Goal: Information Seeking & Learning: Learn about a topic

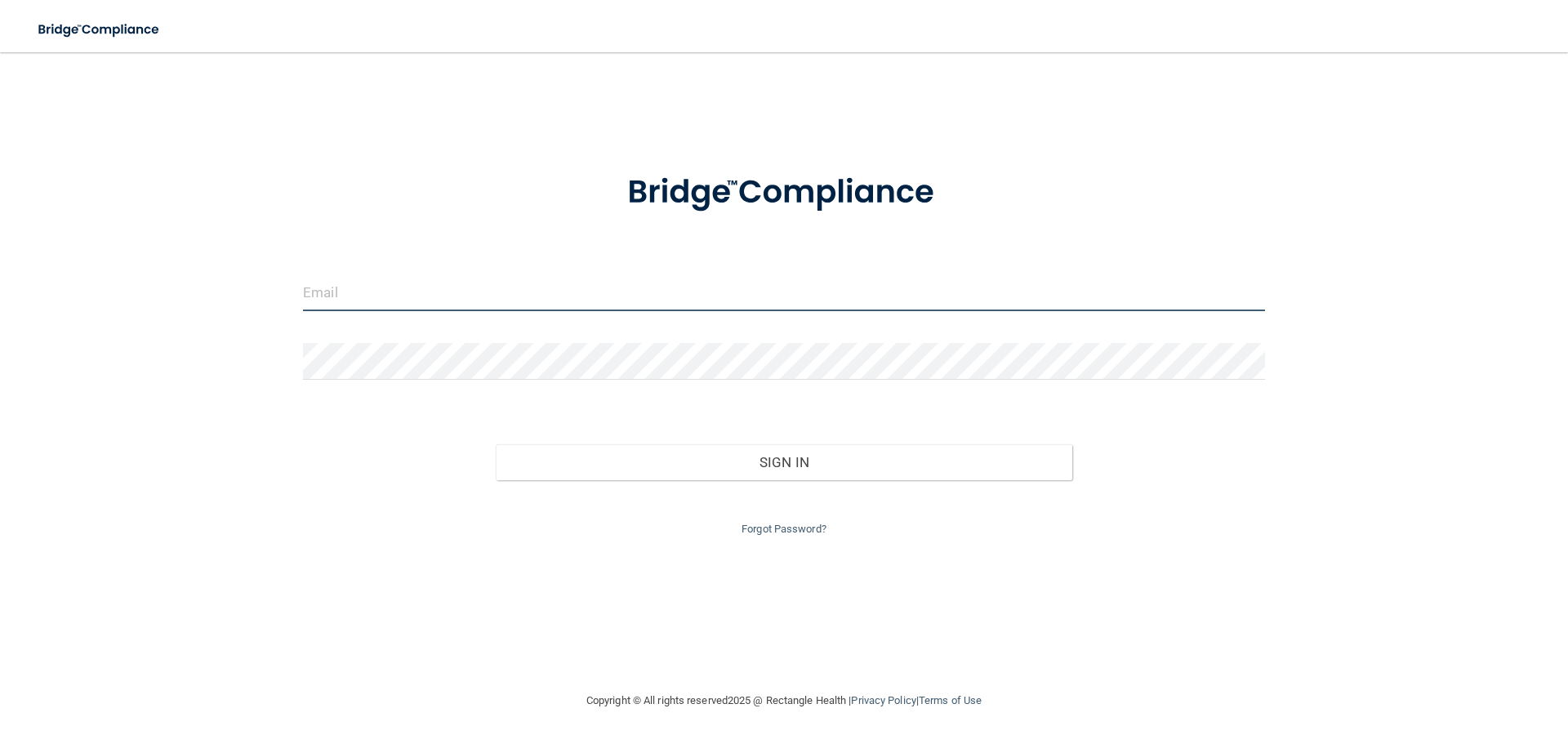
click at [489, 297] on input "email" at bounding box center [784, 292] width 962 height 37
type input "[EMAIL_ADDRESS][DOMAIN_NAME]"
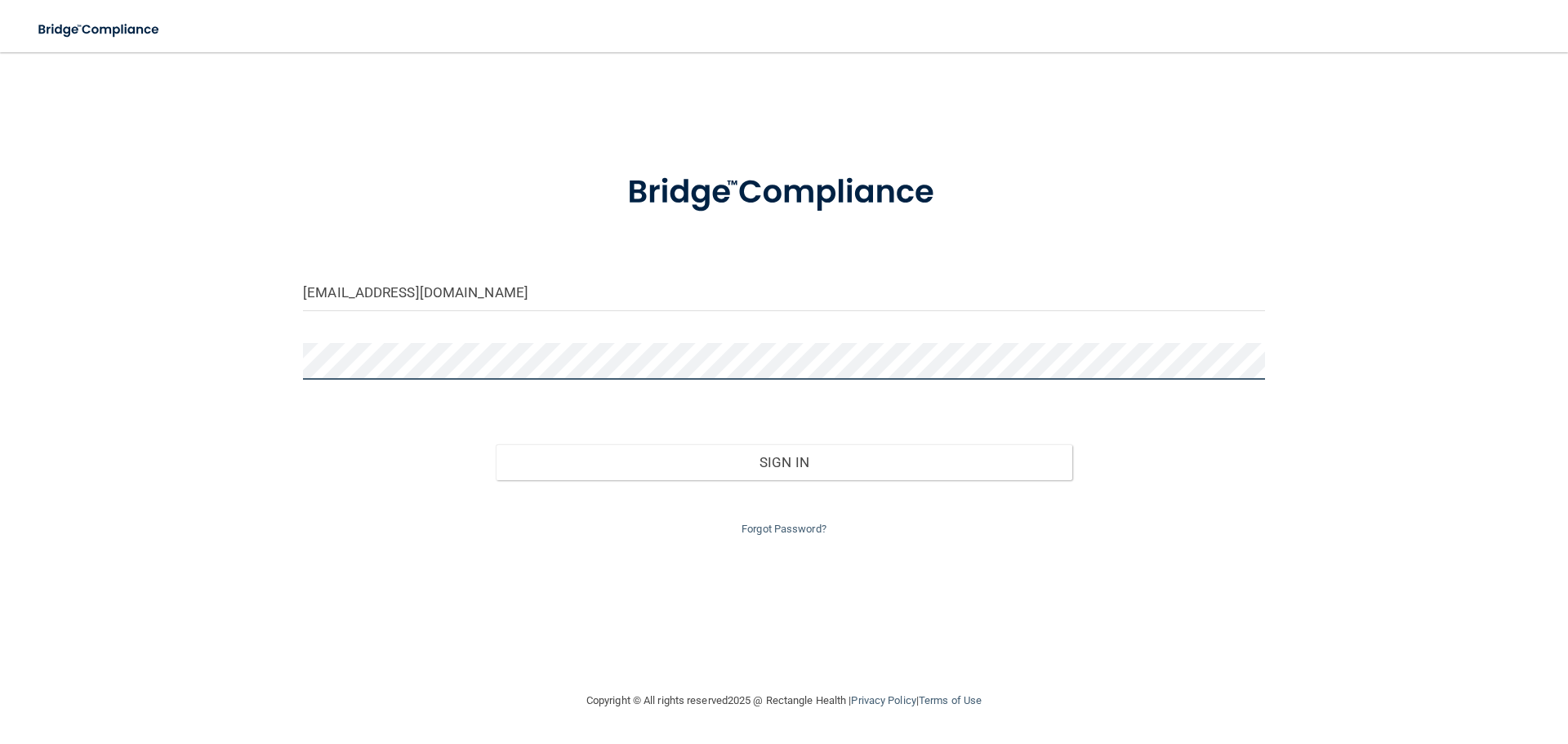
click at [496, 444] on button "Sign In" at bounding box center [784, 462] width 577 height 36
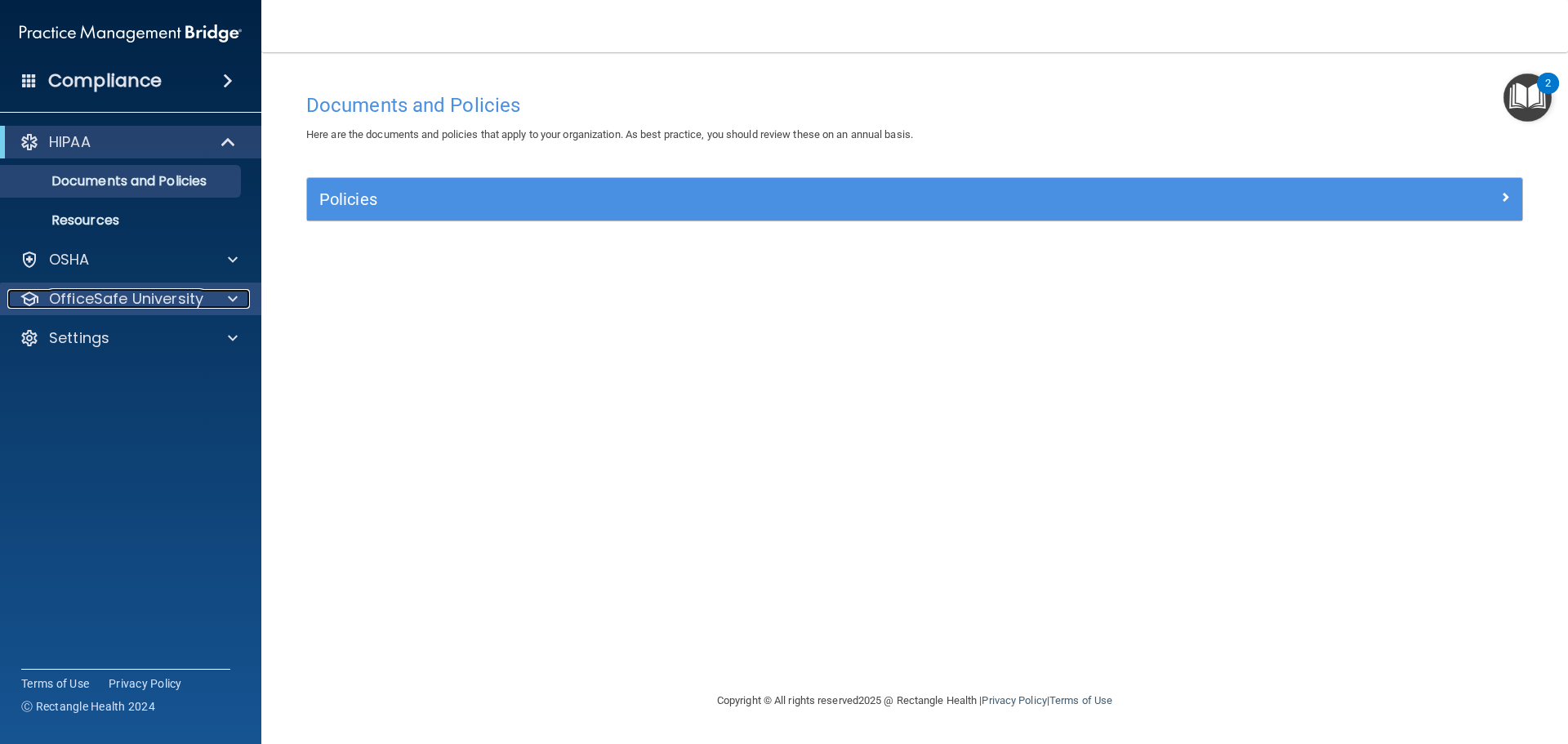
click at [235, 298] on span at bounding box center [233, 299] width 9 height 20
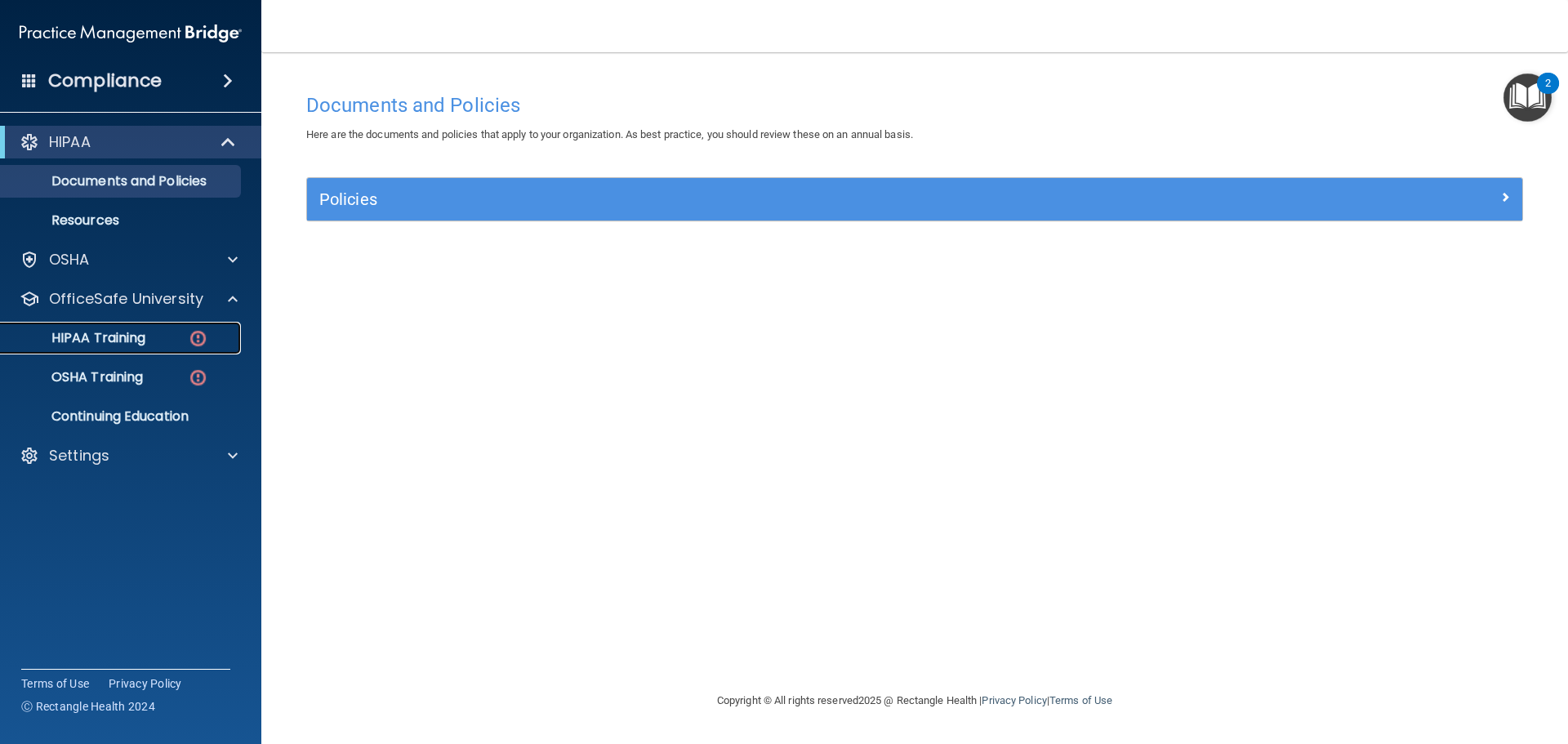
click at [146, 337] on p "HIPAA Training" at bounding box center [78, 337] width 135 height 16
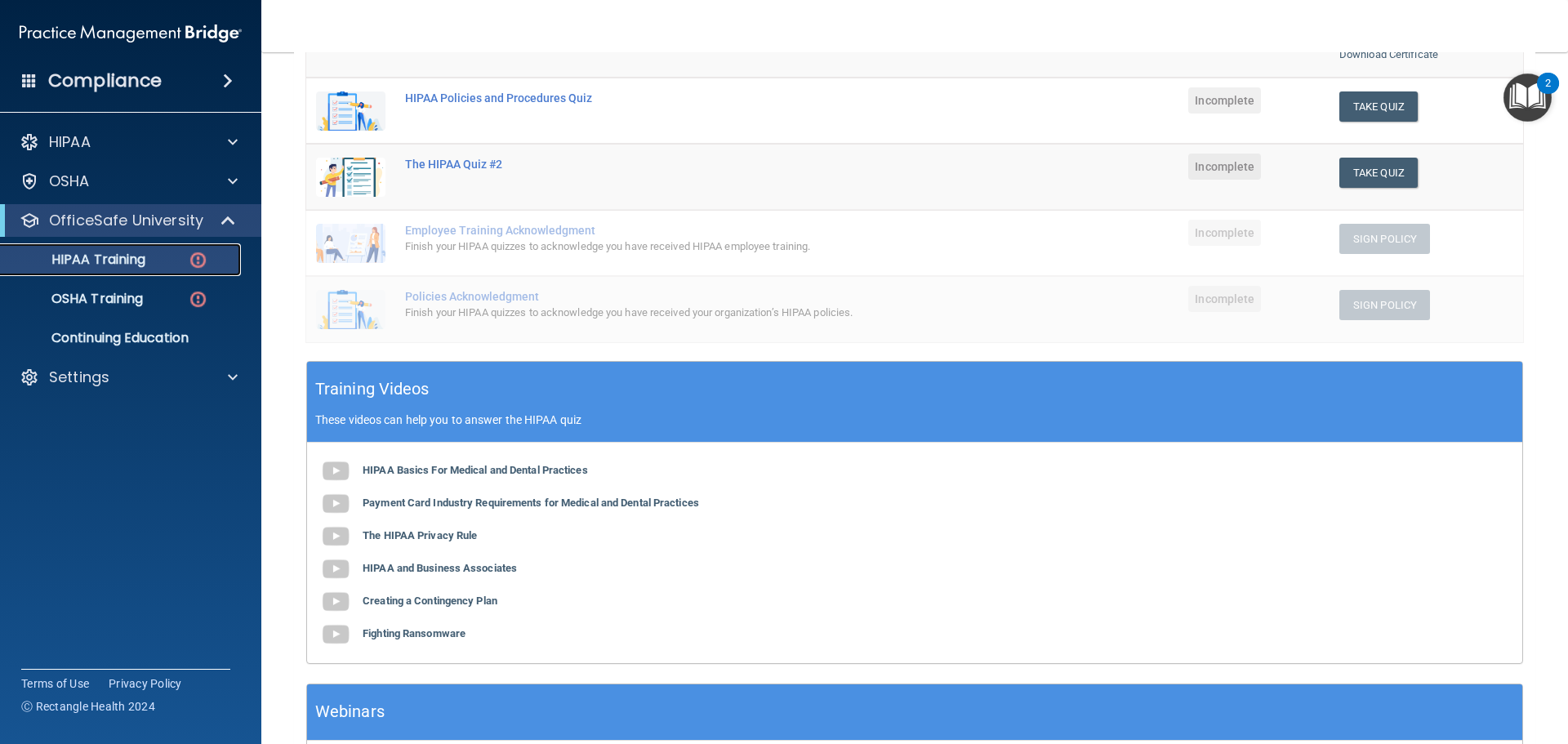
scroll to position [305, 0]
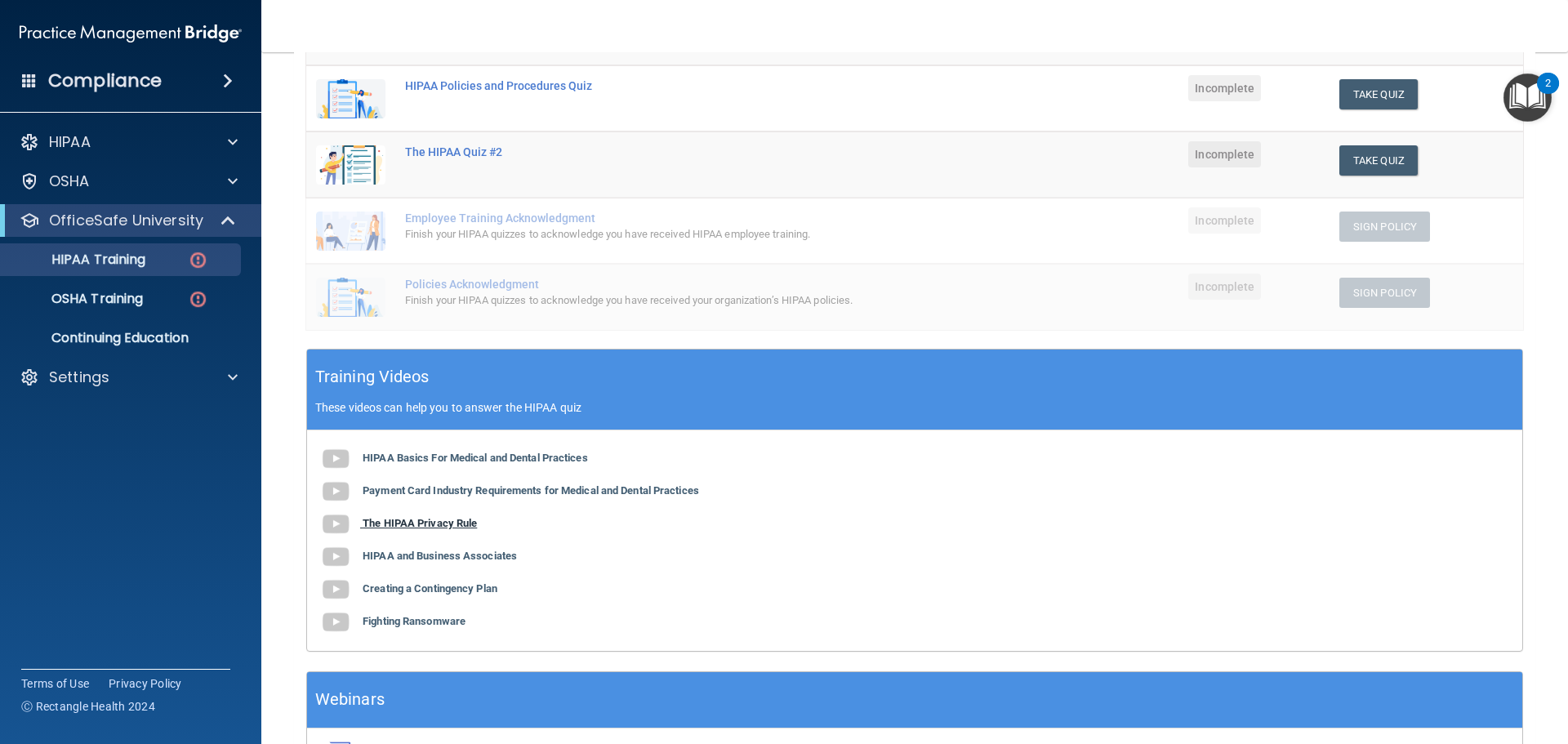
click at [387, 524] on b "The HIPAA Privacy Rule" at bounding box center [420, 523] width 115 height 12
click at [441, 559] on b "HIPAA and Business Associates" at bounding box center [439, 555] width 154 height 12
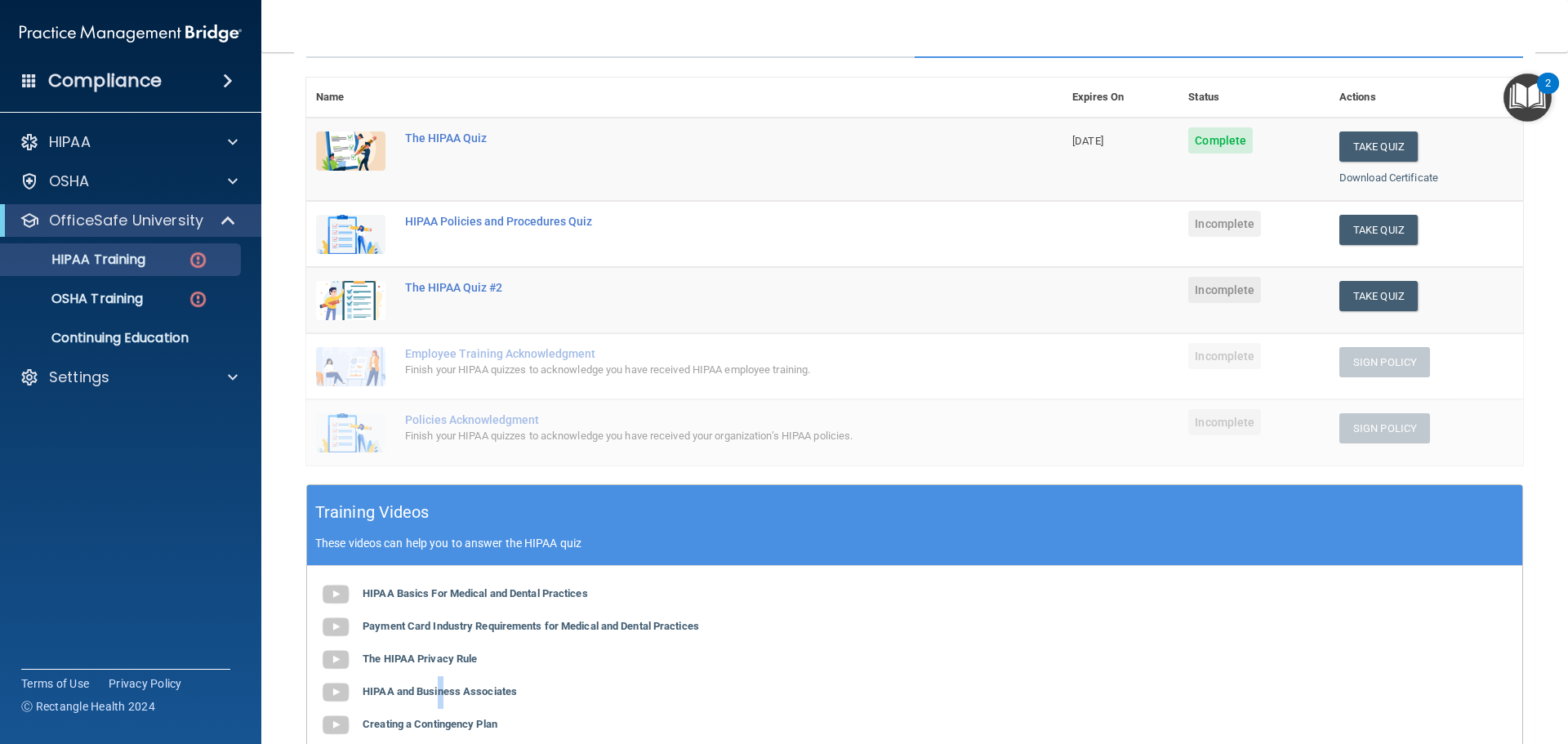
scroll to position [166, 0]
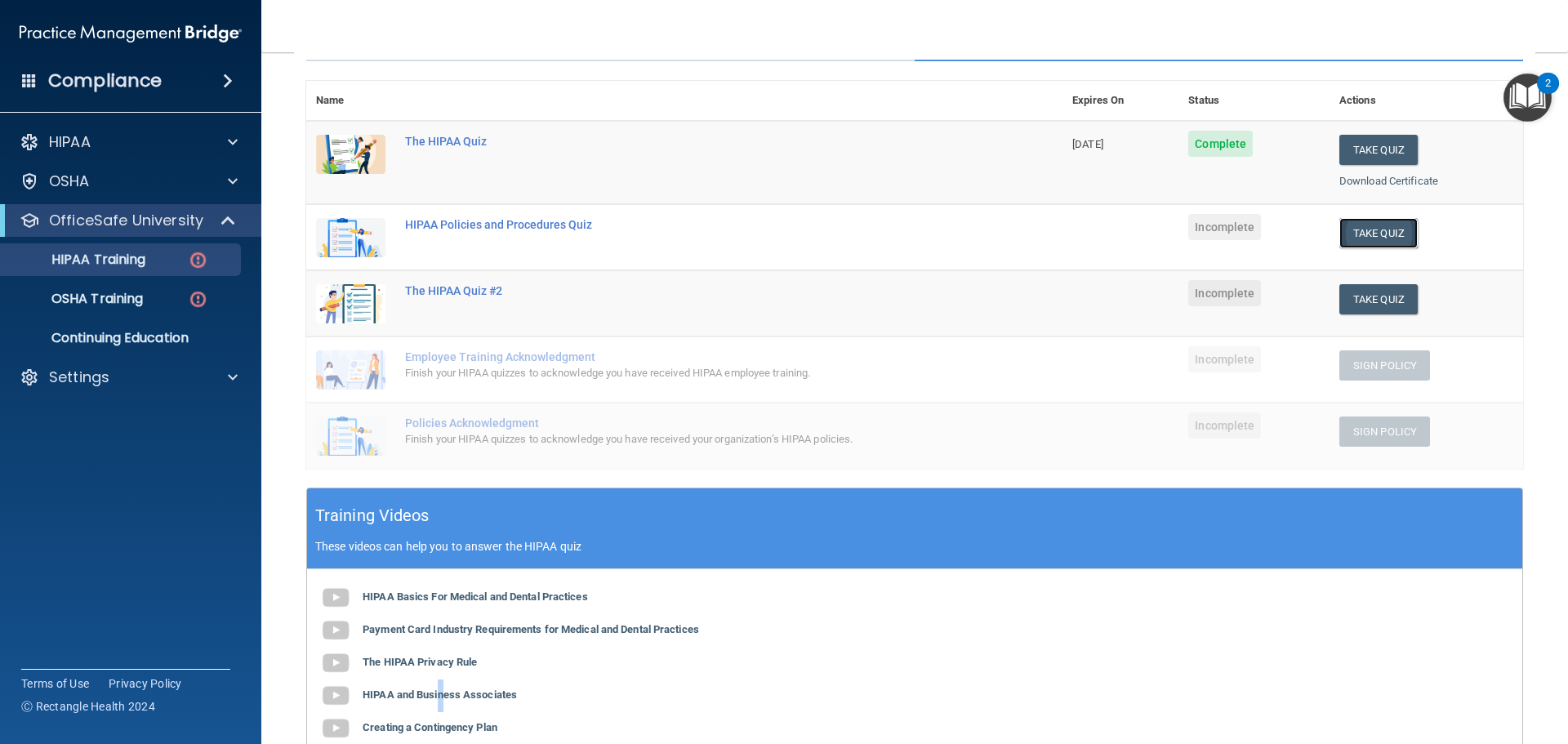
click at [1376, 240] on button "Take Quiz" at bounding box center [1377, 233] width 78 height 30
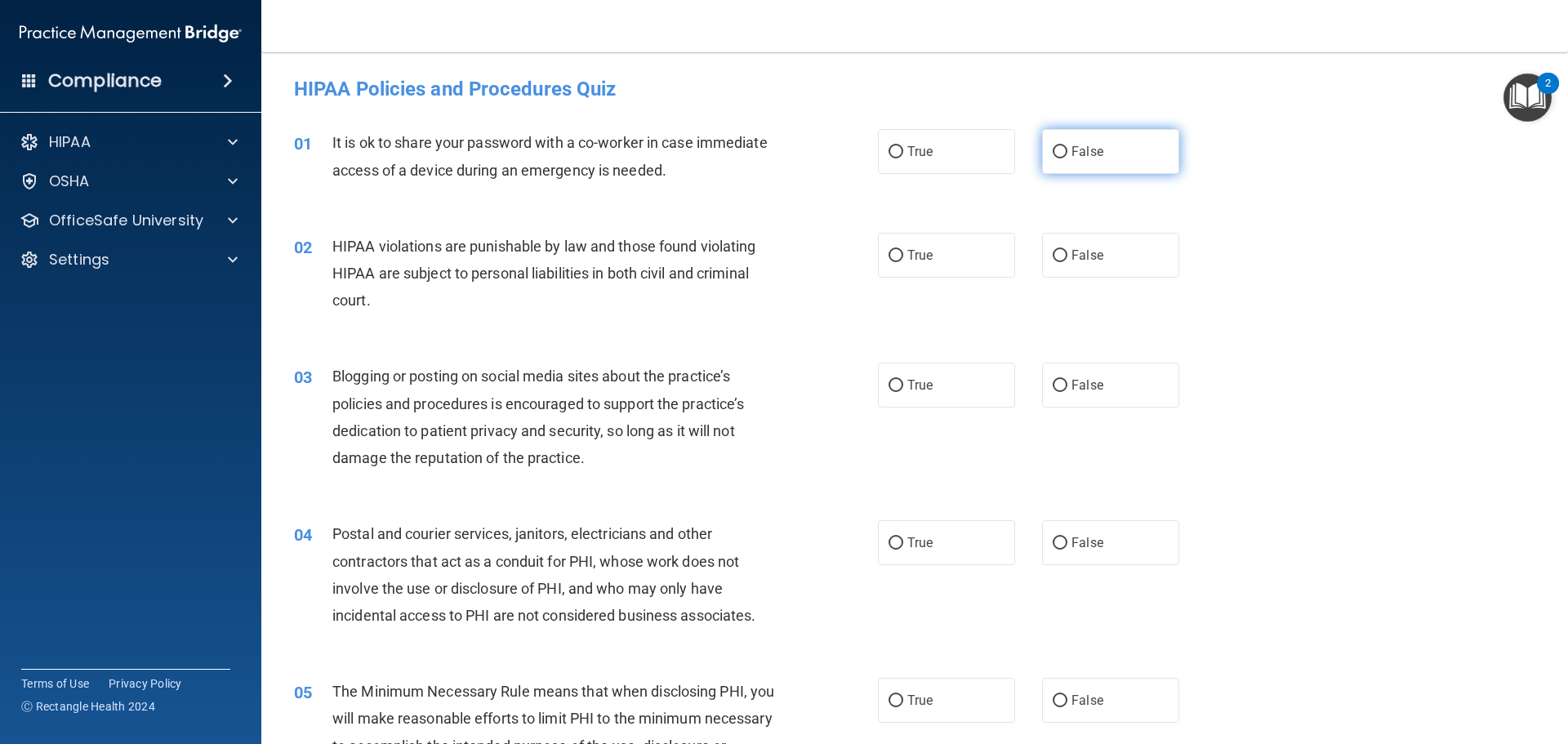
click at [1051, 161] on label "False" at bounding box center [1111, 151] width 137 height 45
click at [1053, 159] on input "False" at bounding box center [1060, 152] width 15 height 12
radio input "true"
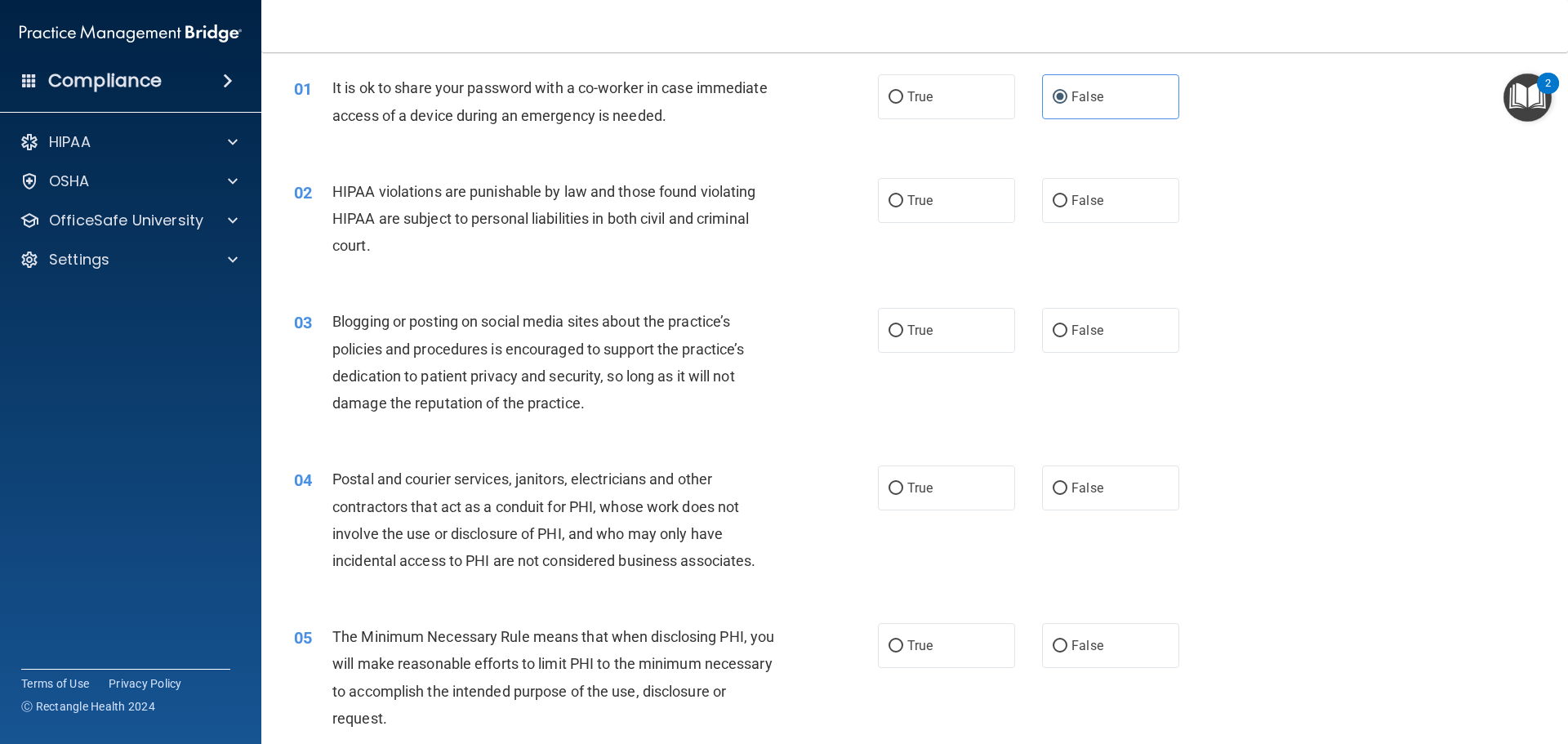
scroll to position [65, 0]
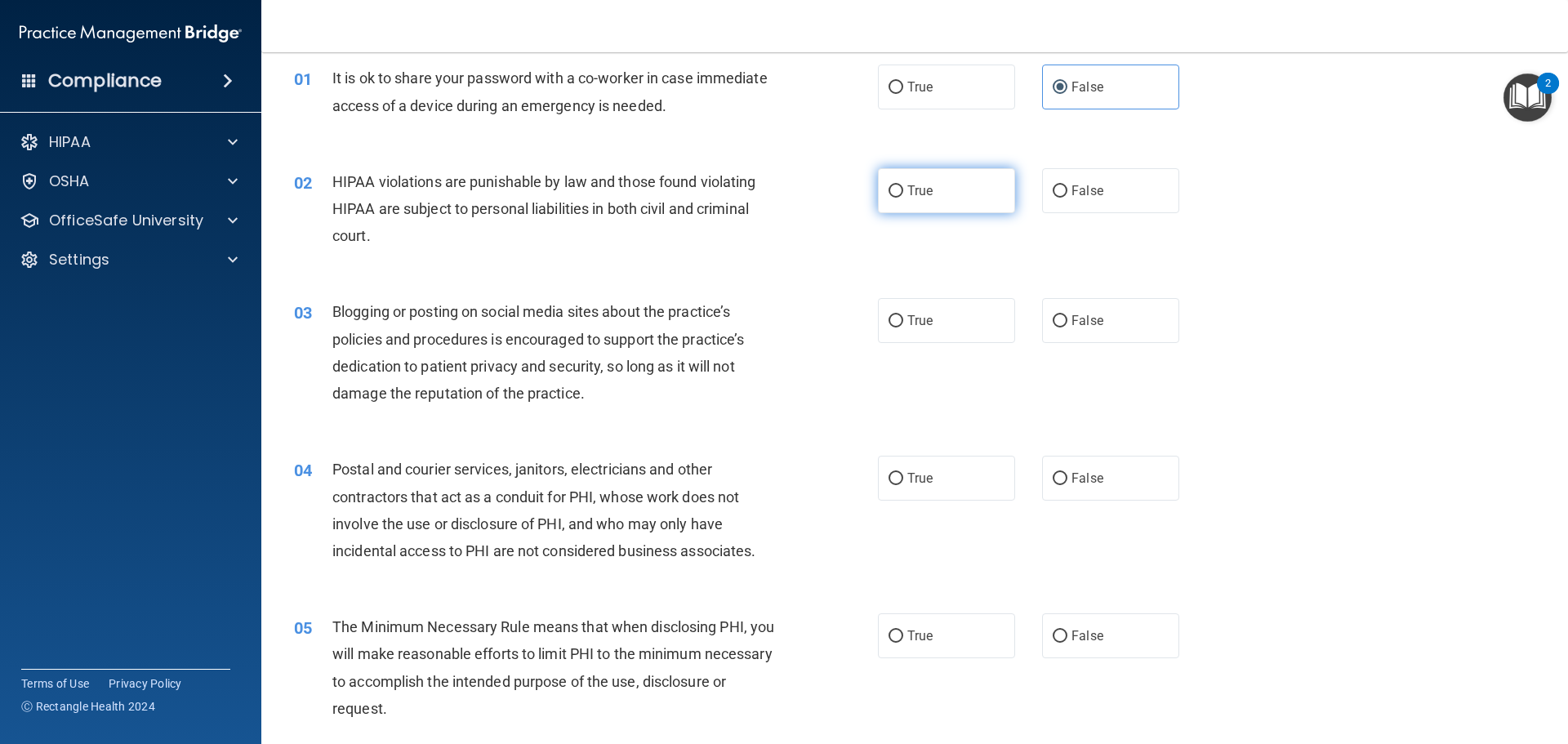
click at [879, 198] on label "True" at bounding box center [946, 191] width 137 height 45
click at [888, 197] on input "True" at bounding box center [896, 191] width 15 height 12
radio input "true"
click at [1056, 328] on input "False" at bounding box center [1060, 321] width 15 height 12
radio input "true"
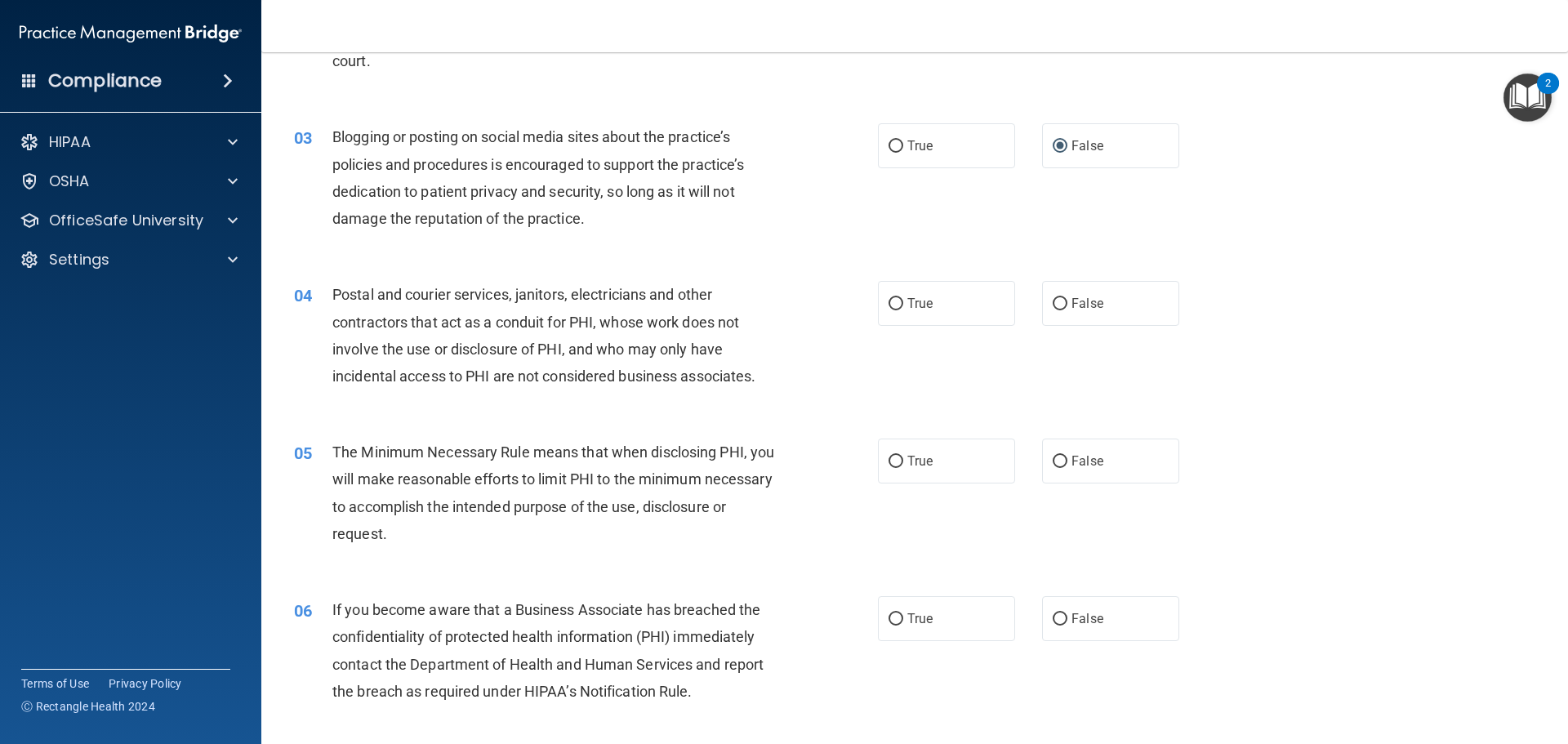
scroll to position [293, 0]
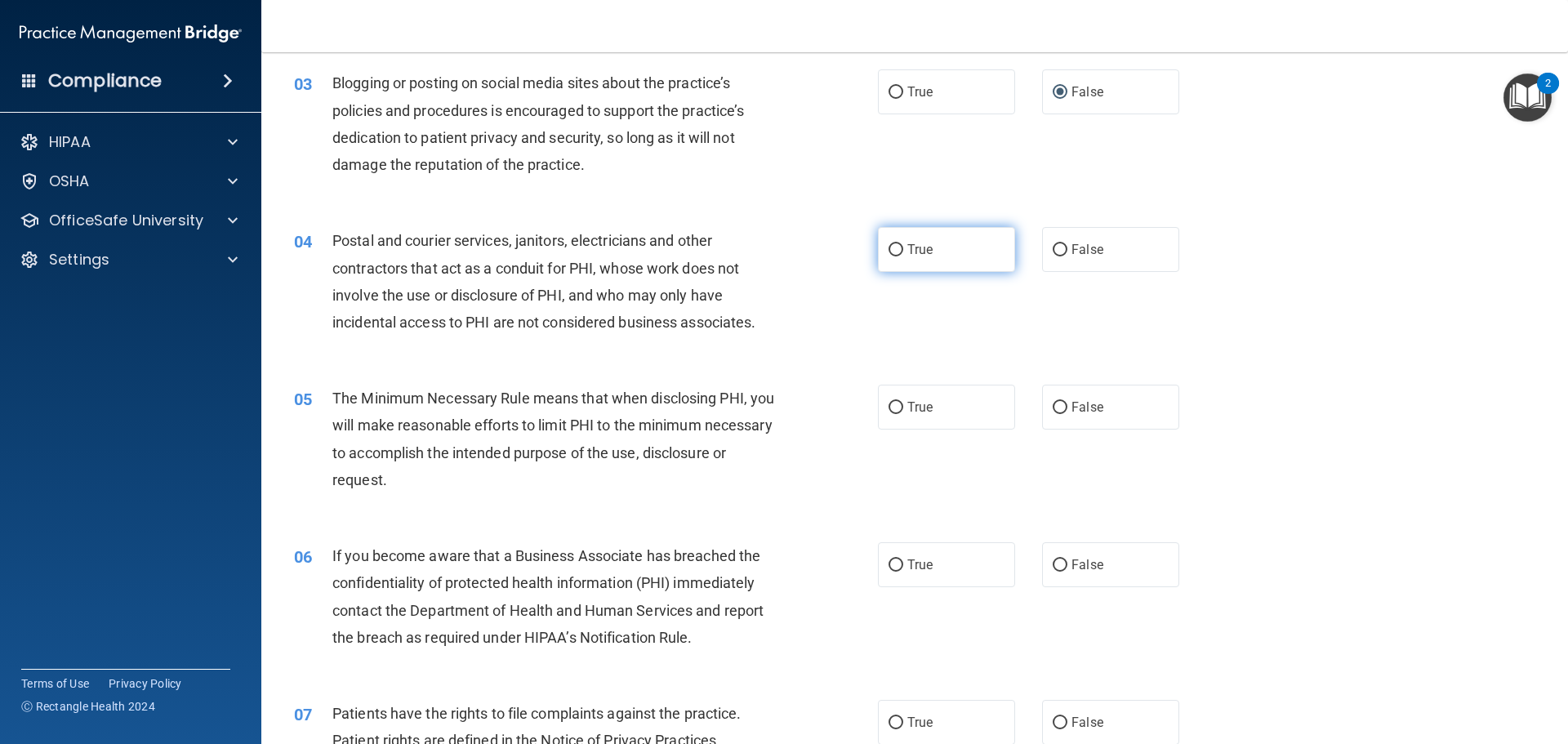
click at [888, 248] on input "True" at bounding box center [896, 250] width 15 height 12
radio input "true"
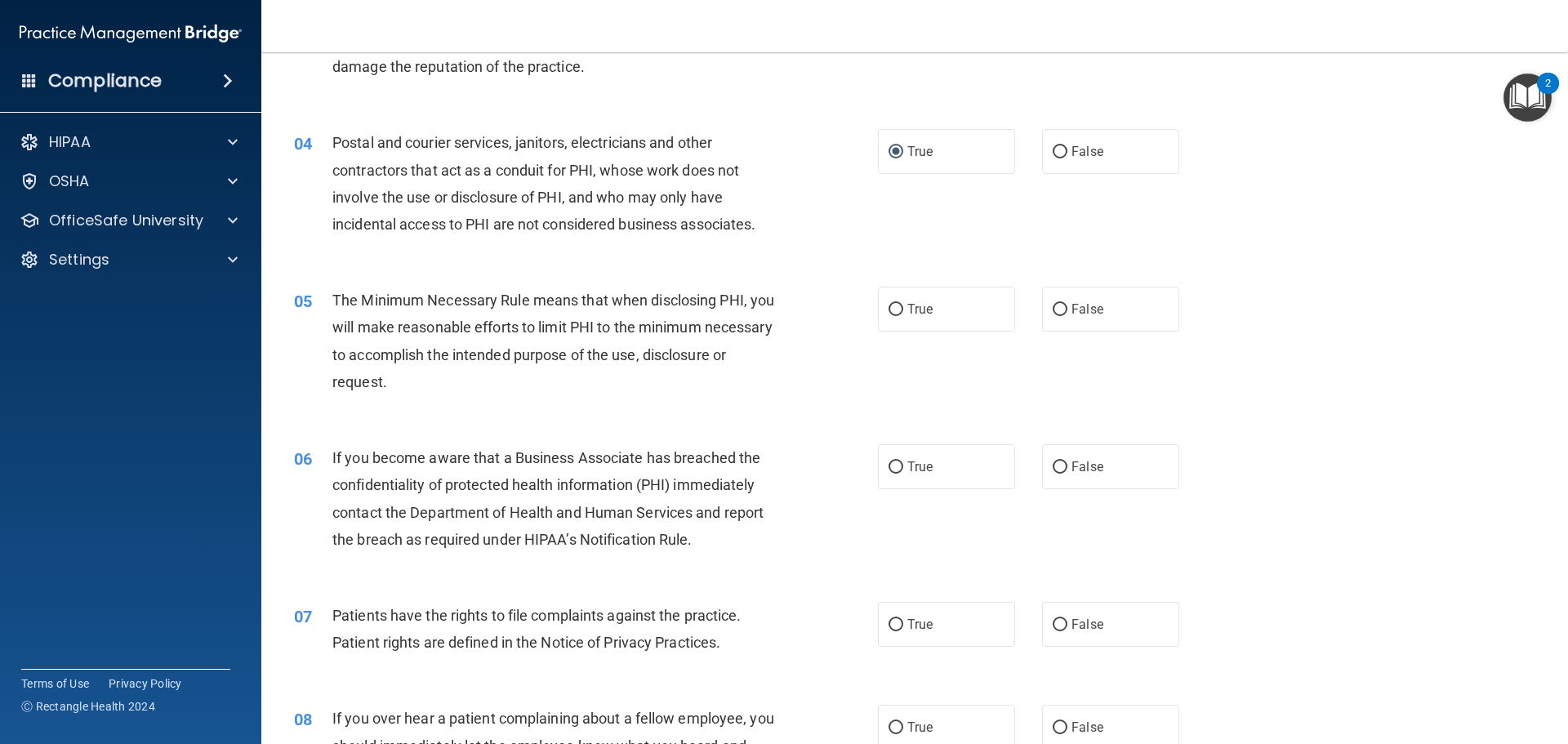
scroll to position [403, 0]
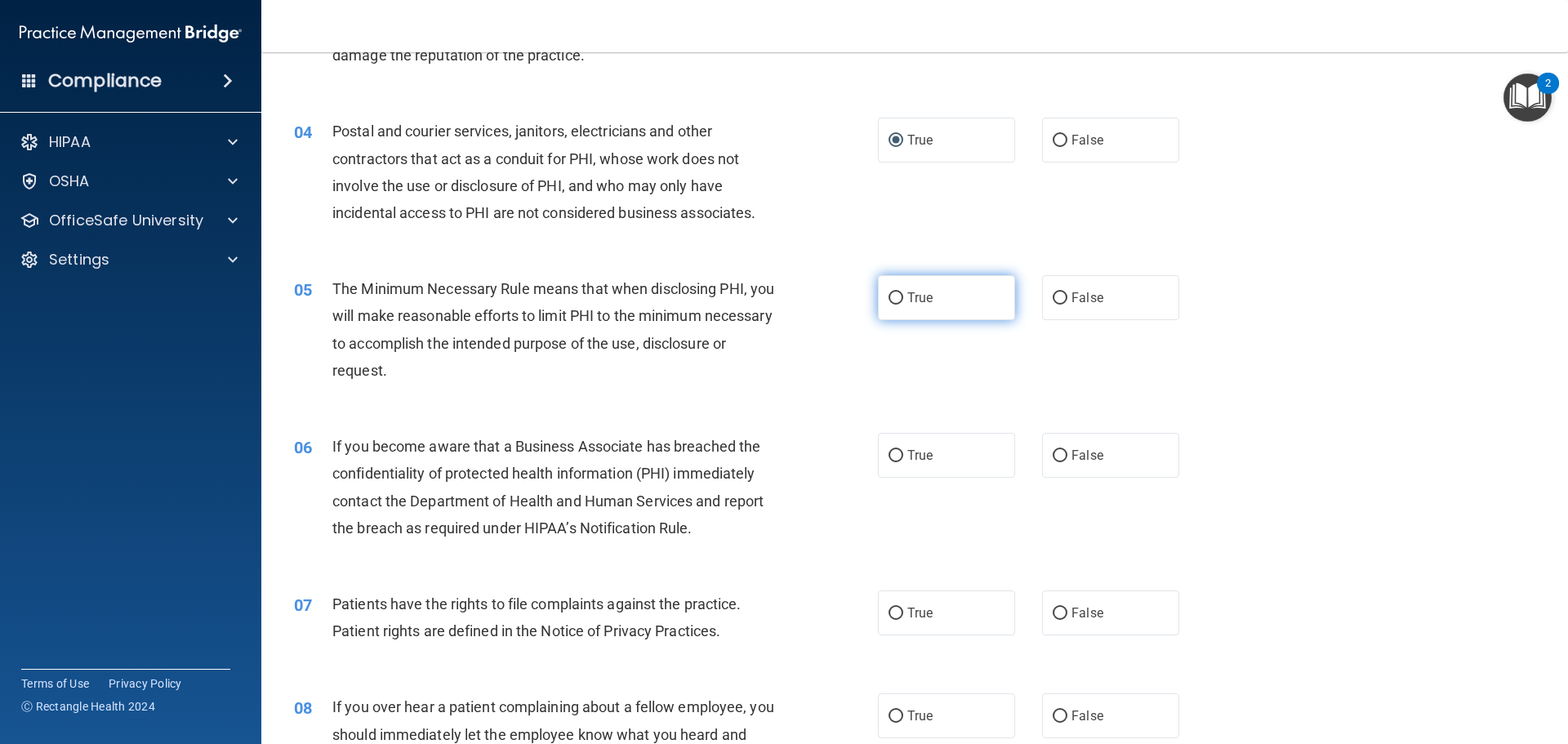
click at [898, 290] on label "True" at bounding box center [946, 298] width 137 height 45
click at [898, 292] on input "True" at bounding box center [896, 298] width 15 height 12
radio input "true"
click at [922, 466] on label "True" at bounding box center [946, 456] width 137 height 45
click at [903, 462] on input "True" at bounding box center [896, 456] width 15 height 12
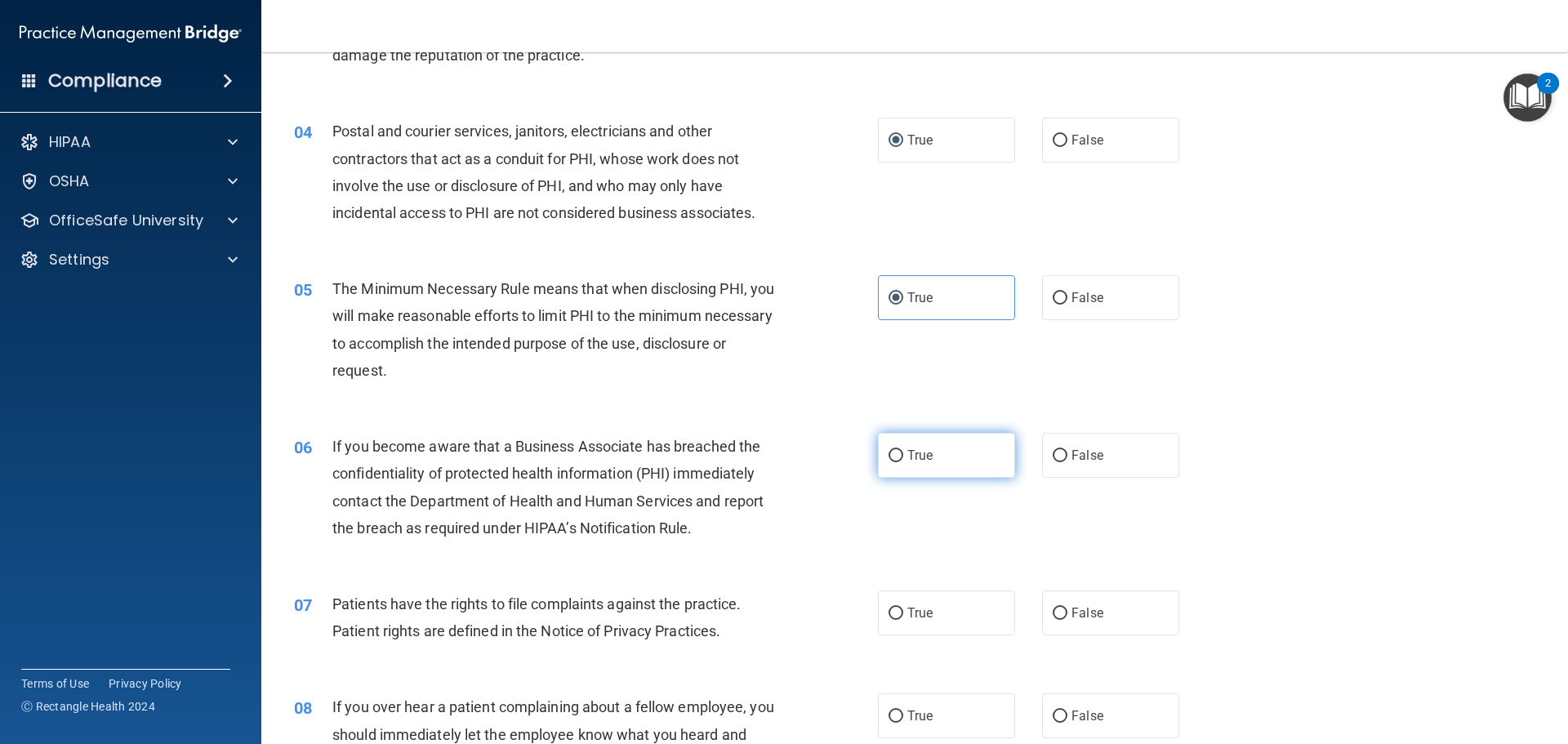
radio input "true"
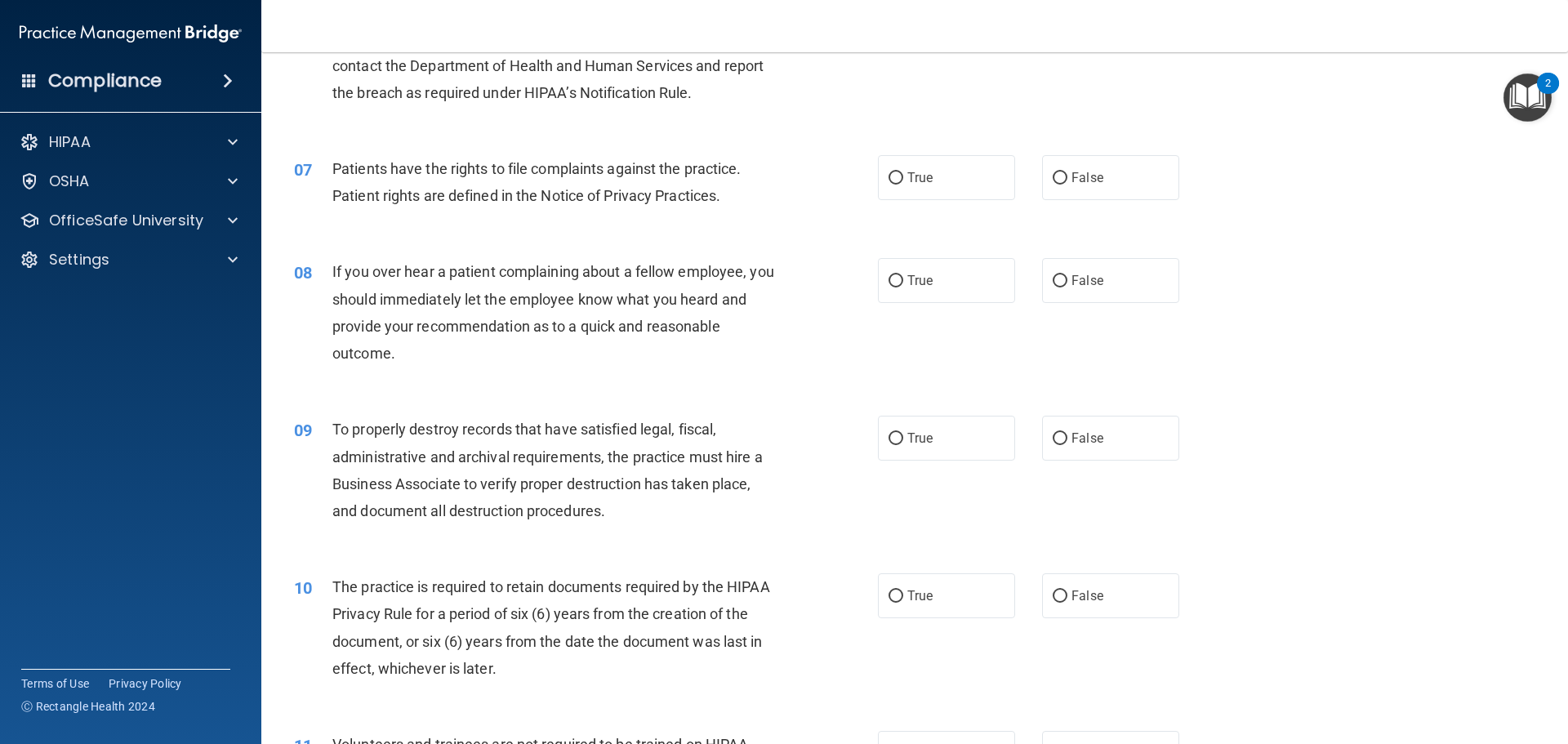
scroll to position [871, 0]
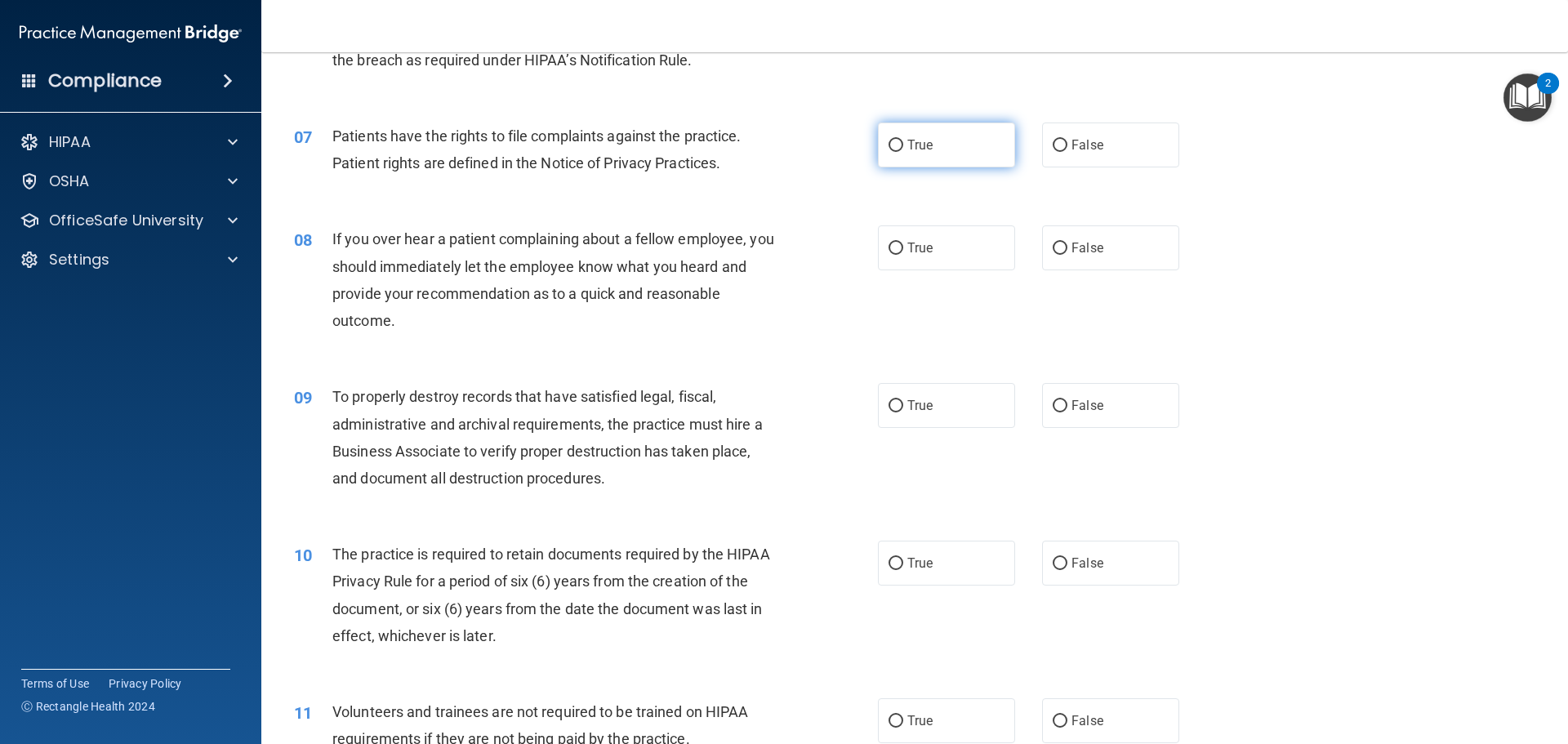
click at [900, 153] on label "True" at bounding box center [946, 145] width 137 height 45
click at [900, 152] on input "True" at bounding box center [896, 146] width 15 height 12
radio input "true"
click at [895, 251] on input "True" at bounding box center [896, 248] width 15 height 12
radio input "true"
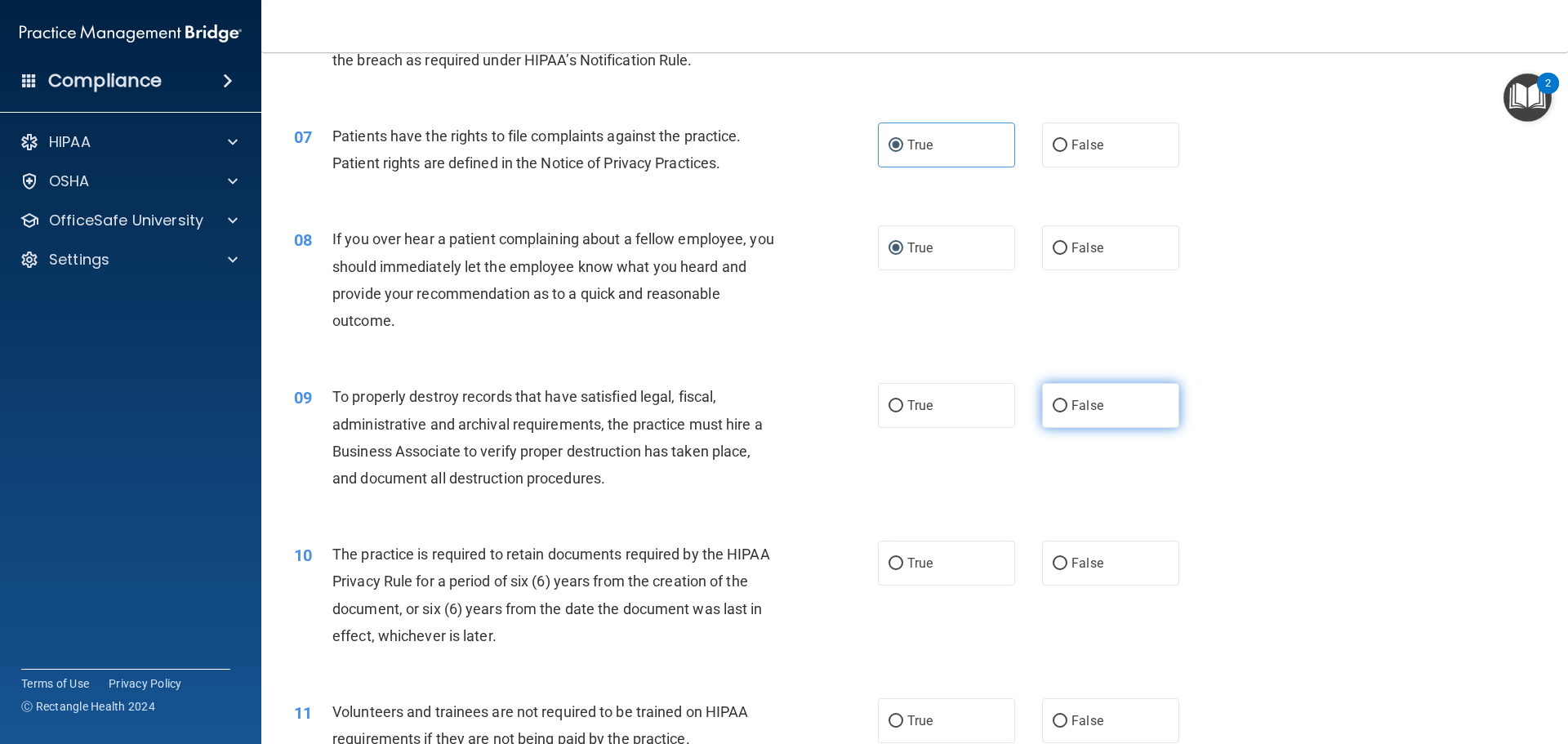
click at [1071, 408] on span "False" at bounding box center [1087, 406] width 32 height 16
click at [1068, 408] on input "False" at bounding box center [1060, 406] width 15 height 12
radio input "true"
click at [888, 570] on input "True" at bounding box center [896, 564] width 15 height 12
radio input "true"
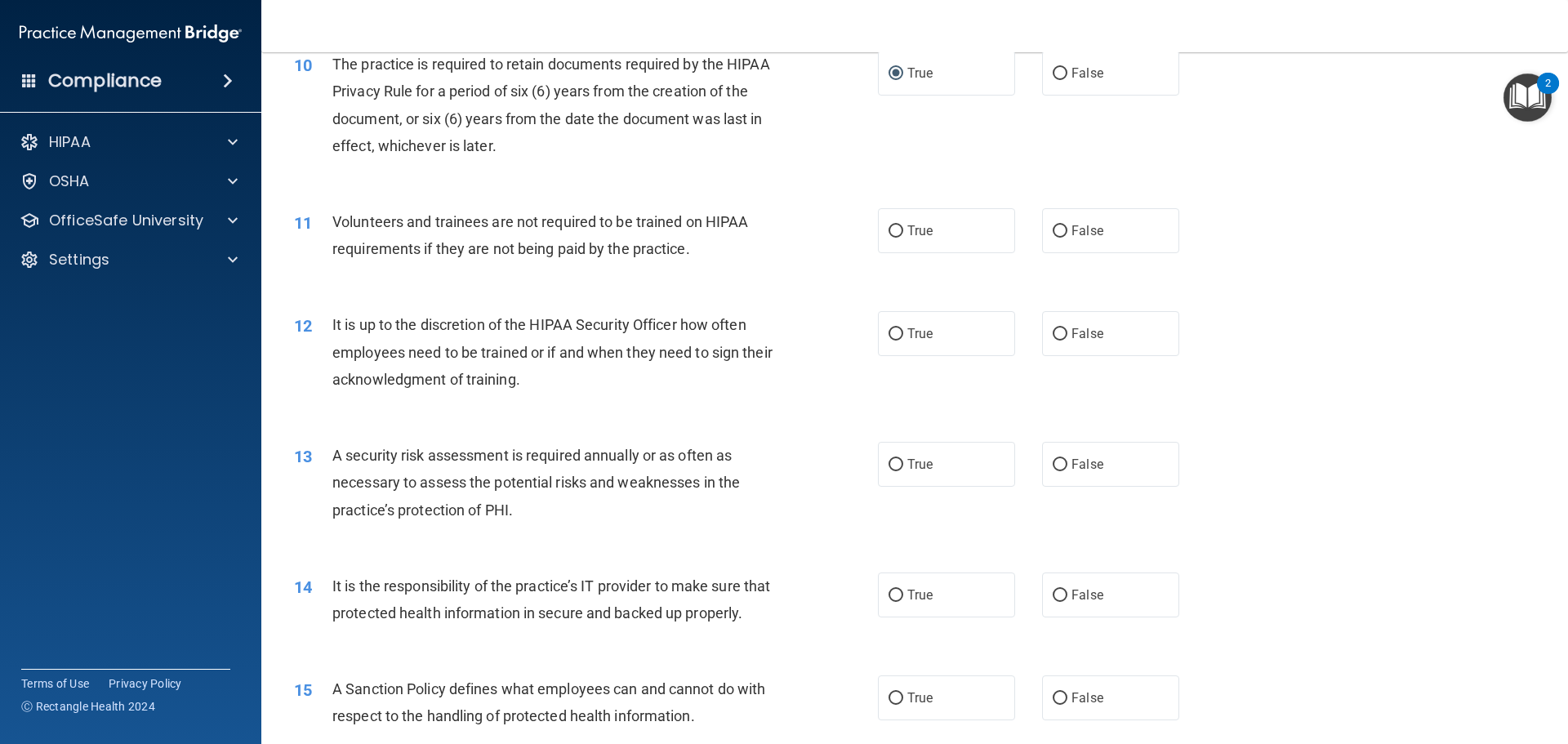
scroll to position [1372, 0]
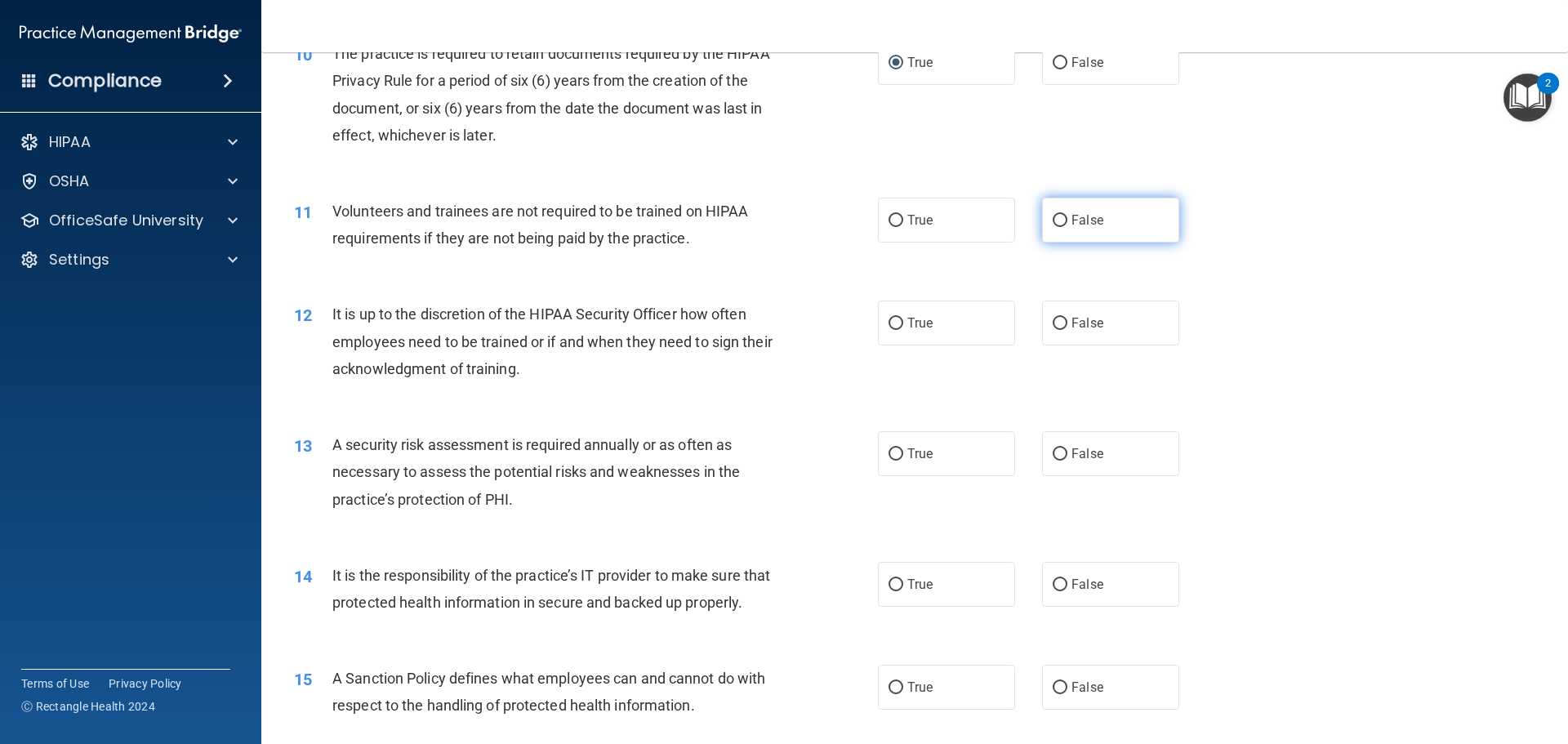
click at [1077, 218] on span "False" at bounding box center [1087, 220] width 32 height 16
click at [1068, 218] on input "False" at bounding box center [1060, 221] width 15 height 12
radio input "true"
click at [915, 323] on span "True" at bounding box center [919, 323] width 25 height 16
click at [903, 323] on input "True" at bounding box center [896, 323] width 15 height 12
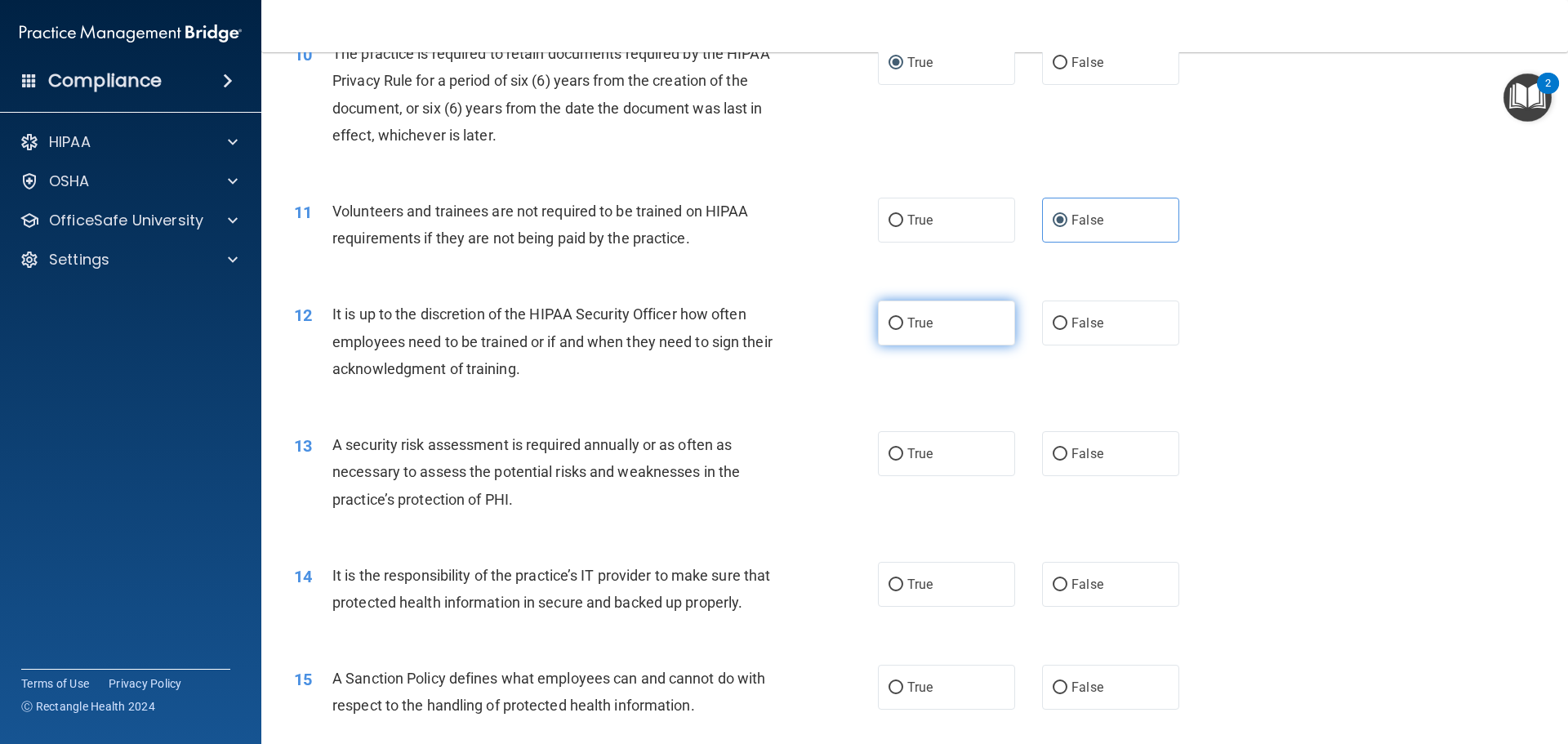
radio input "true"
click at [1071, 454] on span "False" at bounding box center [1087, 454] width 32 height 16
click at [1068, 454] on input "False" at bounding box center [1060, 454] width 15 height 12
radio input "true"
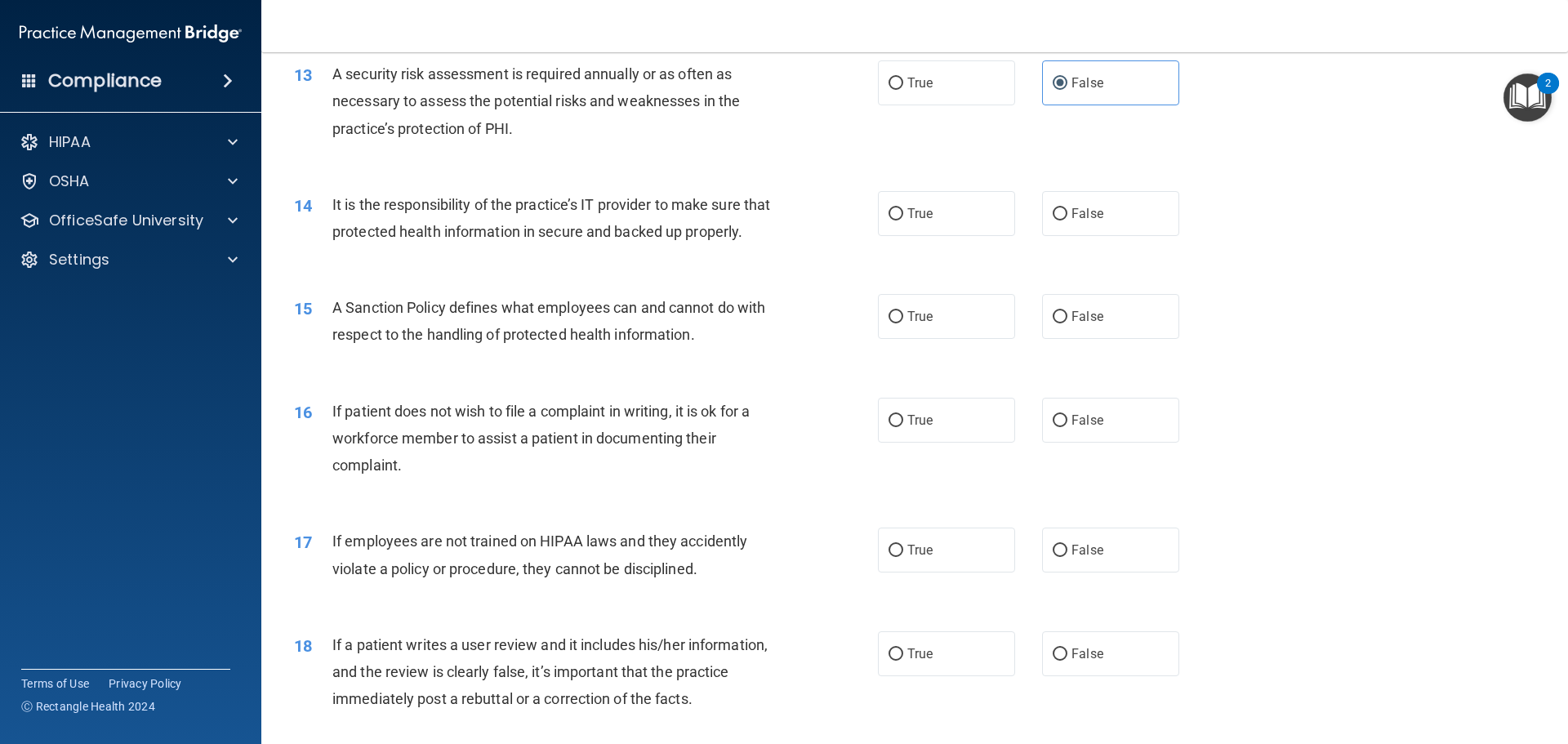
scroll to position [1775, 0]
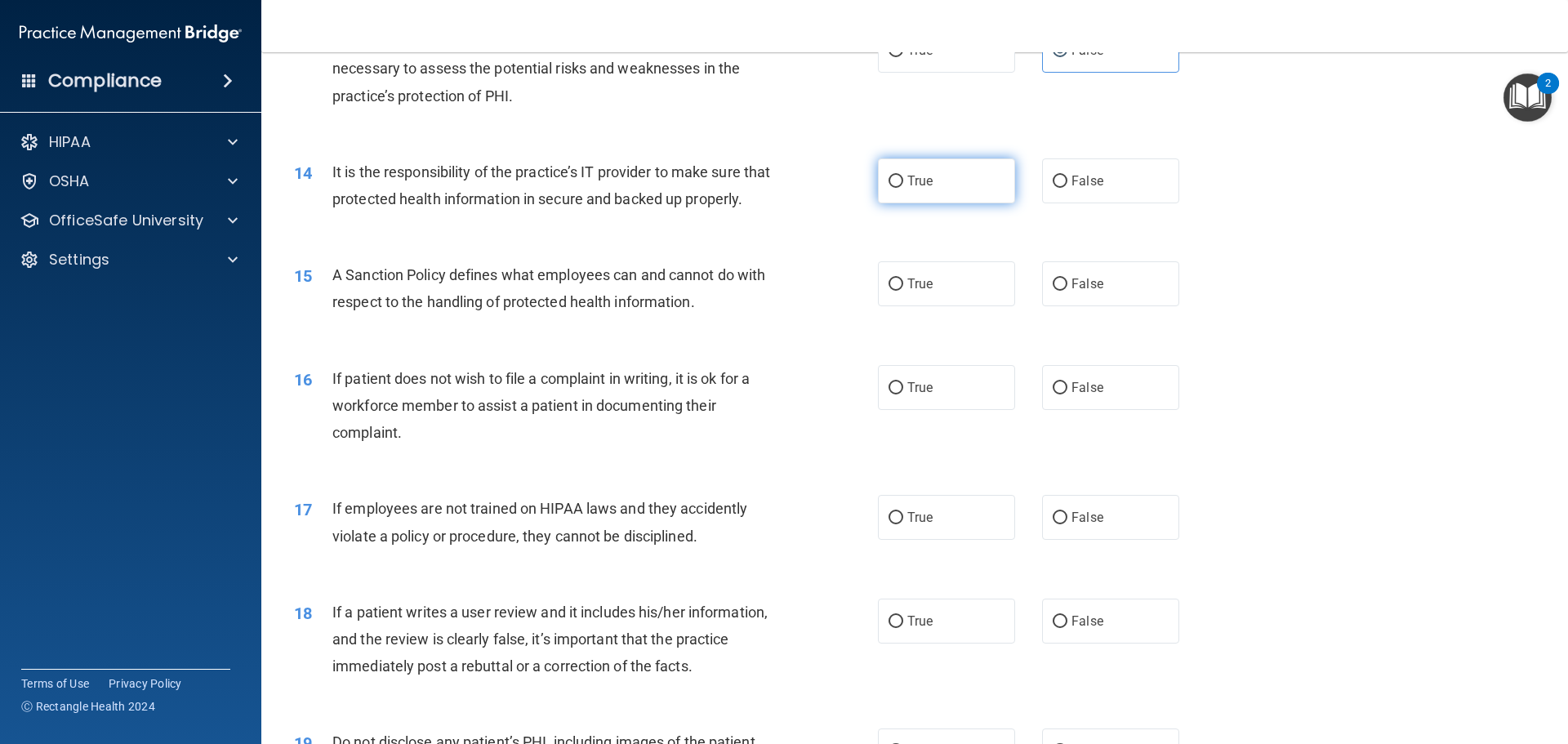
click at [897, 185] on input "True" at bounding box center [896, 181] width 15 height 12
radio input "true"
click at [910, 291] on span "True" at bounding box center [919, 284] width 25 height 16
click at [903, 291] on input "True" at bounding box center [896, 285] width 15 height 12
radio input "true"
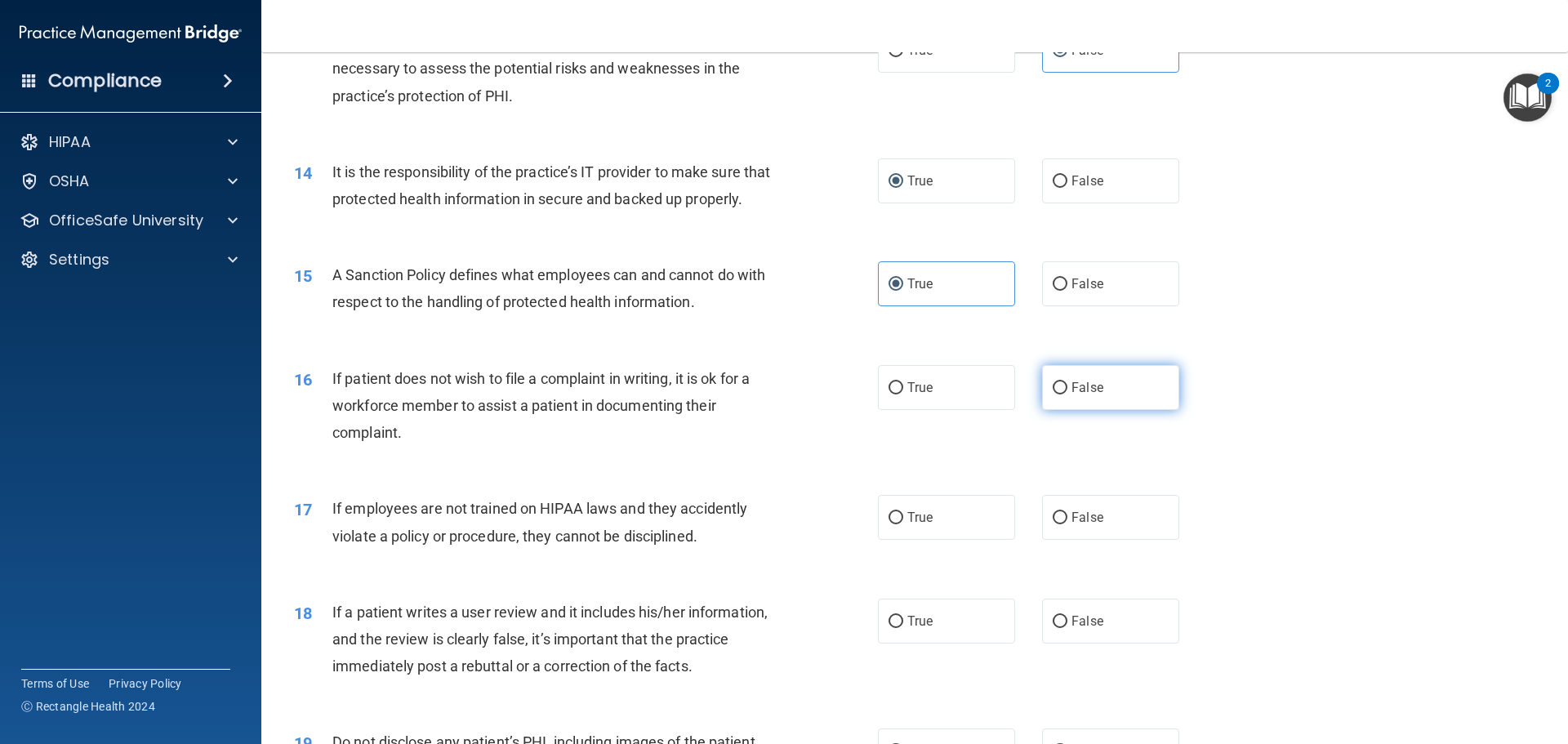
click at [1071, 395] on span "False" at bounding box center [1087, 387] width 32 height 16
click at [1068, 395] on input "False" at bounding box center [1060, 388] width 15 height 12
radio input "true"
click at [1053, 524] on input "False" at bounding box center [1060, 518] width 15 height 12
radio input "true"
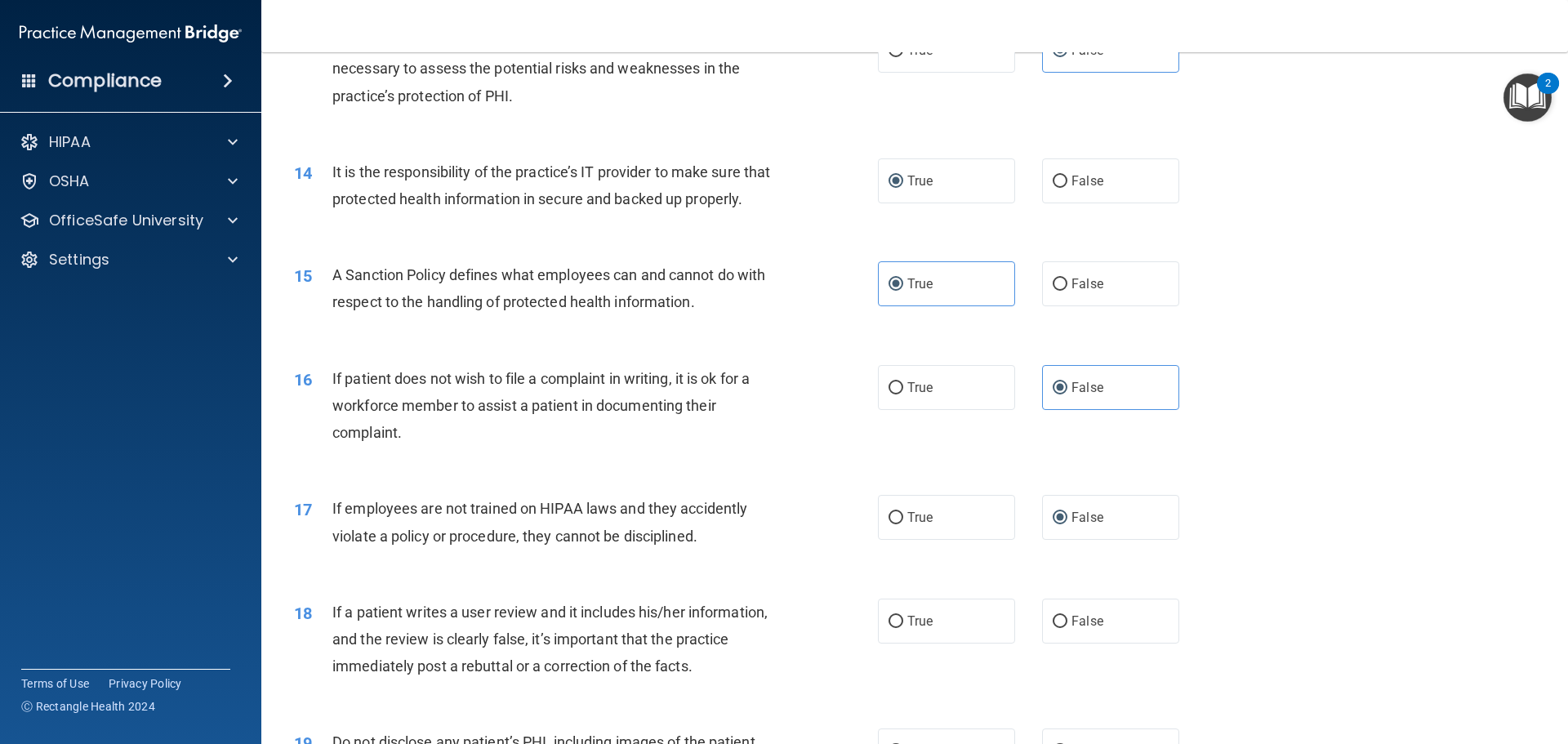
click at [1555, 734] on main "- HIPAA Policies and Procedures Quiz This quiz doesn’t expire until . Are you s…" at bounding box center [915, 398] width 1307 height 692
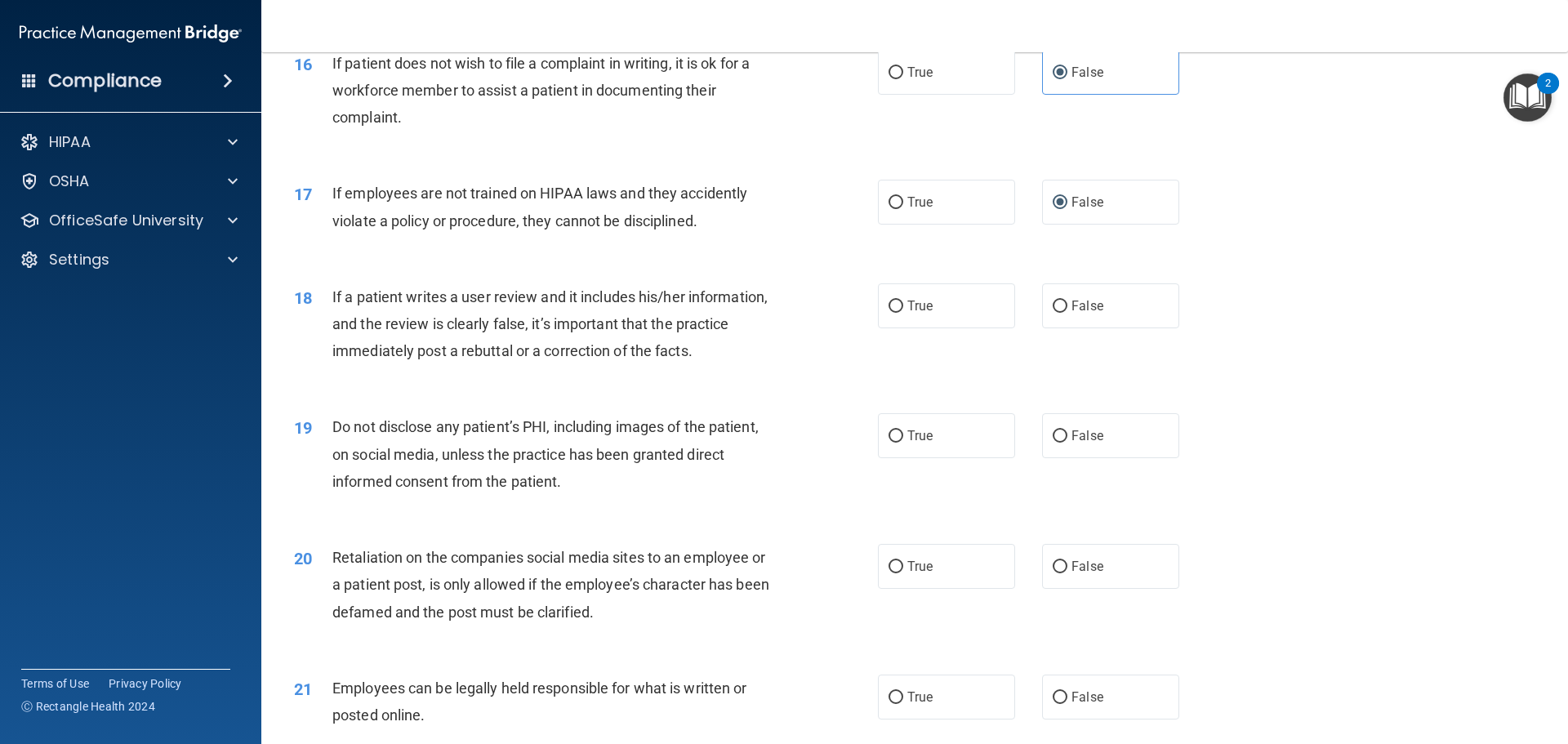
scroll to position [2243, 0]
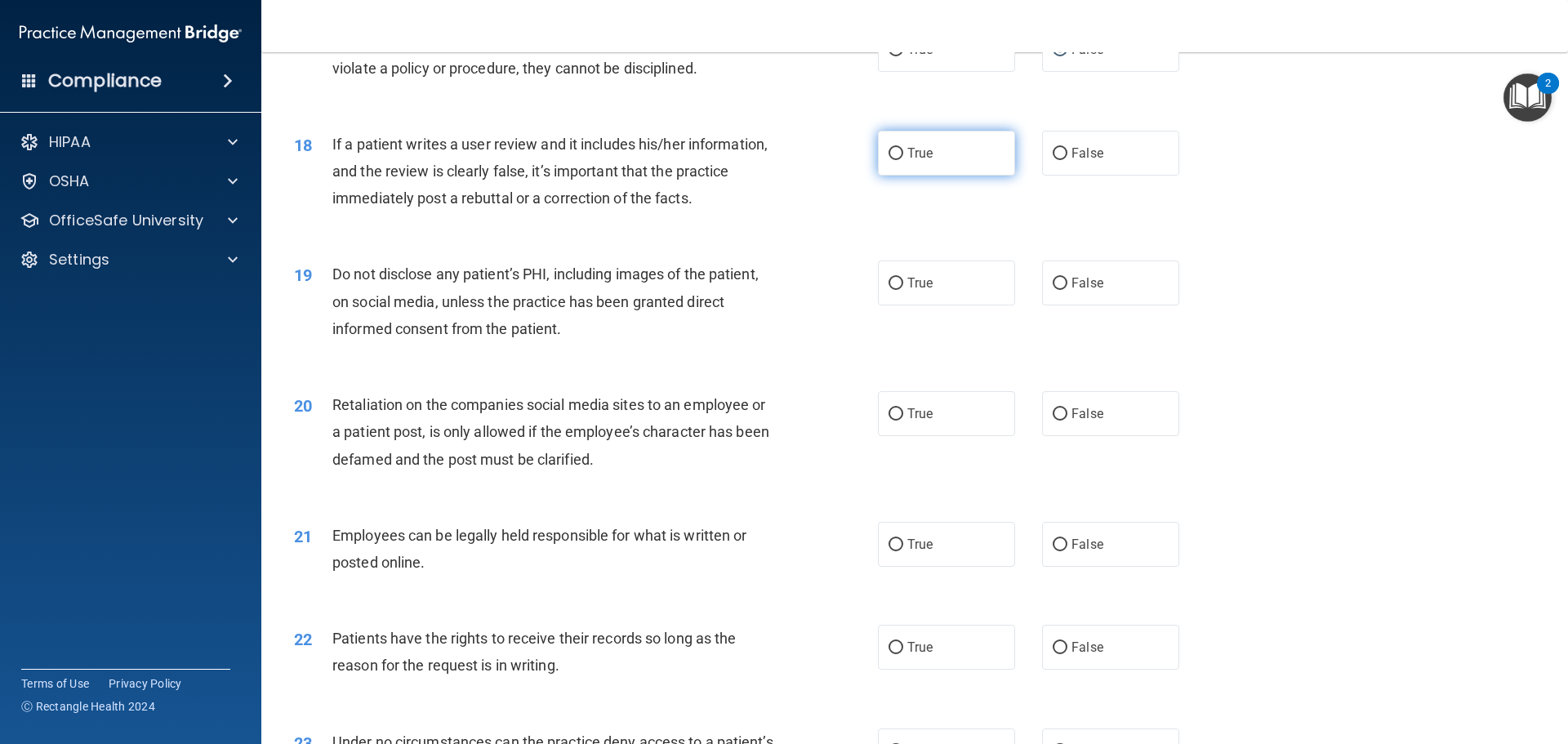
click at [961, 176] on label "True" at bounding box center [946, 153] width 137 height 45
click at [903, 160] on input "True" at bounding box center [896, 153] width 15 height 12
radio input "true"
click at [945, 305] on label "True" at bounding box center [946, 283] width 137 height 45
click at [903, 290] on input "True" at bounding box center [896, 284] width 15 height 12
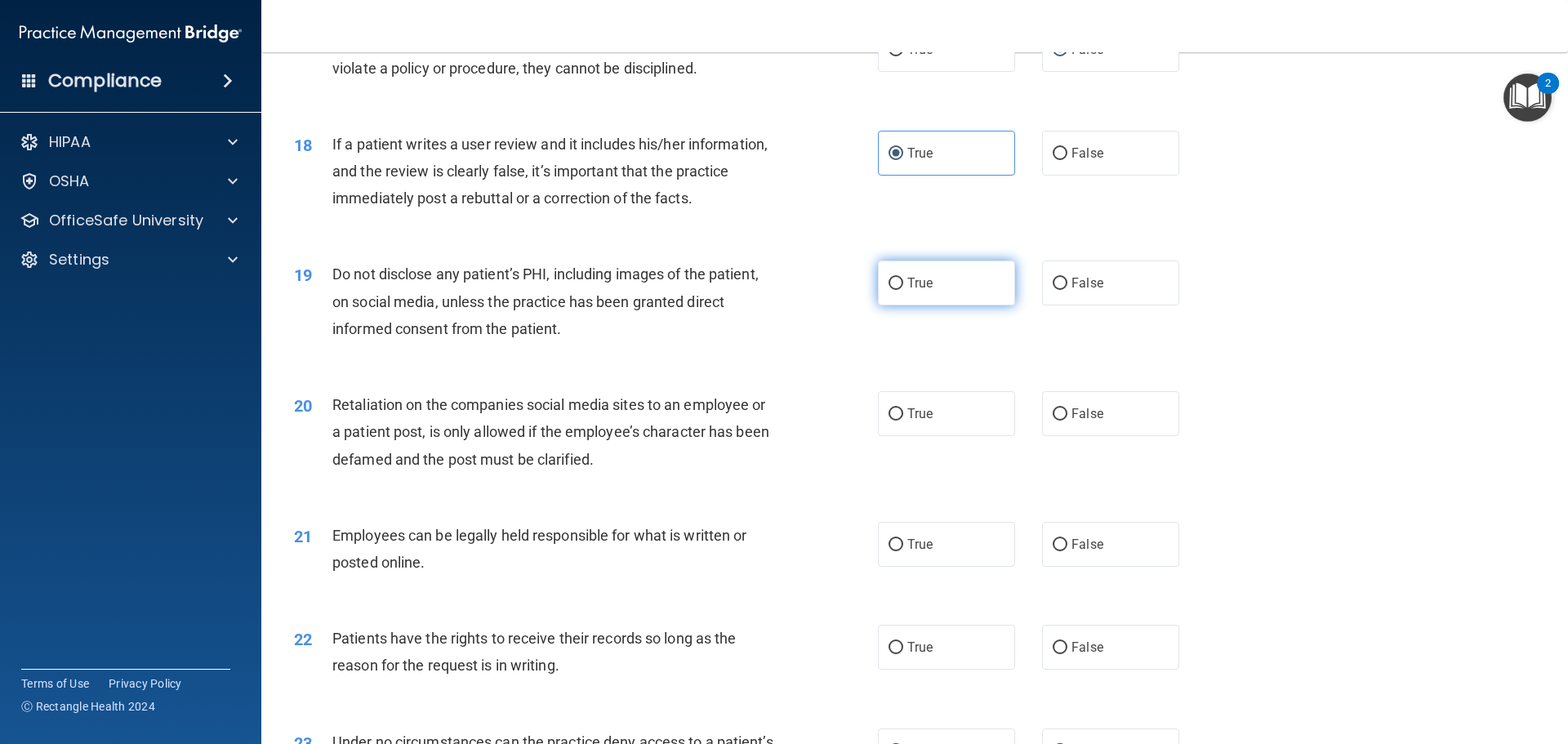
radio input "true"
click at [1069, 436] on label "False" at bounding box center [1111, 414] width 137 height 45
click at [1068, 421] on input "False" at bounding box center [1060, 414] width 15 height 12
radio input "true"
click at [907, 552] on span "True" at bounding box center [919, 544] width 25 height 16
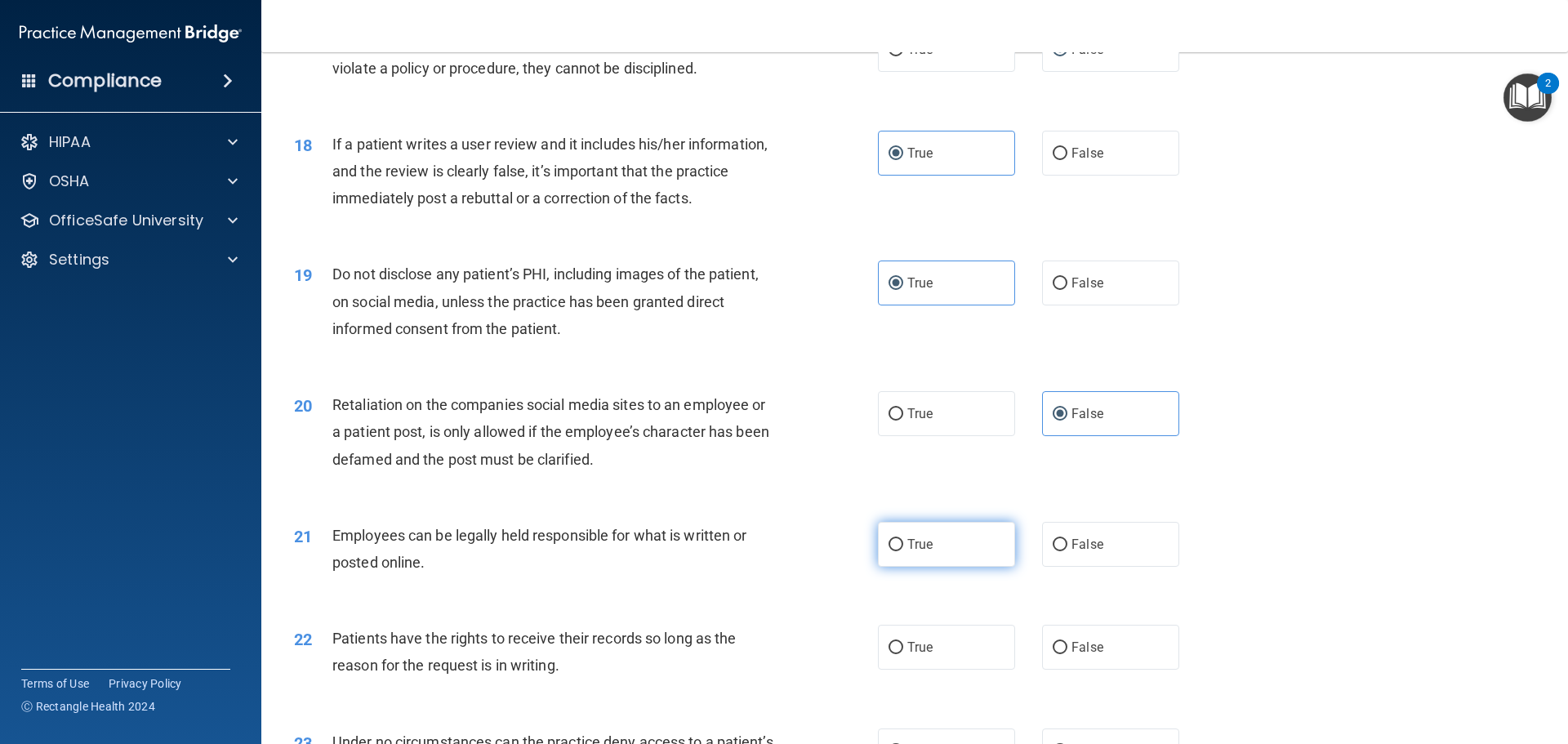
click at [903, 551] on input "True" at bounding box center [896, 545] width 15 height 12
radio input "true"
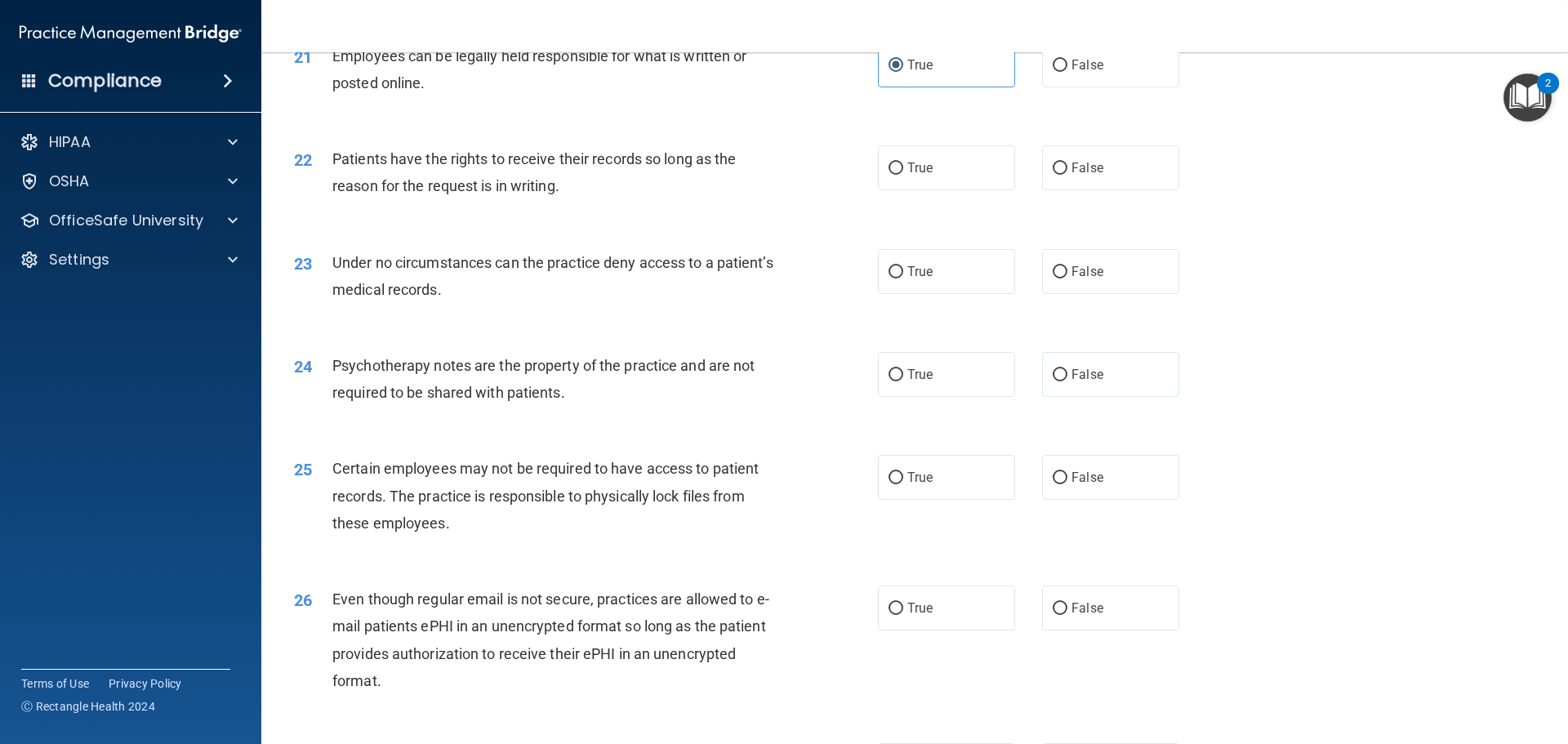
scroll to position [2756, 0]
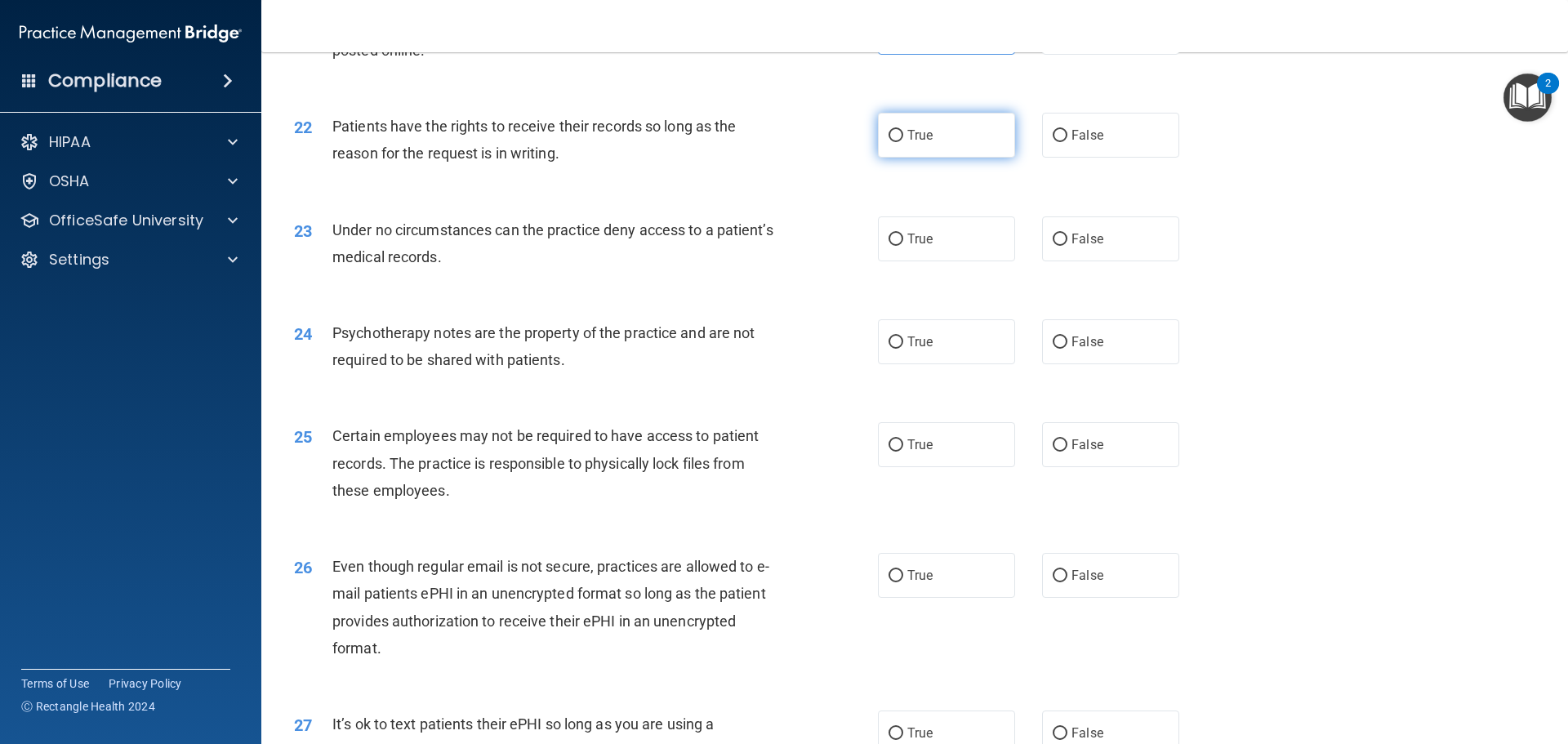
click at [916, 143] on span "True" at bounding box center [919, 135] width 25 height 16
click at [903, 142] on input "True" at bounding box center [896, 135] width 15 height 12
radio input "true"
click at [937, 261] on label "True" at bounding box center [946, 239] width 137 height 45
click at [903, 246] on input "True" at bounding box center [896, 240] width 15 height 12
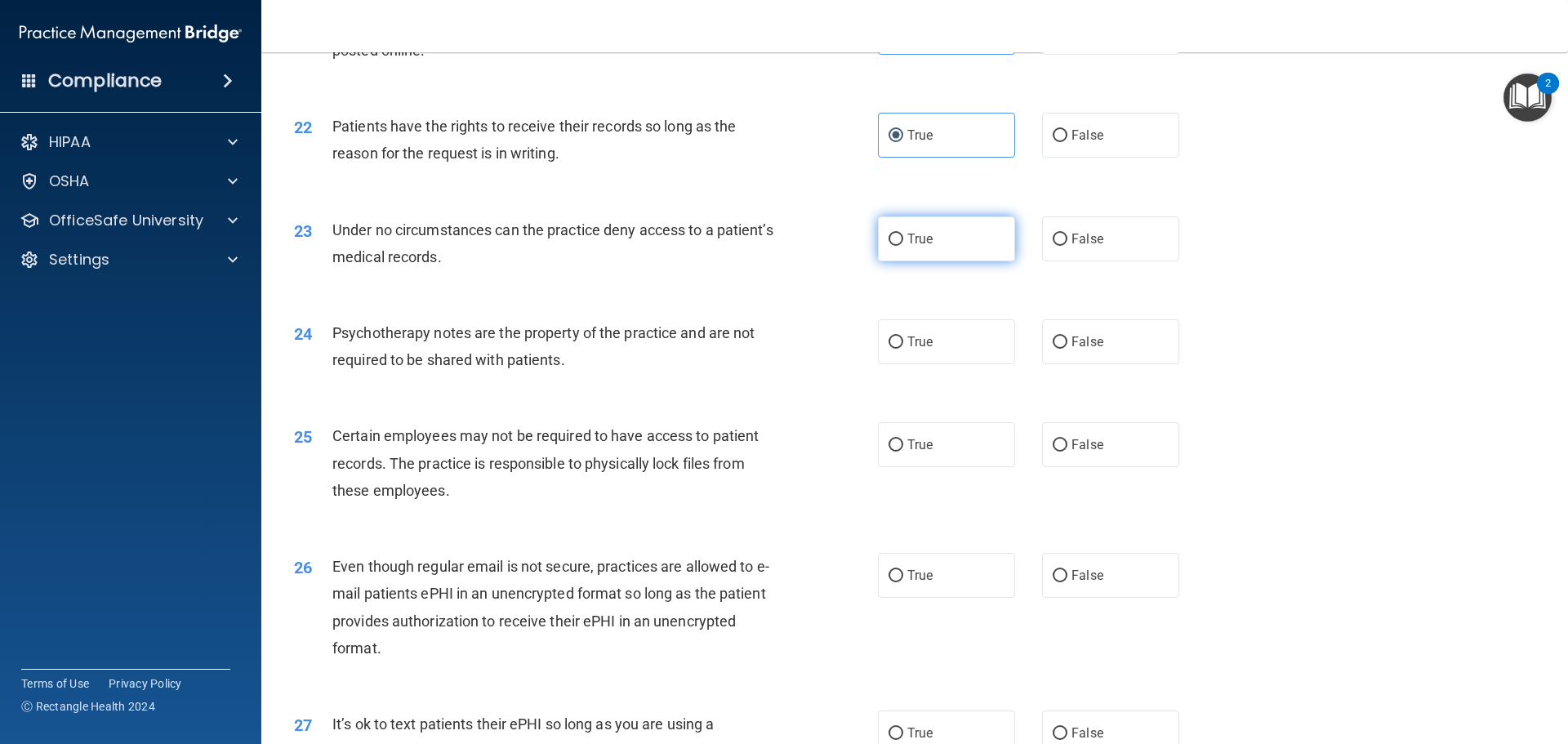
radio input "true"
click at [1053, 349] on input "False" at bounding box center [1060, 342] width 15 height 12
radio input "true"
click at [1053, 452] on input "False" at bounding box center [1060, 445] width 15 height 12
radio input "true"
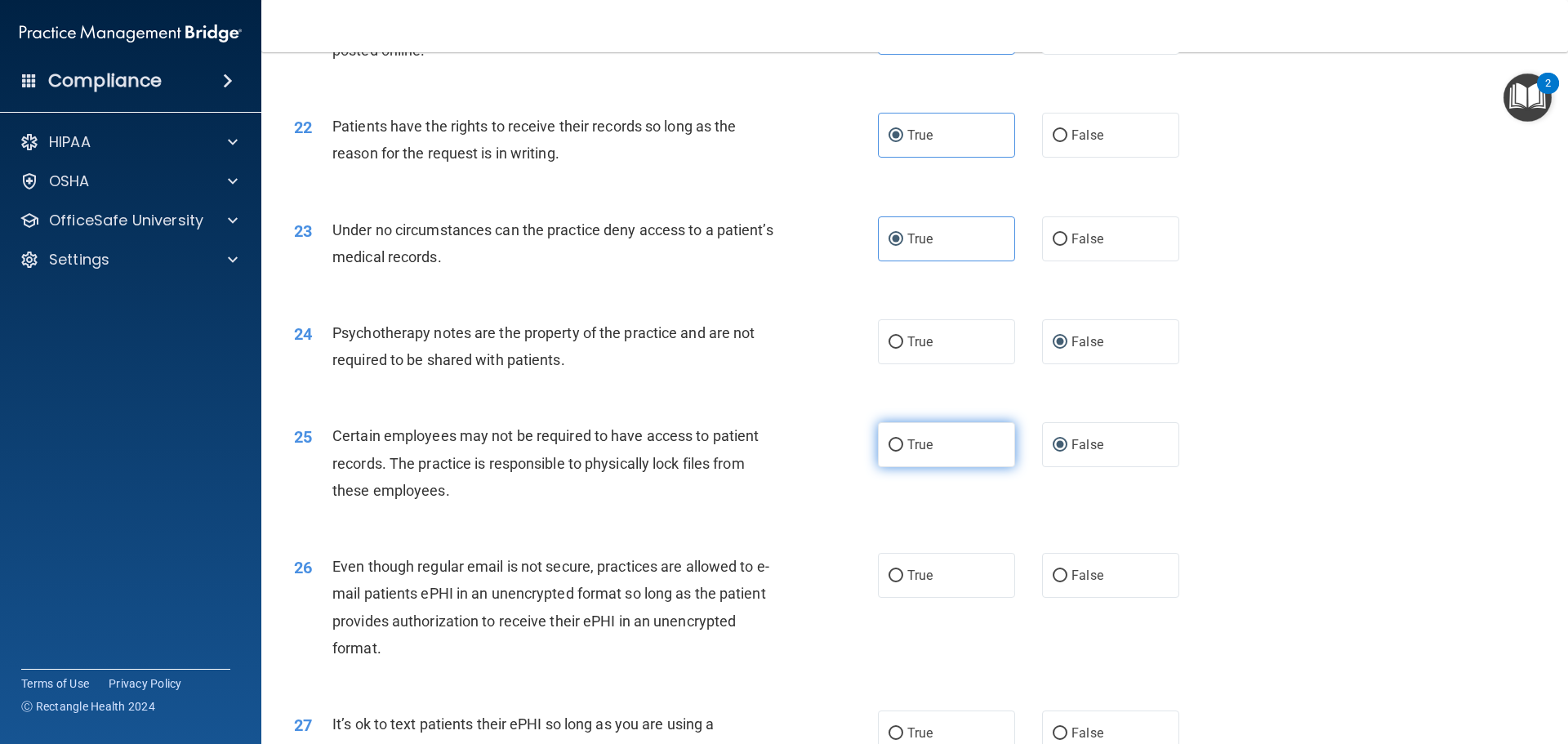
click at [899, 467] on label "True" at bounding box center [946, 445] width 137 height 45
click at [899, 452] on input "True" at bounding box center [896, 445] width 15 height 12
radio input "true"
radio input "false"
drag, startPoint x: 942, startPoint y: 598, endPoint x: 953, endPoint y: 607, distance: 14.2
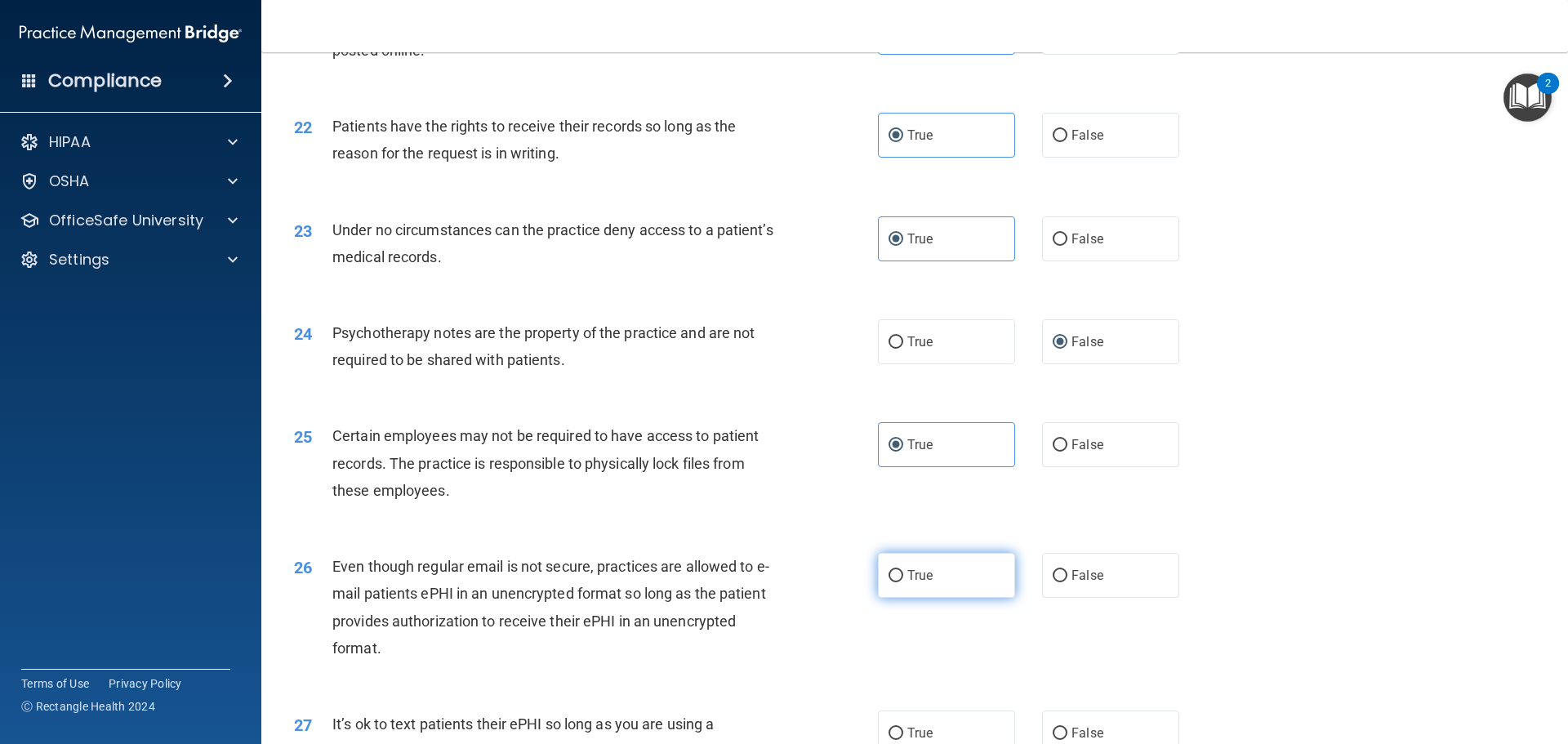
click at [940, 598] on label "True" at bounding box center [946, 576] width 137 height 45
click at [903, 582] on input "True" at bounding box center [896, 576] width 15 height 12
radio input "true"
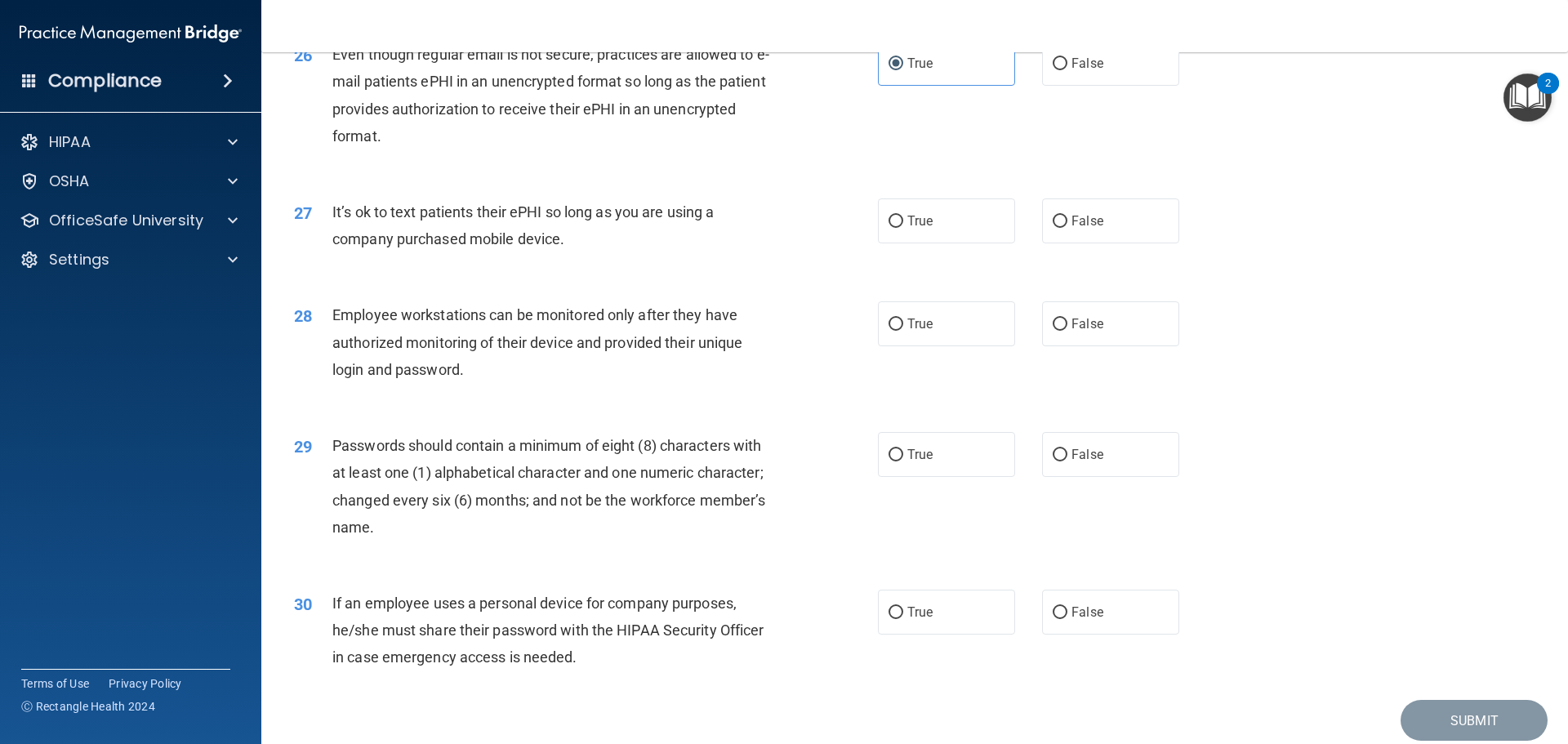
scroll to position [3357, 0]
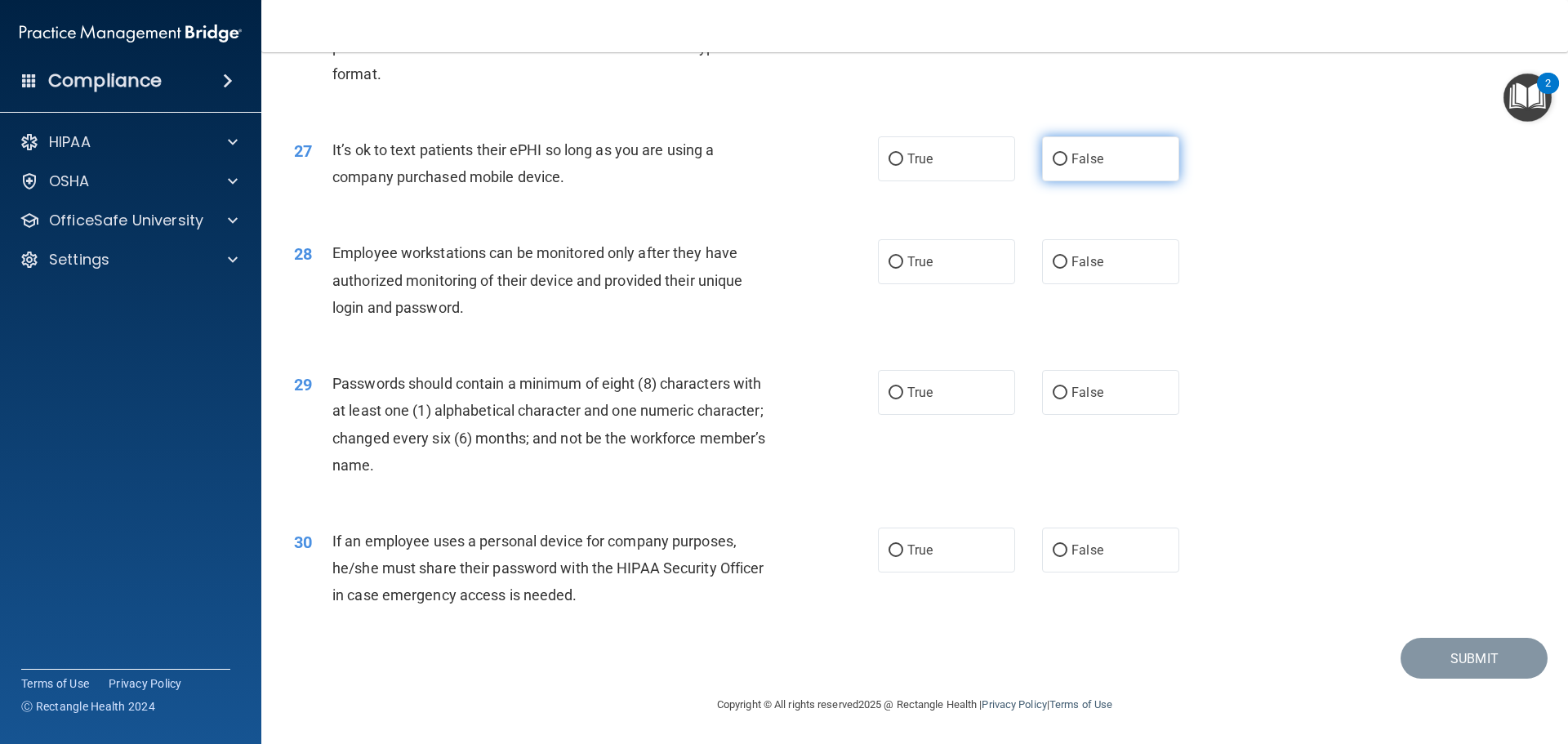
click at [1083, 166] on label "False" at bounding box center [1111, 159] width 137 height 45
click at [1068, 166] on input "False" at bounding box center [1060, 160] width 15 height 12
radio input "true"
click at [979, 255] on label "True" at bounding box center [946, 262] width 137 height 45
click at [903, 256] on input "True" at bounding box center [896, 262] width 15 height 12
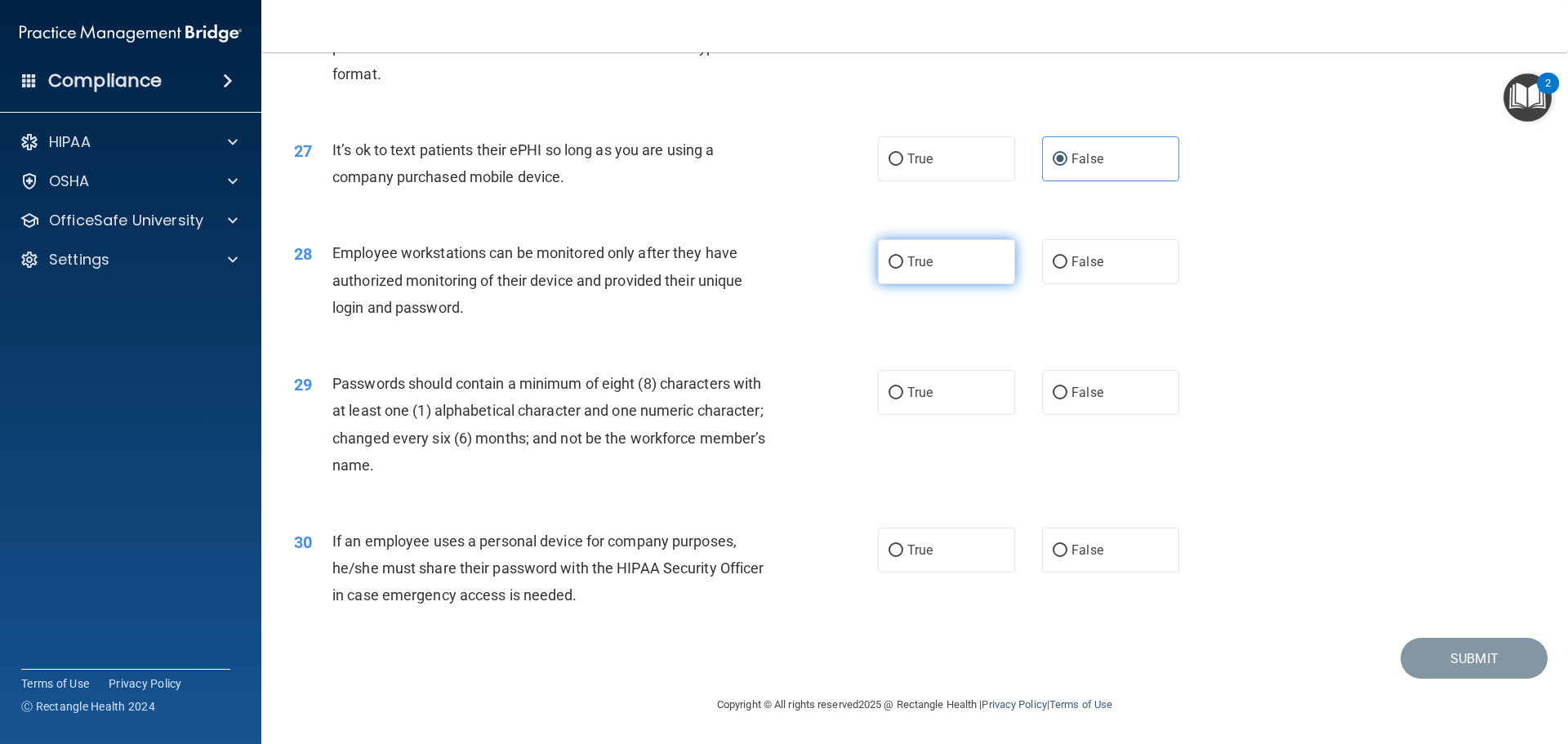
radio input "true"
click at [955, 403] on label "True" at bounding box center [946, 393] width 137 height 45
click at [903, 399] on input "True" at bounding box center [896, 393] width 15 height 12
radio input "true"
click at [966, 387] on label "True" at bounding box center [946, 393] width 137 height 45
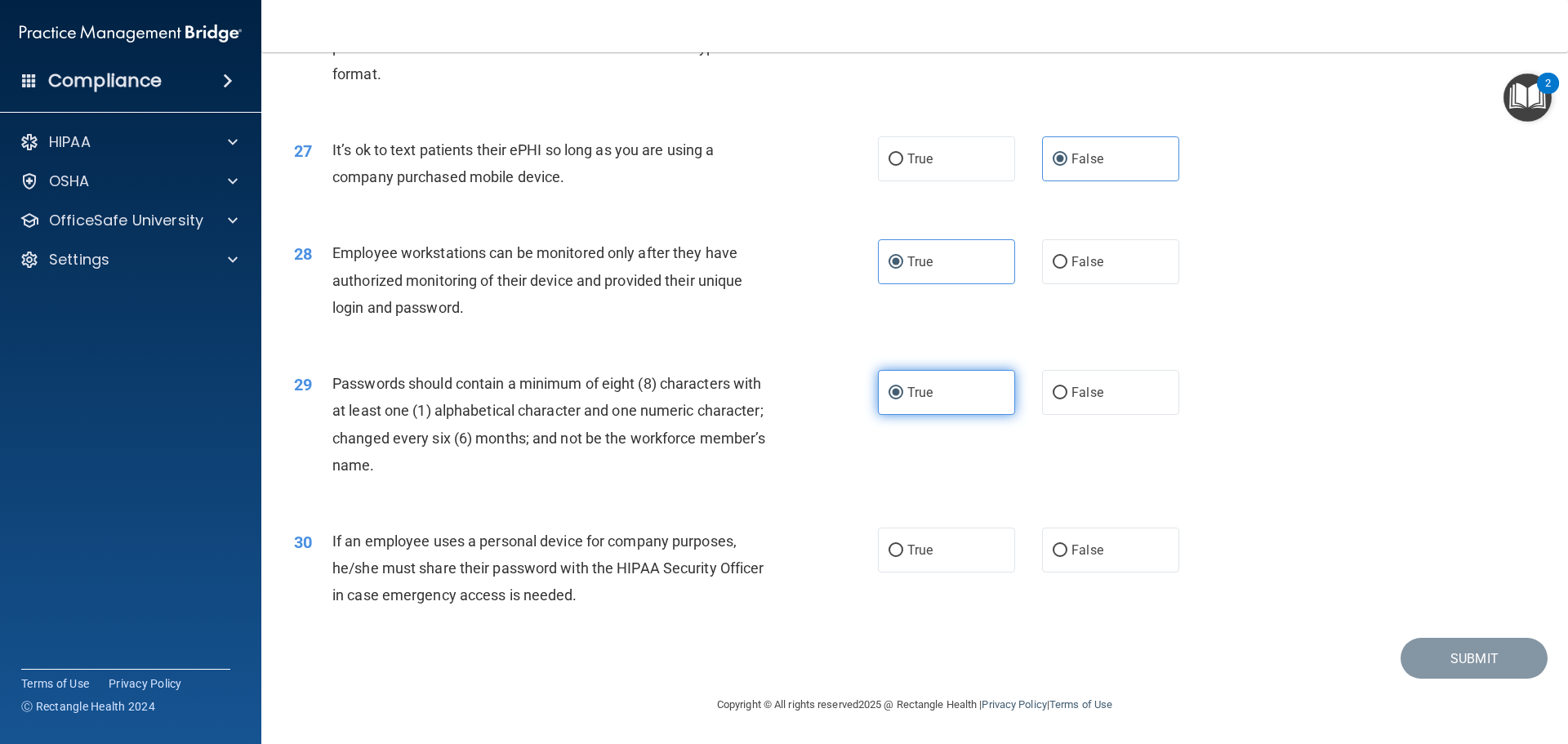
click at [903, 387] on input "True" at bounding box center [896, 393] width 15 height 12
click at [890, 390] on input "True" at bounding box center [896, 393] width 15 height 12
click at [1053, 389] on input "False" at bounding box center [1060, 393] width 15 height 12
radio input "true"
radio input "false"
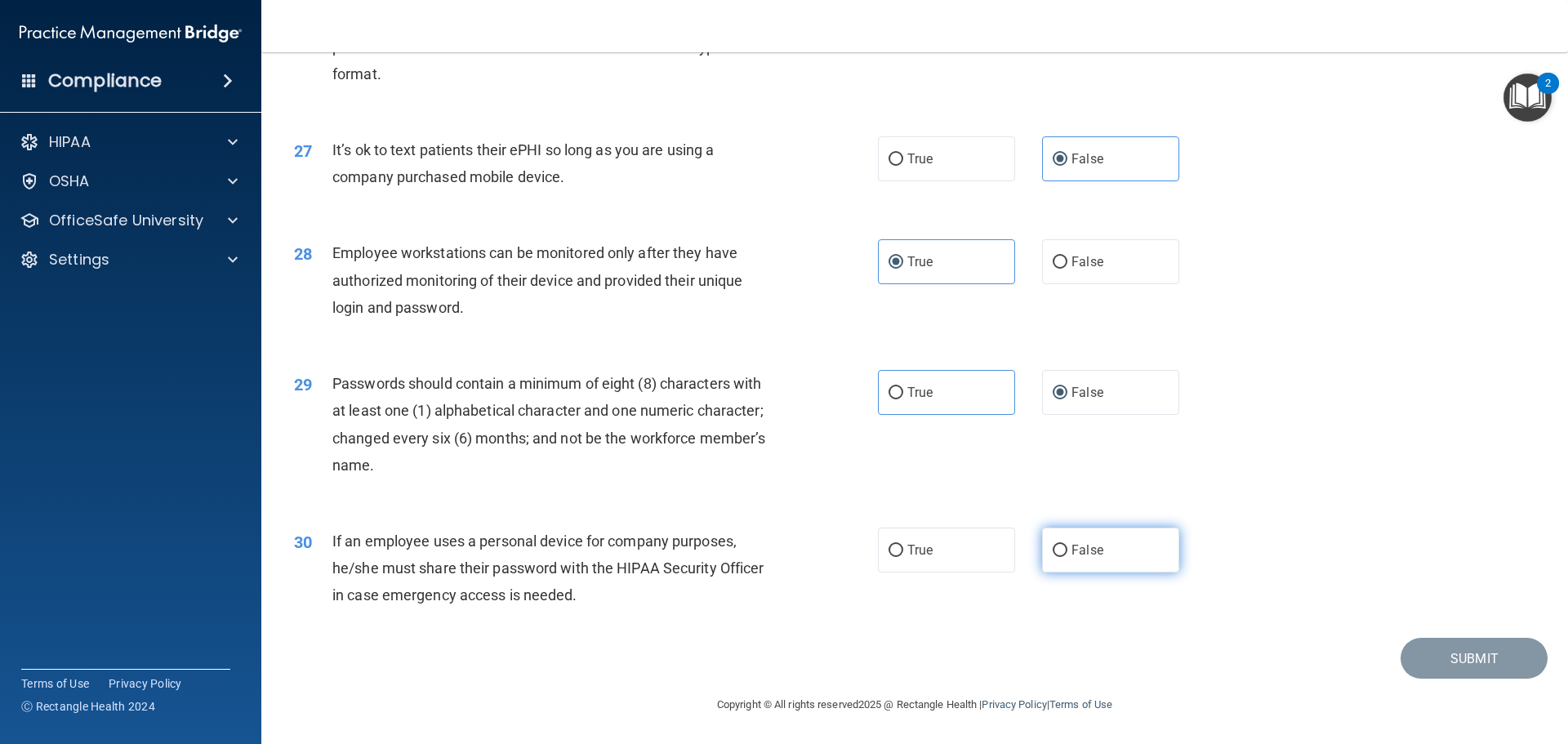
click at [1075, 550] on span "False" at bounding box center [1087, 550] width 32 height 16
click at [1068, 550] on input "False" at bounding box center [1060, 550] width 15 height 12
radio input "true"
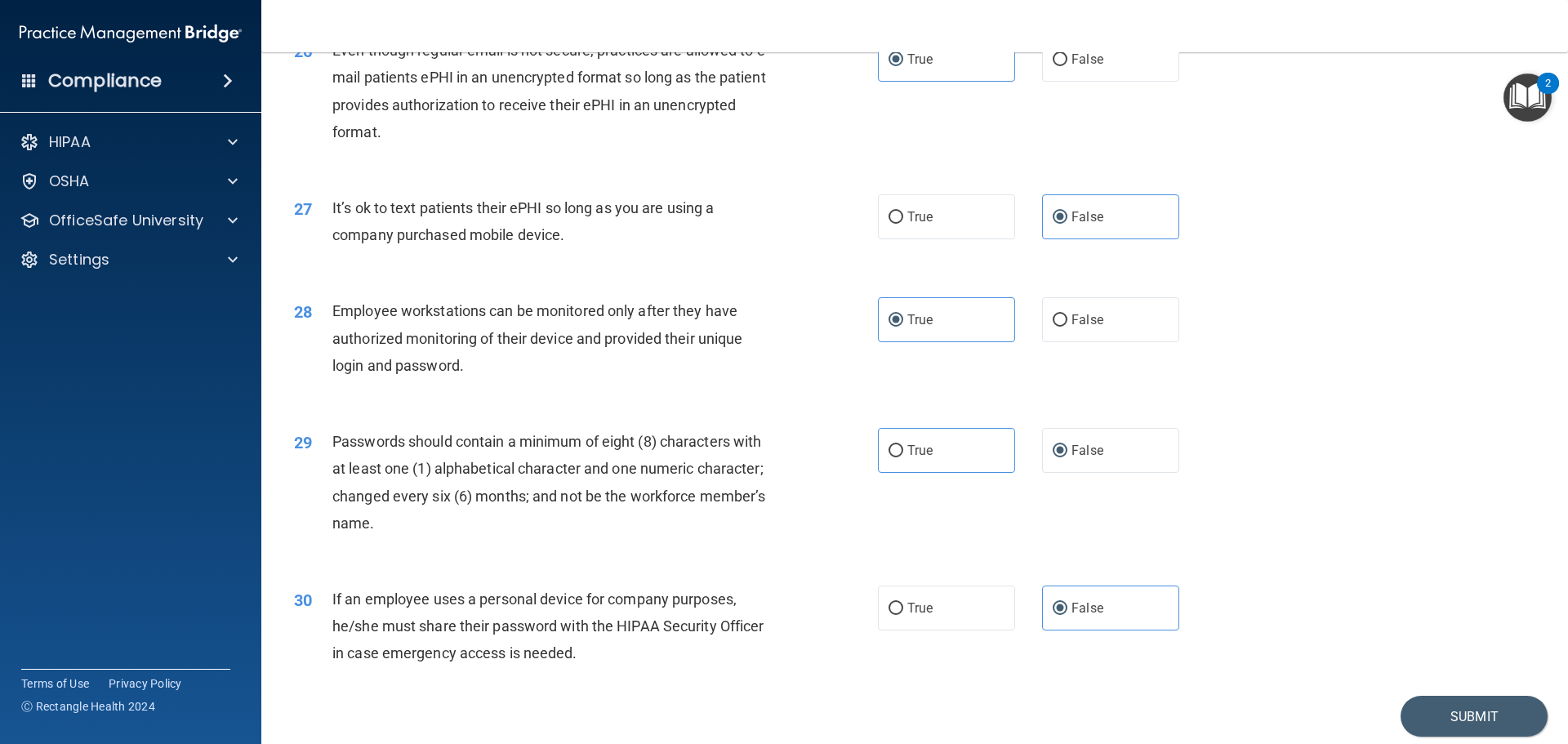
scroll to position [3293, 0]
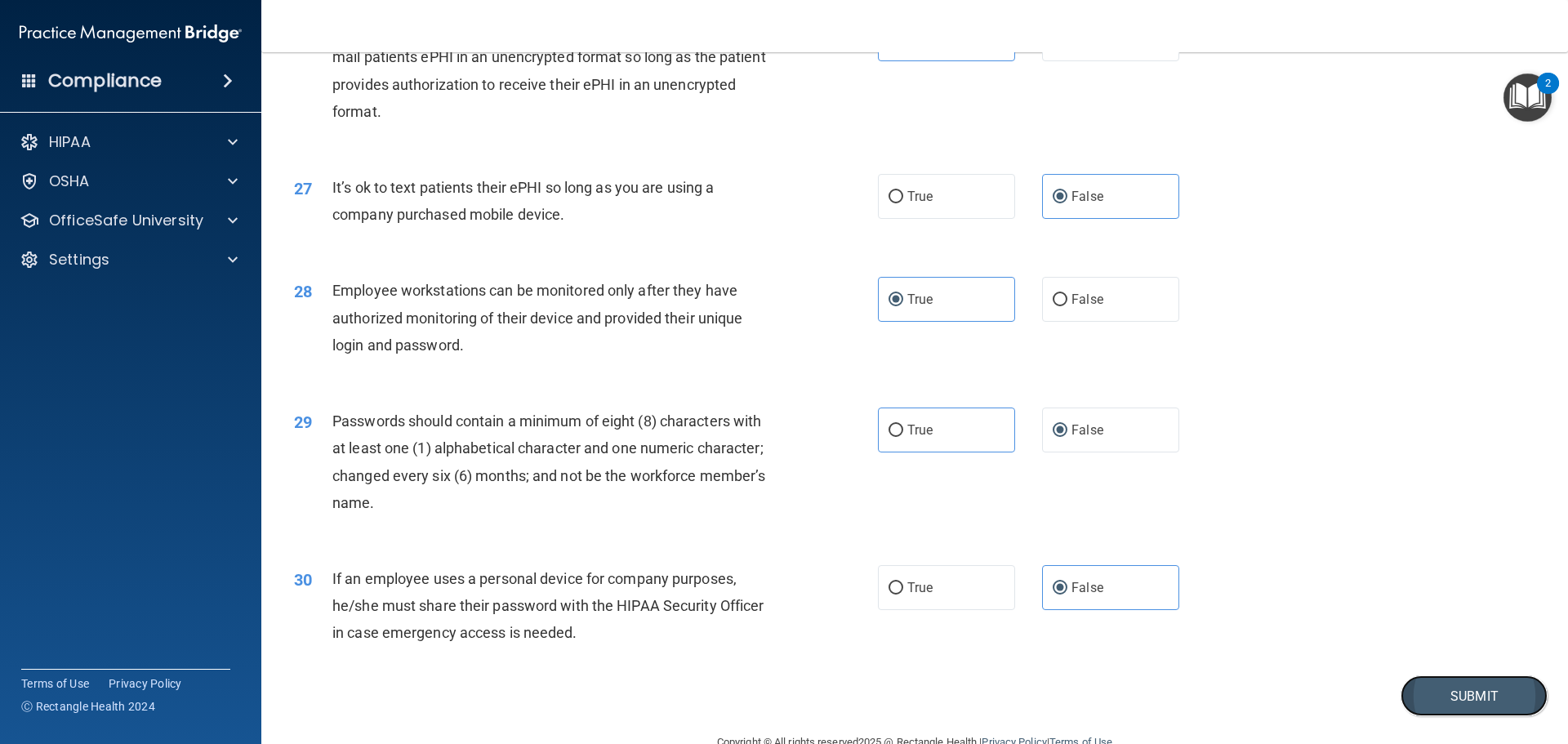
click at [1500, 715] on button "Submit" at bounding box center [1474, 696] width 147 height 41
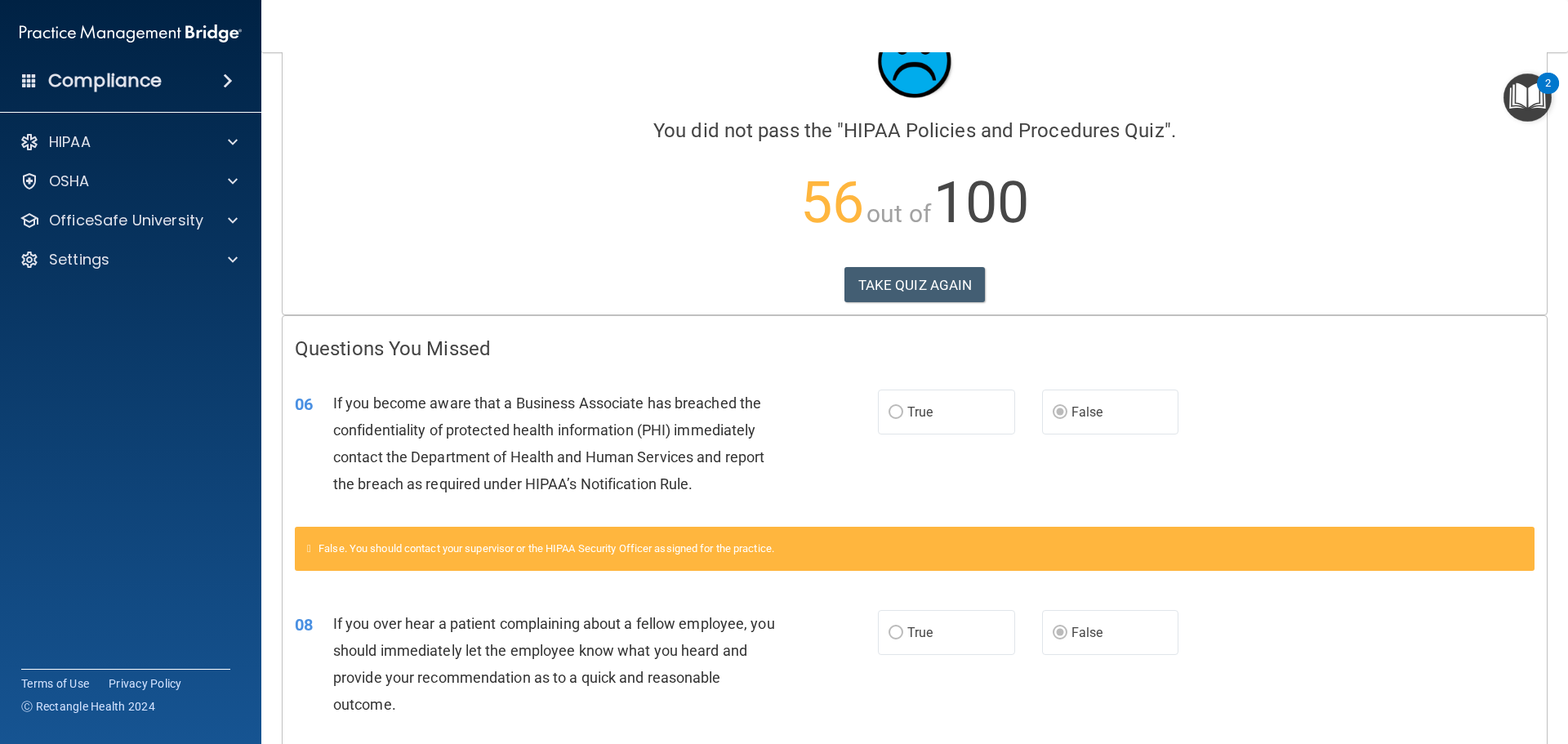
scroll to position [73, 0]
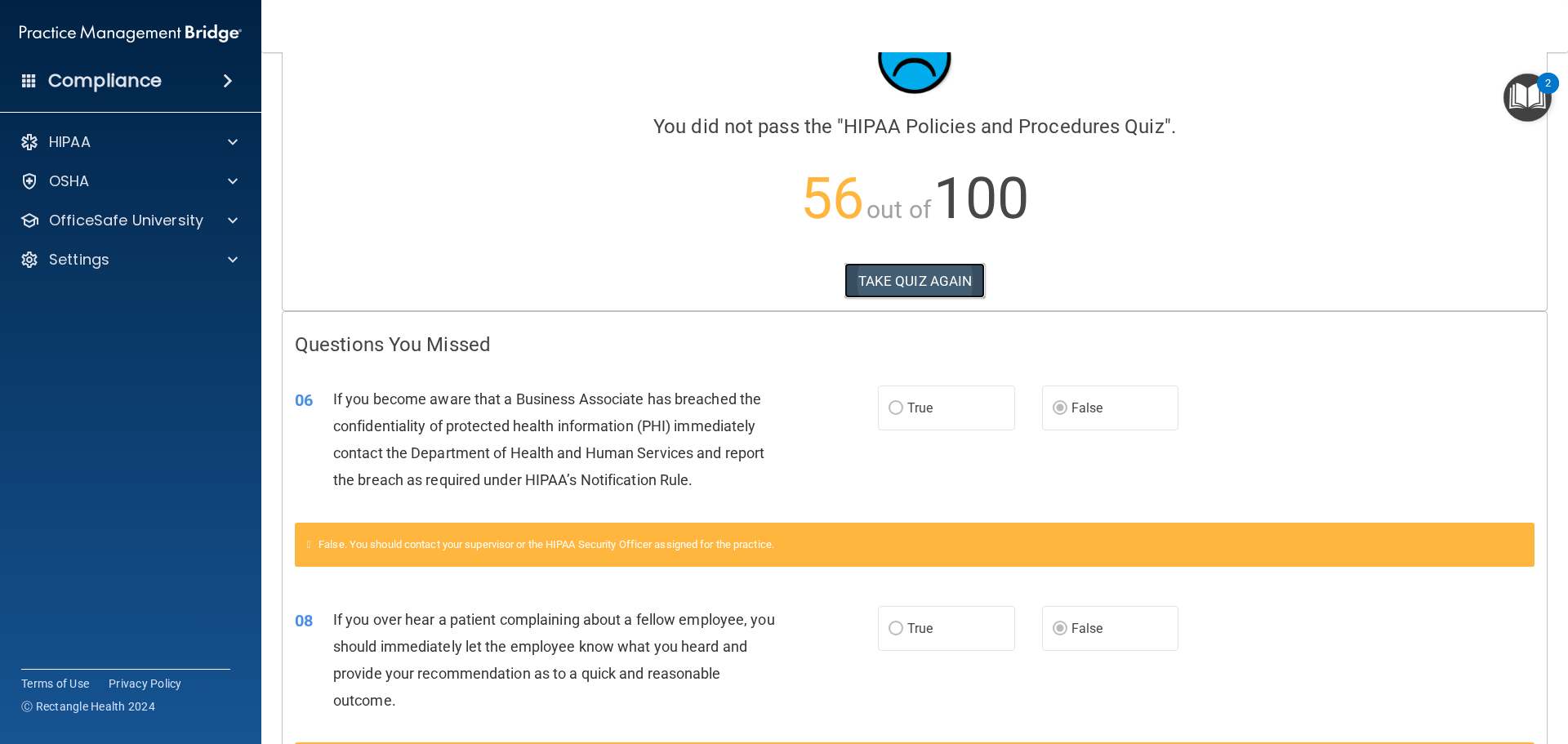
click at [947, 279] on button "TAKE QUIZ AGAIN" at bounding box center [915, 281] width 141 height 36
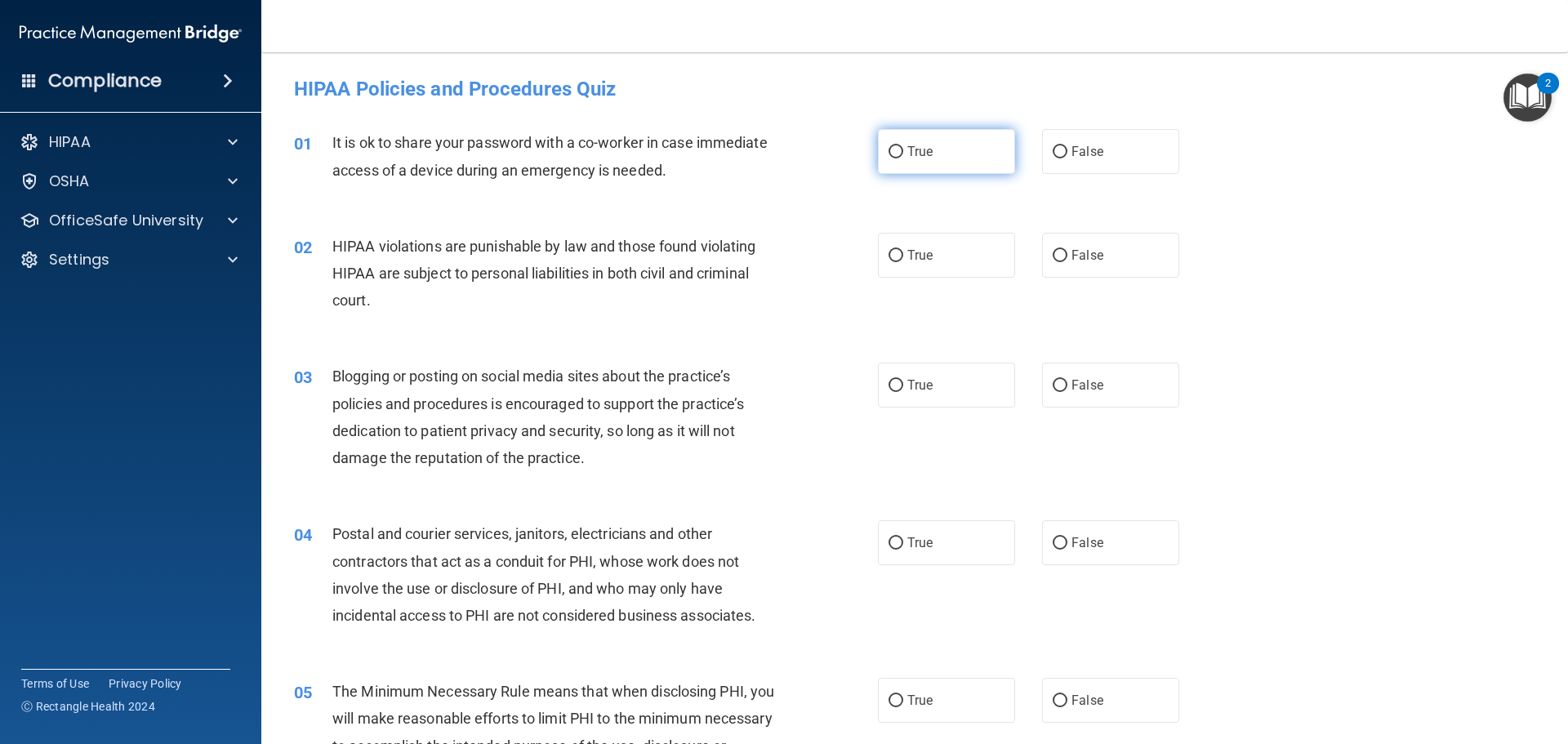
click at [899, 162] on label "True" at bounding box center [946, 151] width 137 height 45
click at [899, 159] on input "True" at bounding box center [896, 152] width 15 height 12
radio input "true"
click at [907, 250] on span "True" at bounding box center [919, 256] width 25 height 16
click at [903, 250] on input "True" at bounding box center [896, 256] width 15 height 12
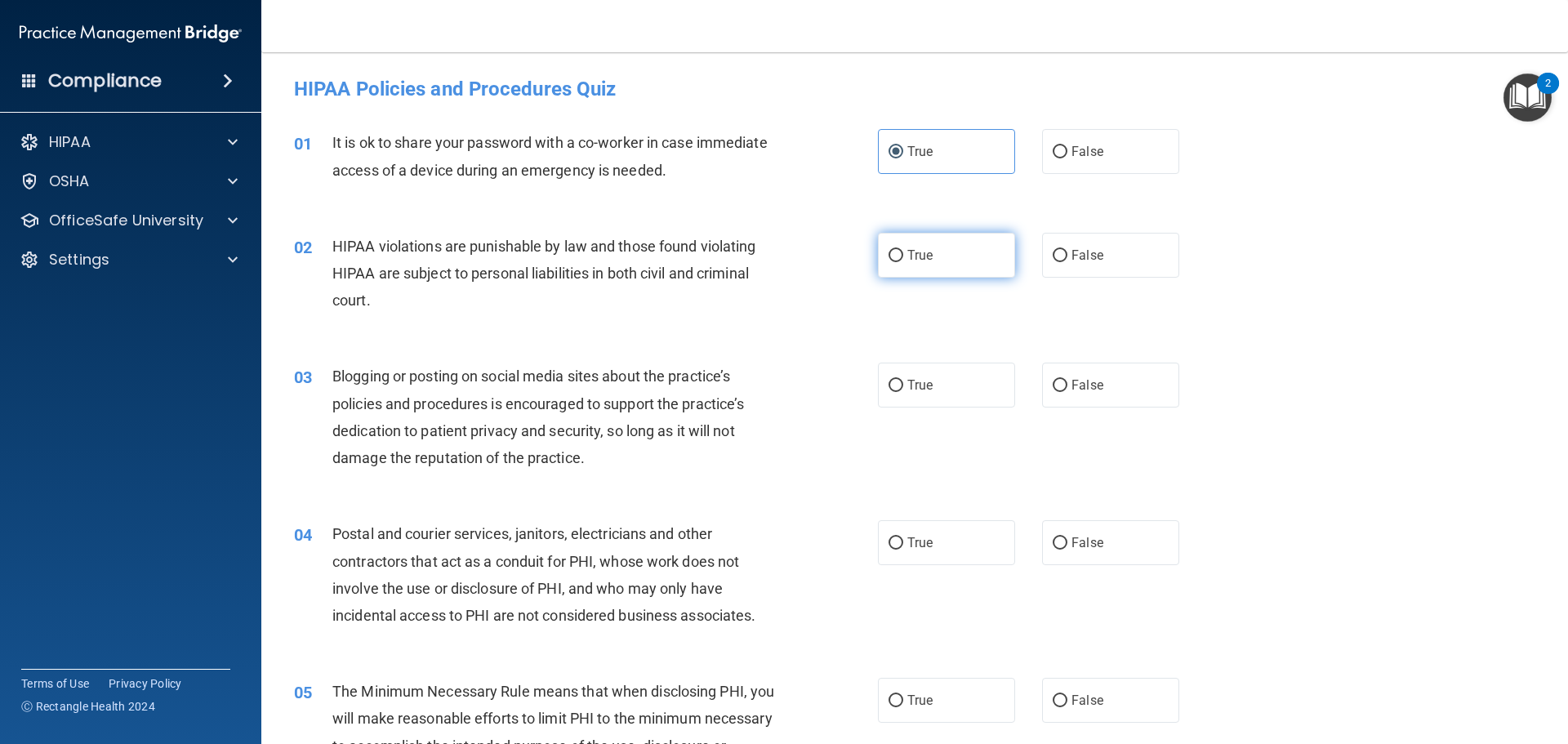
radio input "true"
click at [1056, 391] on input "False" at bounding box center [1060, 385] width 15 height 12
radio input "true"
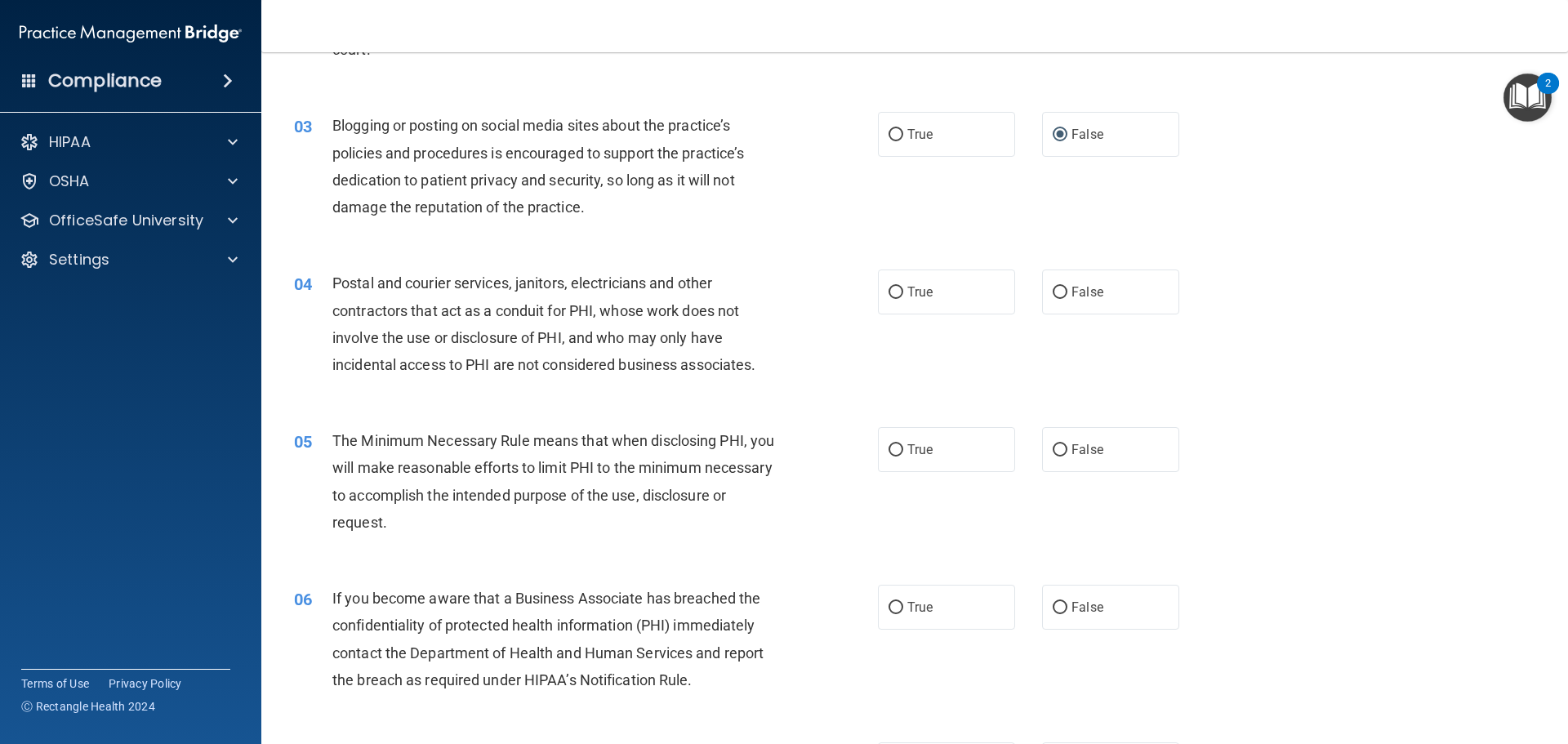
scroll to position [304, 0]
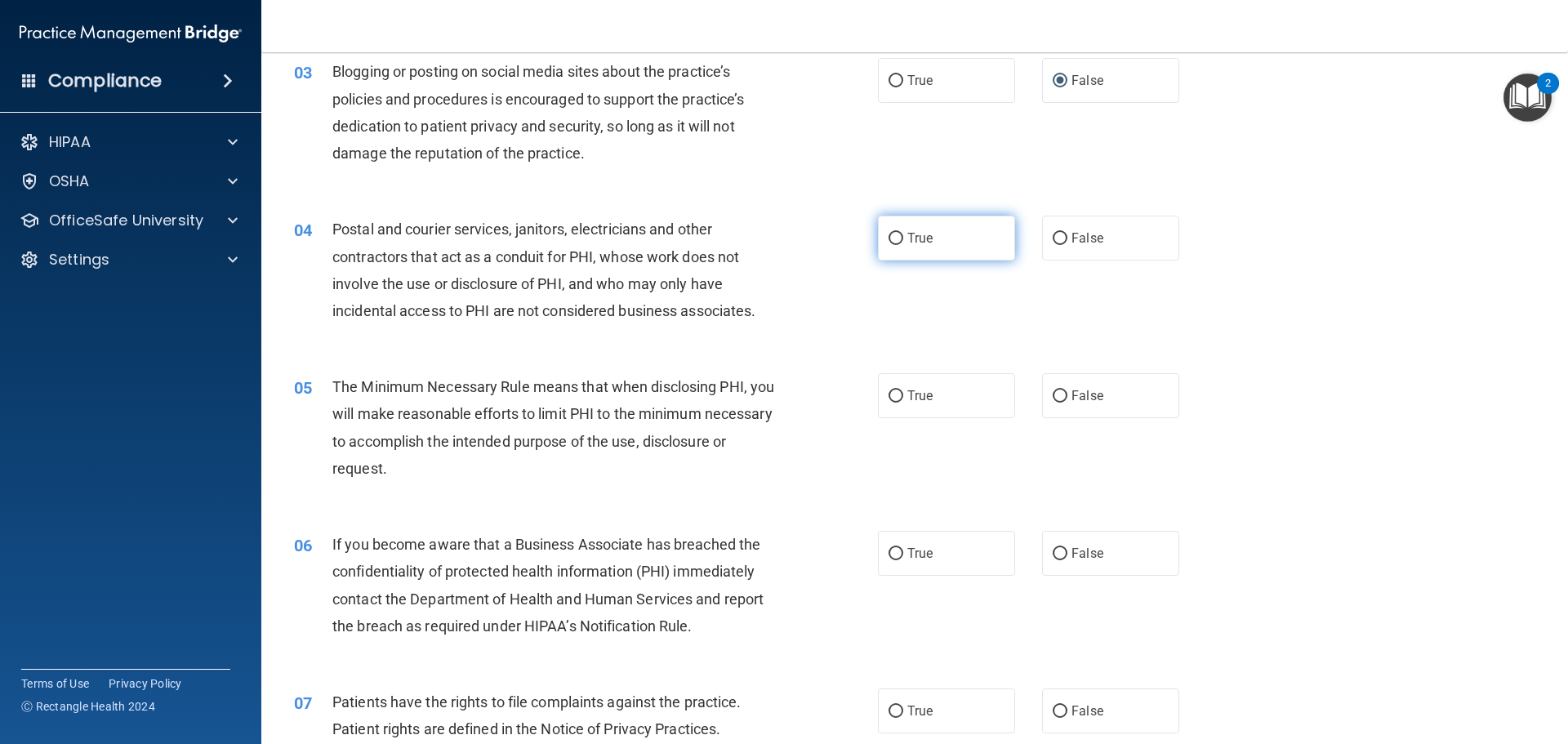
click at [901, 248] on label "True" at bounding box center [946, 239] width 137 height 45
click at [901, 245] on input "True" at bounding box center [896, 239] width 15 height 12
radio input "true"
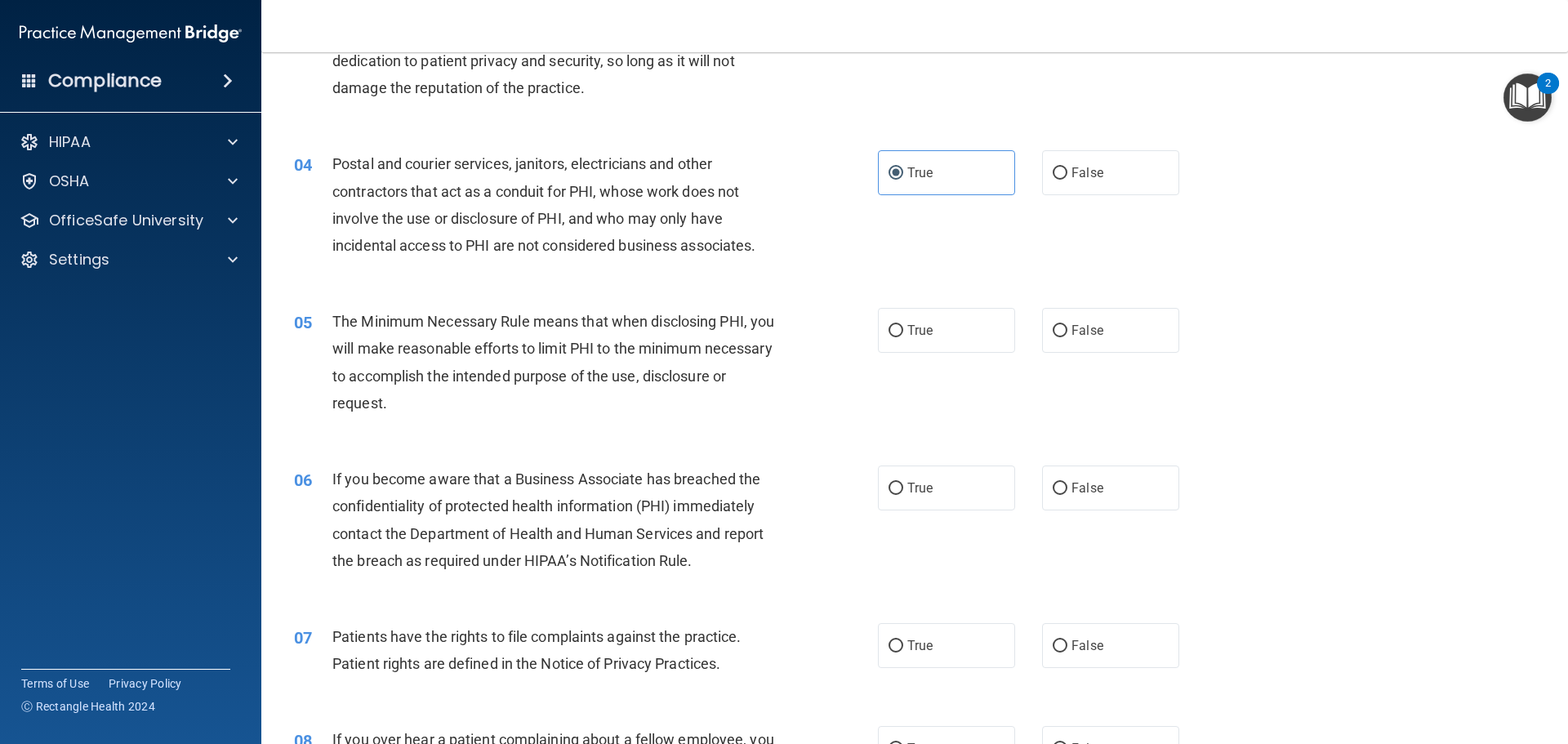
scroll to position [501, 0]
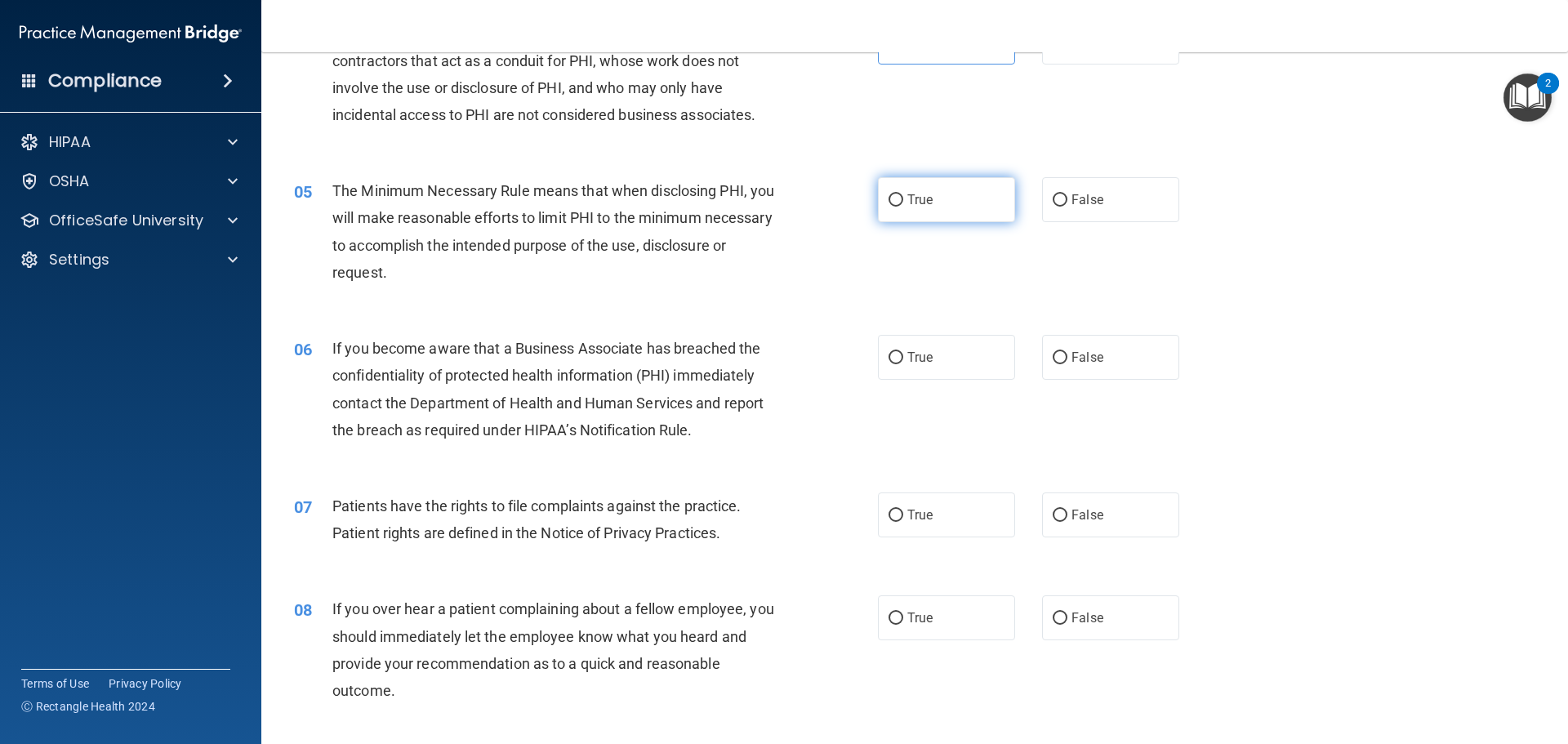
click at [927, 207] on span "True" at bounding box center [919, 199] width 25 height 16
click at [903, 207] on input "True" at bounding box center [896, 200] width 15 height 12
radio input "true"
click at [1056, 361] on input "False" at bounding box center [1060, 358] width 15 height 12
radio input "true"
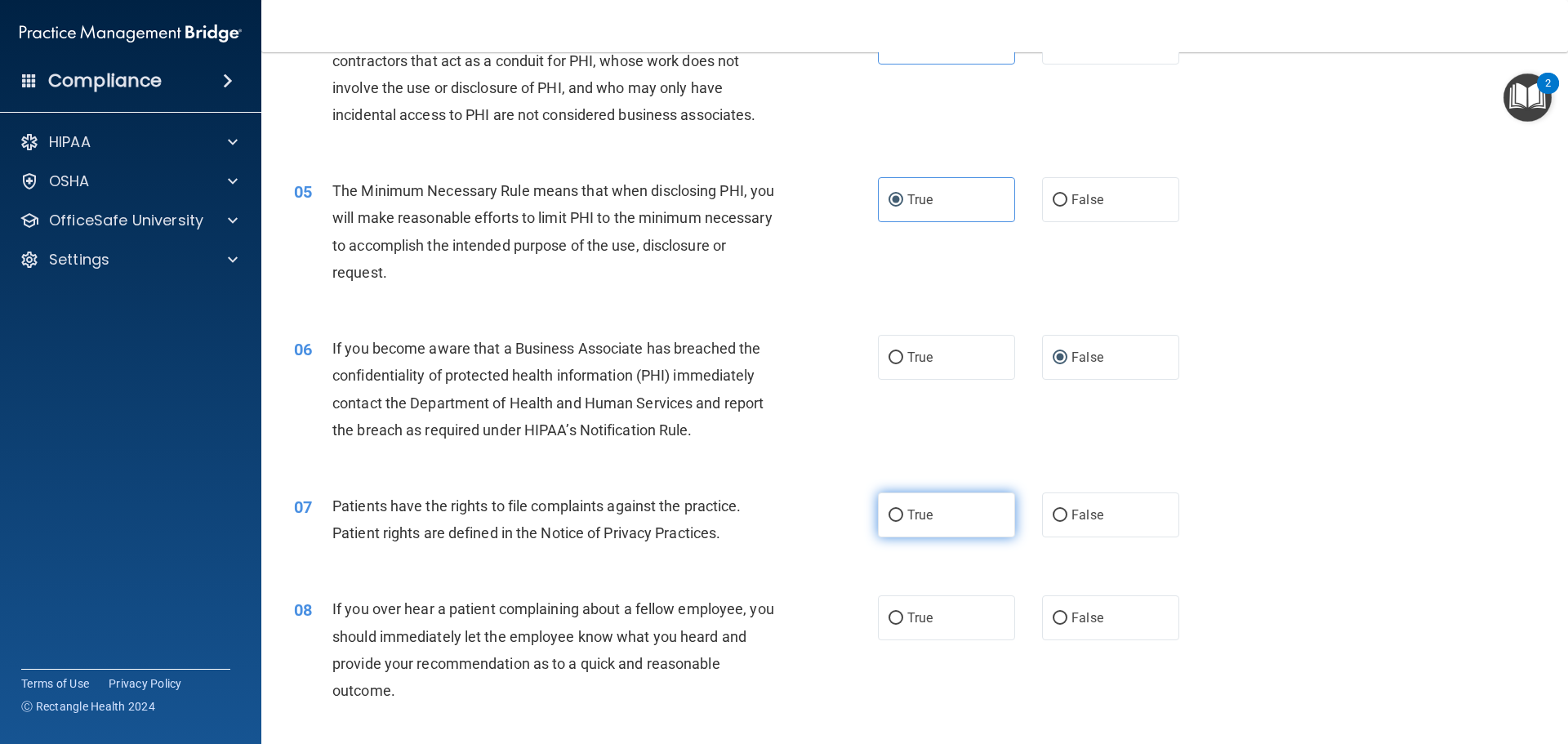
click at [925, 515] on span "True" at bounding box center [919, 515] width 25 height 16
click at [903, 515] on input "True" at bounding box center [896, 516] width 15 height 12
radio input "true"
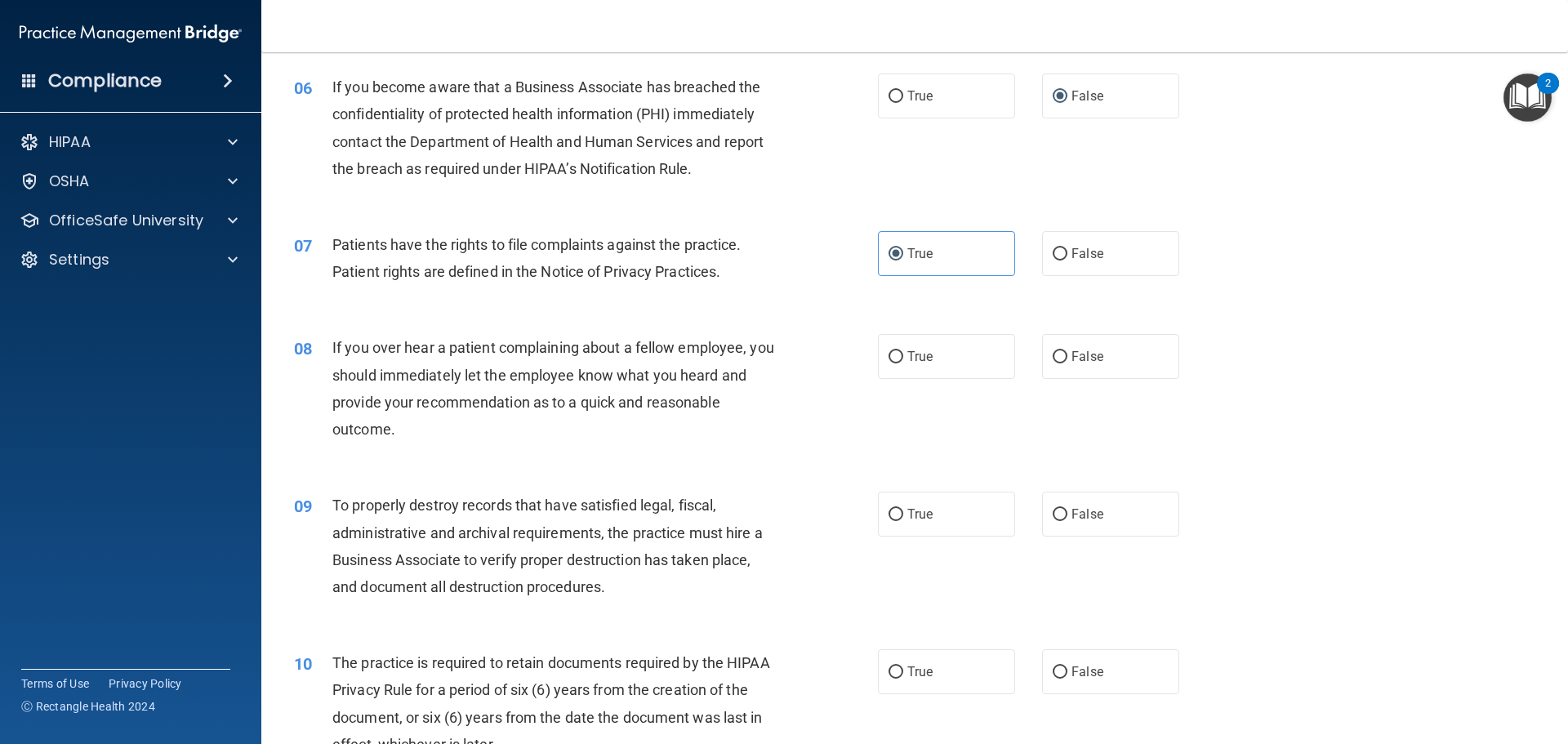
scroll to position [795, 0]
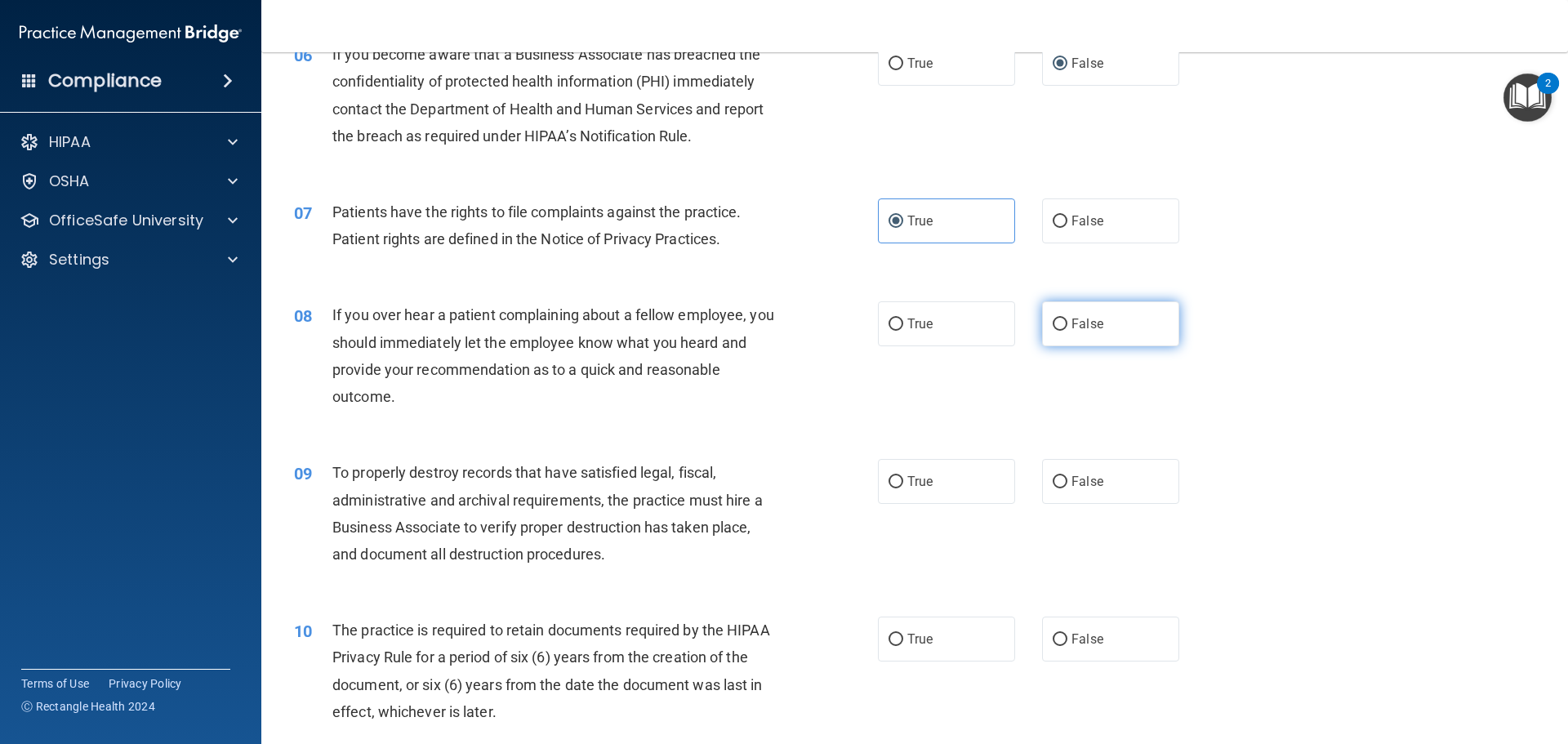
click at [1054, 318] on input "False" at bounding box center [1060, 324] width 15 height 12
radio input "true"
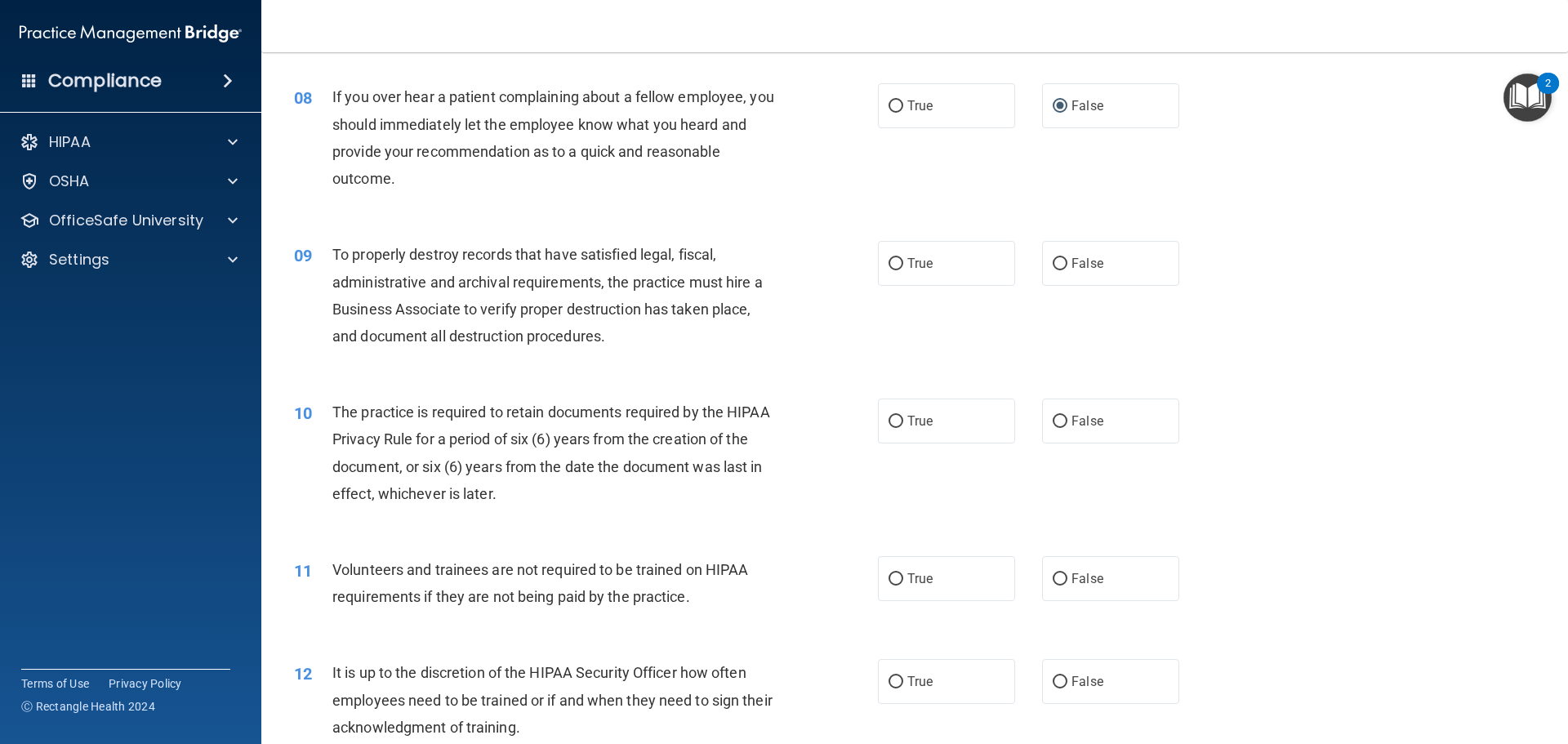
scroll to position [1068, 0]
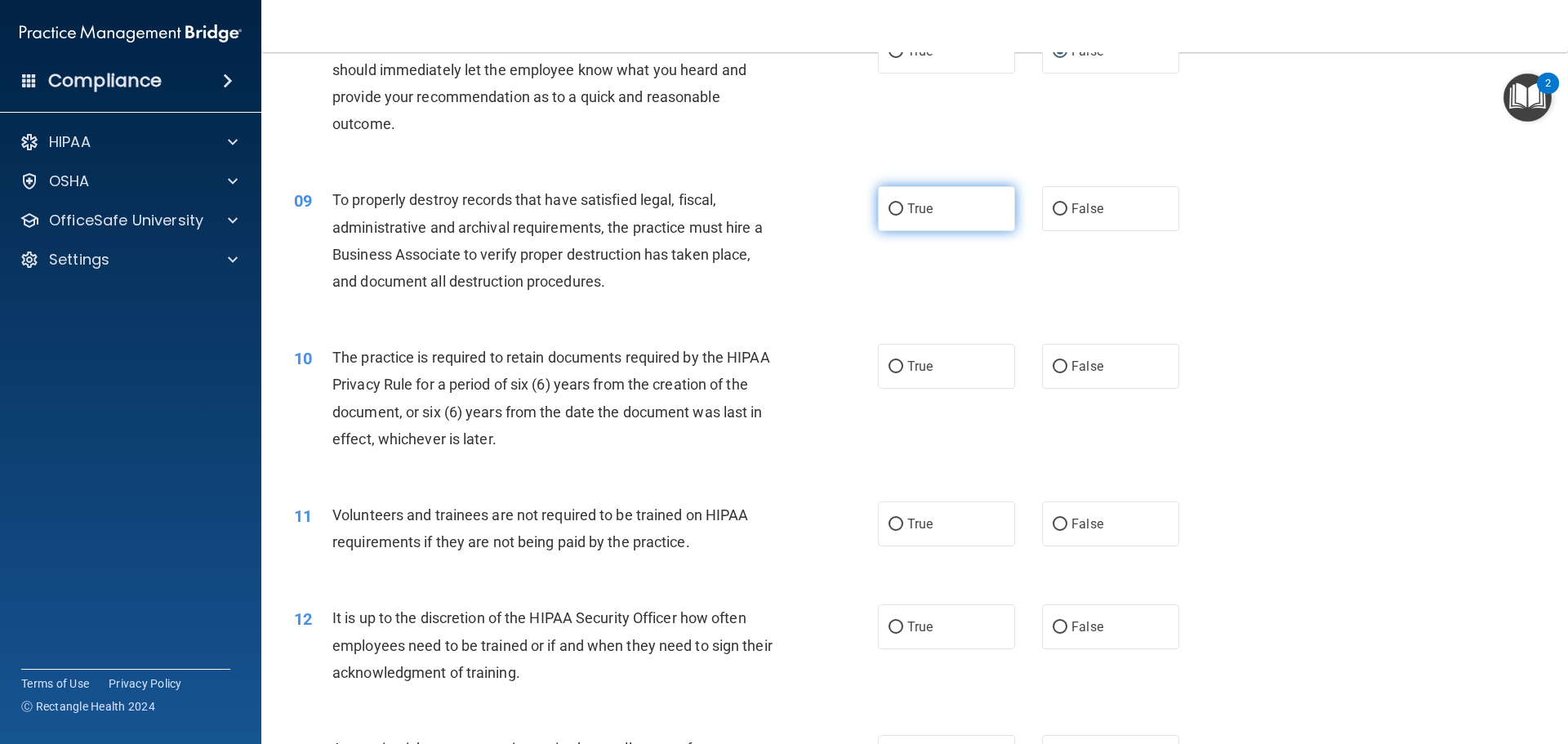
click at [953, 221] on label "True" at bounding box center [946, 209] width 137 height 45
click at [903, 216] on input "True" at bounding box center [896, 209] width 15 height 12
radio input "true"
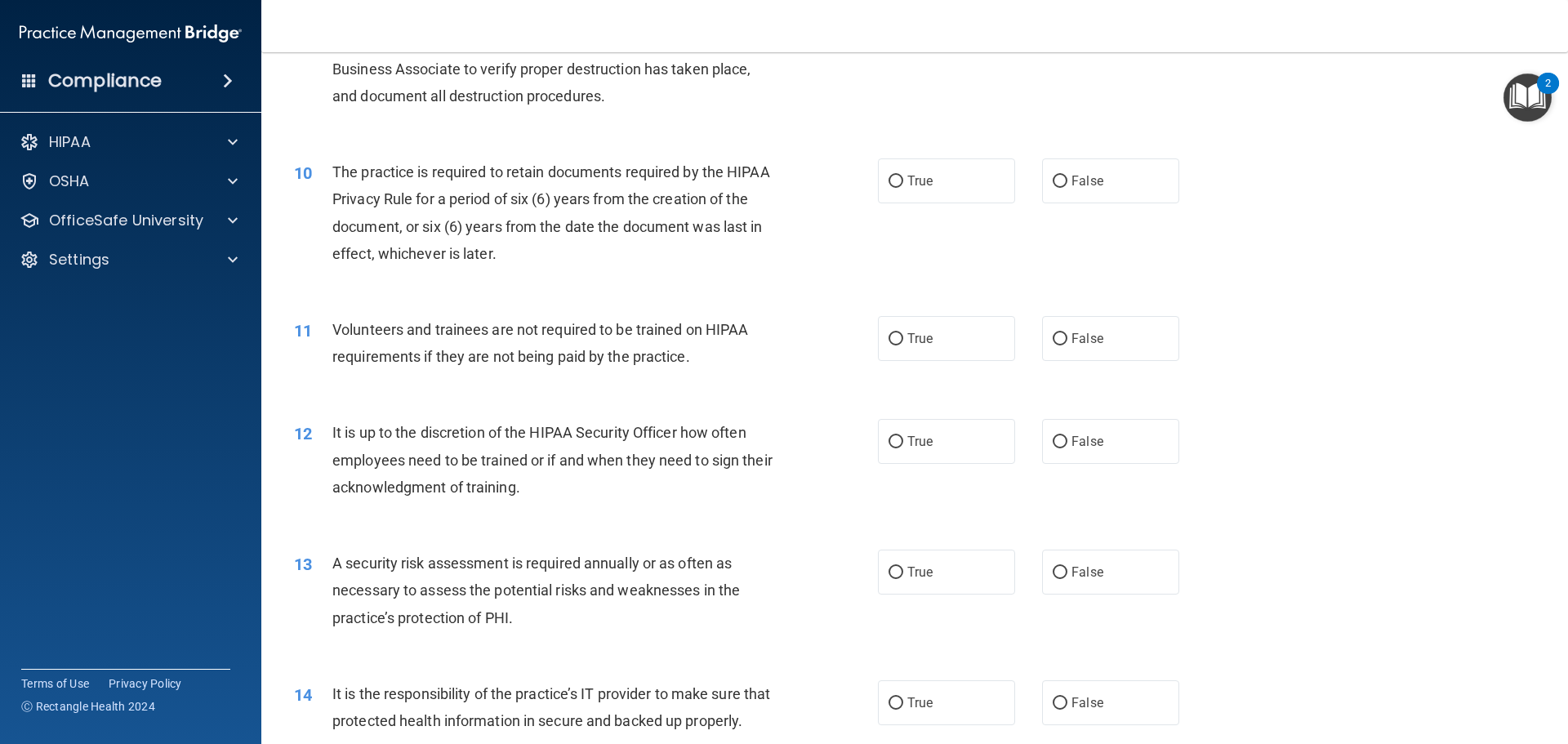
scroll to position [1263, 0]
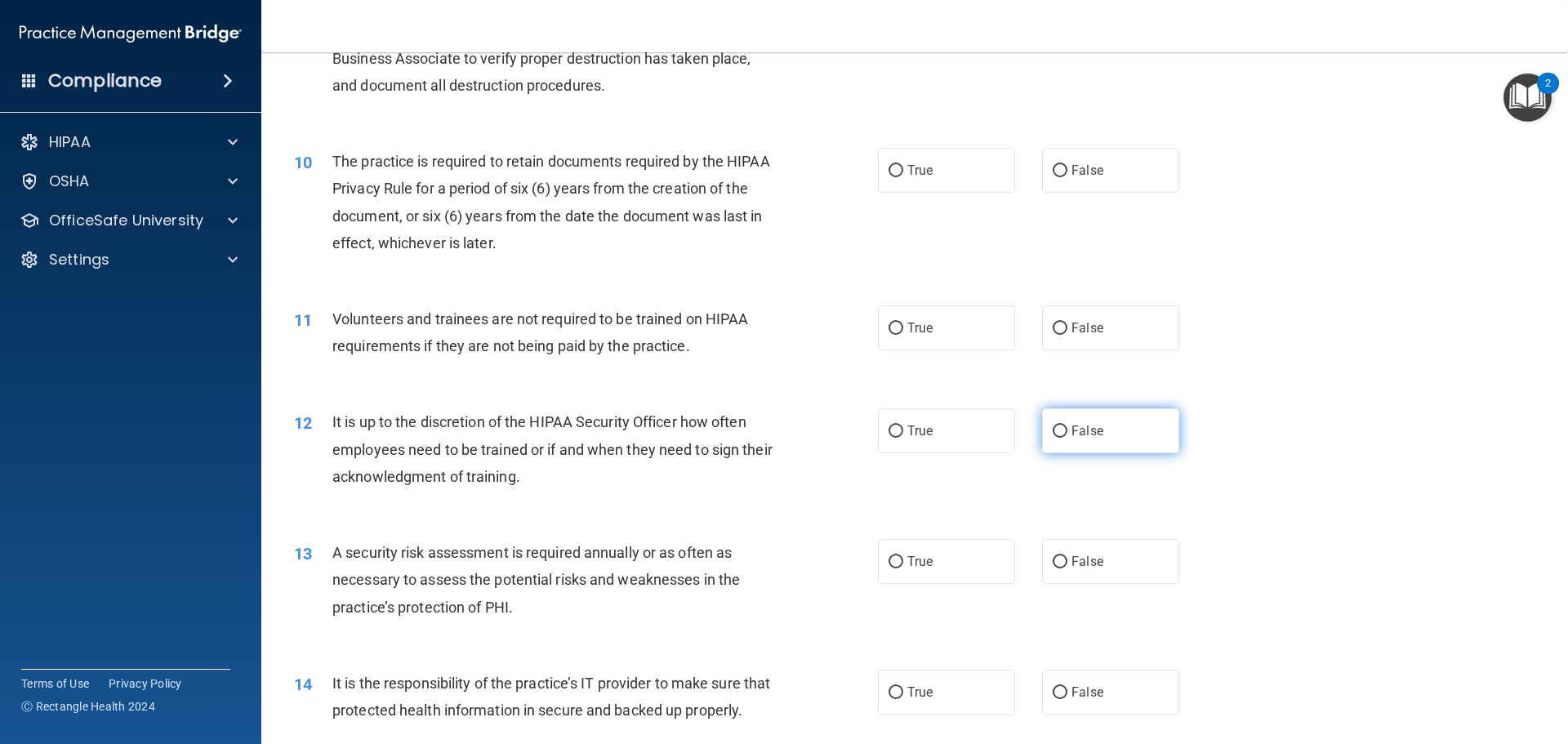
click at [1061, 437] on label "False" at bounding box center [1111, 431] width 137 height 45
click at [1061, 437] on input "False" at bounding box center [1060, 431] width 15 height 12
radio input "true"
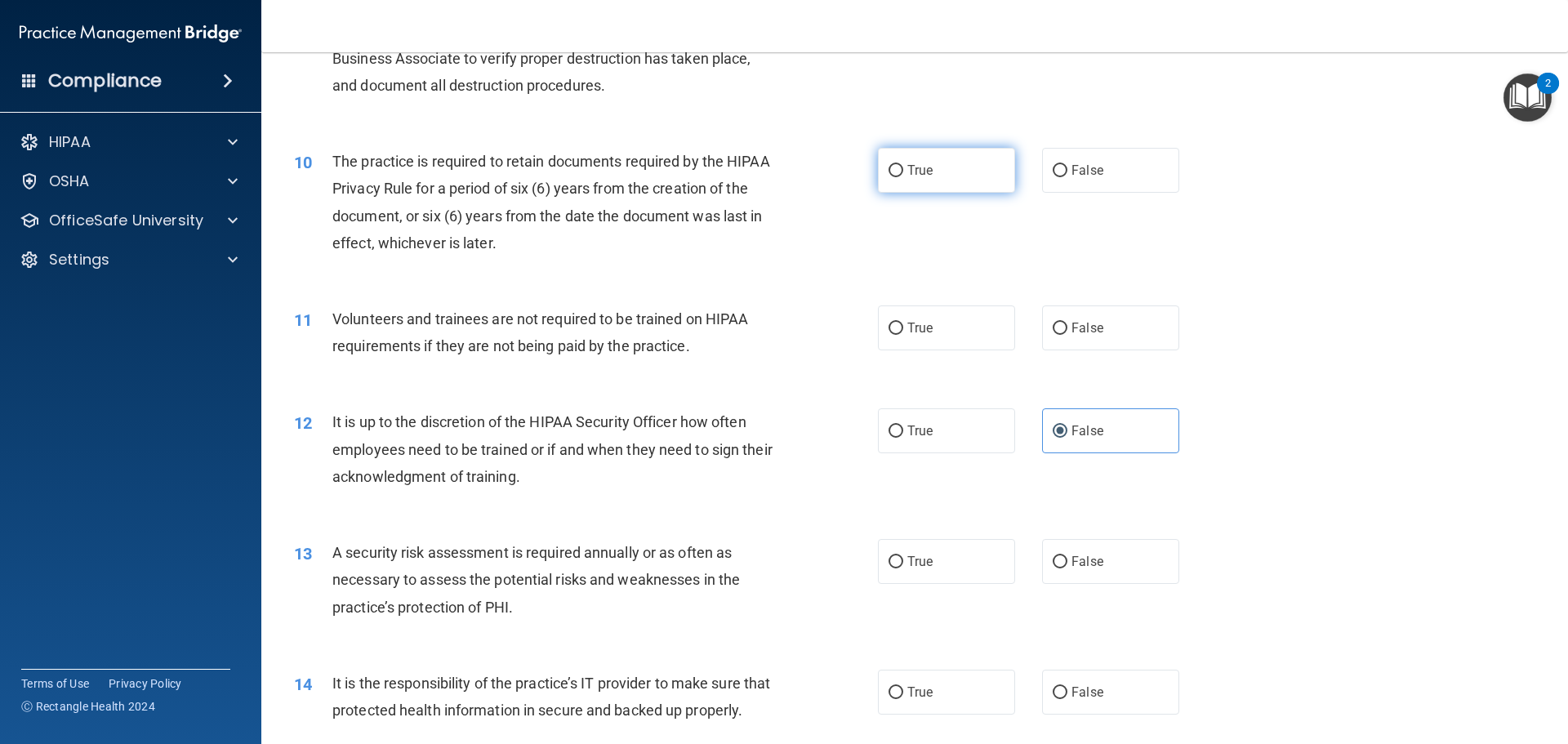
click at [891, 176] on input "True" at bounding box center [896, 171] width 15 height 12
radio input "true"
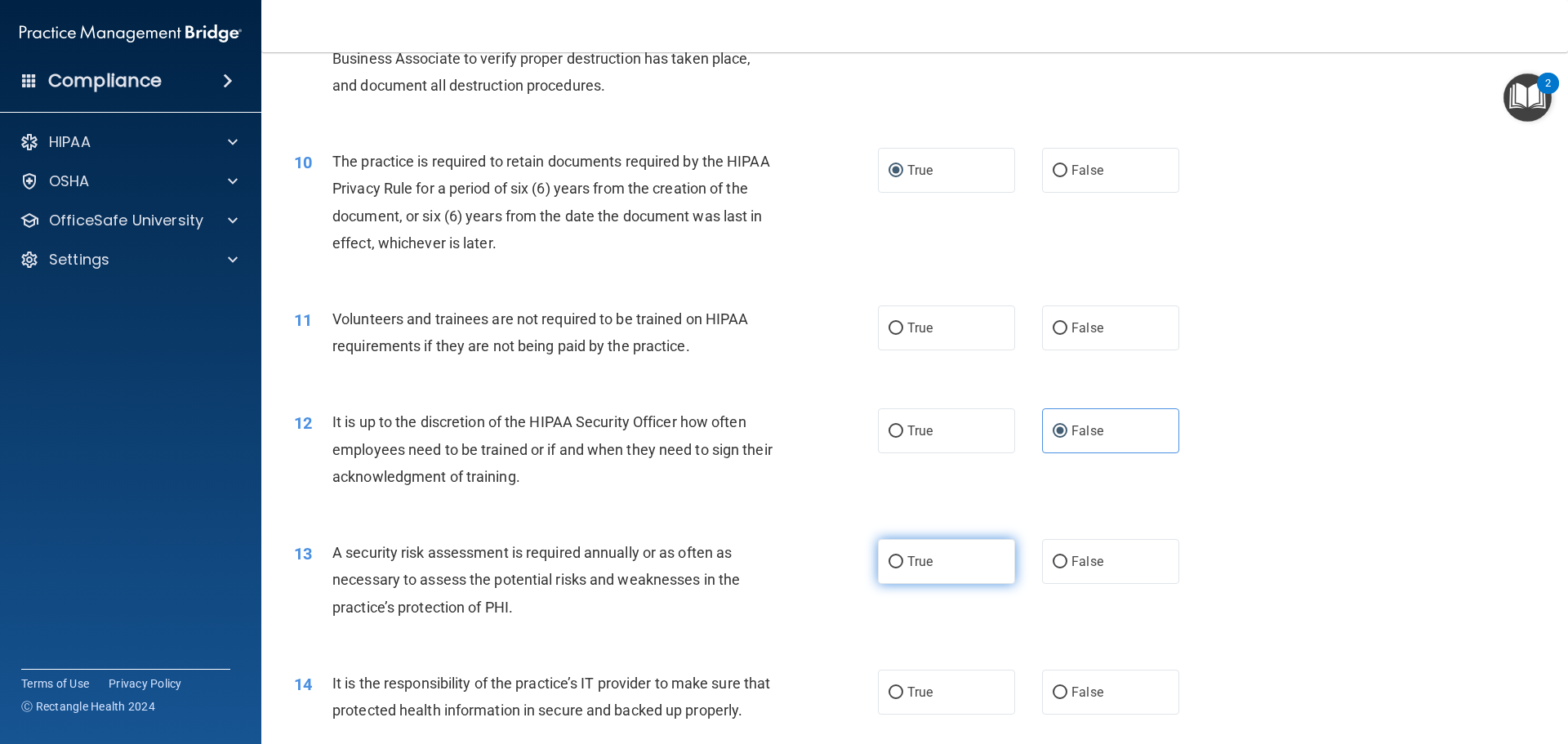
click at [907, 562] on span "True" at bounding box center [919, 562] width 25 height 16
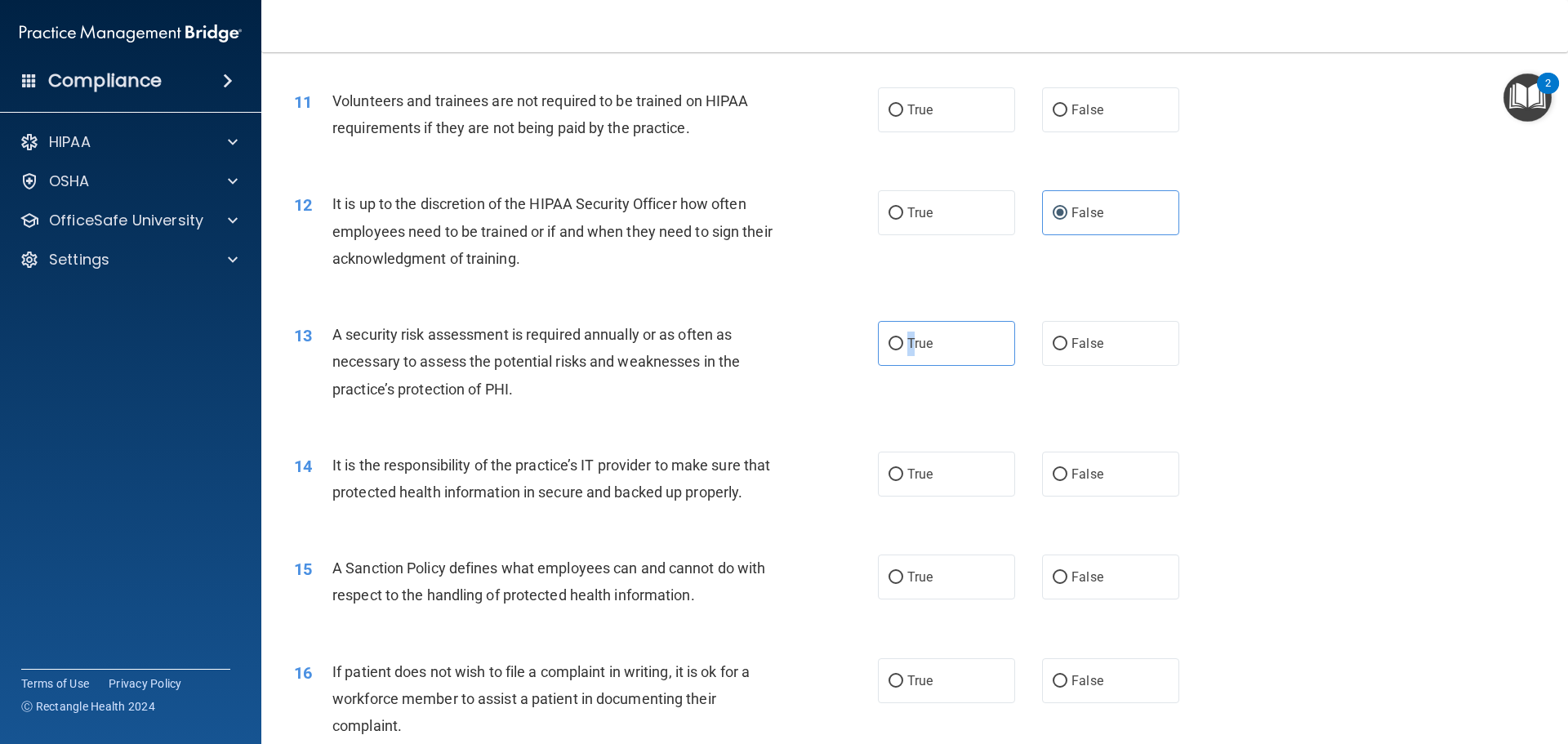
scroll to position [1547, 0]
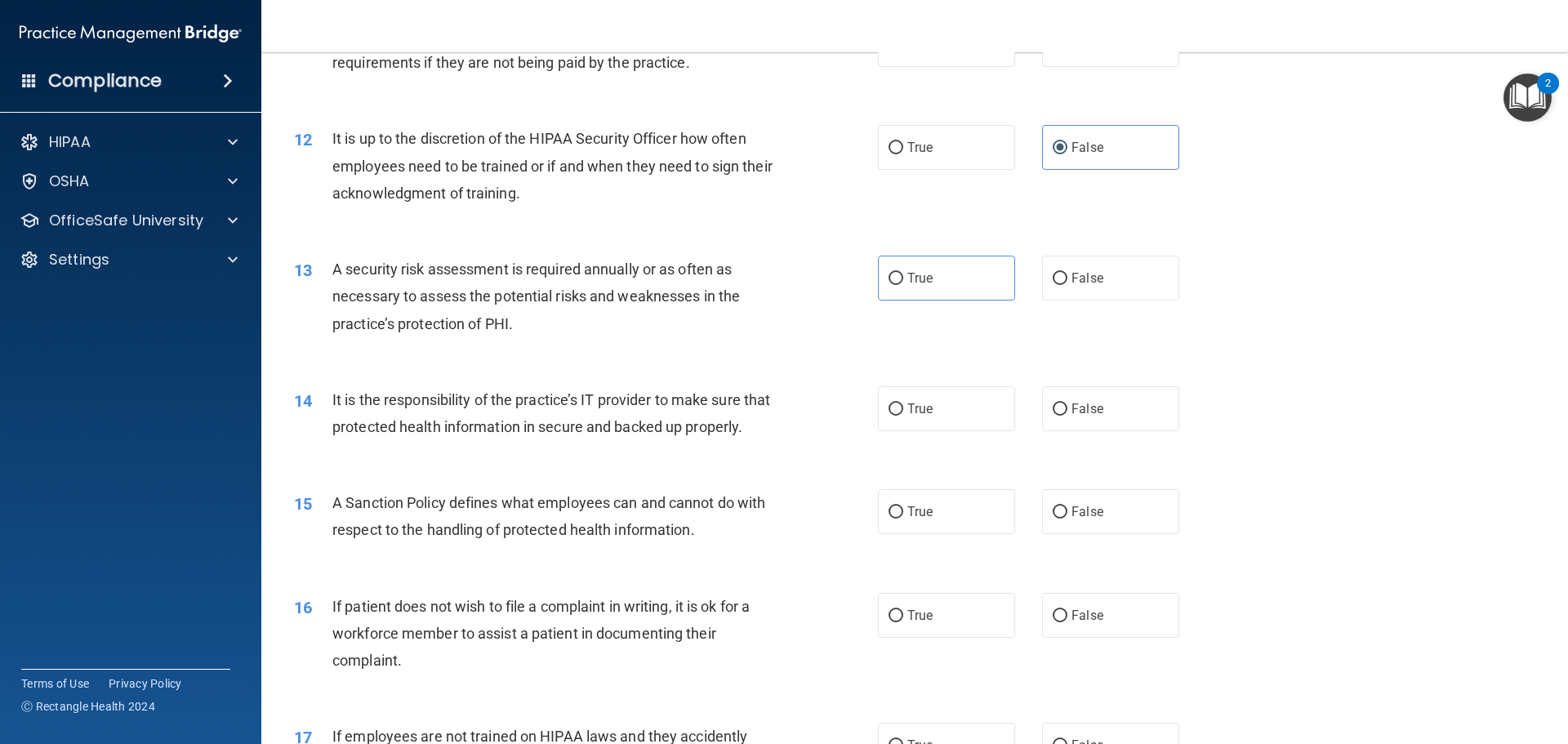
click at [1017, 341] on div "13 A security risk assessment is required annually or as often as necessary to …" at bounding box center [915, 300] width 1266 height 131
click at [899, 281] on label "True" at bounding box center [946, 278] width 137 height 45
click at [899, 281] on input "True" at bounding box center [896, 278] width 15 height 12
radio input "true"
click at [1071, 409] on span "False" at bounding box center [1087, 409] width 32 height 16
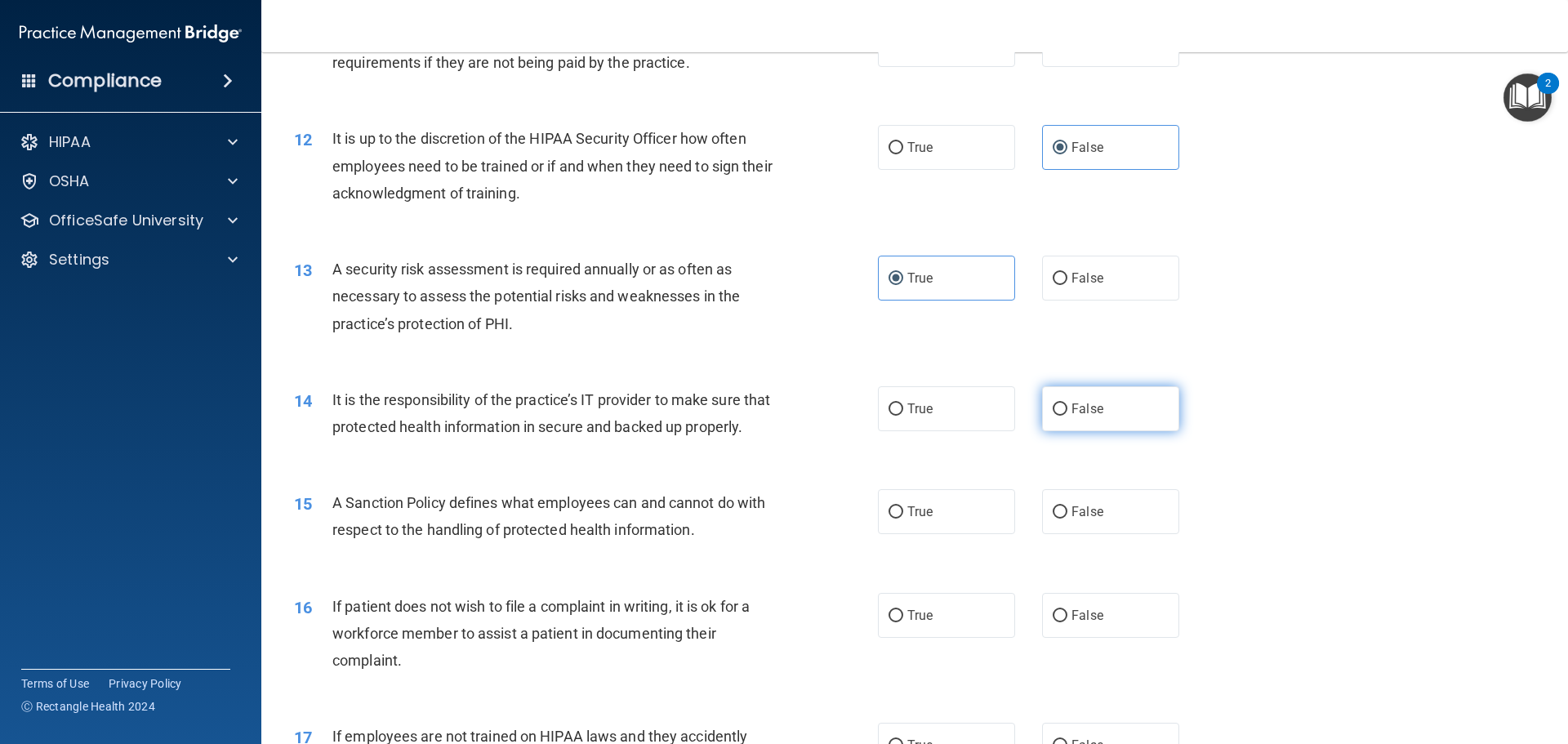
click at [1068, 409] on input "False" at bounding box center [1060, 410] width 15 height 12
radio input "true"
click at [1070, 535] on label "False" at bounding box center [1111, 512] width 137 height 45
click at [1068, 519] on input "False" at bounding box center [1060, 512] width 15 height 12
radio input "true"
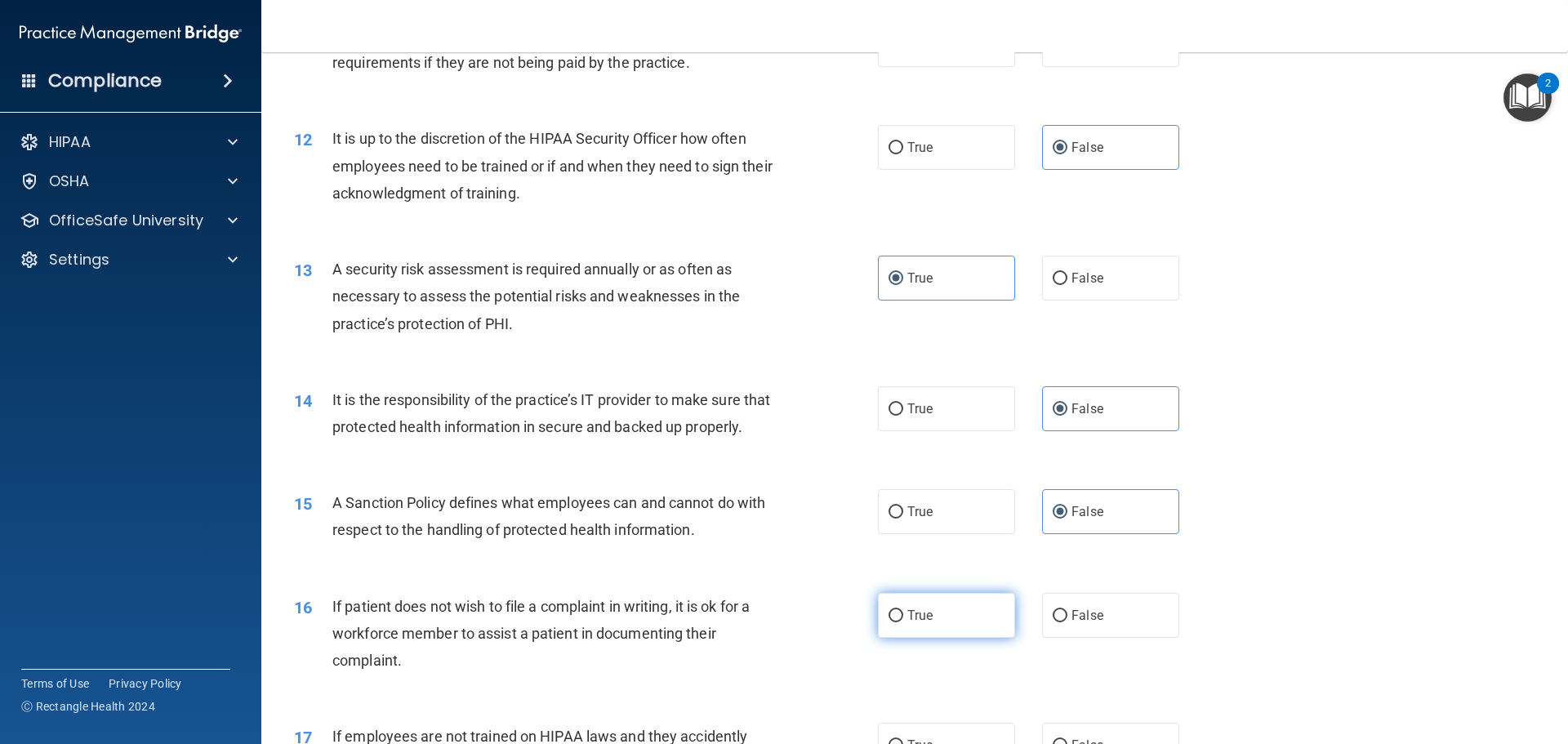
click at [888, 623] on input "True" at bounding box center [896, 616] width 15 height 12
radio input "true"
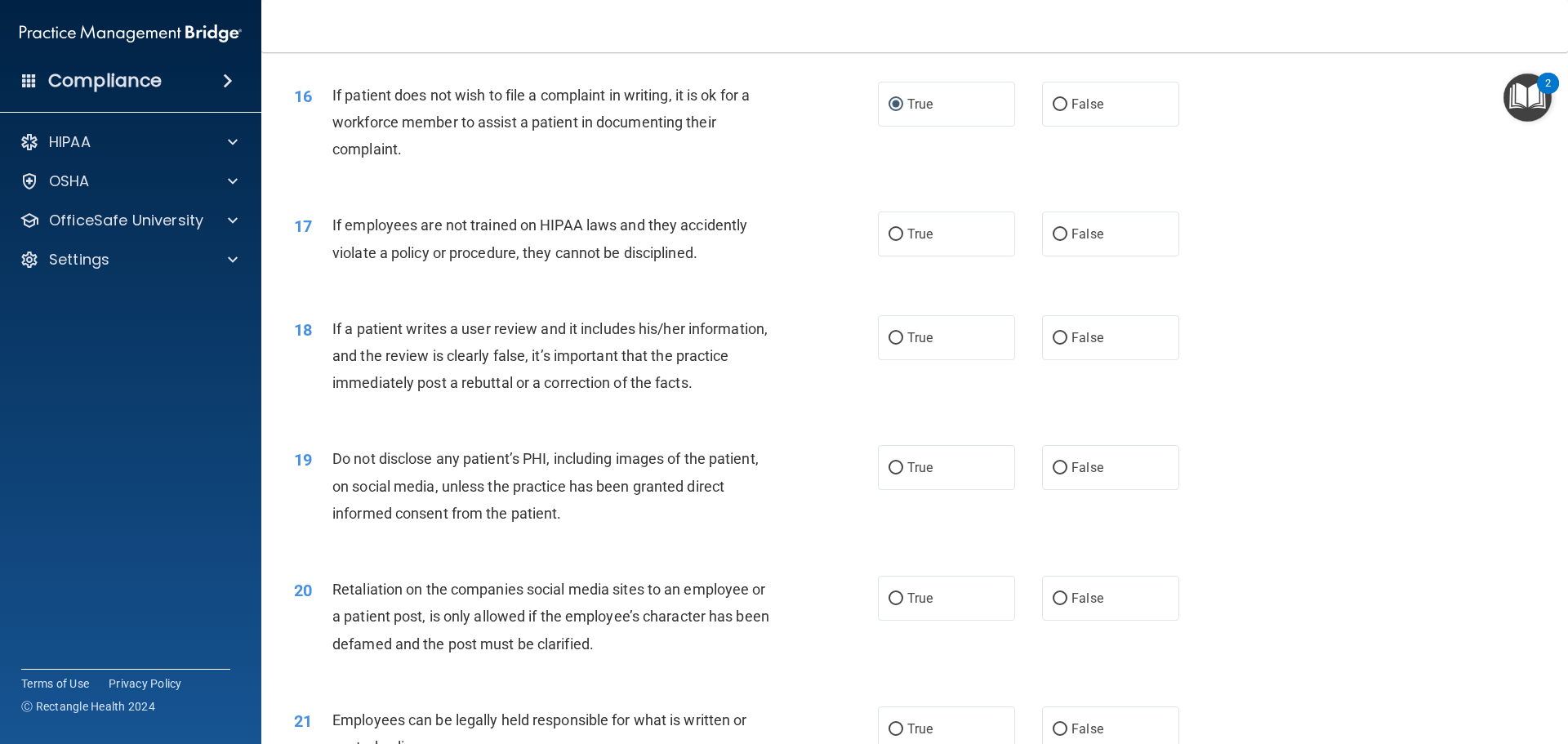
scroll to position [2135, 0]
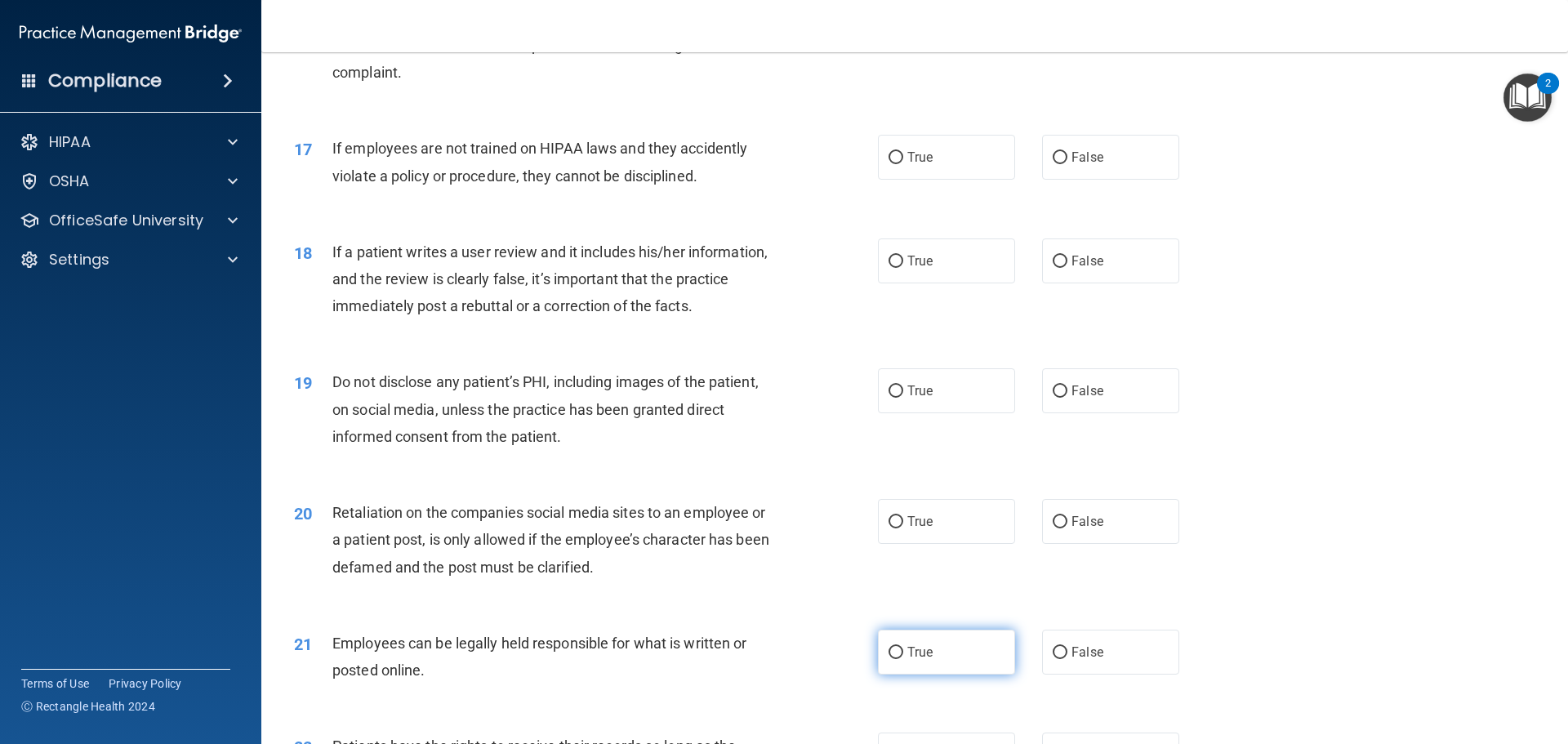
click at [917, 660] on span "True" at bounding box center [919, 652] width 25 height 16
click at [903, 659] on input "True" at bounding box center [896, 653] width 15 height 12
radio input "true"
click at [1062, 544] on label "False" at bounding box center [1111, 521] width 137 height 45
click at [1062, 529] on input "False" at bounding box center [1060, 522] width 15 height 12
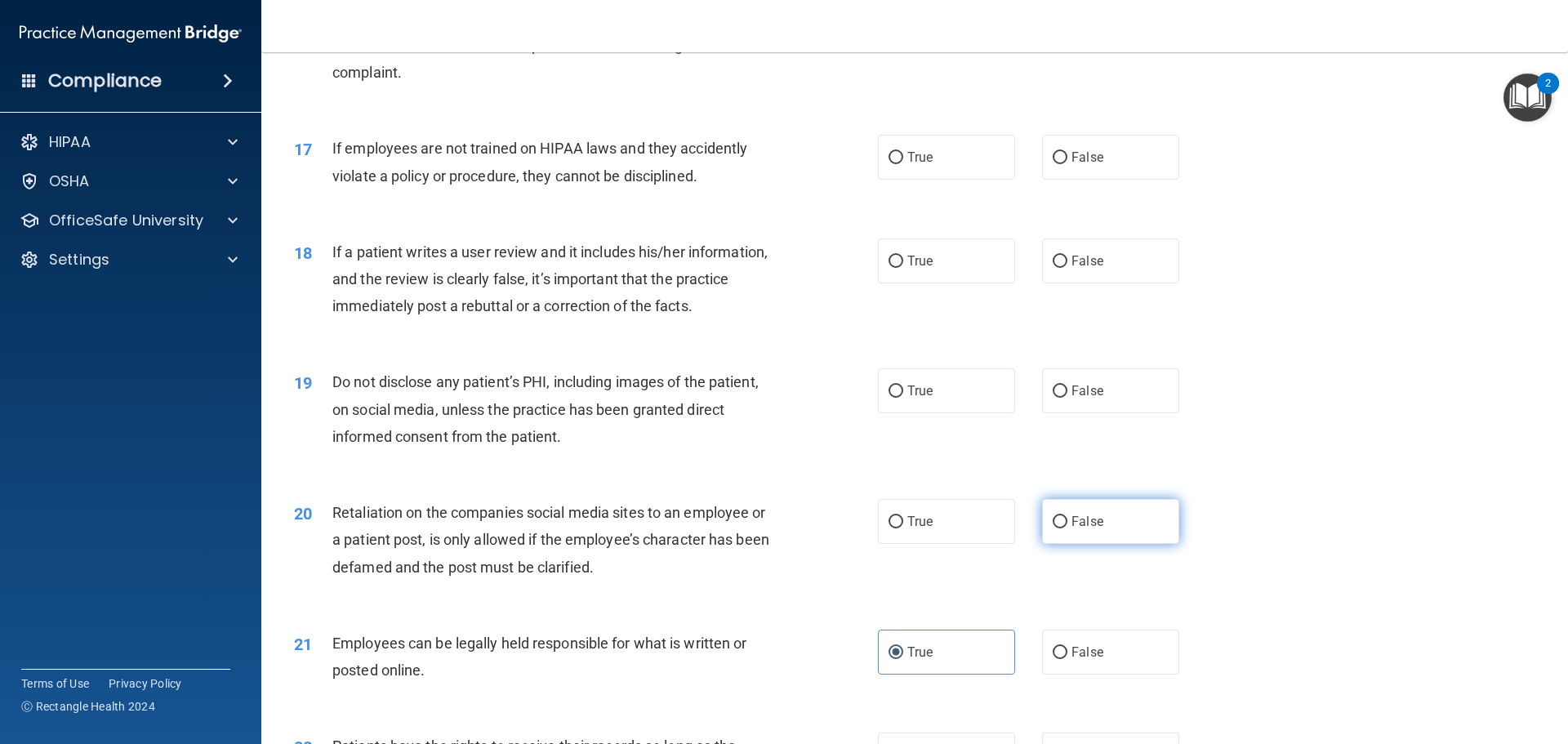
radio input "true"
click at [938, 407] on label "True" at bounding box center [946, 391] width 137 height 45
click at [903, 398] on input "True" at bounding box center [896, 392] width 15 height 12
radio input "true"
click at [1070, 284] on label "False" at bounding box center [1111, 261] width 137 height 45
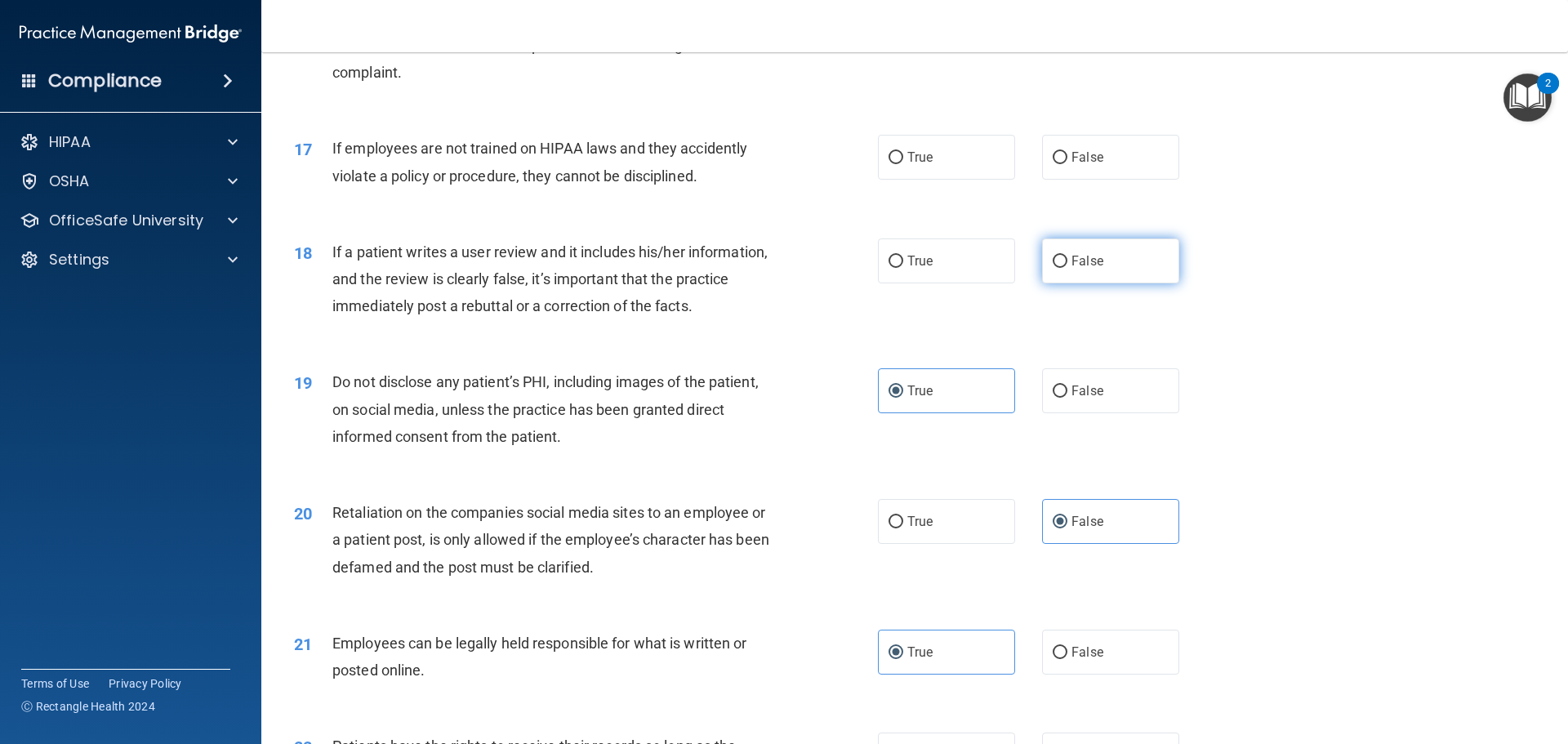
click at [1068, 268] on input "False" at bounding box center [1060, 261] width 15 height 12
radio input "true"
click at [929, 179] on label "True" at bounding box center [946, 158] width 137 height 45
click at [903, 164] on input "True" at bounding box center [896, 158] width 15 height 12
radio input "true"
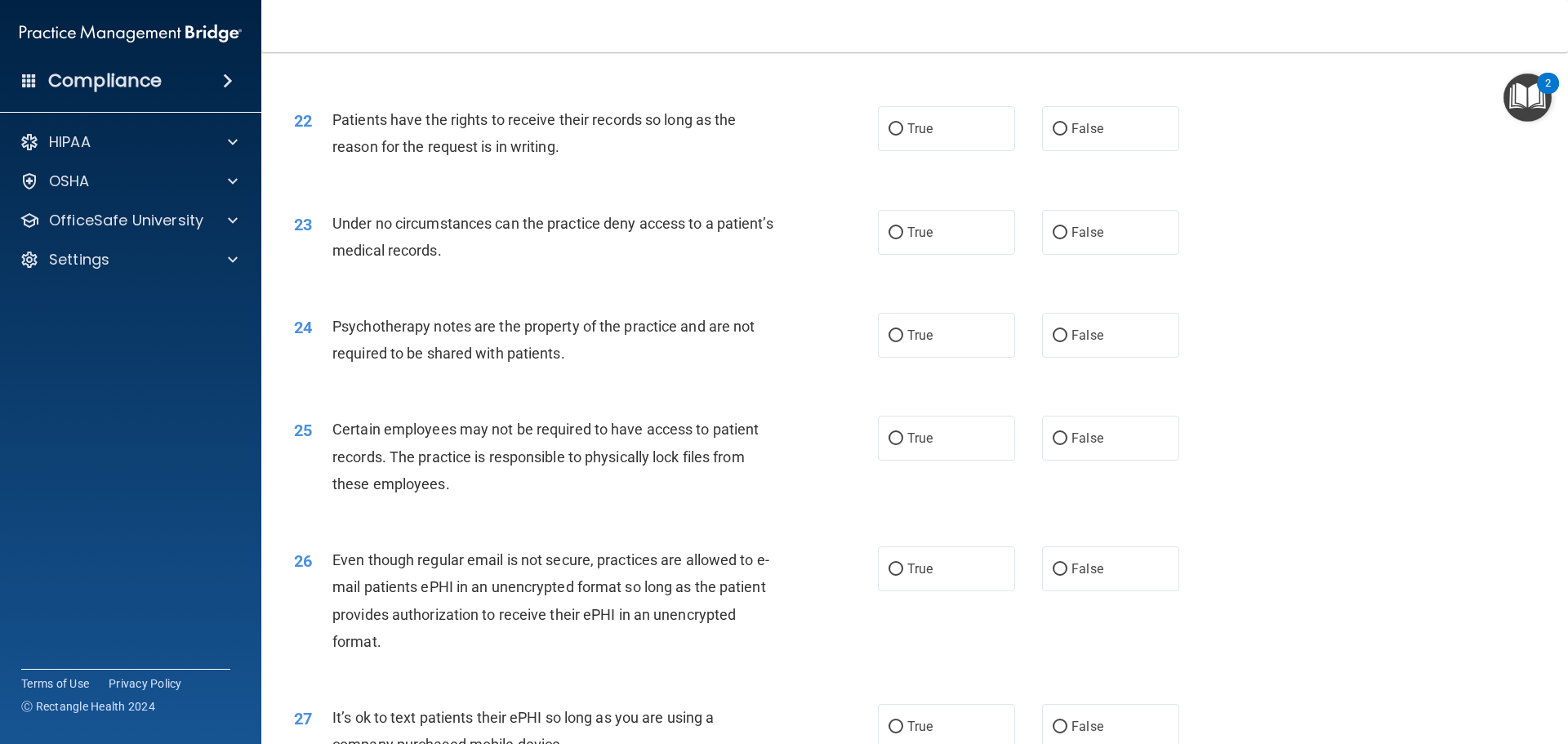
scroll to position [2773, 0]
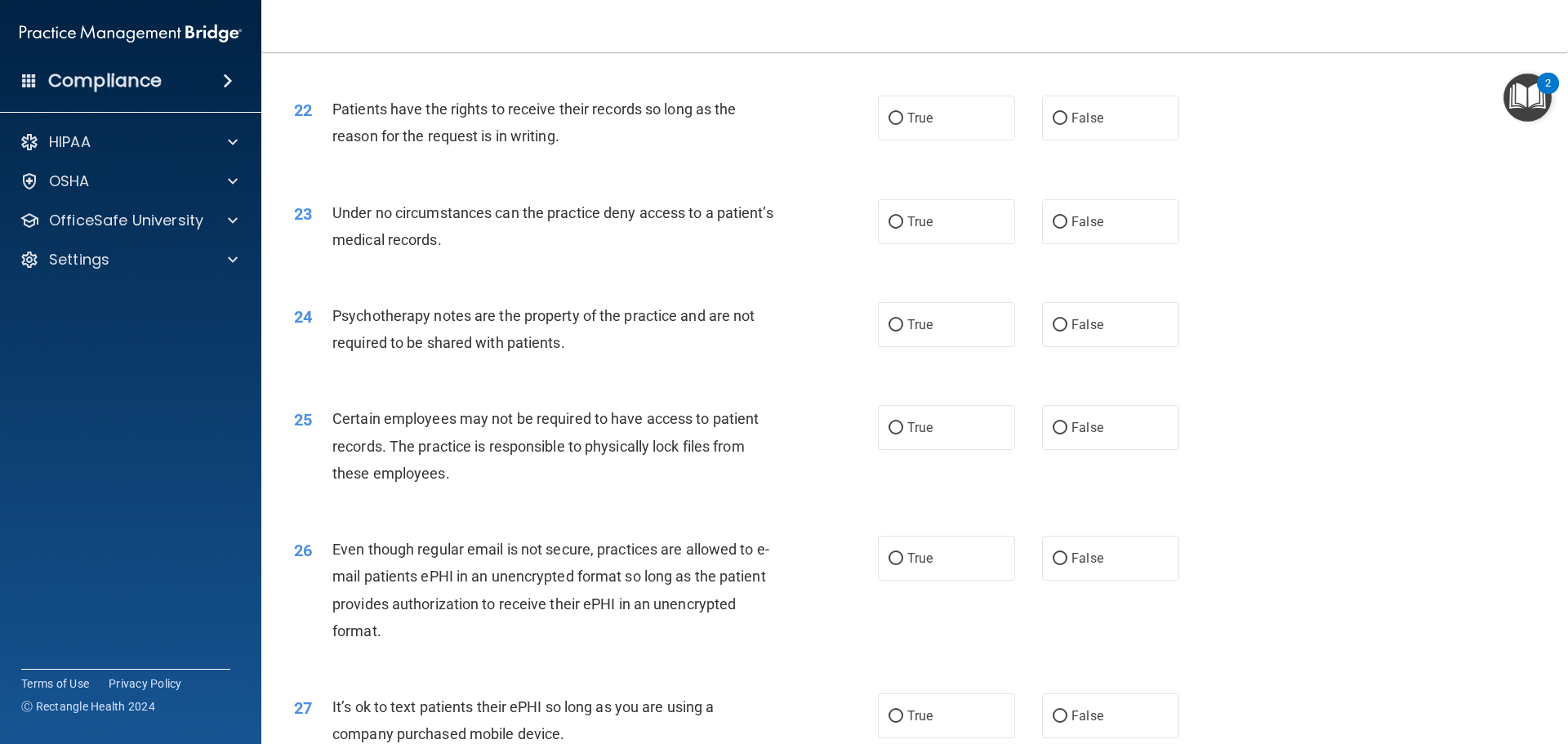
click at [1552, 736] on main "- HIPAA Policies and Procedures Quiz This quiz doesn’t expire until . Are you s…" at bounding box center [915, 398] width 1307 height 692
click at [893, 348] on label "True" at bounding box center [946, 325] width 137 height 45
click at [893, 332] on input "True" at bounding box center [896, 325] width 15 height 12
radio input "true"
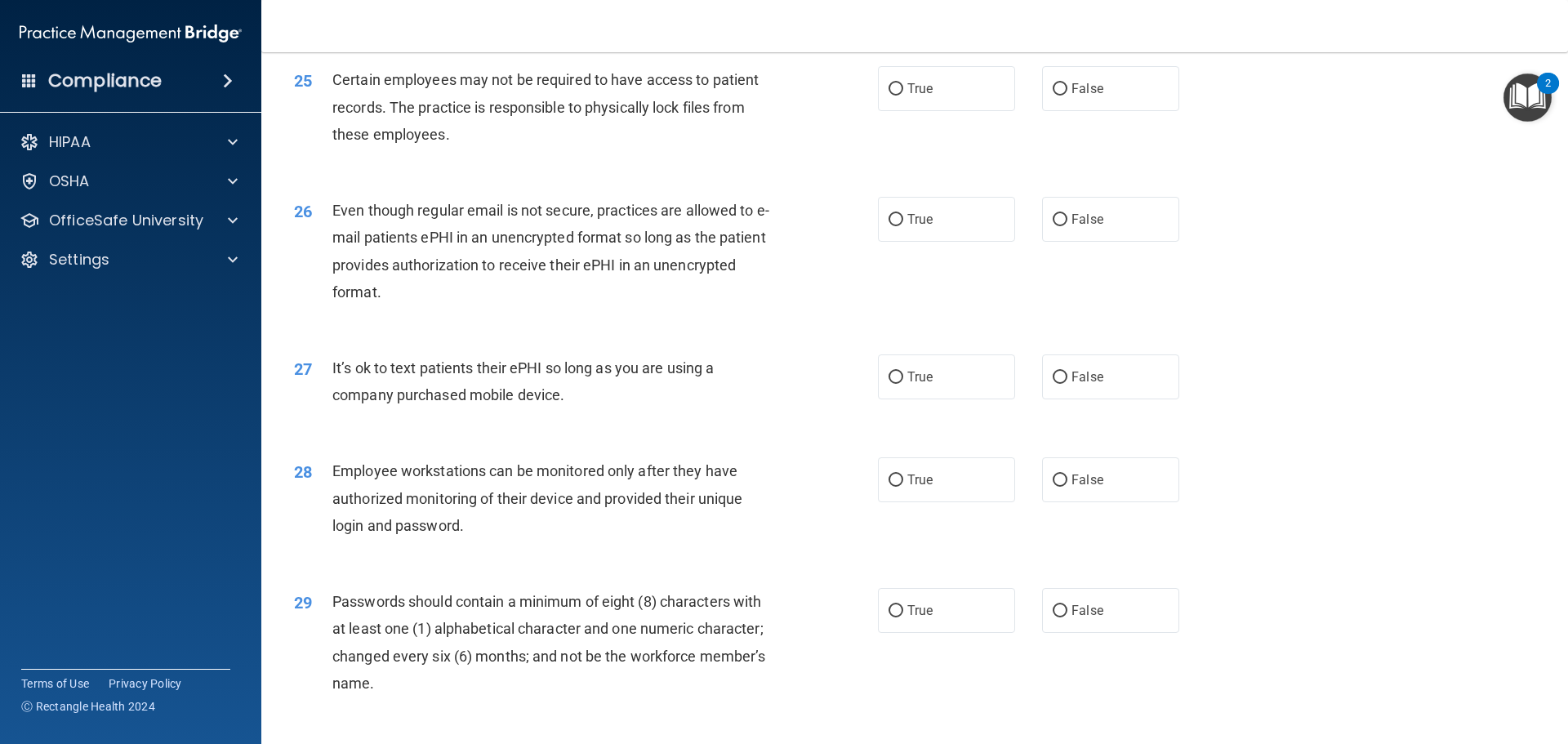
scroll to position [3357, 0]
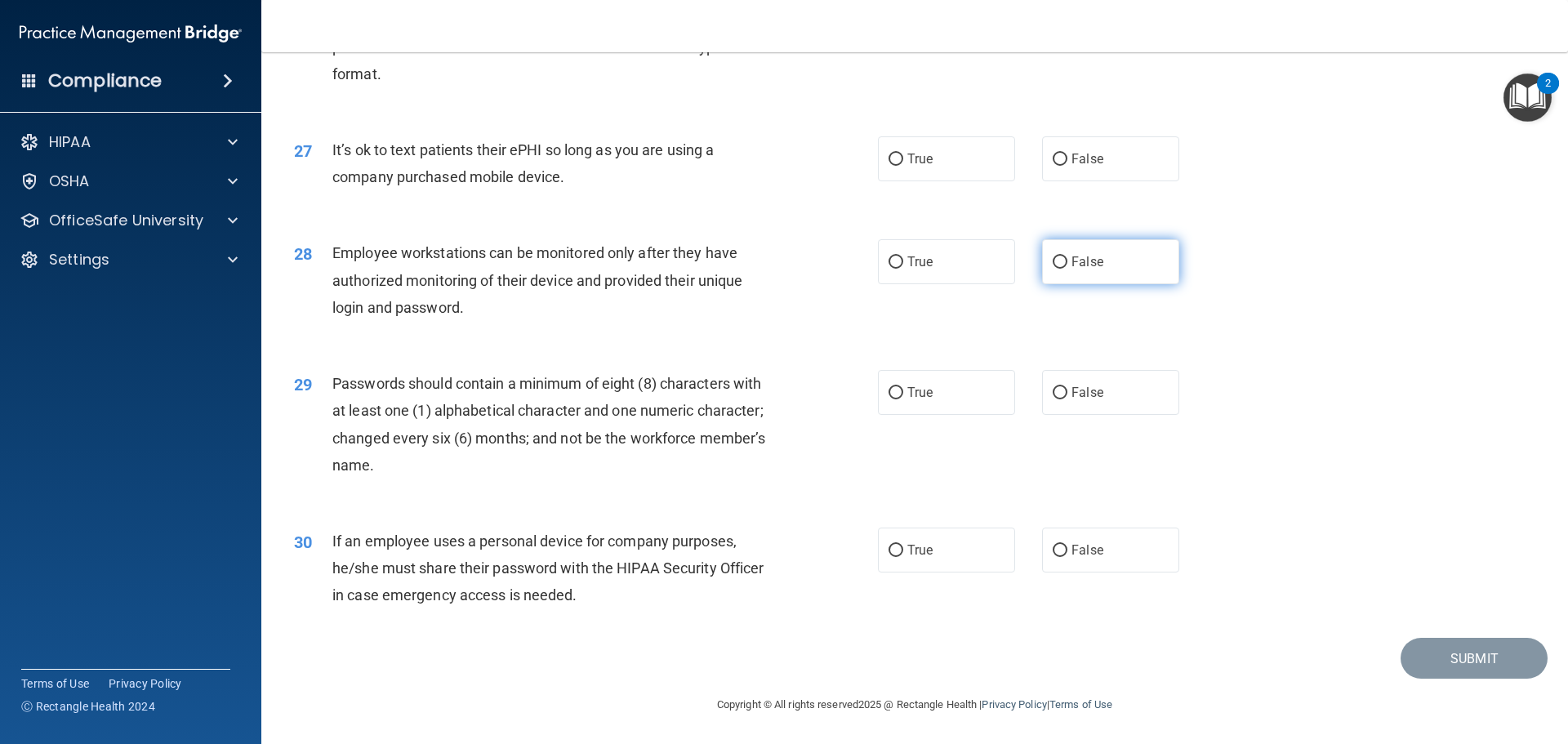
click at [1071, 269] on span "False" at bounding box center [1087, 261] width 32 height 16
click at [1064, 269] on input "False" at bounding box center [1060, 262] width 15 height 12
radio input "true"
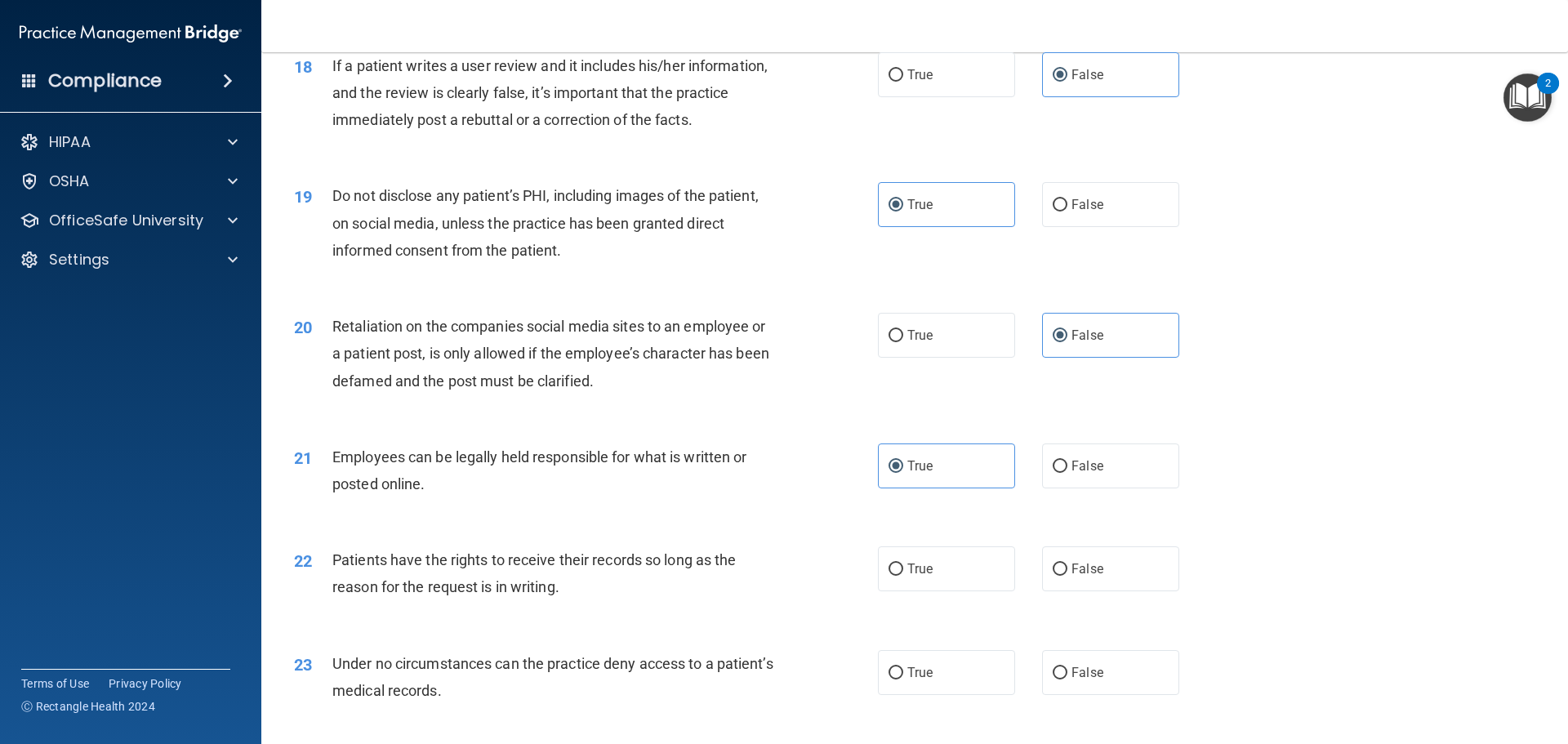
scroll to position [2453, 0]
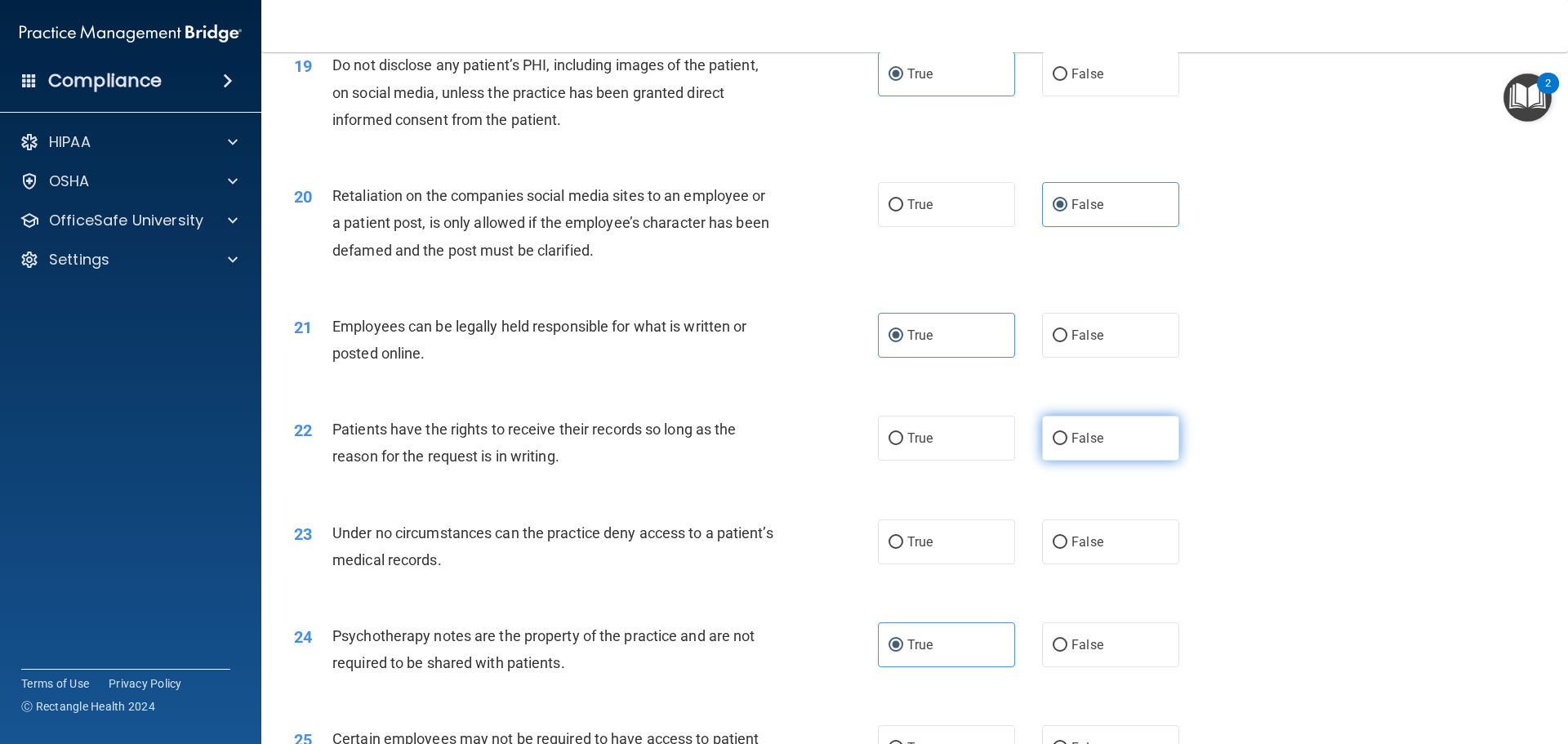
click at [1068, 461] on label "False" at bounding box center [1111, 439] width 137 height 45
click at [1068, 445] on input "False" at bounding box center [1060, 439] width 15 height 12
radio input "true"
click at [1076, 565] on label "False" at bounding box center [1111, 542] width 137 height 45
click at [1068, 549] on input "False" at bounding box center [1060, 542] width 15 height 12
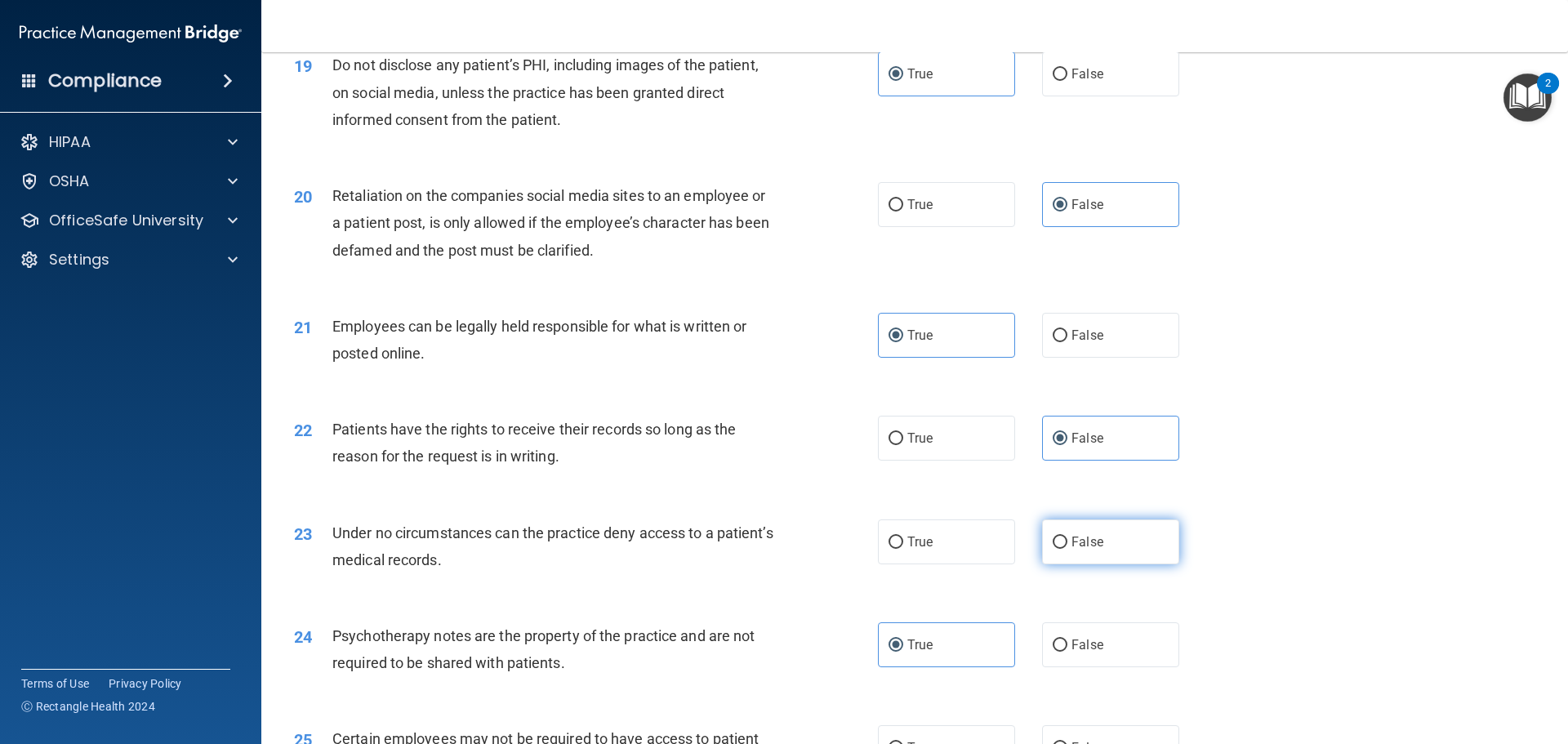
radio input "true"
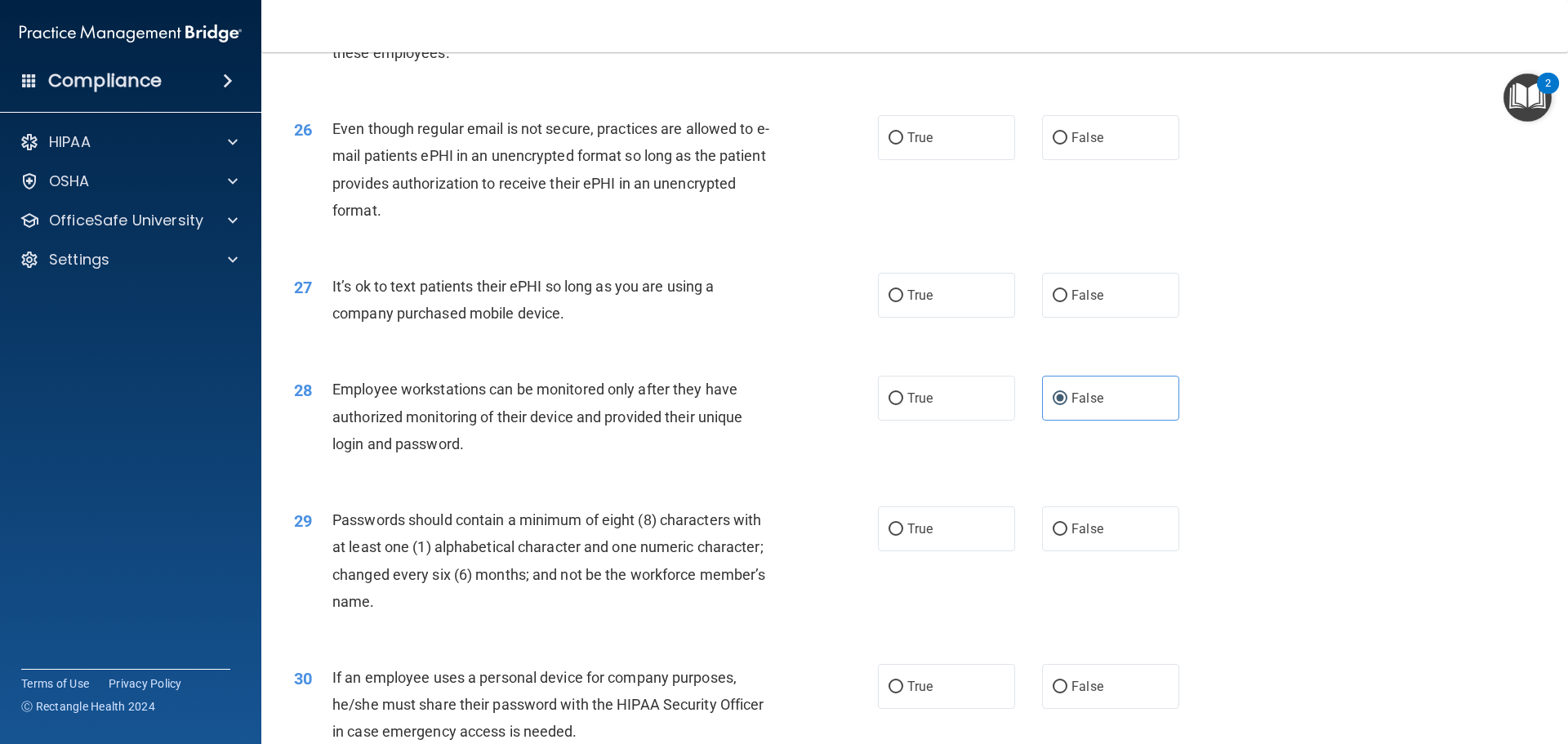
scroll to position [3281, 0]
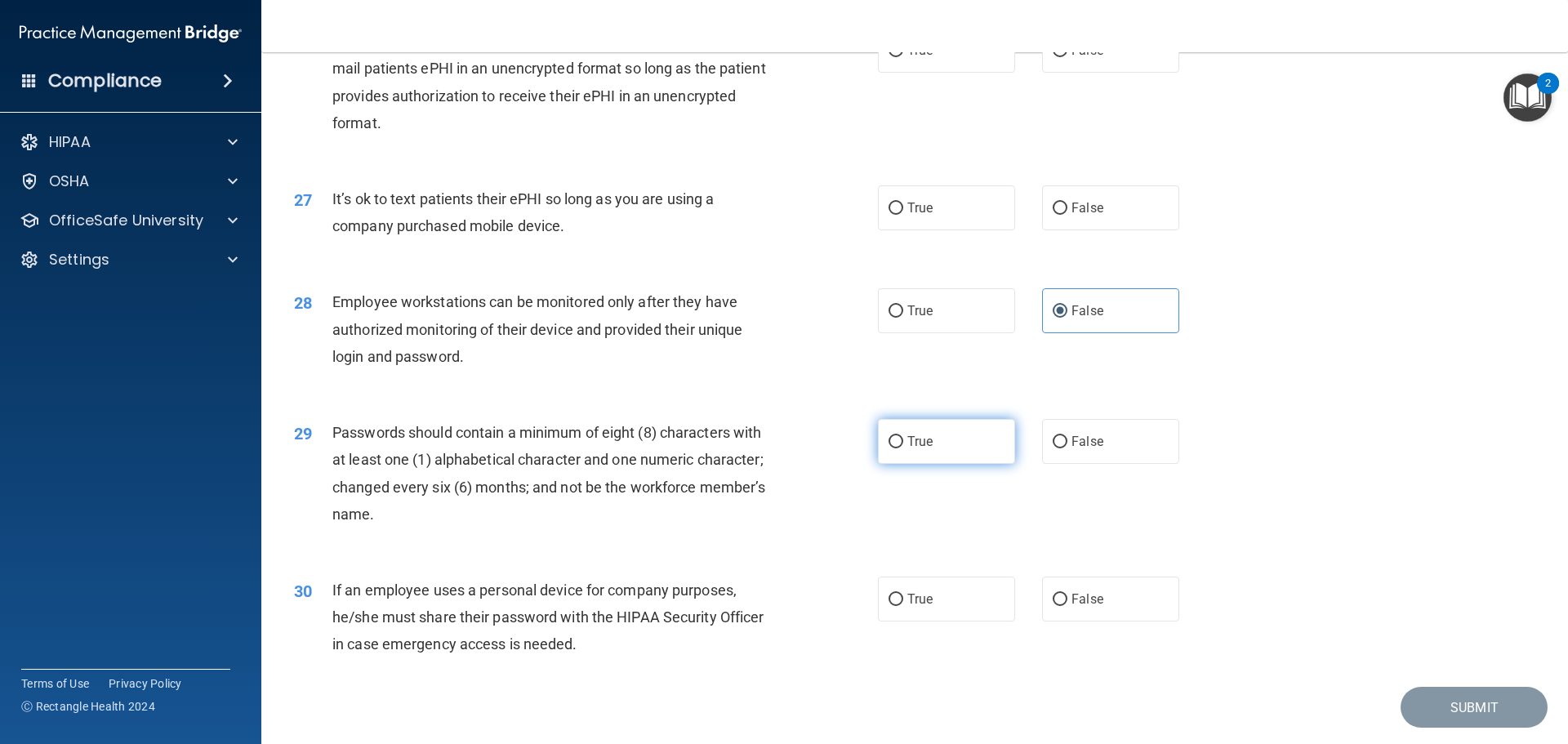
click at [903, 464] on label "True" at bounding box center [946, 442] width 137 height 45
click at [903, 448] on input "True" at bounding box center [896, 442] width 15 height 12
radio input "true"
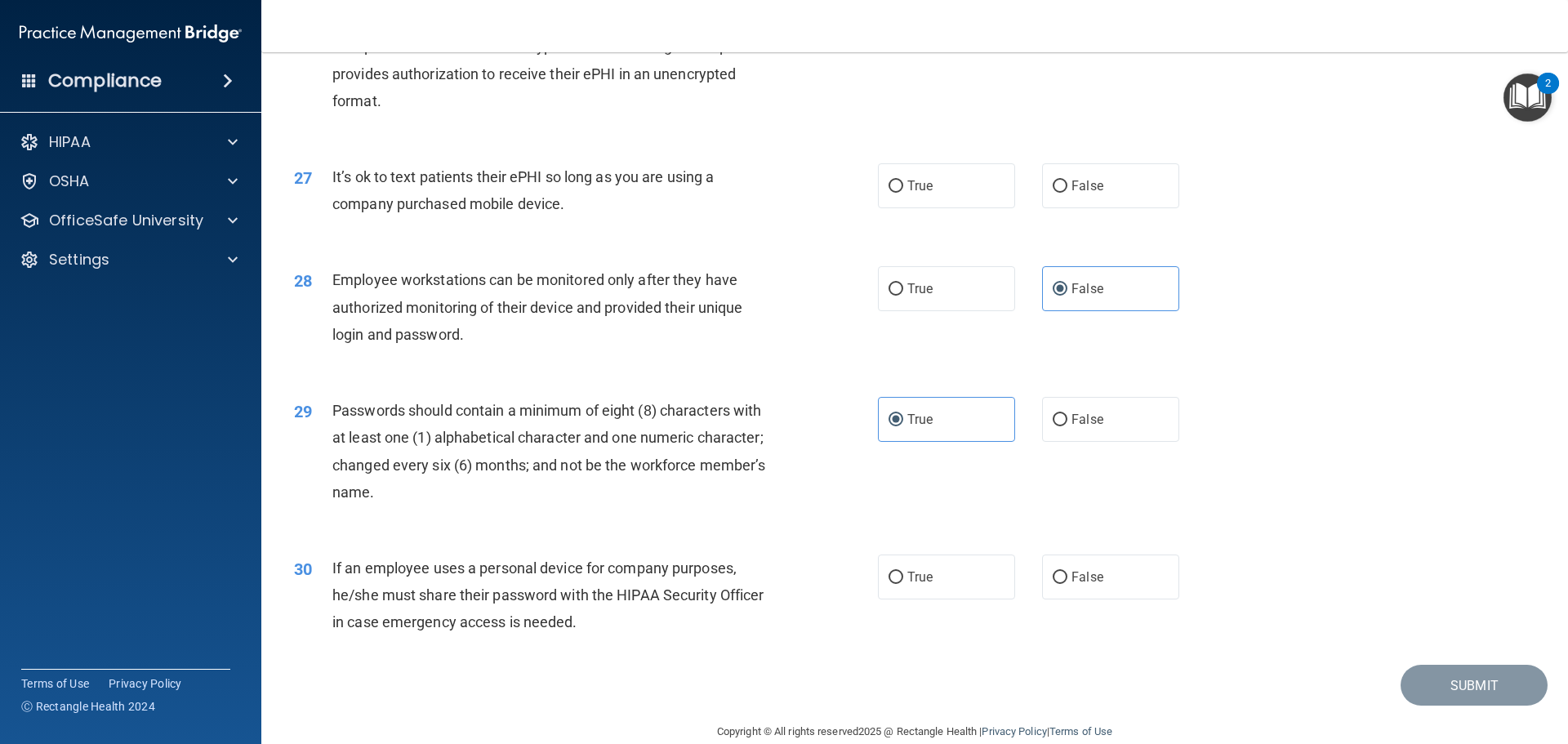
scroll to position [3357, 0]
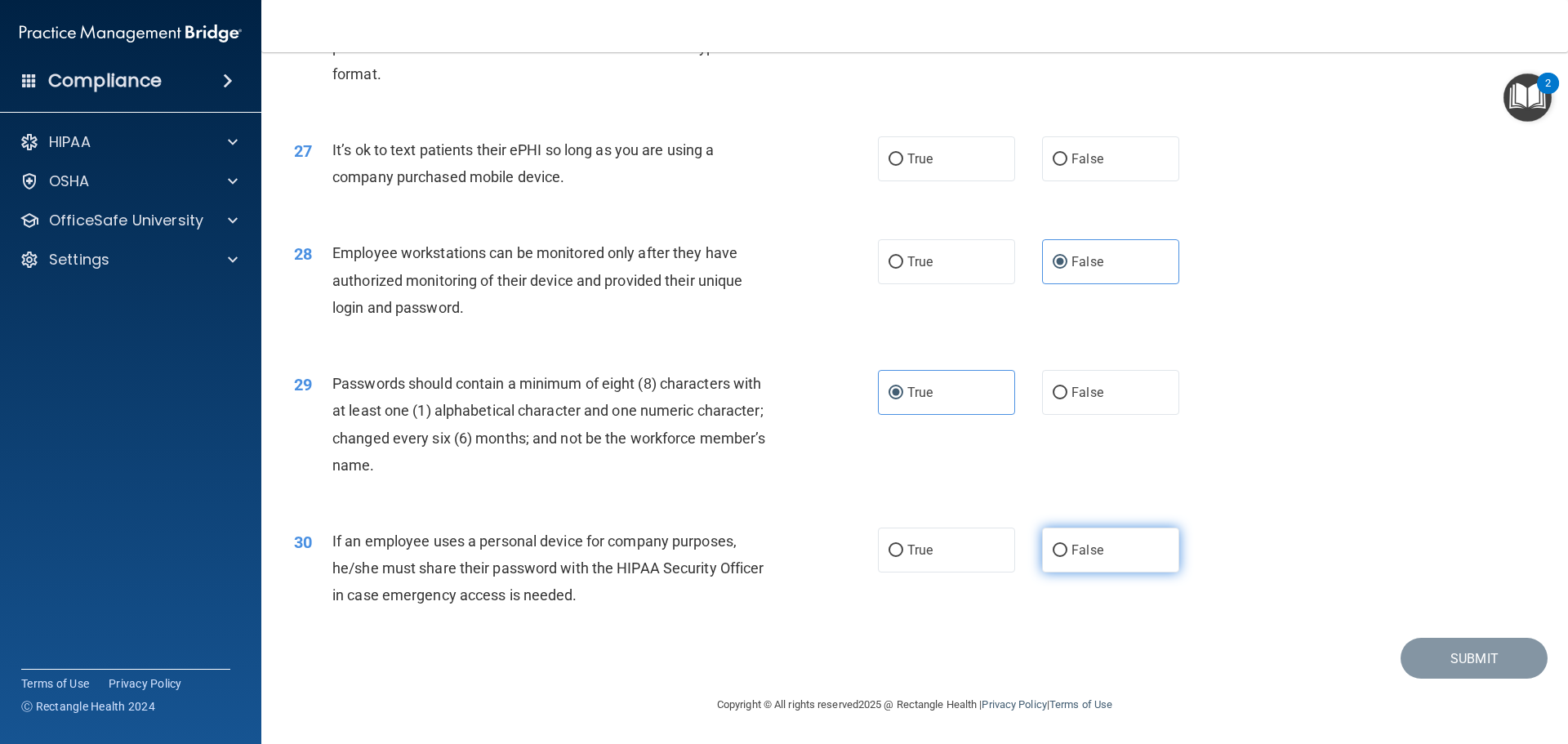
click at [1107, 548] on label "False" at bounding box center [1111, 550] width 137 height 45
click at [1068, 548] on input "False" at bounding box center [1060, 550] width 15 height 12
radio input "true"
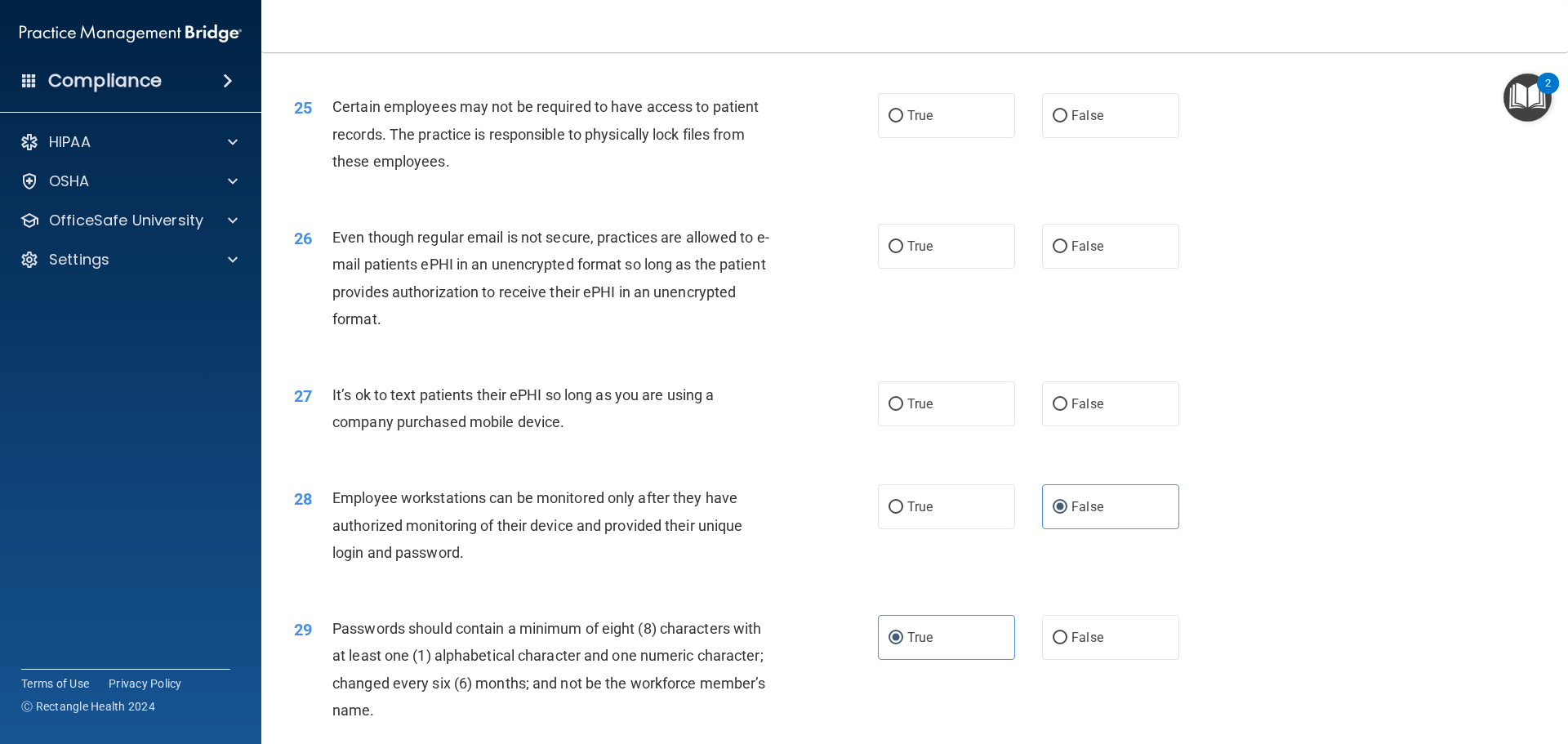
scroll to position [2976, 0]
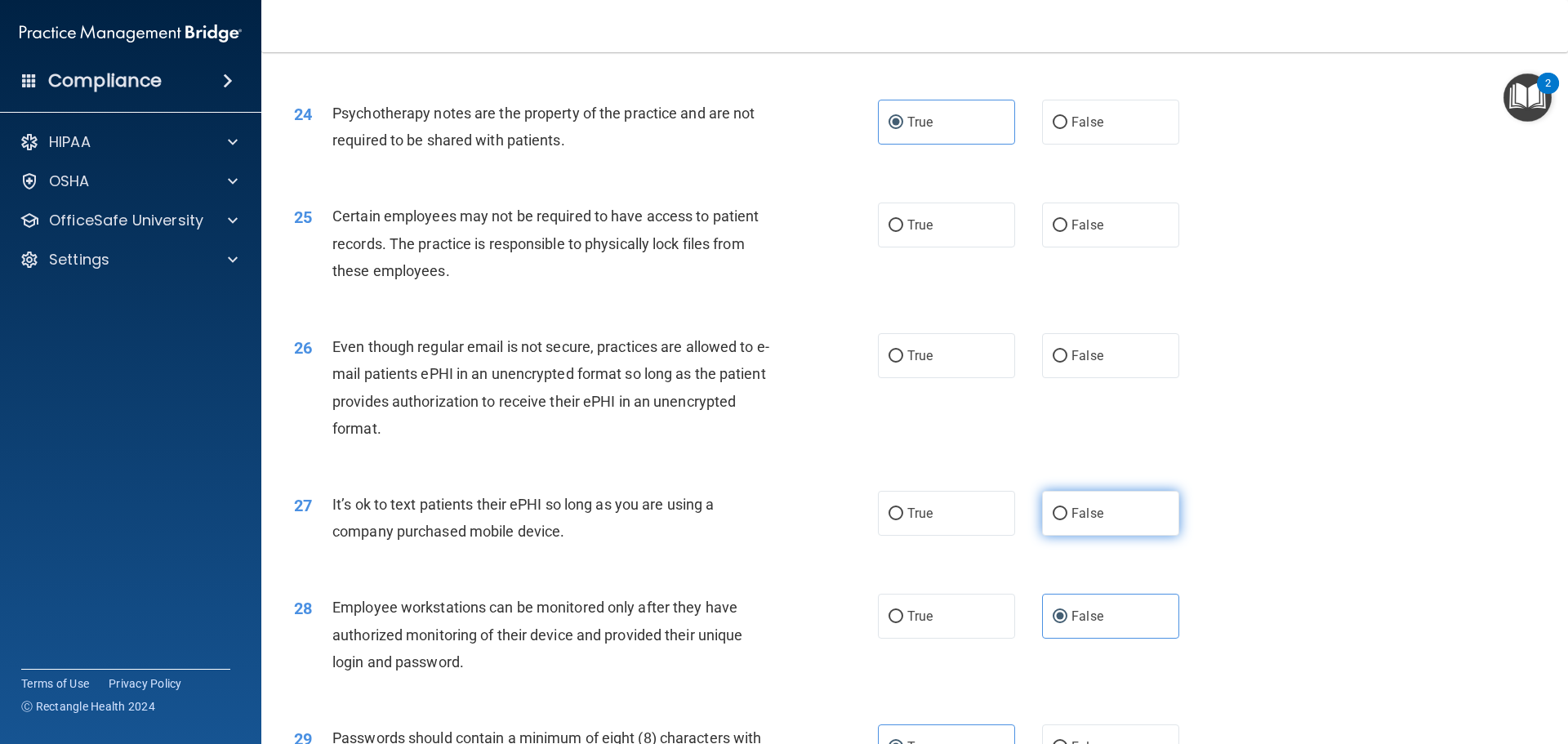
click at [1062, 536] on label "False" at bounding box center [1111, 514] width 137 height 45
click at [1062, 520] on input "False" at bounding box center [1060, 514] width 15 height 12
radio input "true"
click at [1056, 363] on input "False" at bounding box center [1060, 356] width 15 height 12
radio input "true"
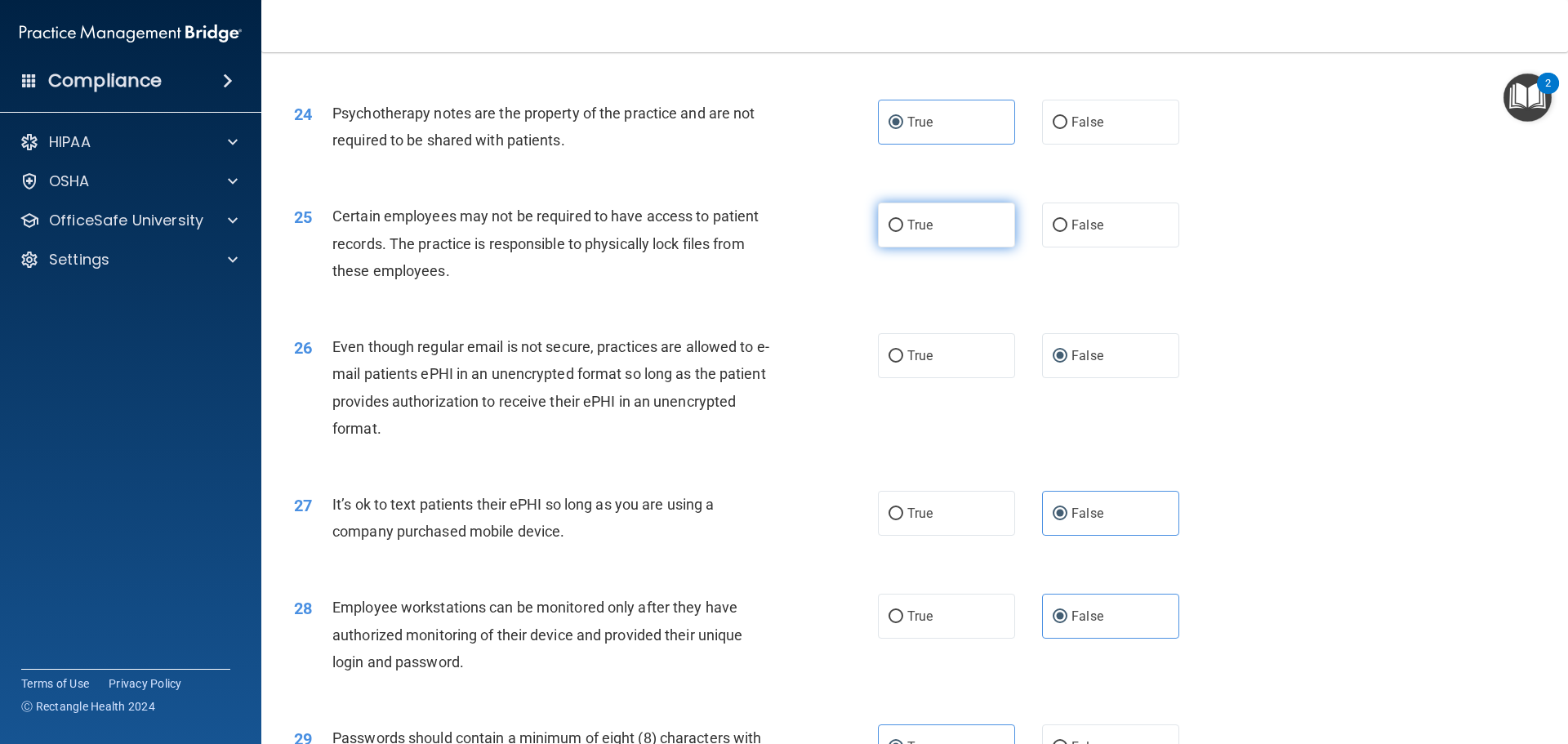
click at [961, 248] on label "True" at bounding box center [946, 225] width 137 height 45
click at [903, 232] on input "True" at bounding box center [896, 225] width 15 height 12
radio input "true"
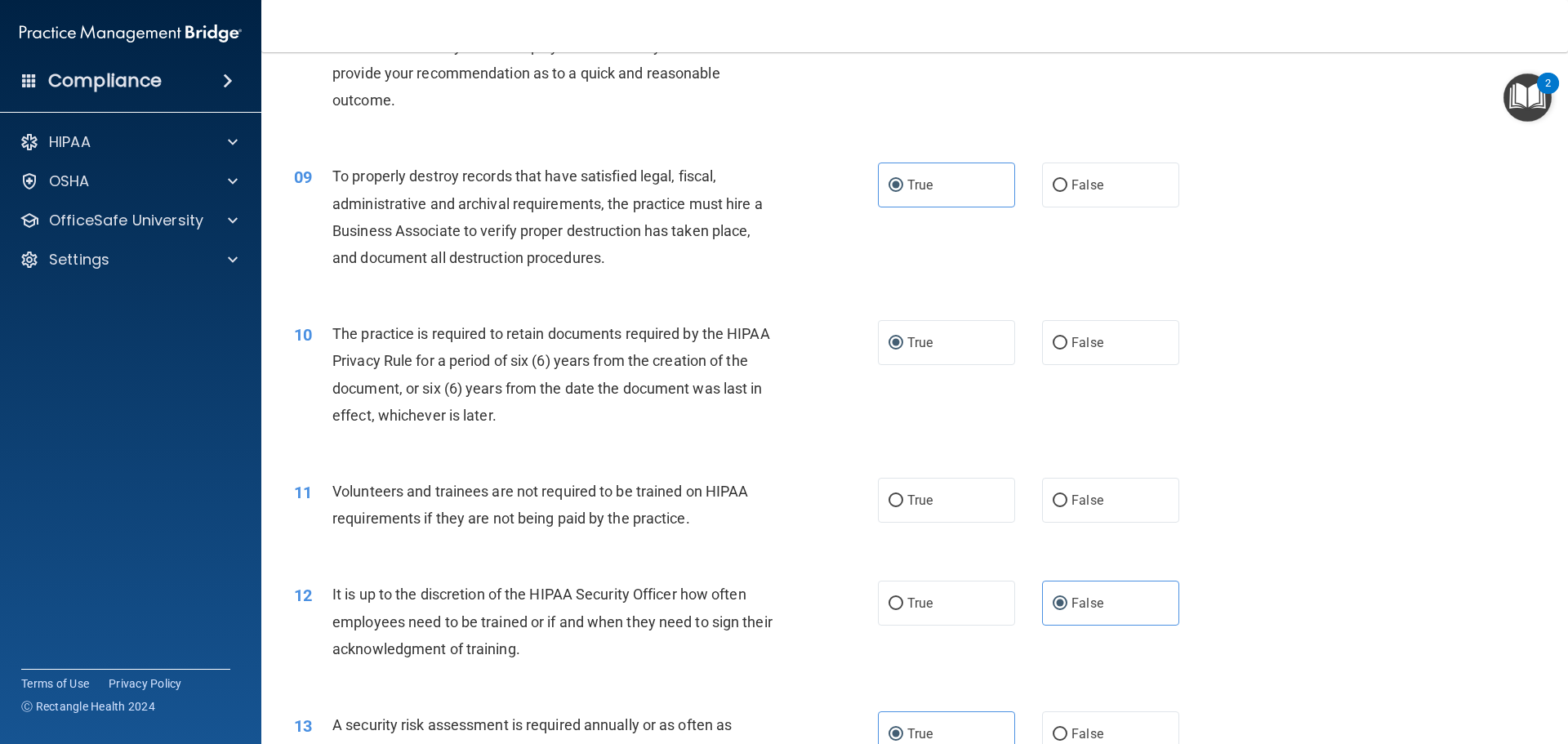
scroll to position [1059, 0]
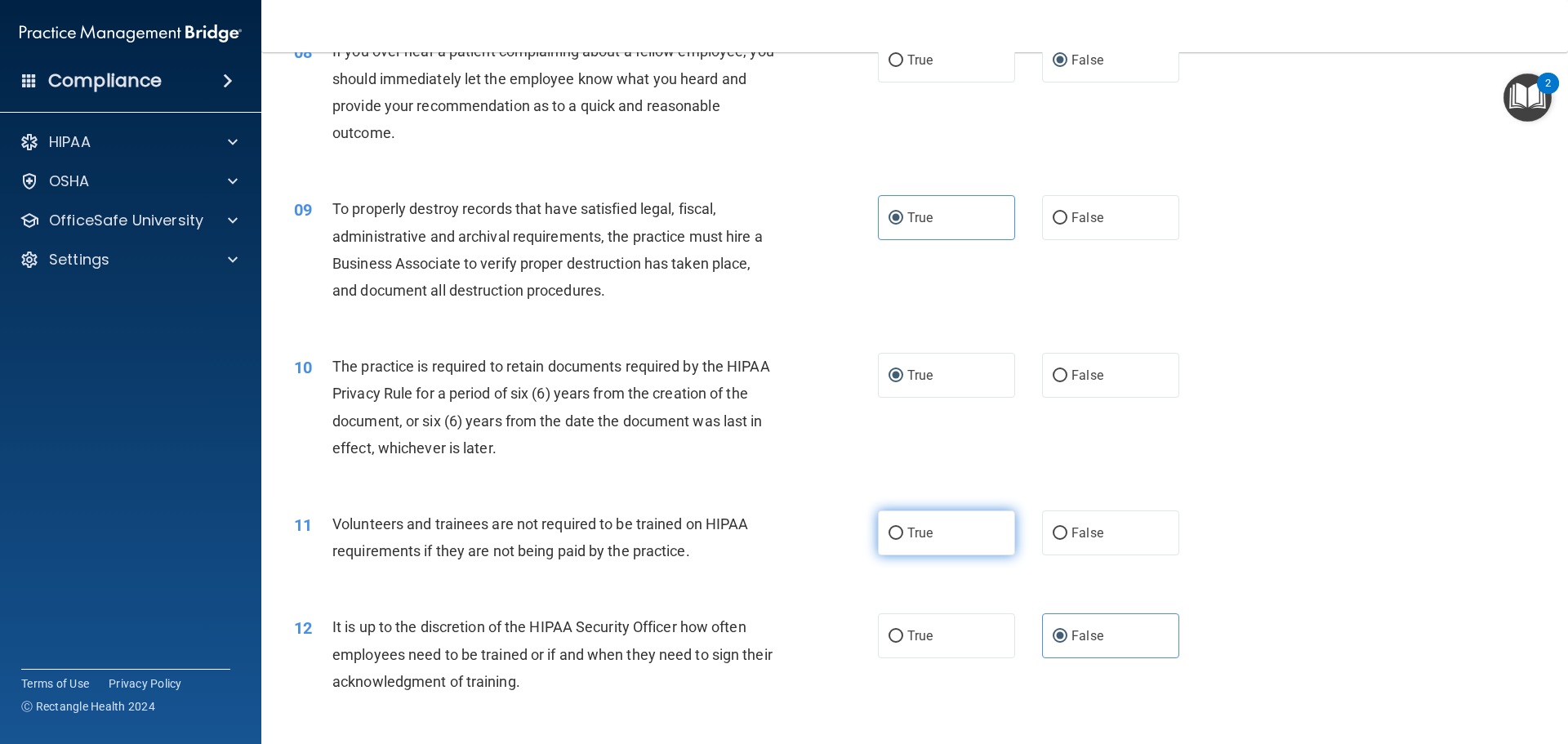
click at [968, 542] on label "True" at bounding box center [946, 534] width 137 height 45
click at [903, 540] on input "True" at bounding box center [896, 534] width 15 height 12
radio input "true"
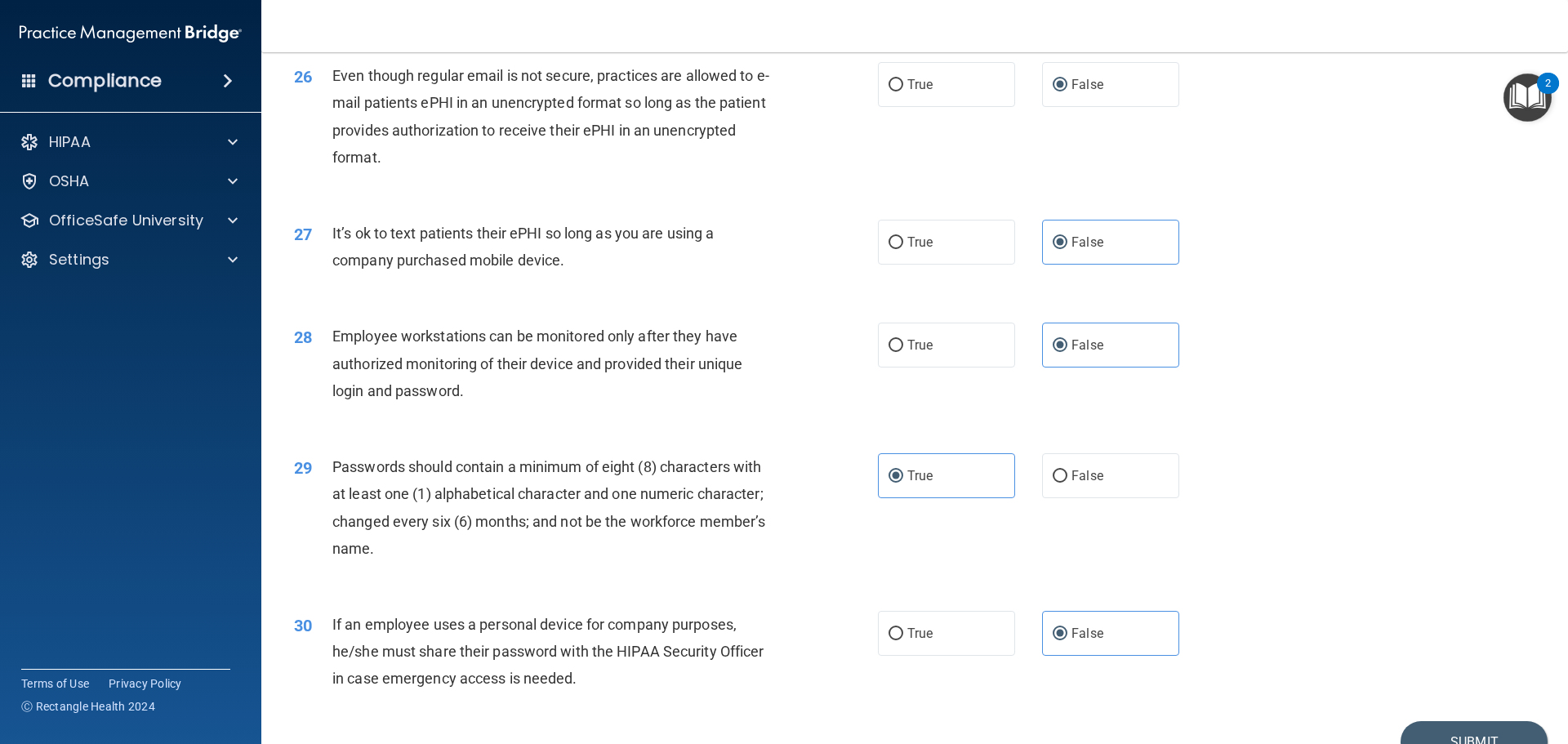
scroll to position [3278, 0]
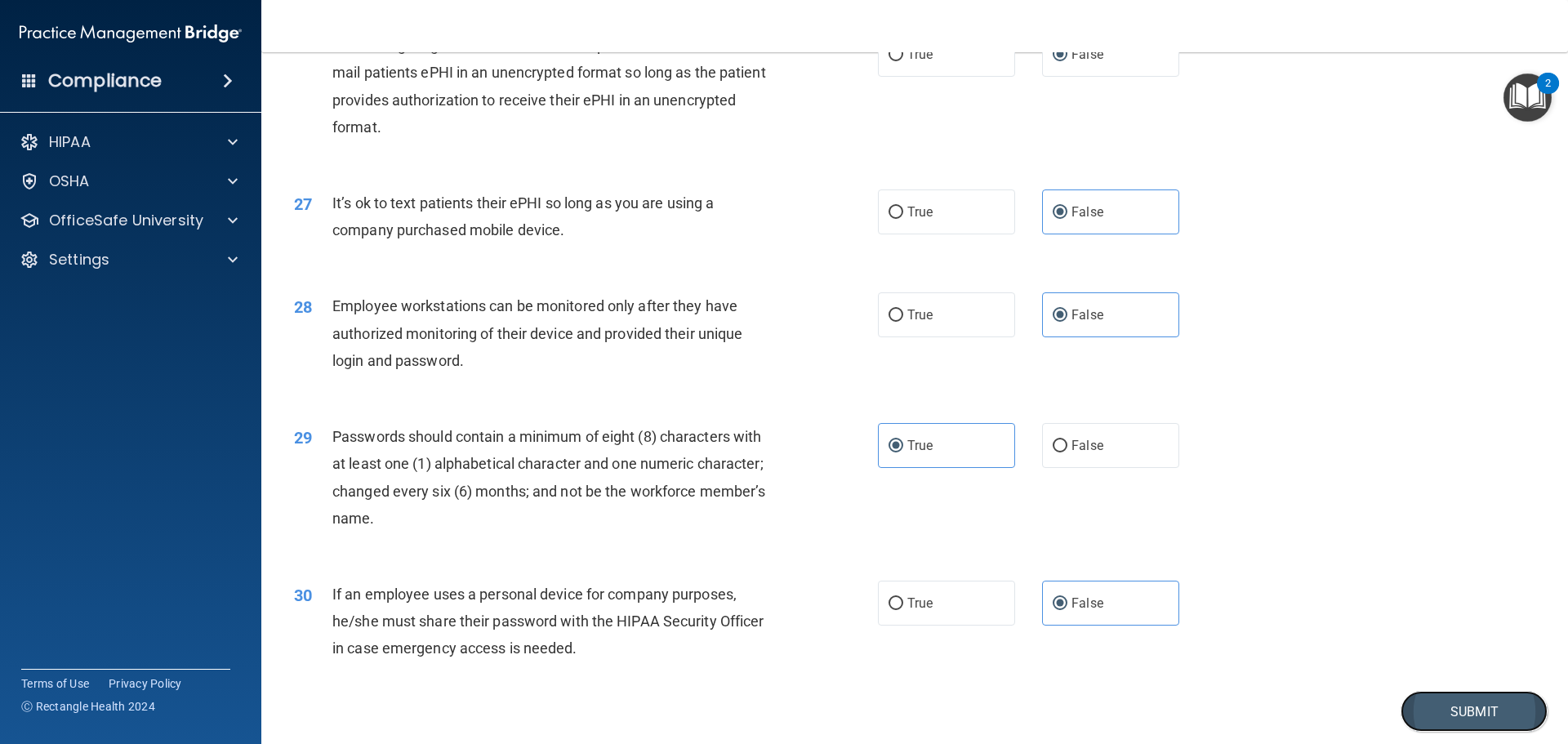
click at [1489, 731] on button "Submit" at bounding box center [1474, 712] width 147 height 41
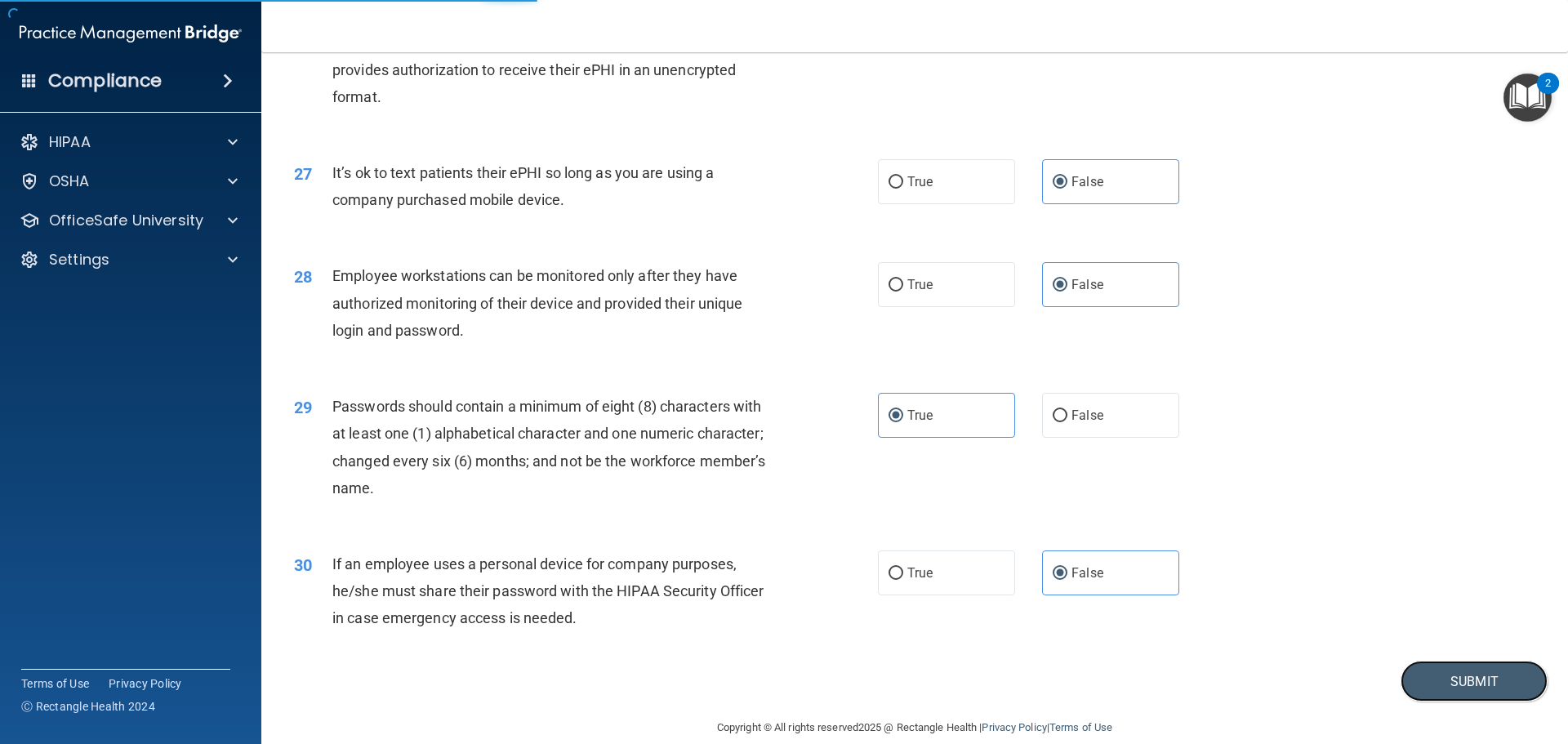
scroll to position [3302, 0]
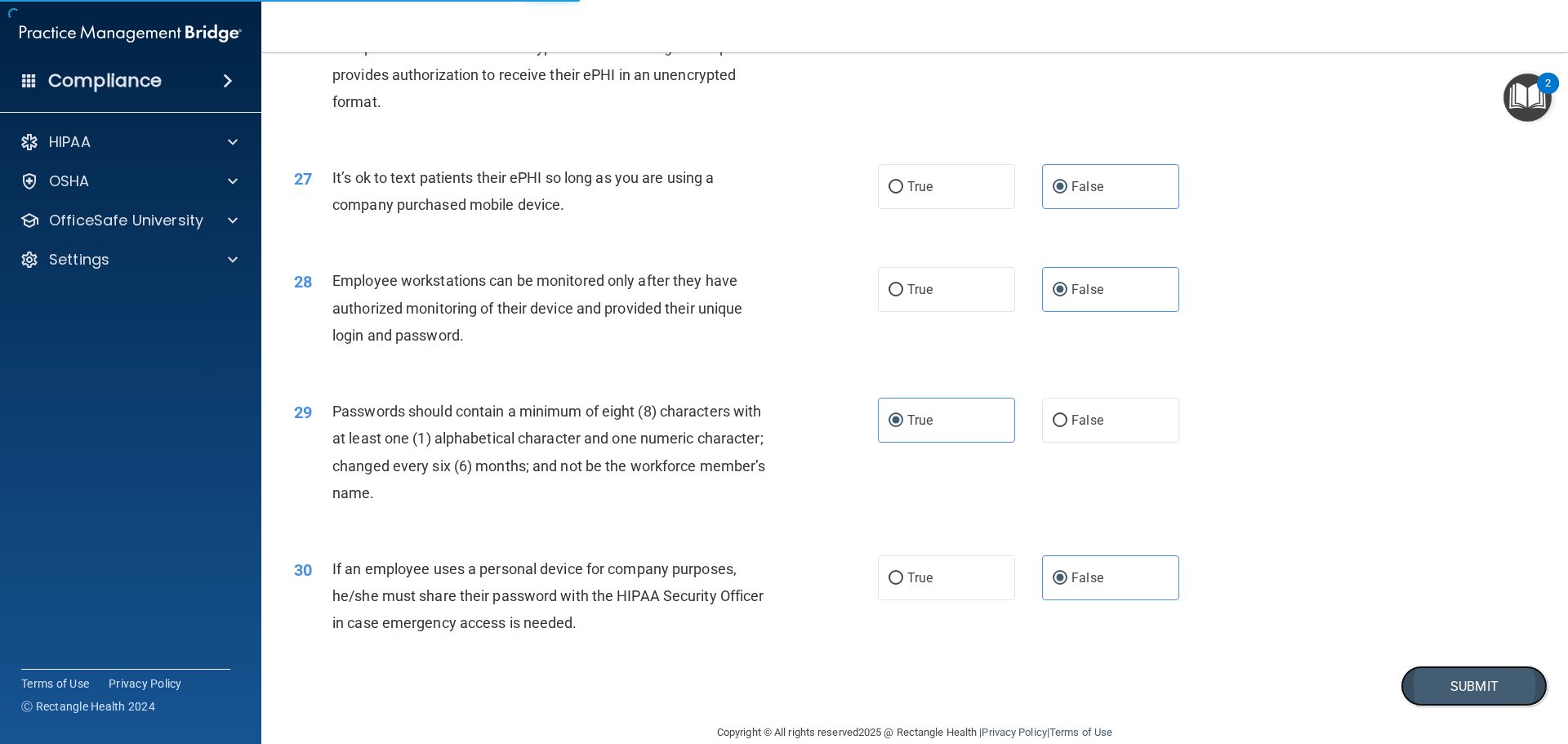
click at [1493, 706] on button "Submit" at bounding box center [1474, 687] width 147 height 41
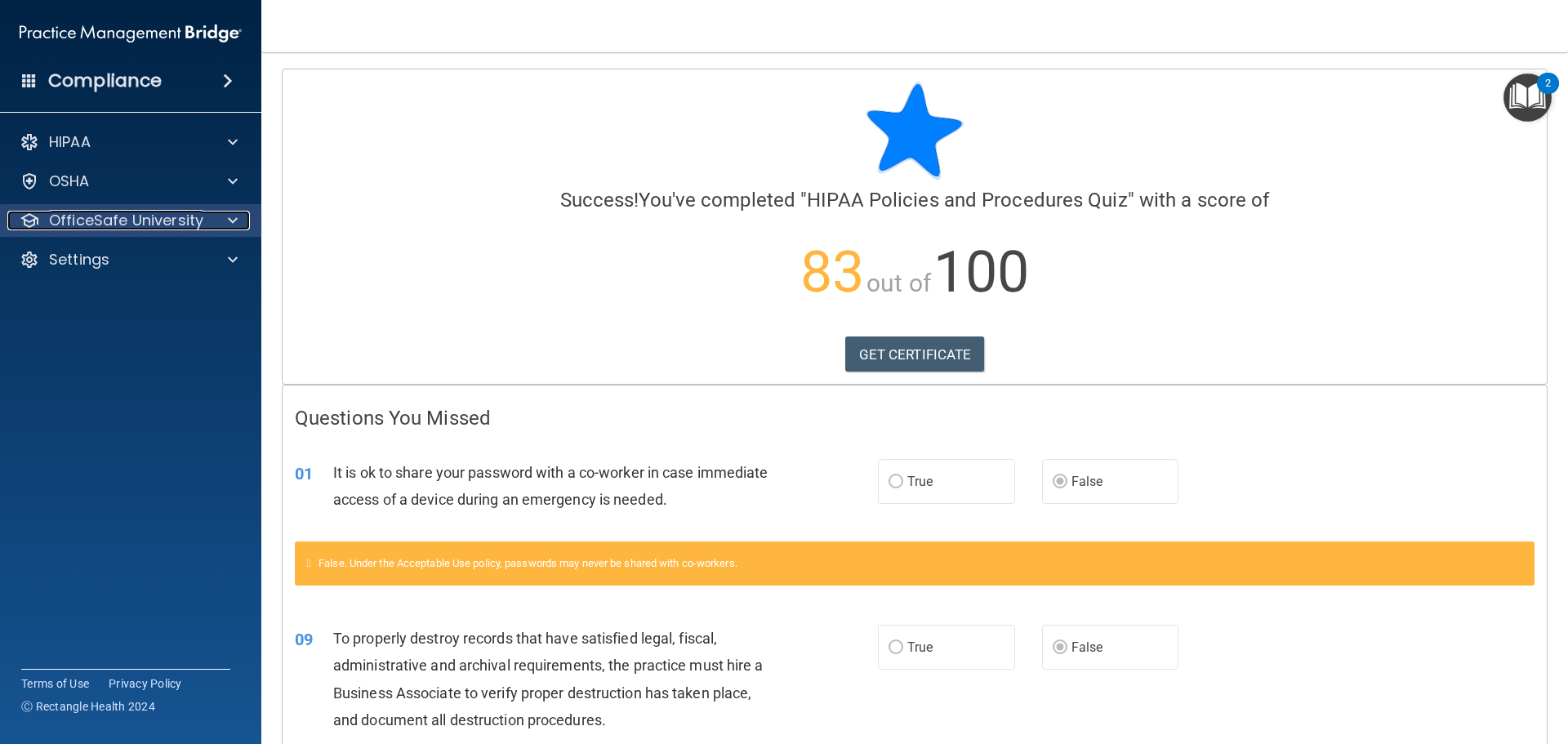
click at [241, 219] on div at bounding box center [230, 220] width 40 height 20
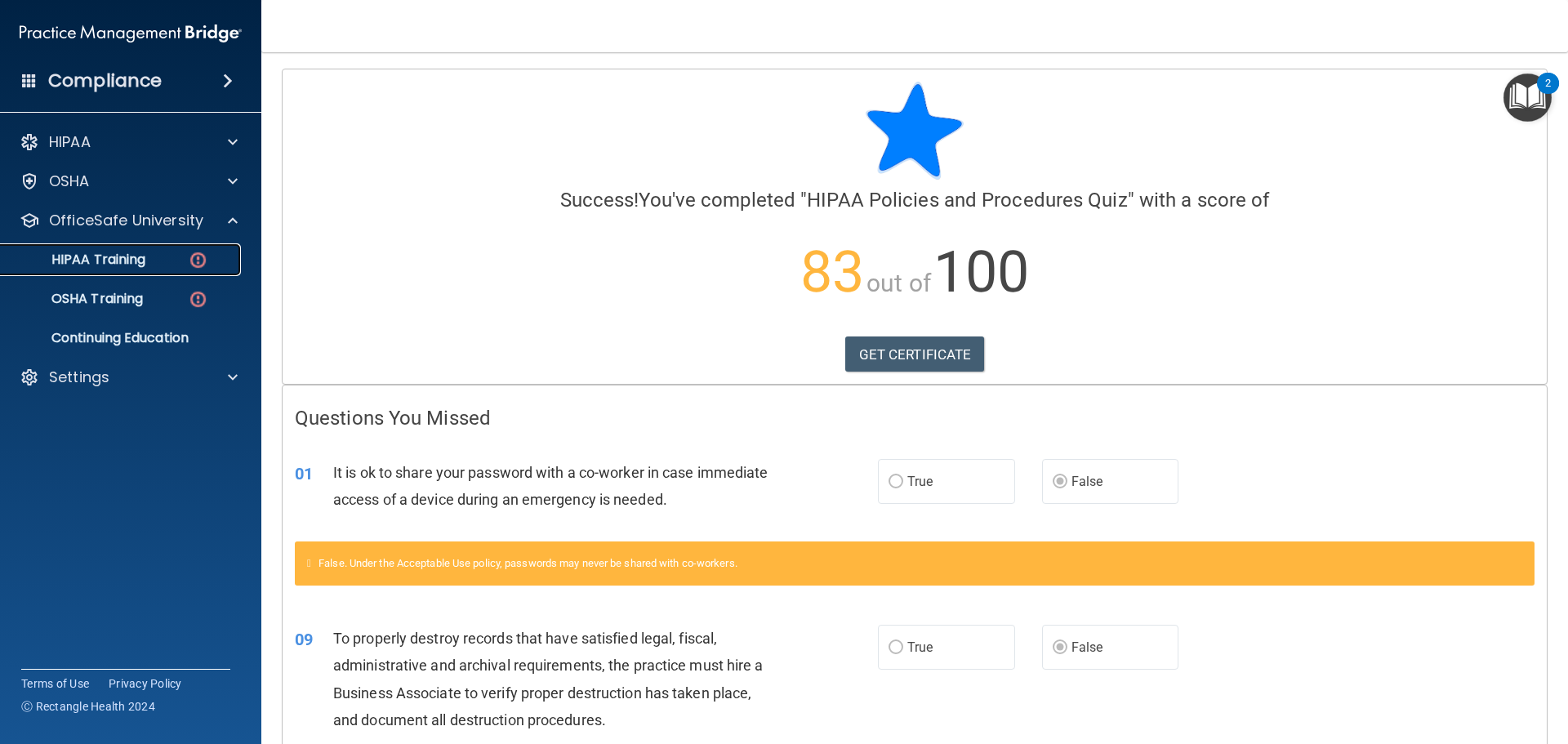
click at [129, 260] on p "HIPAA Training" at bounding box center [78, 259] width 135 height 16
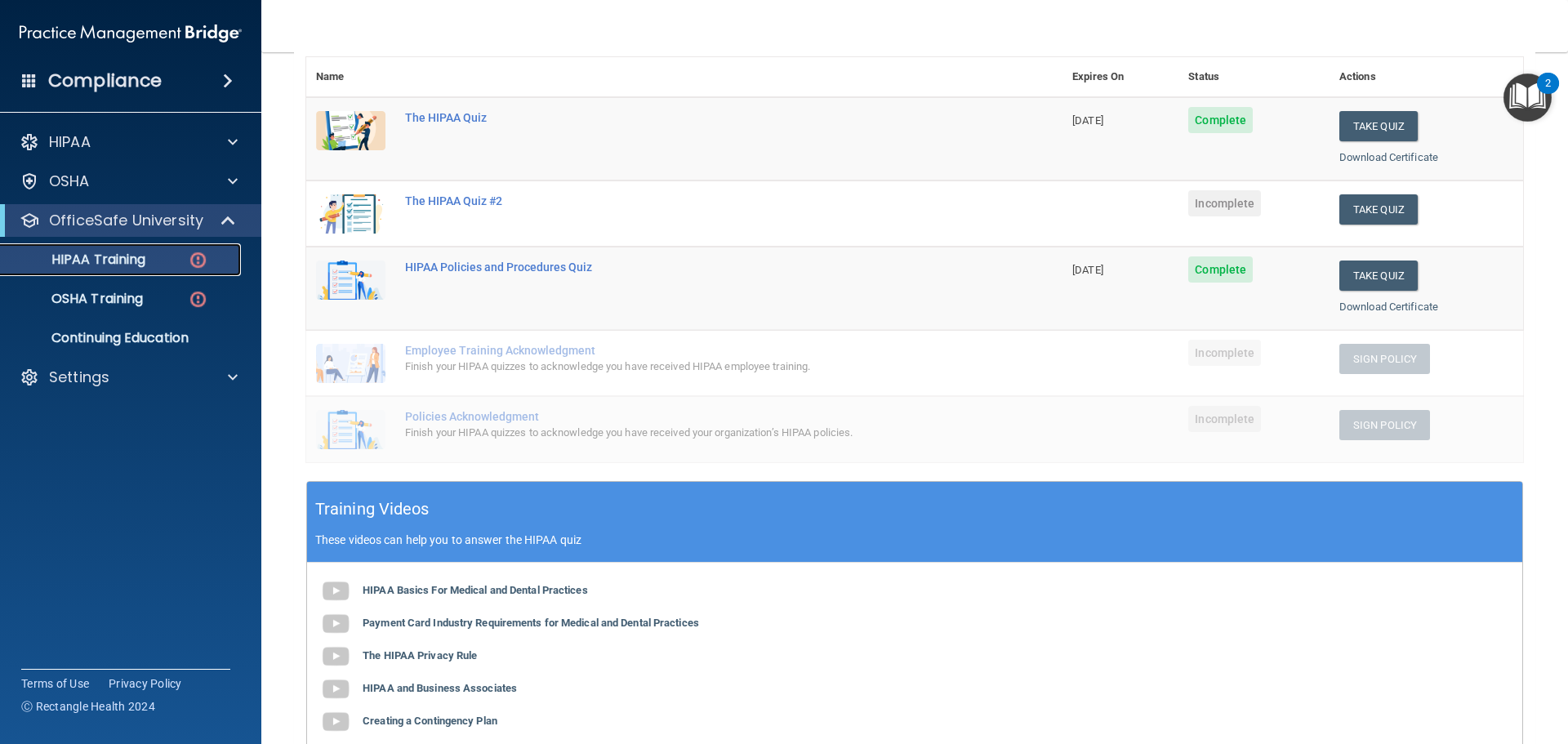
scroll to position [141, 0]
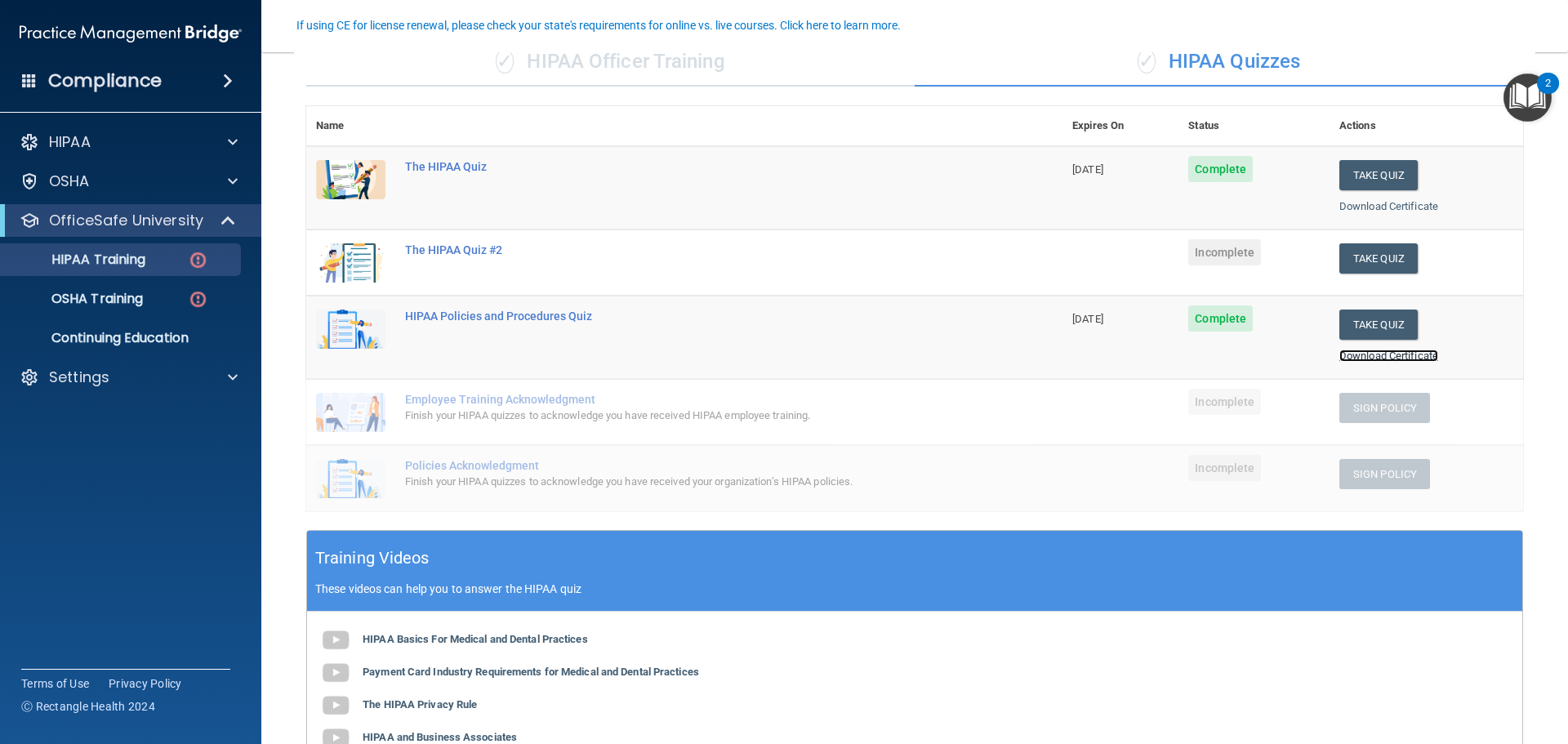
click at [1376, 357] on link "Download Certificate" at bounding box center [1388, 355] width 99 height 12
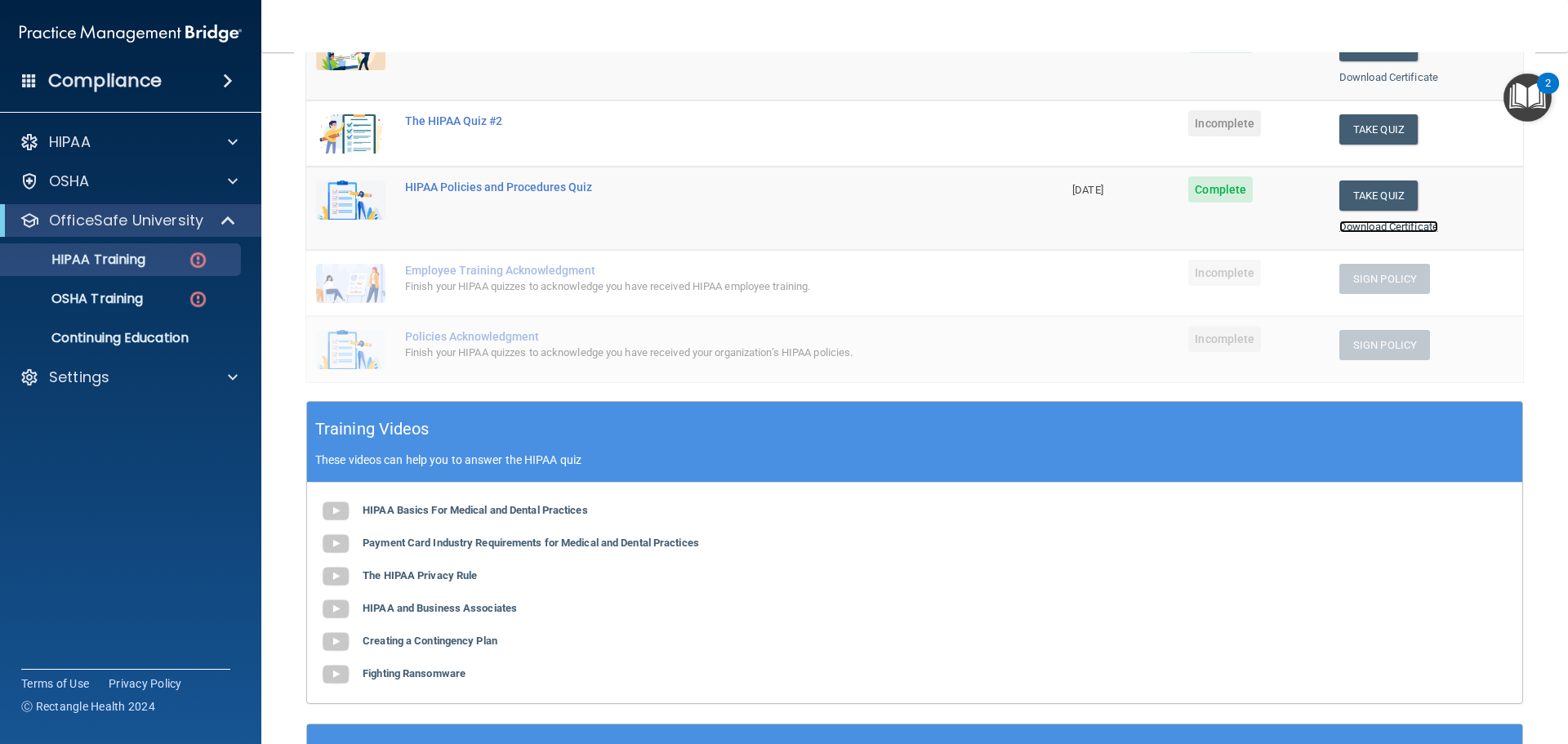
scroll to position [272, 0]
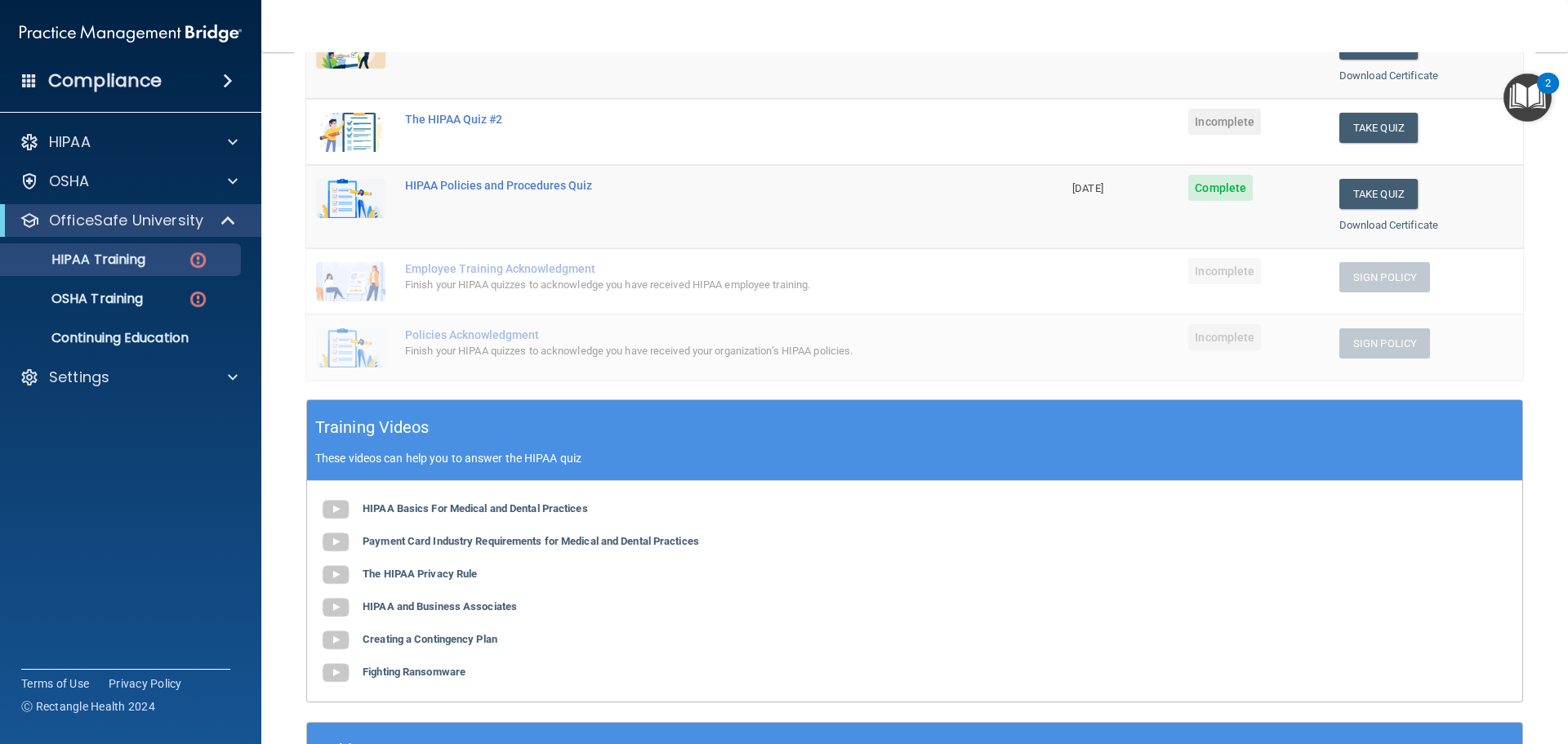
drag, startPoint x: 1552, startPoint y: 397, endPoint x: 1548, endPoint y: 349, distance: 48.2
click at [1548, 349] on main "Back Choose one path to get your HIPAA Certification ✓ HIPAA Officer Training ✓…" at bounding box center [915, 398] width 1307 height 692
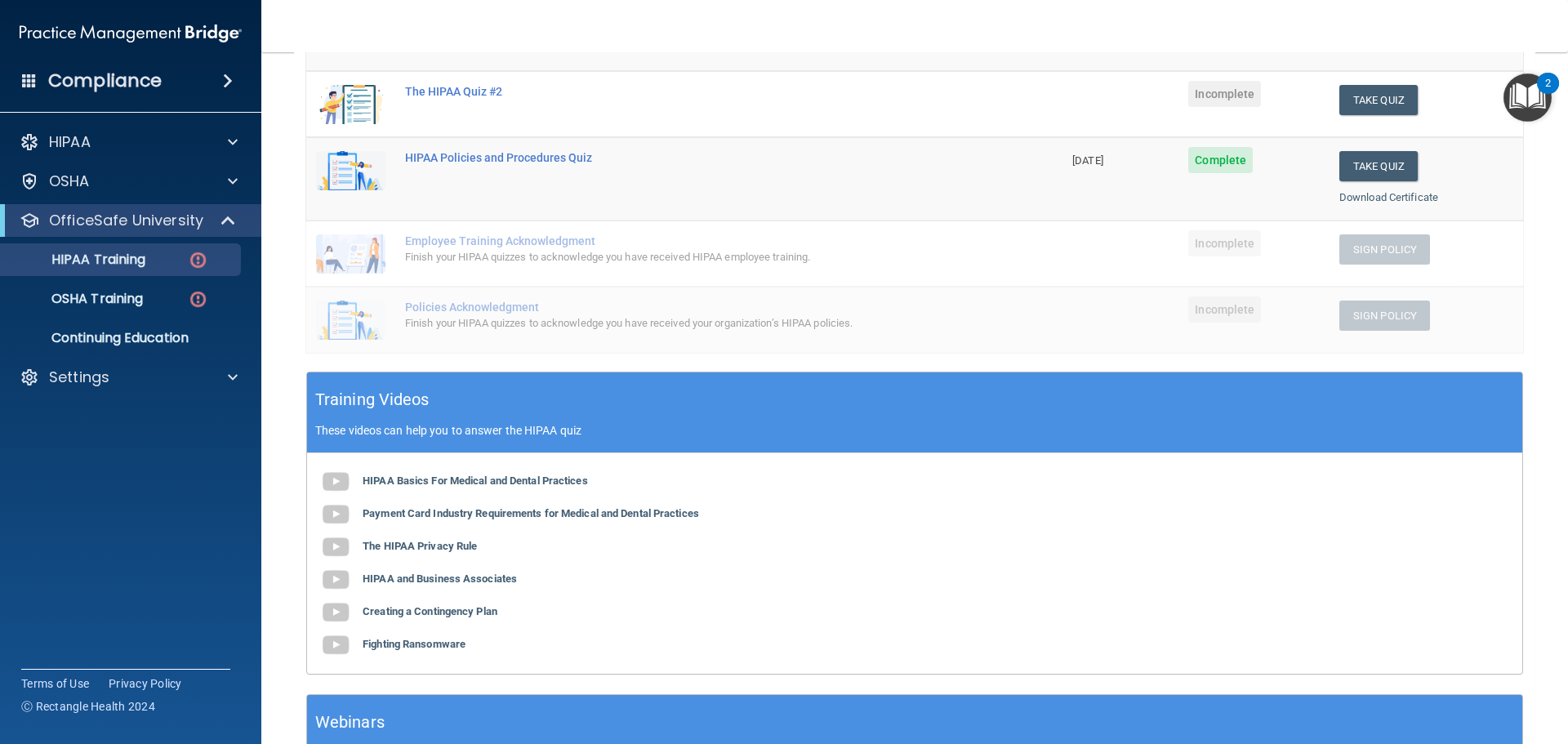
scroll to position [302, 0]
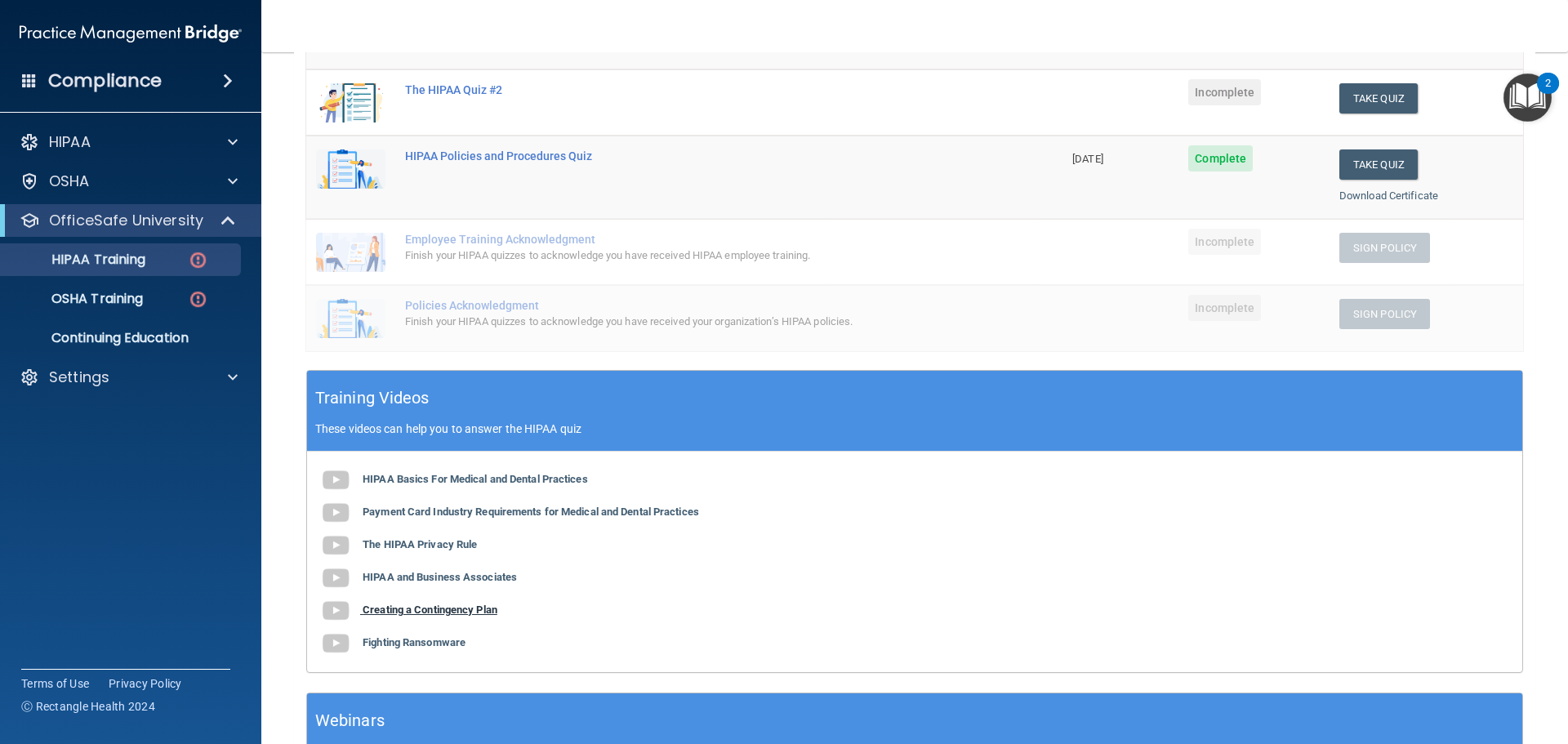
click at [493, 616] on b "Creating a Contingency Plan" at bounding box center [430, 610] width 135 height 12
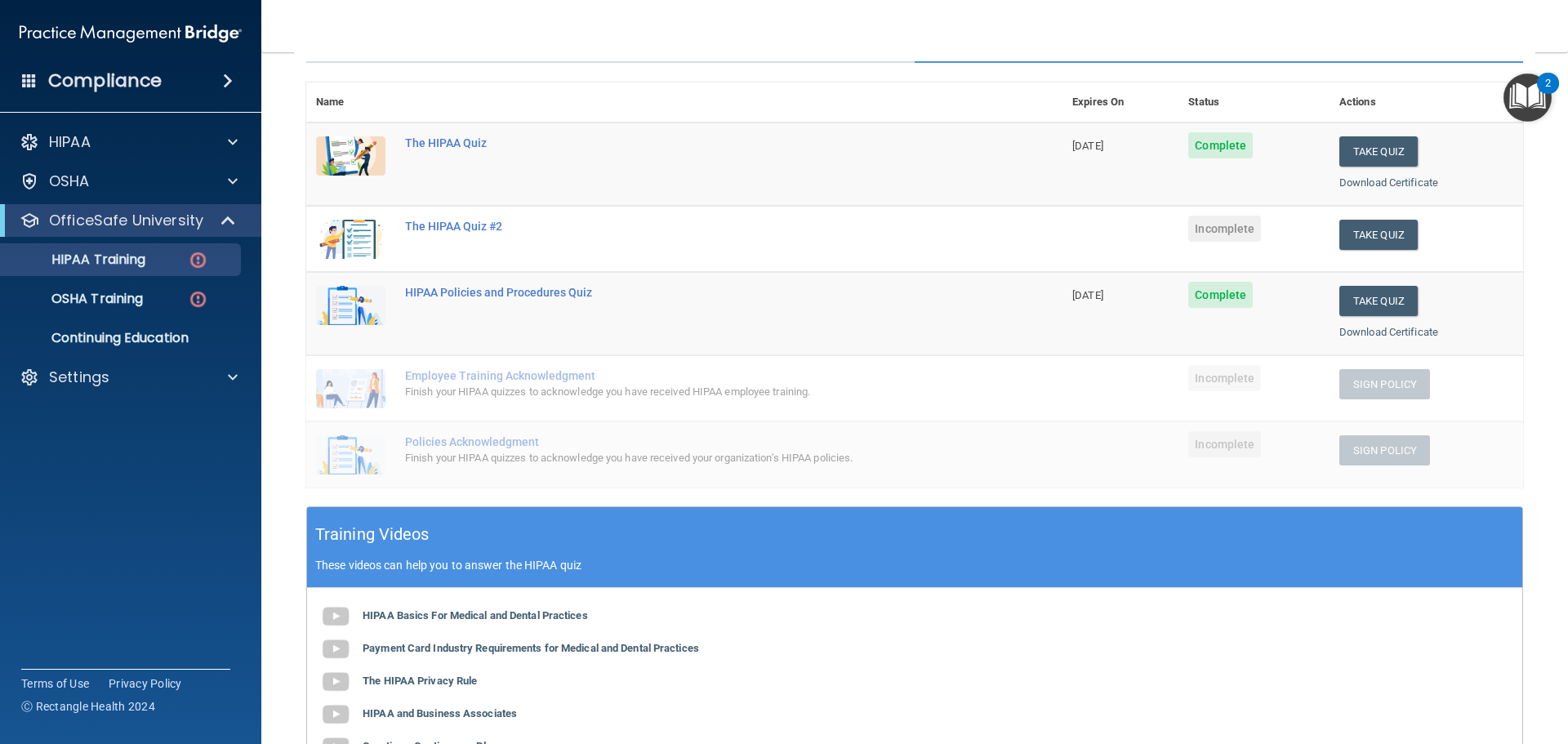
scroll to position [150, 0]
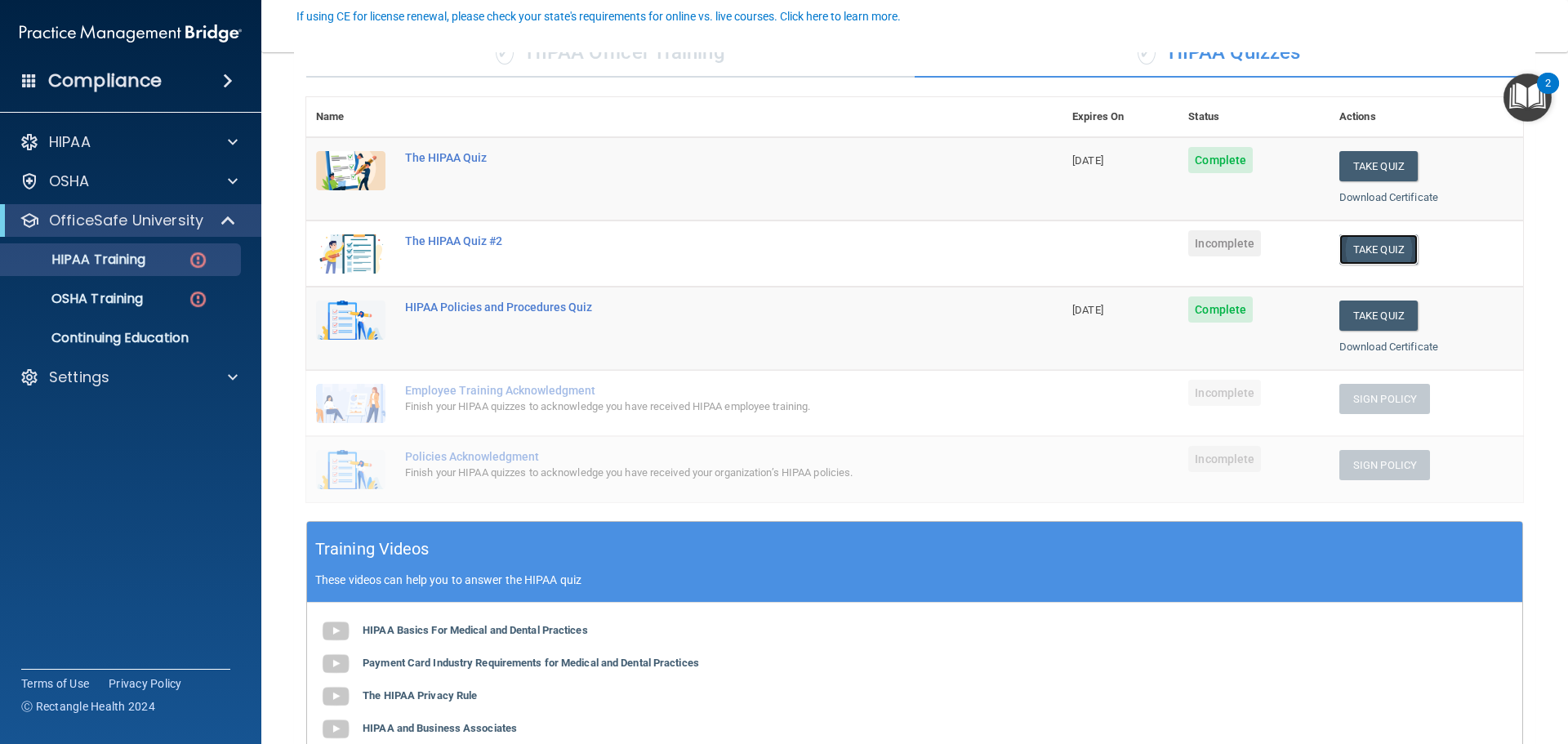
click at [1358, 247] on button "Take Quiz" at bounding box center [1377, 250] width 78 height 30
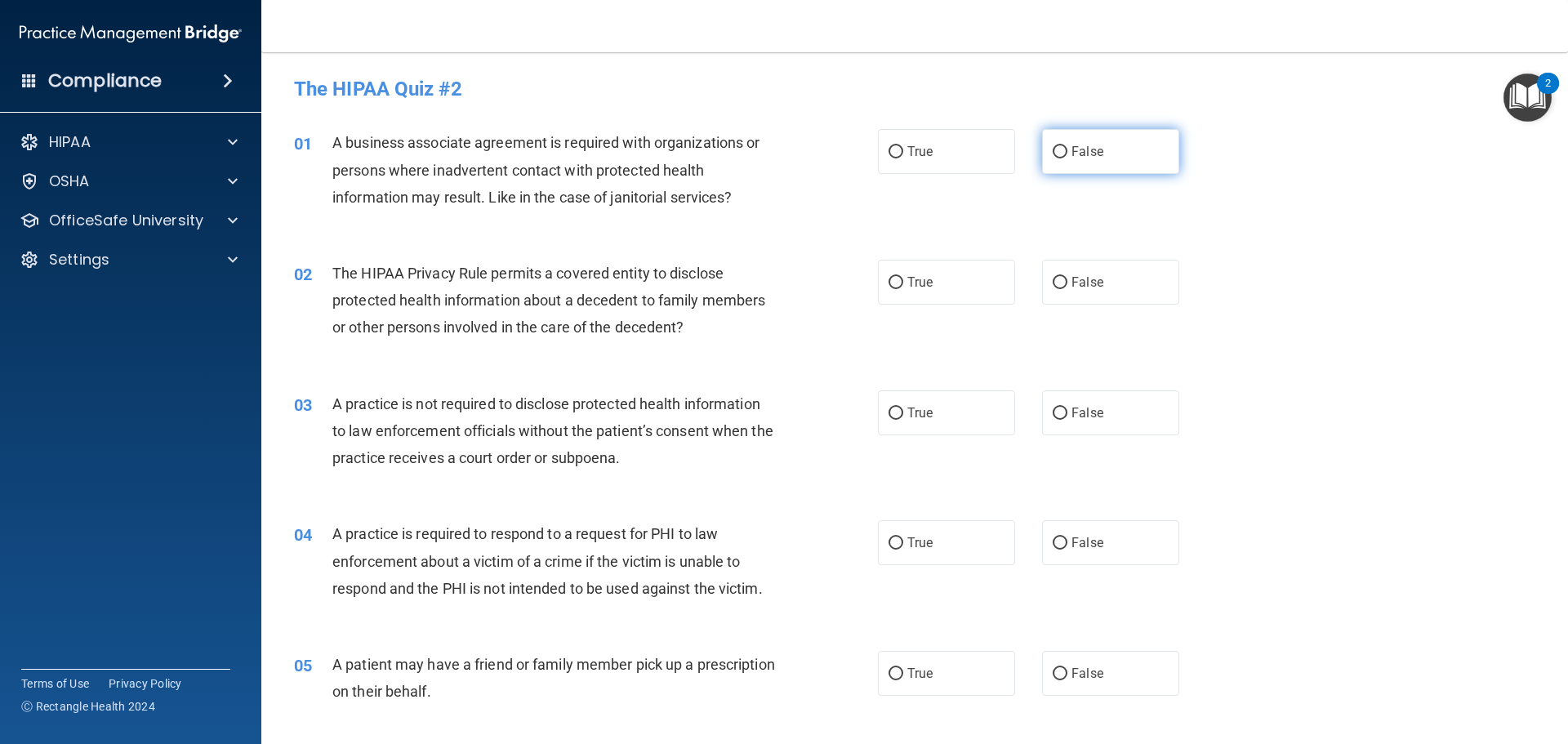
click at [1053, 153] on input "False" at bounding box center [1060, 152] width 15 height 12
radio input "true"
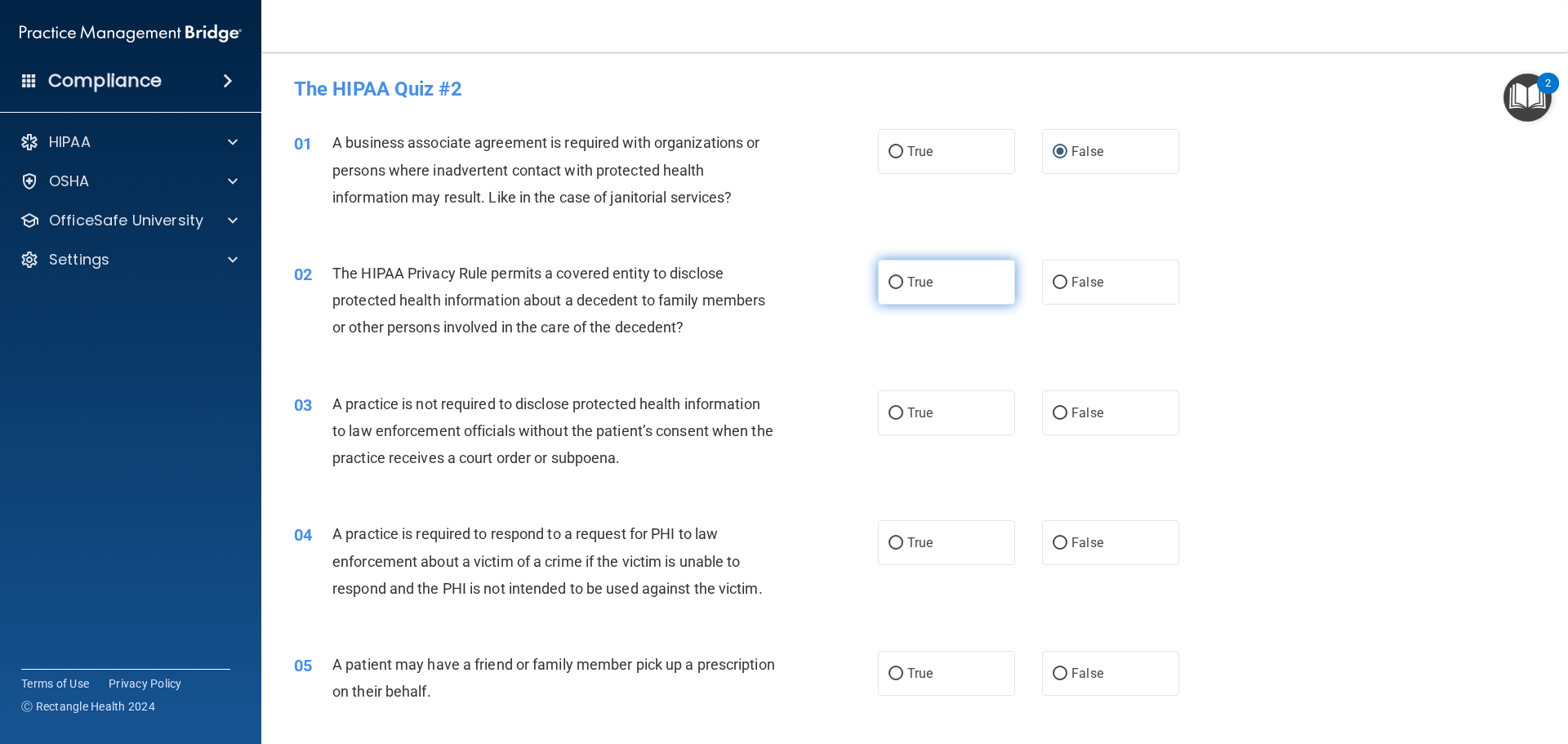
click at [913, 284] on span "True" at bounding box center [919, 282] width 25 height 16
click at [903, 284] on input "True" at bounding box center [896, 283] width 15 height 12
radio input "true"
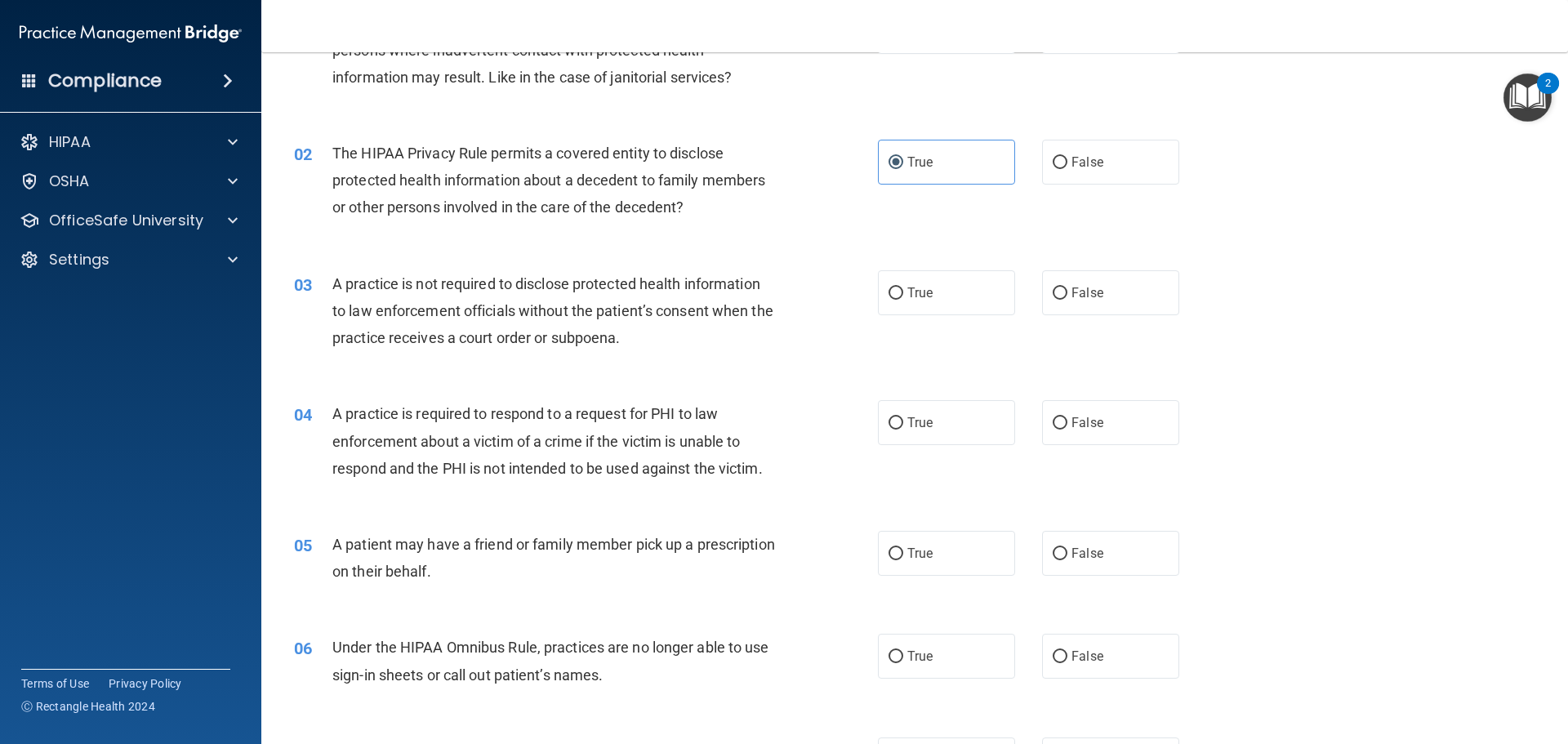
scroll to position [131, 0]
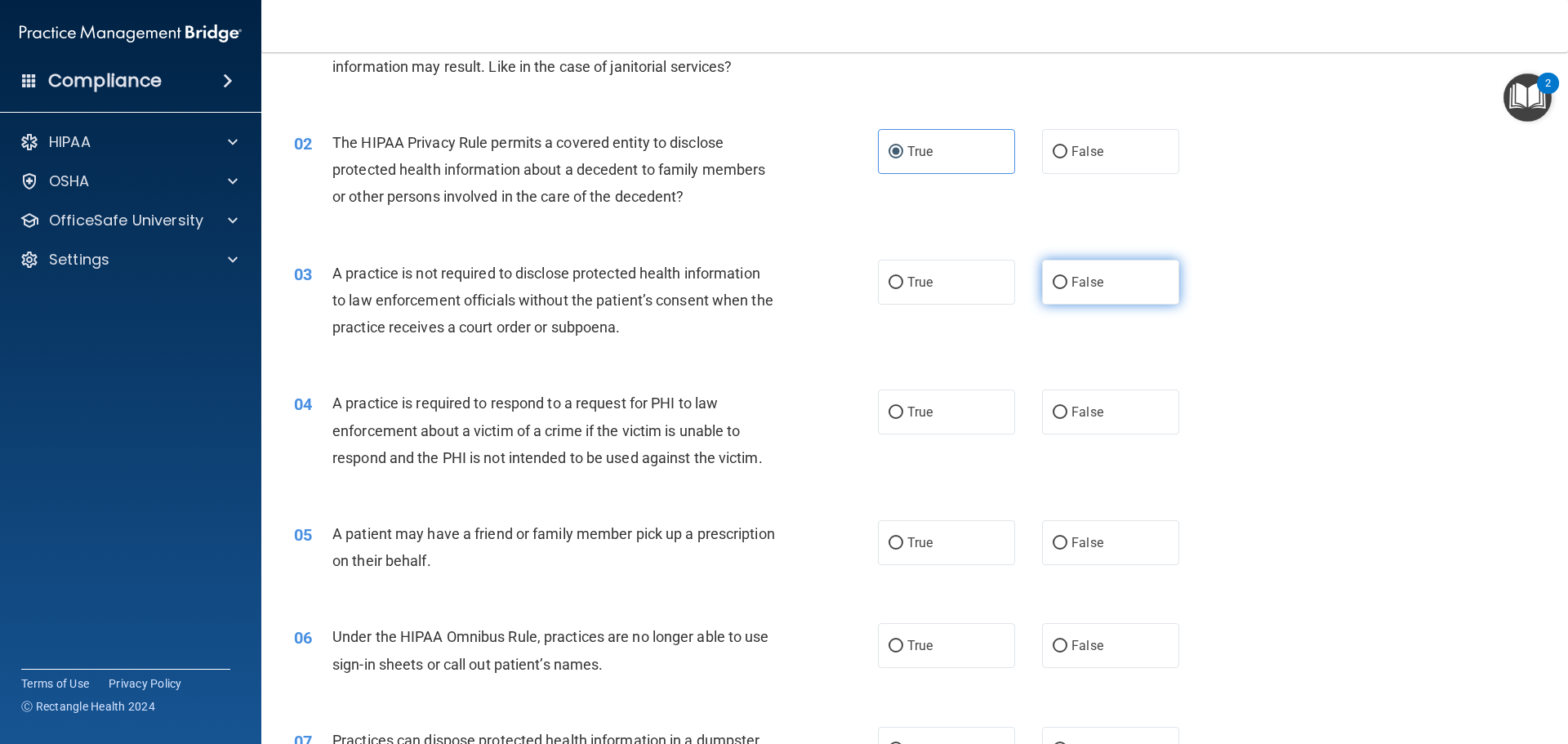
click at [1071, 294] on label "False" at bounding box center [1111, 283] width 137 height 45
click at [1068, 289] on input "False" at bounding box center [1060, 283] width 15 height 12
radio input "true"
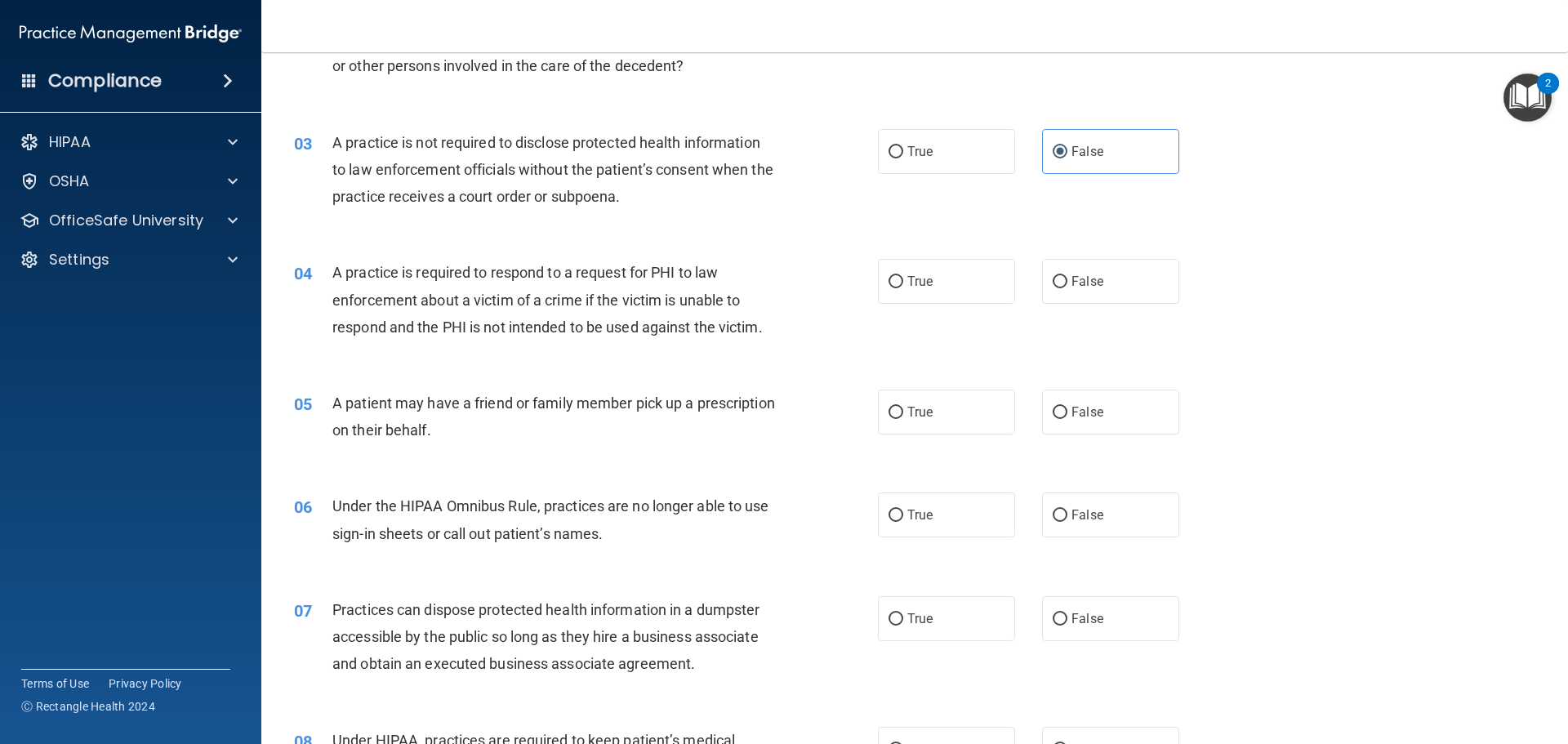
scroll to position [294, 0]
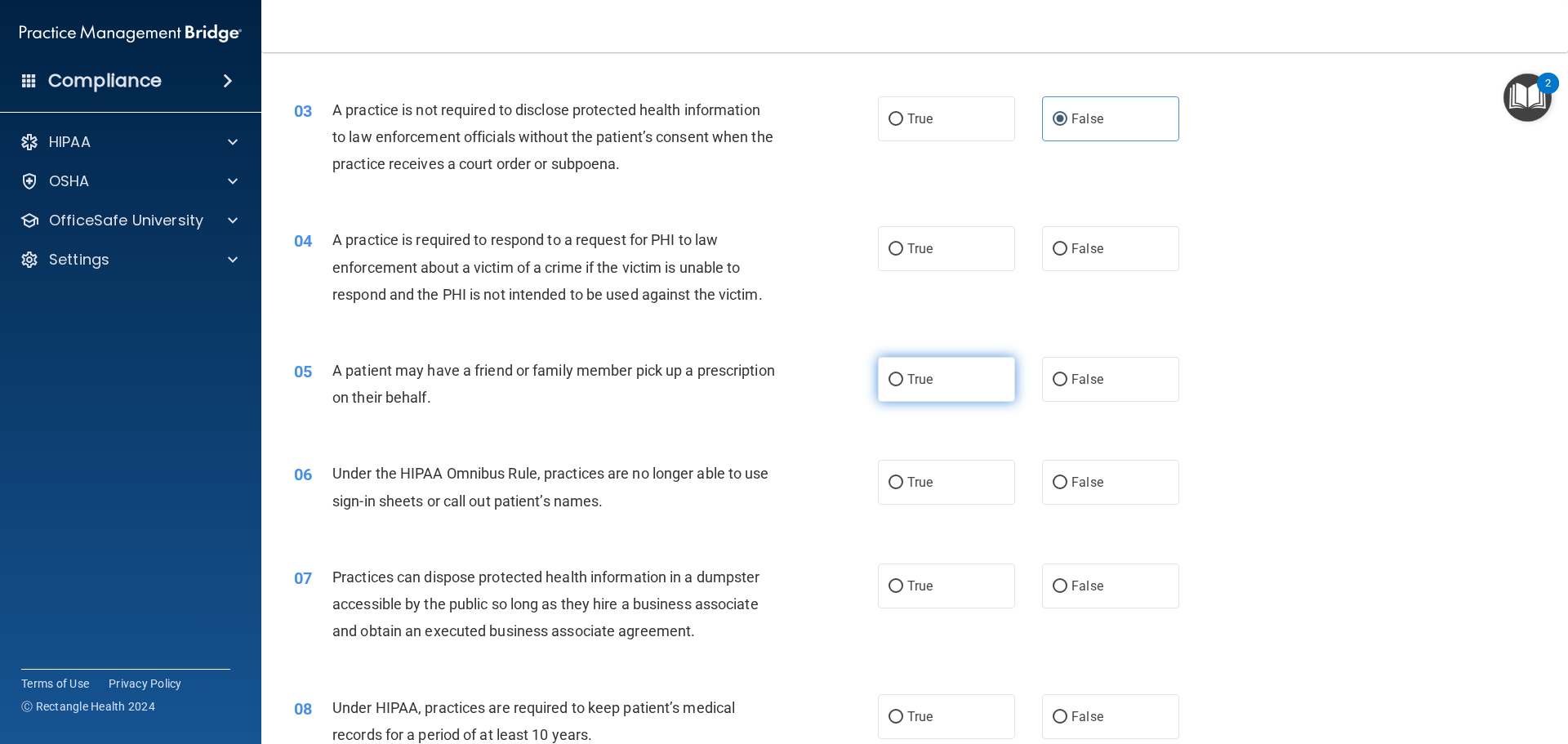
click at [894, 379] on input "True" at bounding box center [896, 380] width 15 height 12
radio input "true"
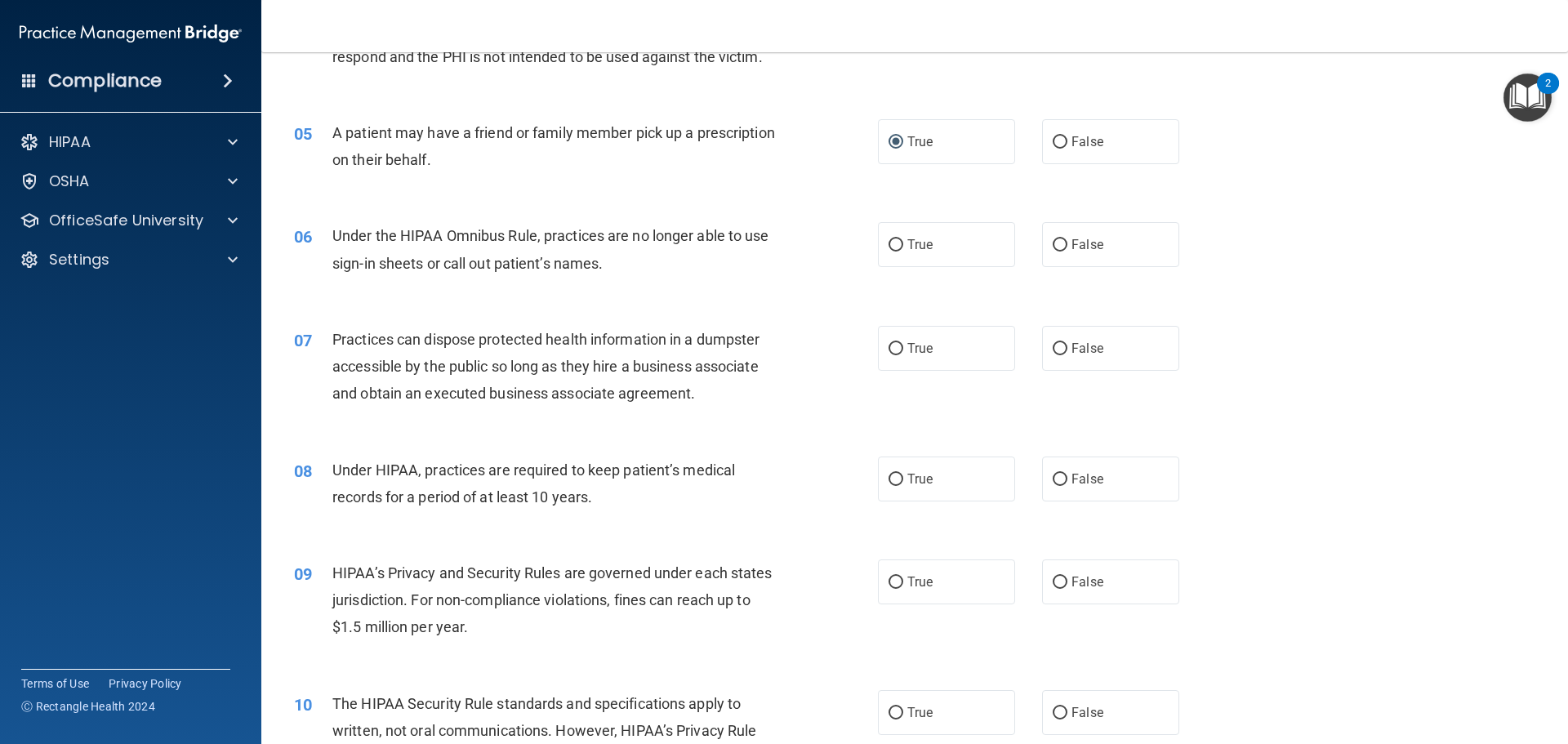
scroll to position [467, 0]
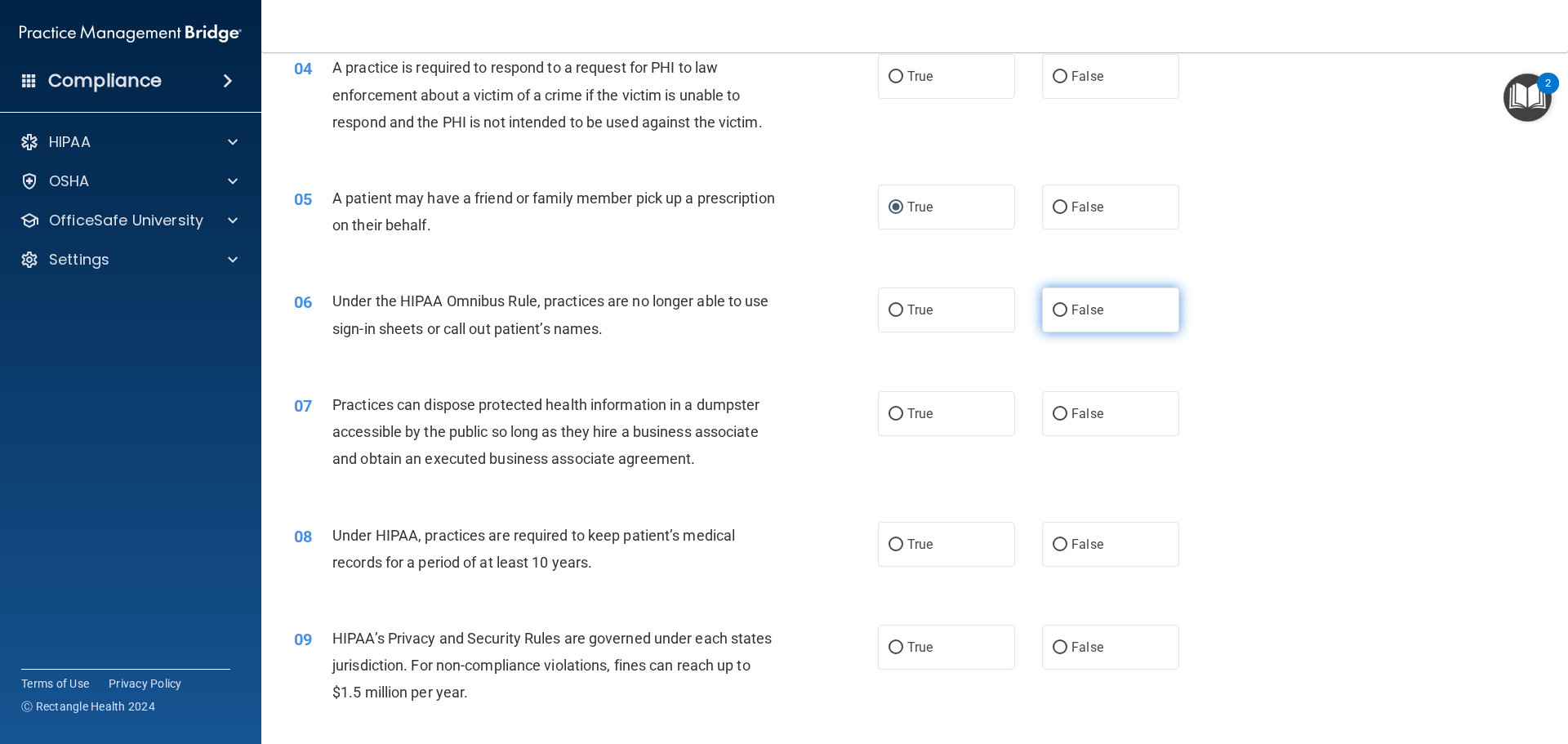
click at [1071, 317] on span "False" at bounding box center [1087, 310] width 32 height 16
click at [1068, 317] on input "False" at bounding box center [1060, 310] width 15 height 12
radio input "true"
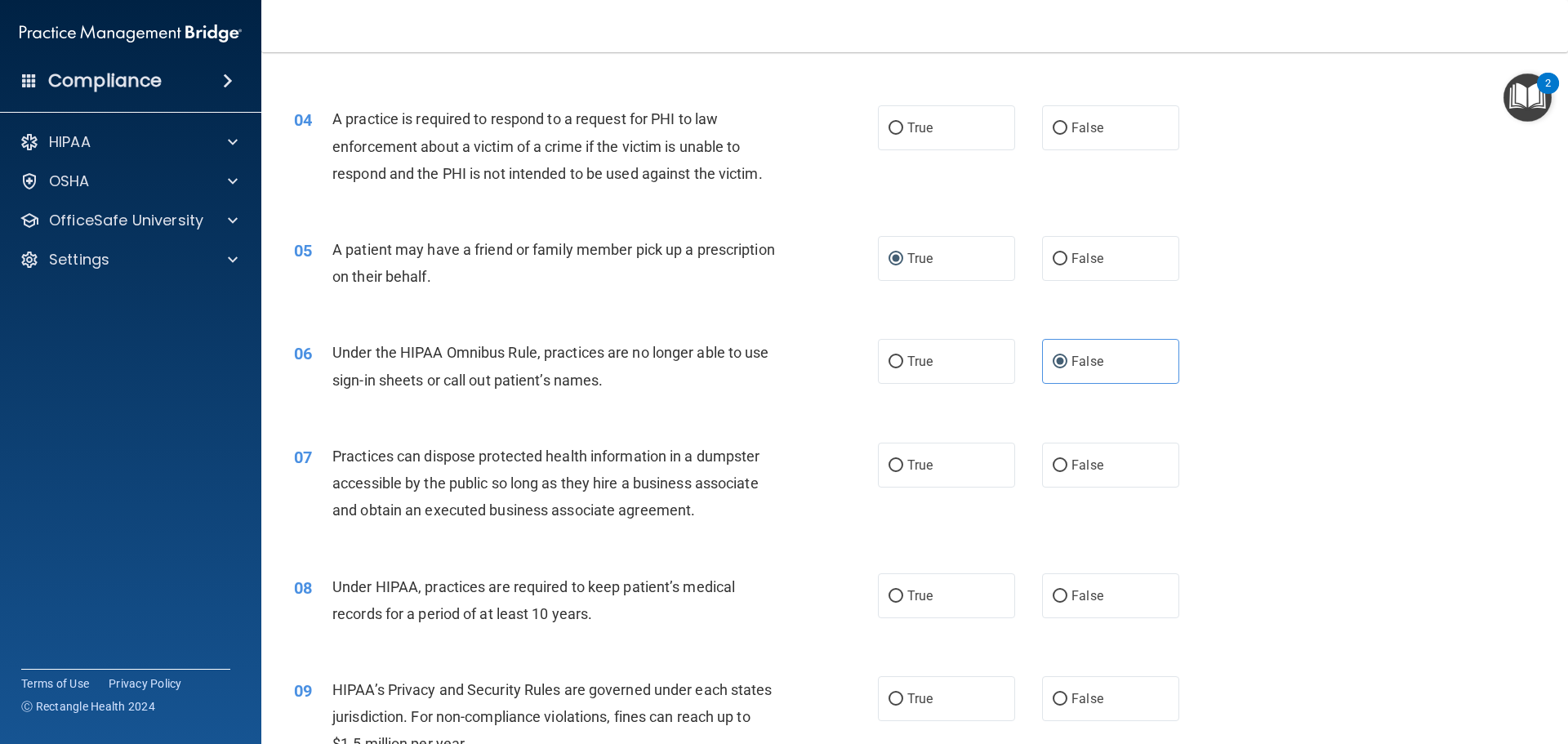
scroll to position [429, 0]
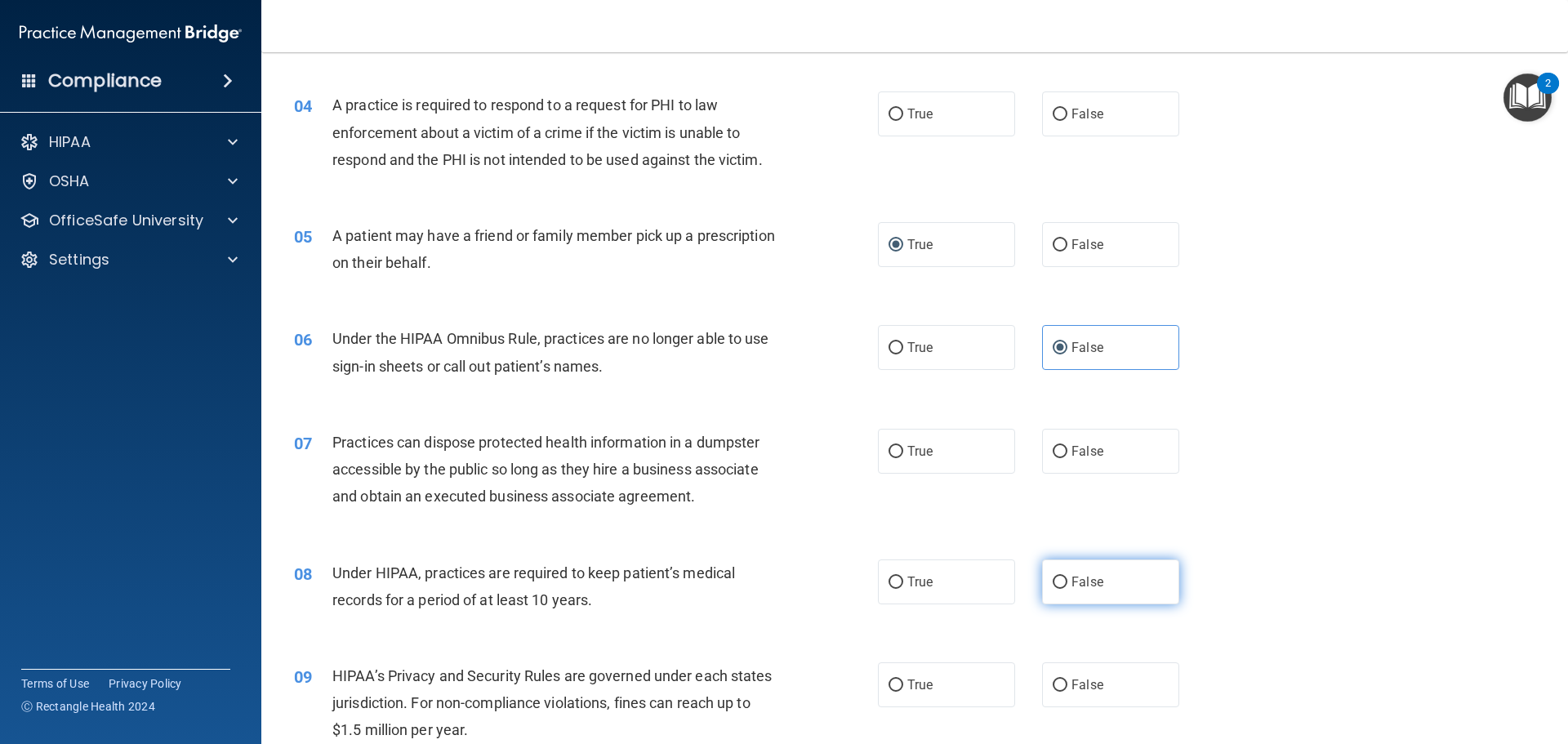
click at [1063, 591] on label "False" at bounding box center [1111, 582] width 137 height 45
click at [1063, 589] on input "False" at bounding box center [1060, 582] width 15 height 12
radio input "true"
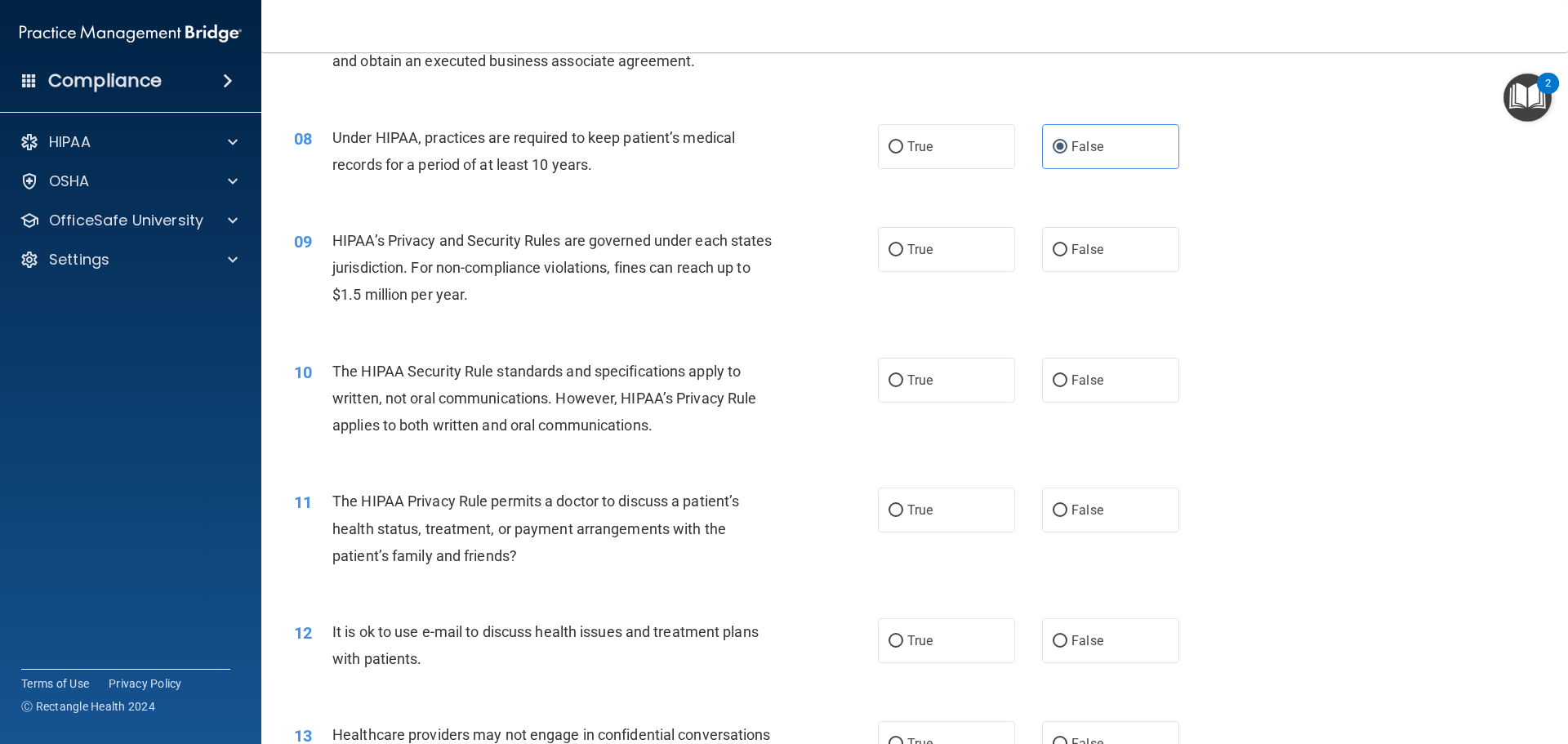
scroll to position [878, 0]
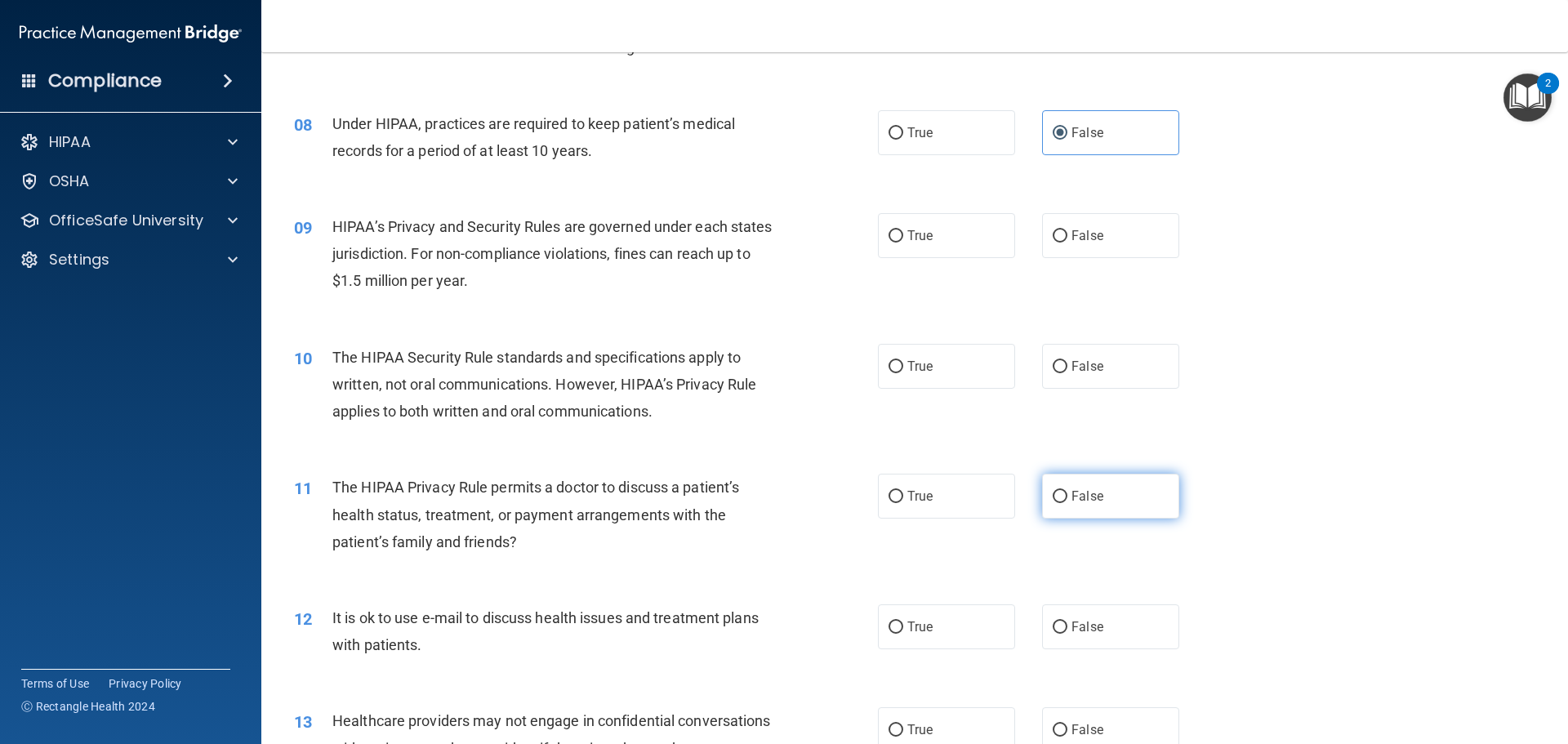
click at [1053, 504] on label "False" at bounding box center [1111, 496] width 137 height 45
click at [1053, 504] on input "False" at bounding box center [1060, 497] width 15 height 12
radio input "true"
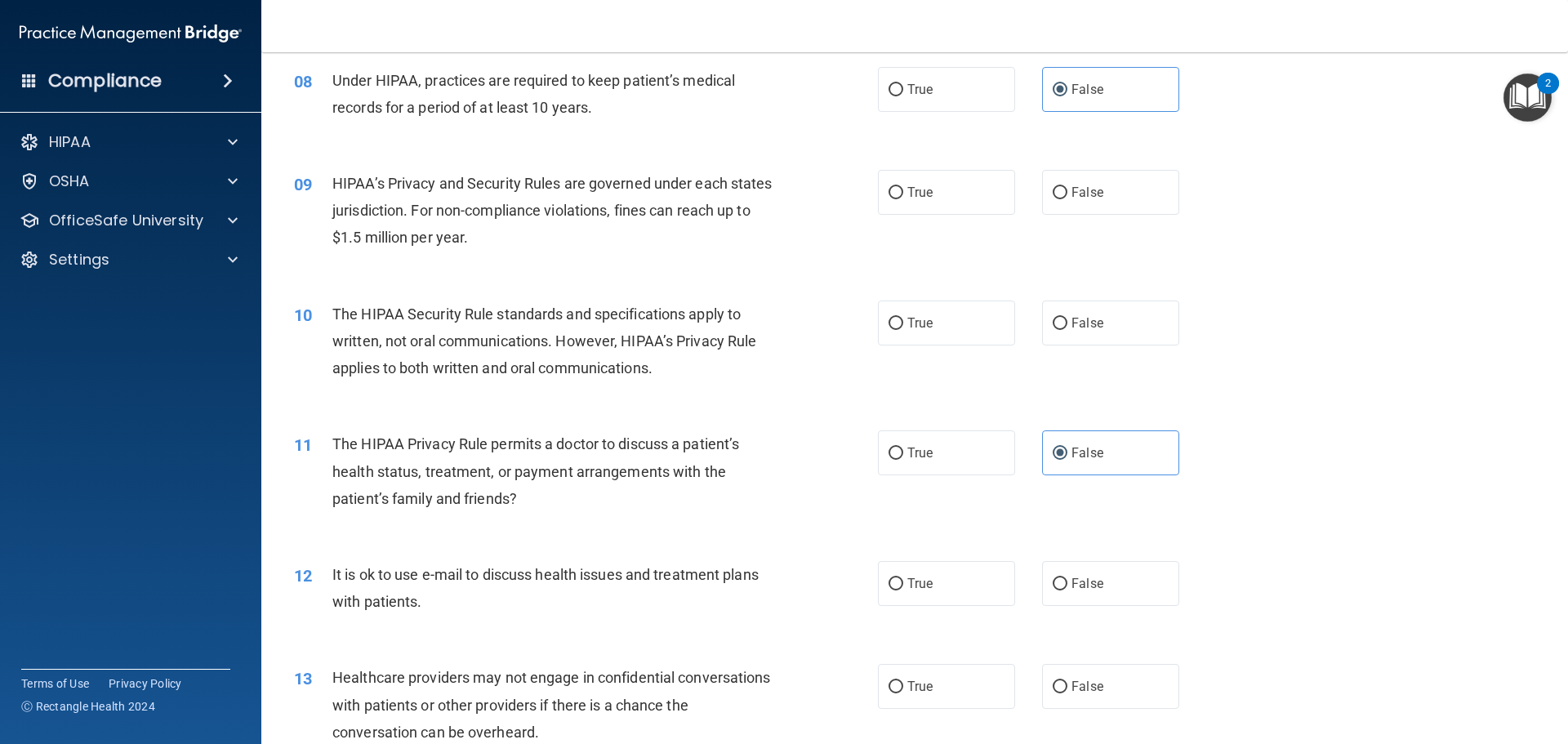
scroll to position [987, 0]
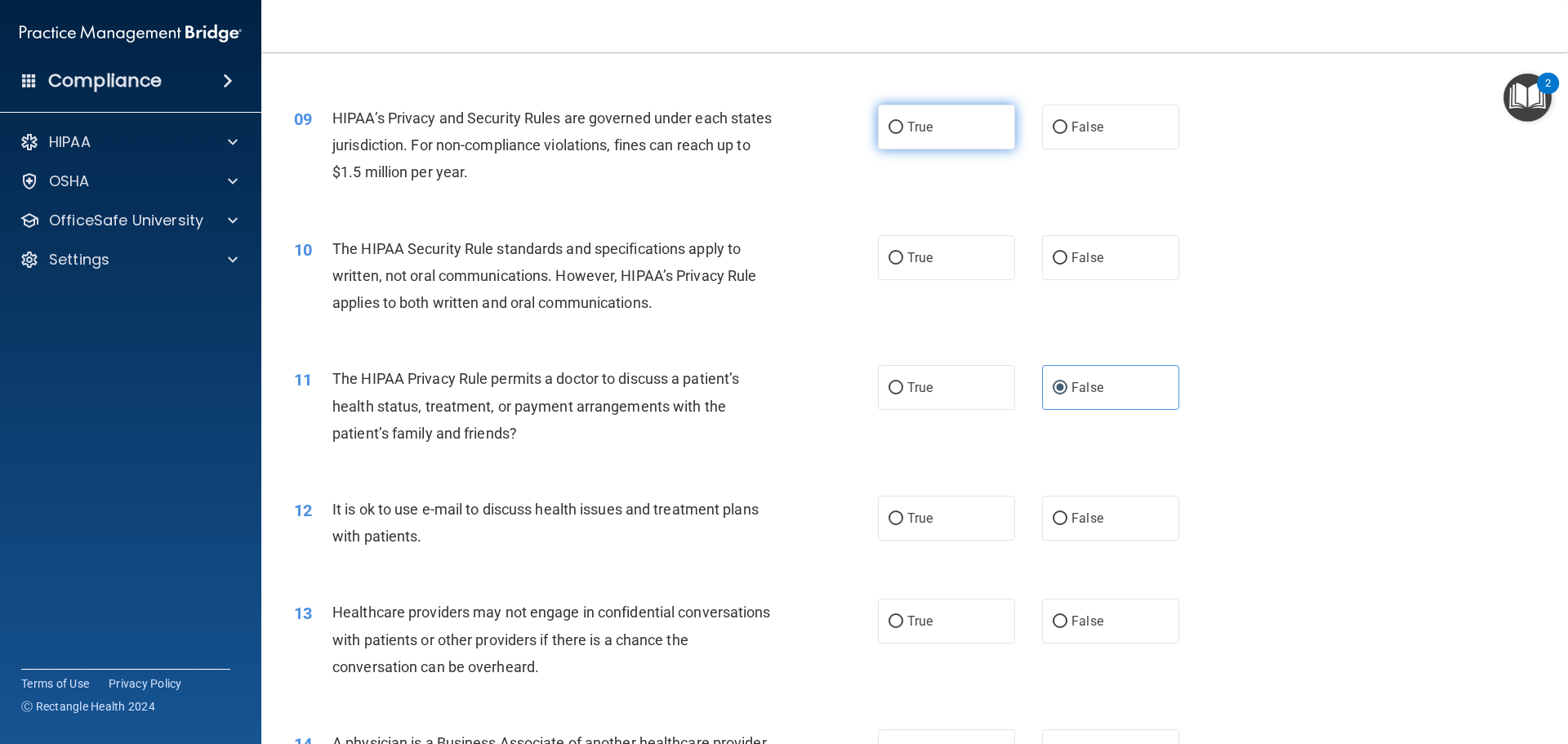
click at [913, 132] on span "True" at bounding box center [919, 127] width 25 height 16
click at [903, 132] on input "True" at bounding box center [896, 128] width 15 height 12
radio input "true"
click at [1097, 622] on label "False" at bounding box center [1111, 622] width 137 height 45
click at [1068, 622] on input "False" at bounding box center [1060, 622] width 15 height 12
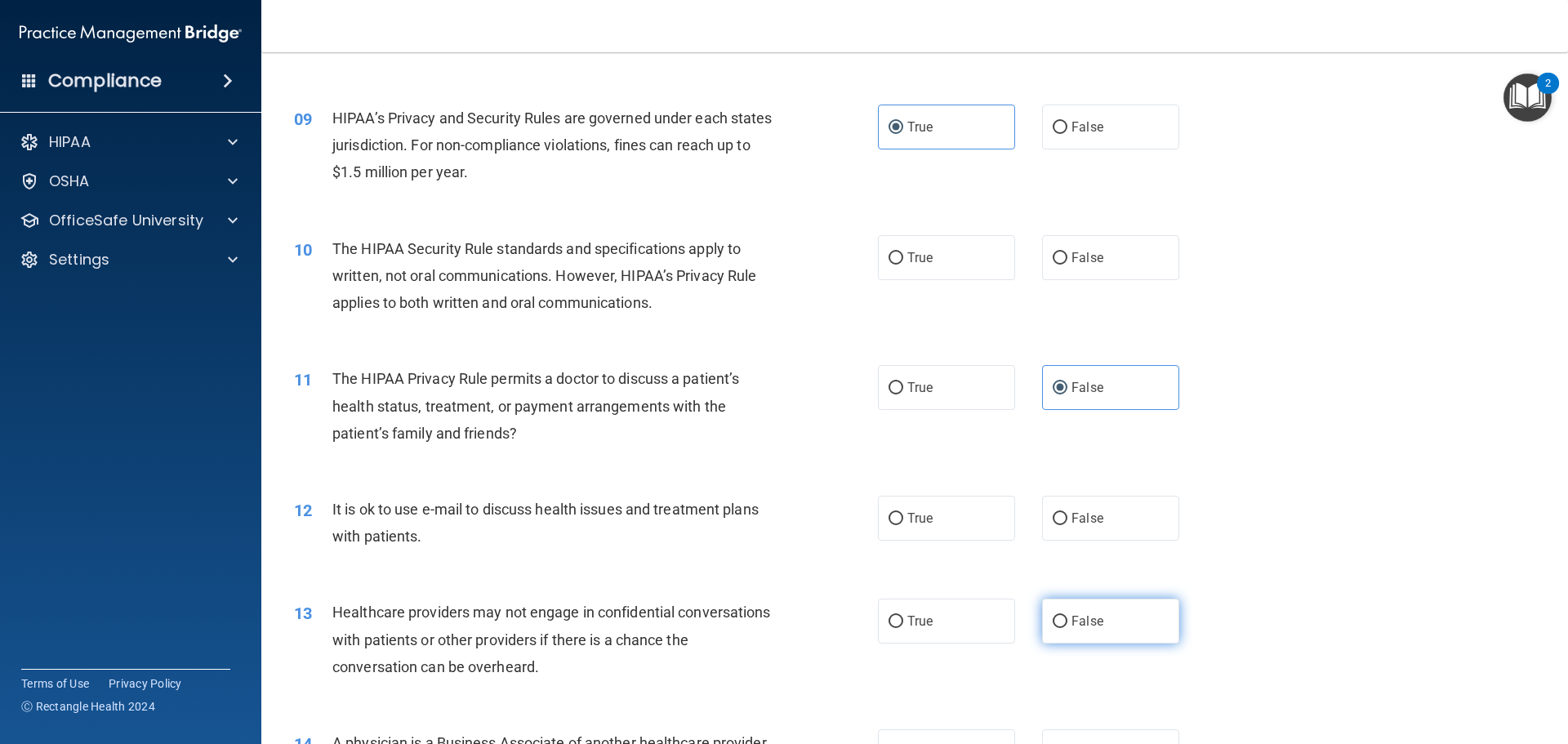
radio input "true"
click at [917, 524] on span "True" at bounding box center [919, 519] width 25 height 16
click at [903, 524] on input "True" at bounding box center [896, 519] width 15 height 12
radio input "true"
click at [911, 386] on span "True" at bounding box center [919, 387] width 25 height 16
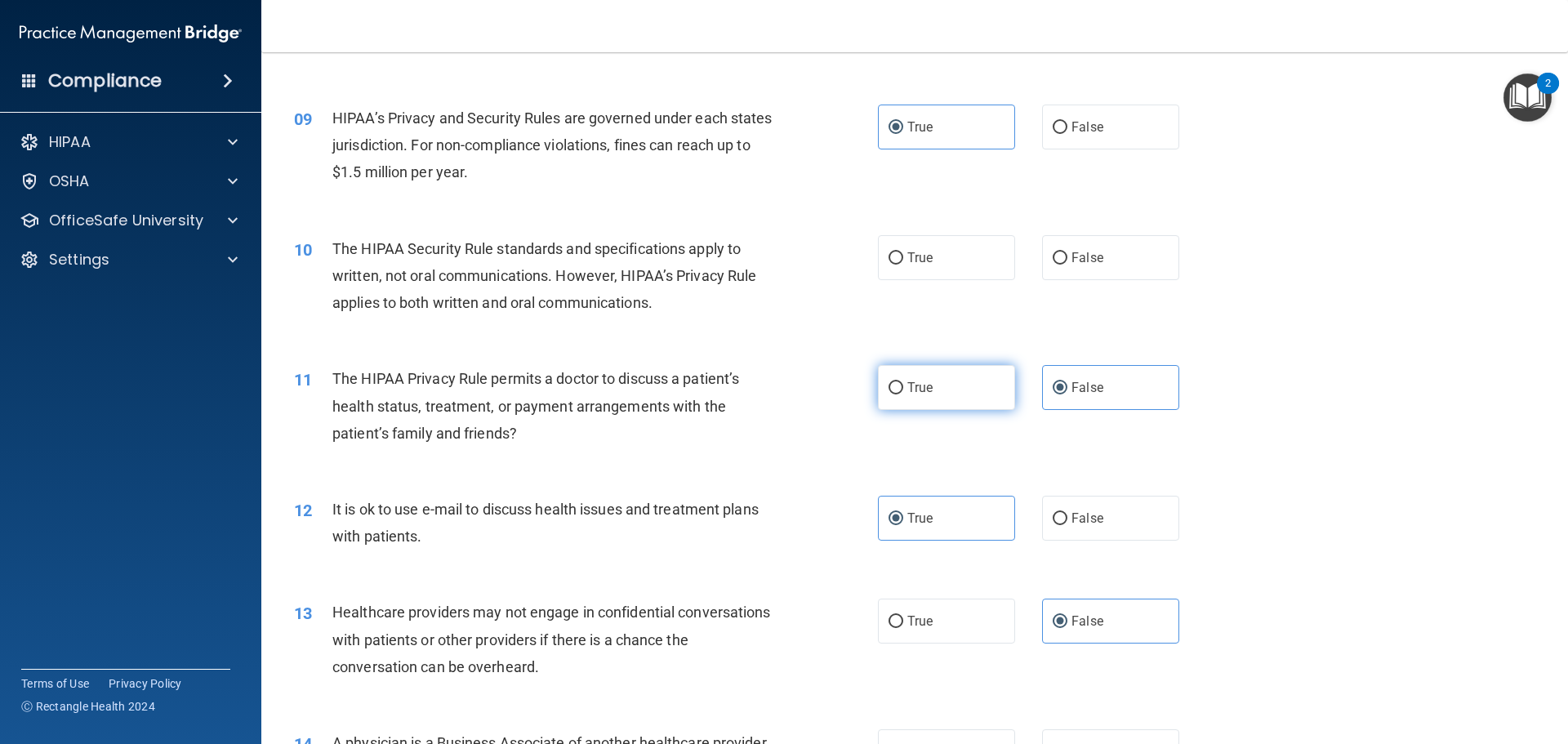
click at [903, 386] on input "True" at bounding box center [896, 388] width 15 height 12
radio input "true"
radio input "false"
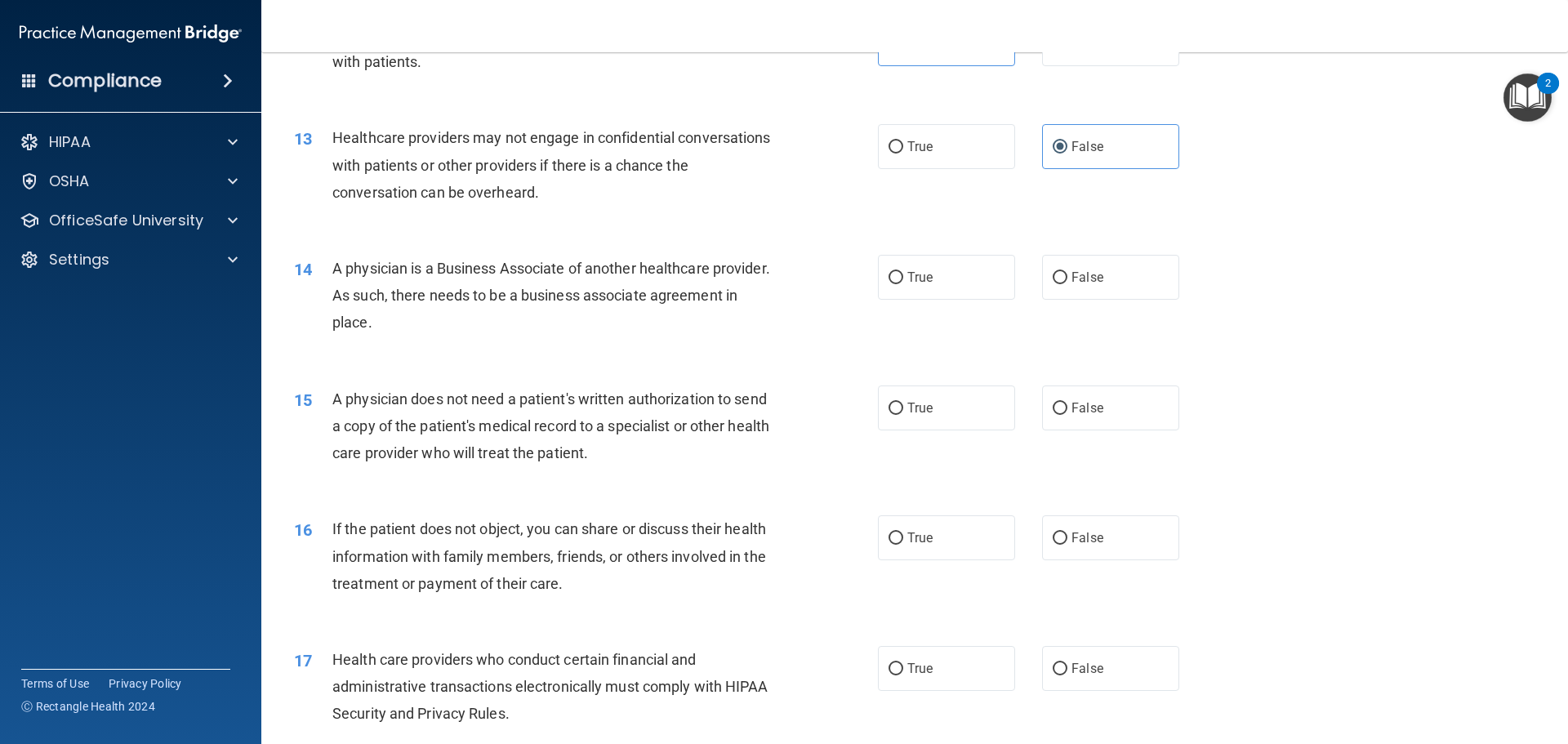
scroll to position [1477, 0]
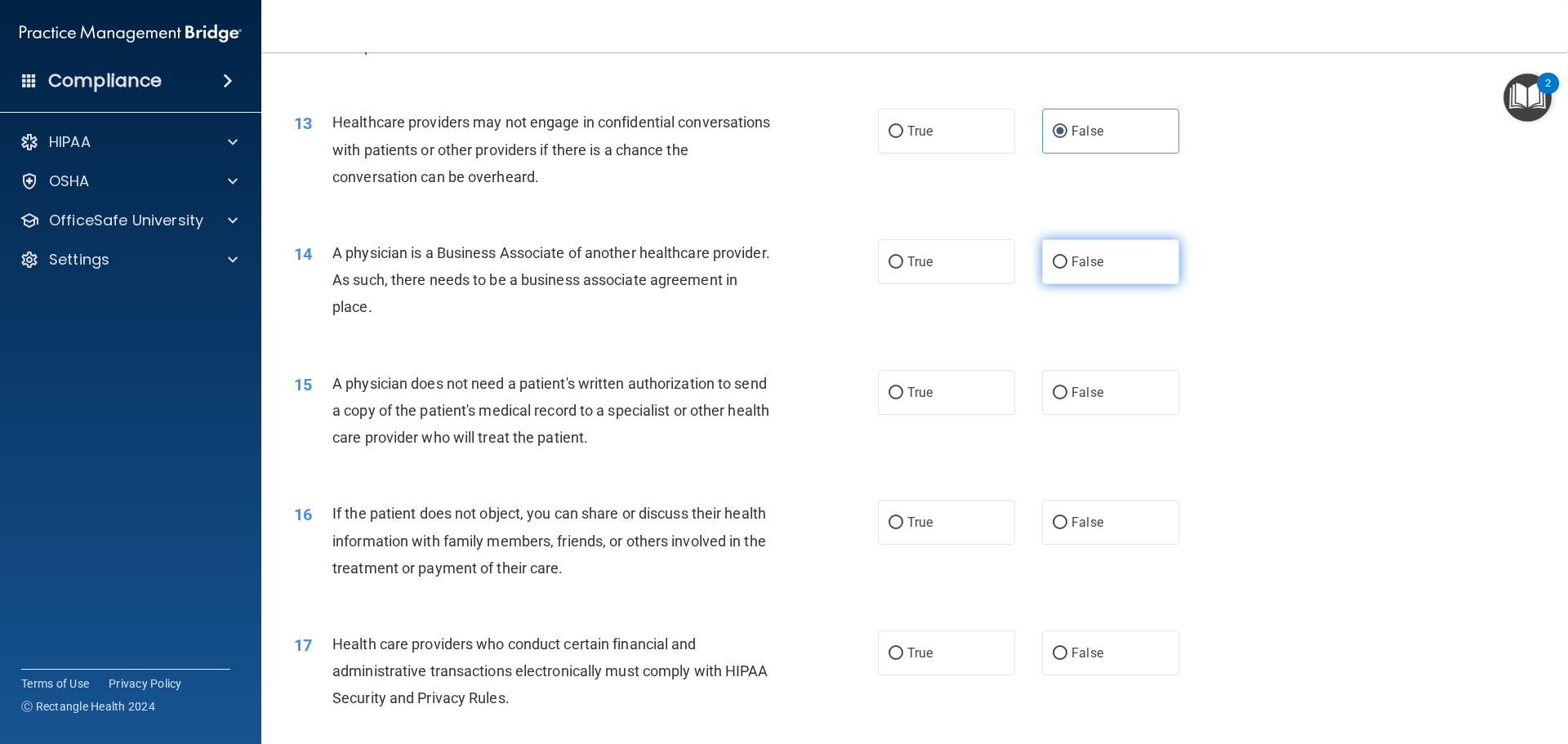
click at [1074, 269] on span "False" at bounding box center [1087, 261] width 32 height 16
click at [1068, 269] on input "False" at bounding box center [1060, 262] width 15 height 12
radio input "true"
click at [918, 395] on span "True" at bounding box center [919, 393] width 25 height 16
click at [903, 395] on input "True" at bounding box center [896, 393] width 15 height 12
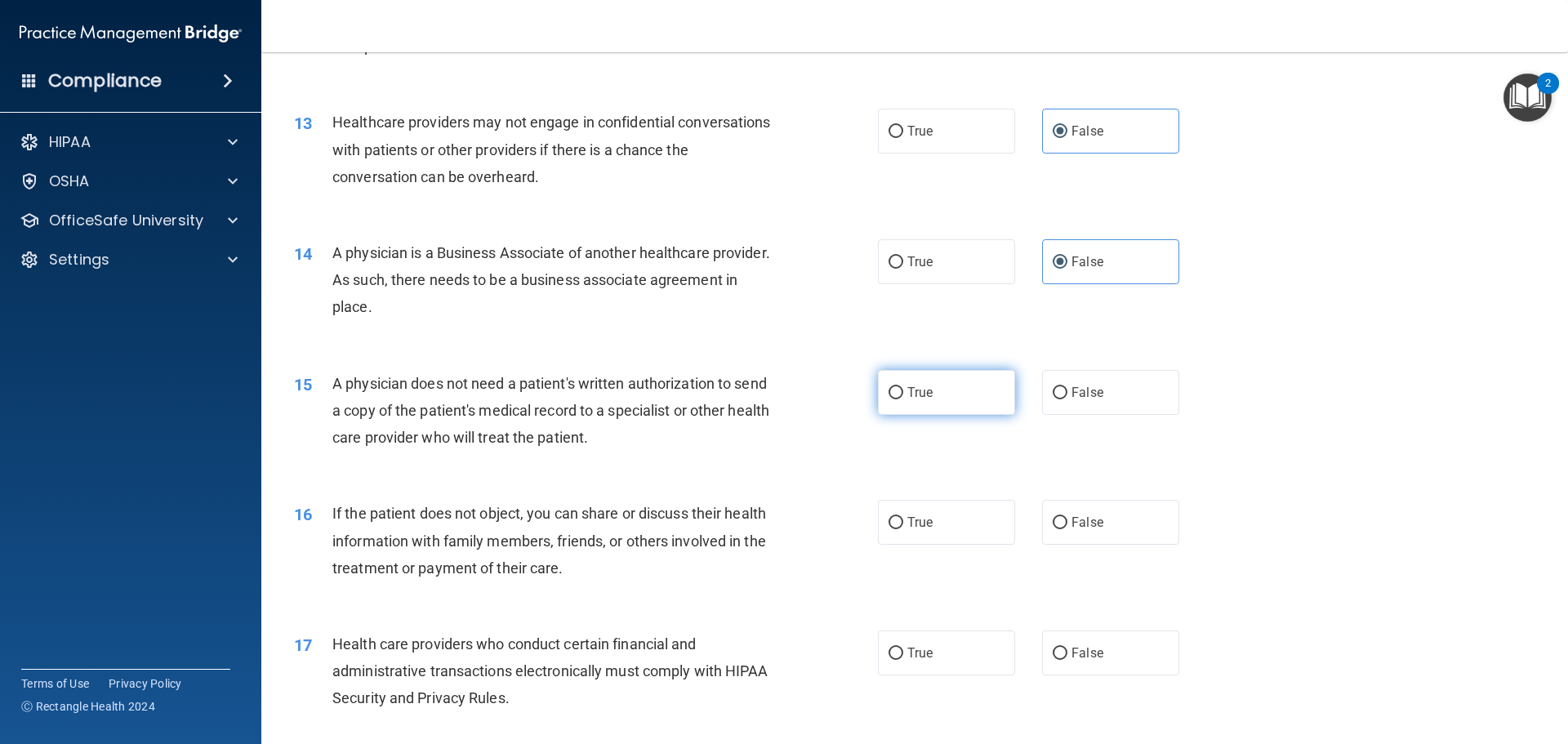
radio input "true"
click at [1339, 573] on div "16 If the patient does not object, you can share or discuss their health inform…" at bounding box center [915, 545] width 1266 height 131
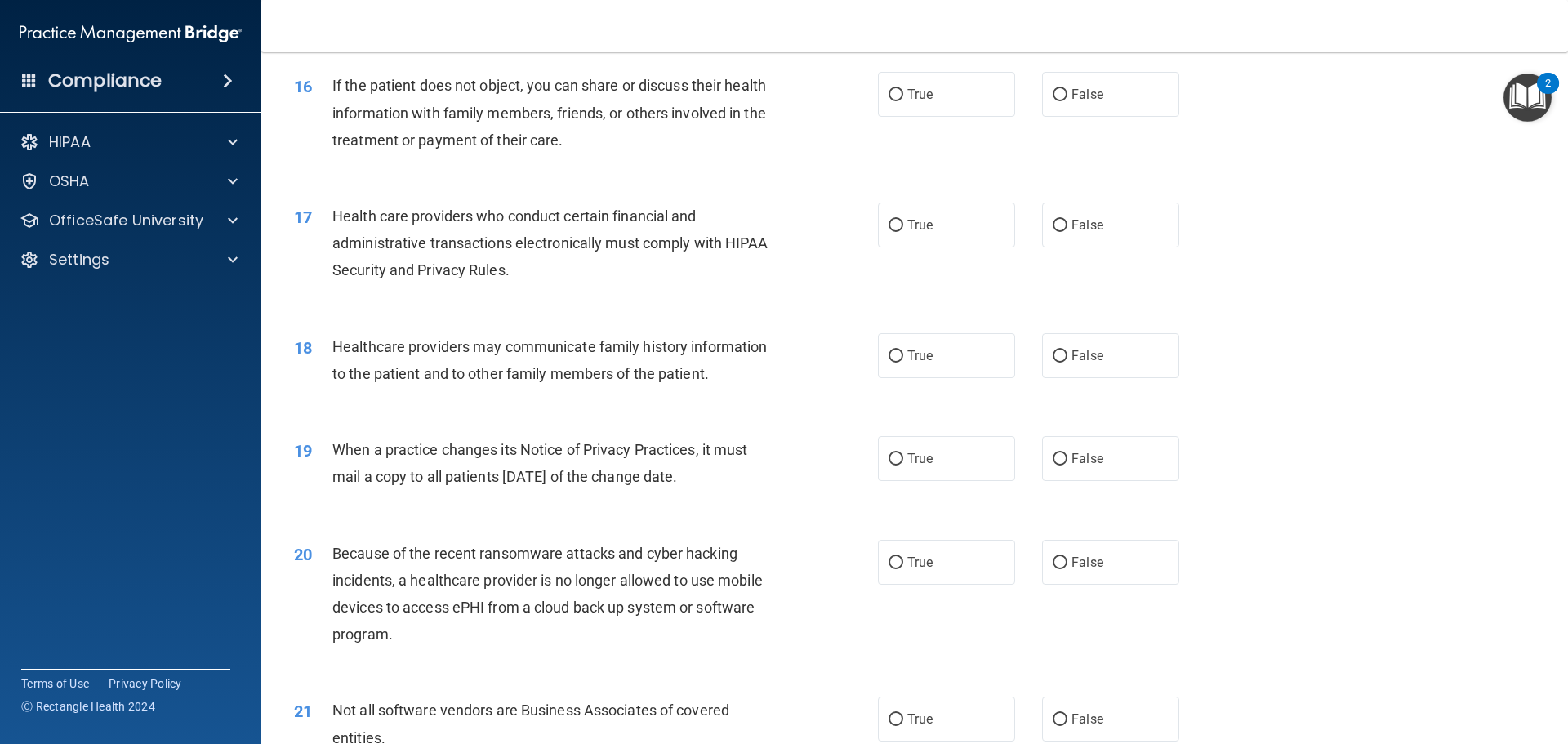
scroll to position [1891, 0]
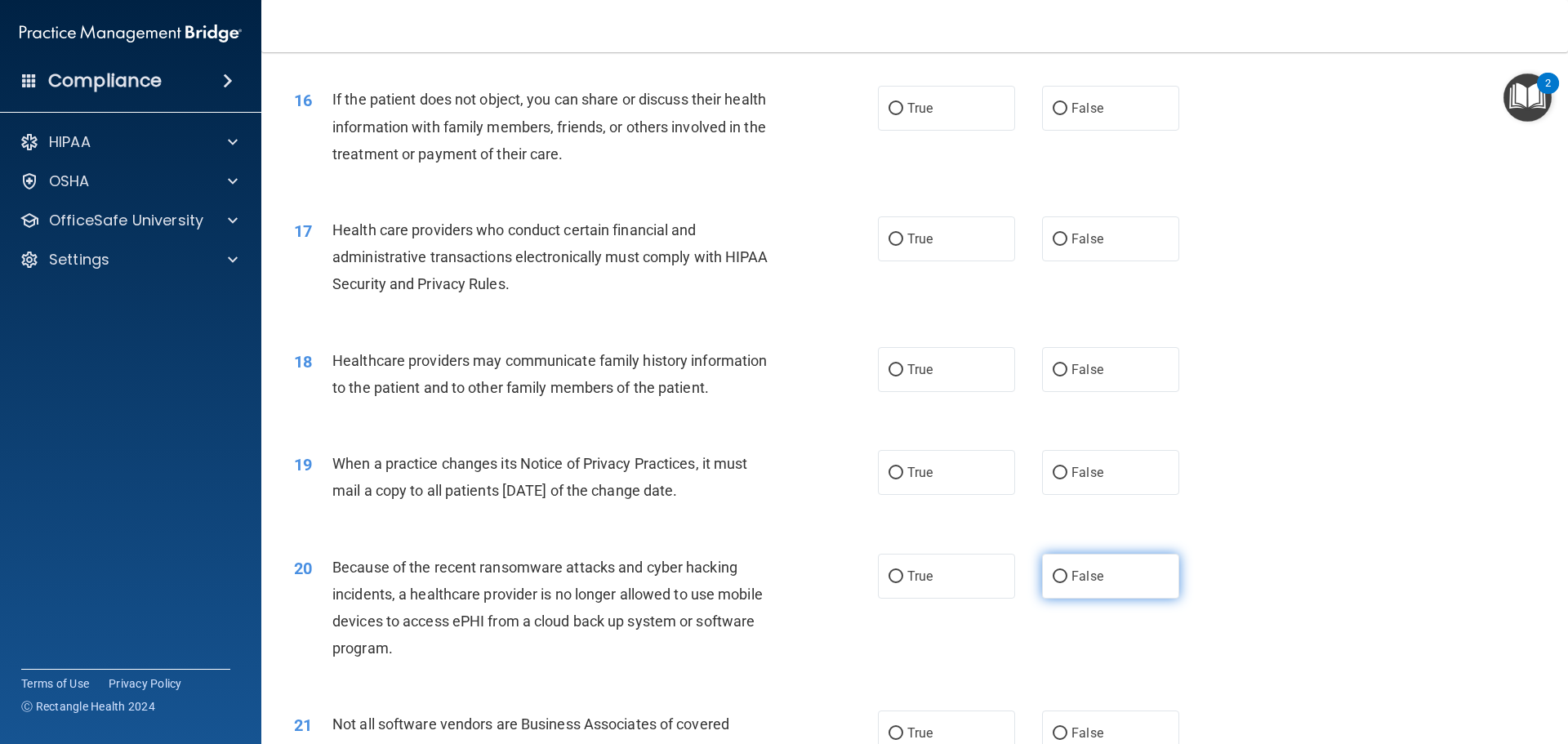
click at [1053, 576] on input "False" at bounding box center [1060, 577] width 15 height 12
radio input "true"
click at [1073, 473] on span "False" at bounding box center [1087, 473] width 32 height 16
click at [1068, 473] on input "False" at bounding box center [1060, 473] width 15 height 12
radio input "true"
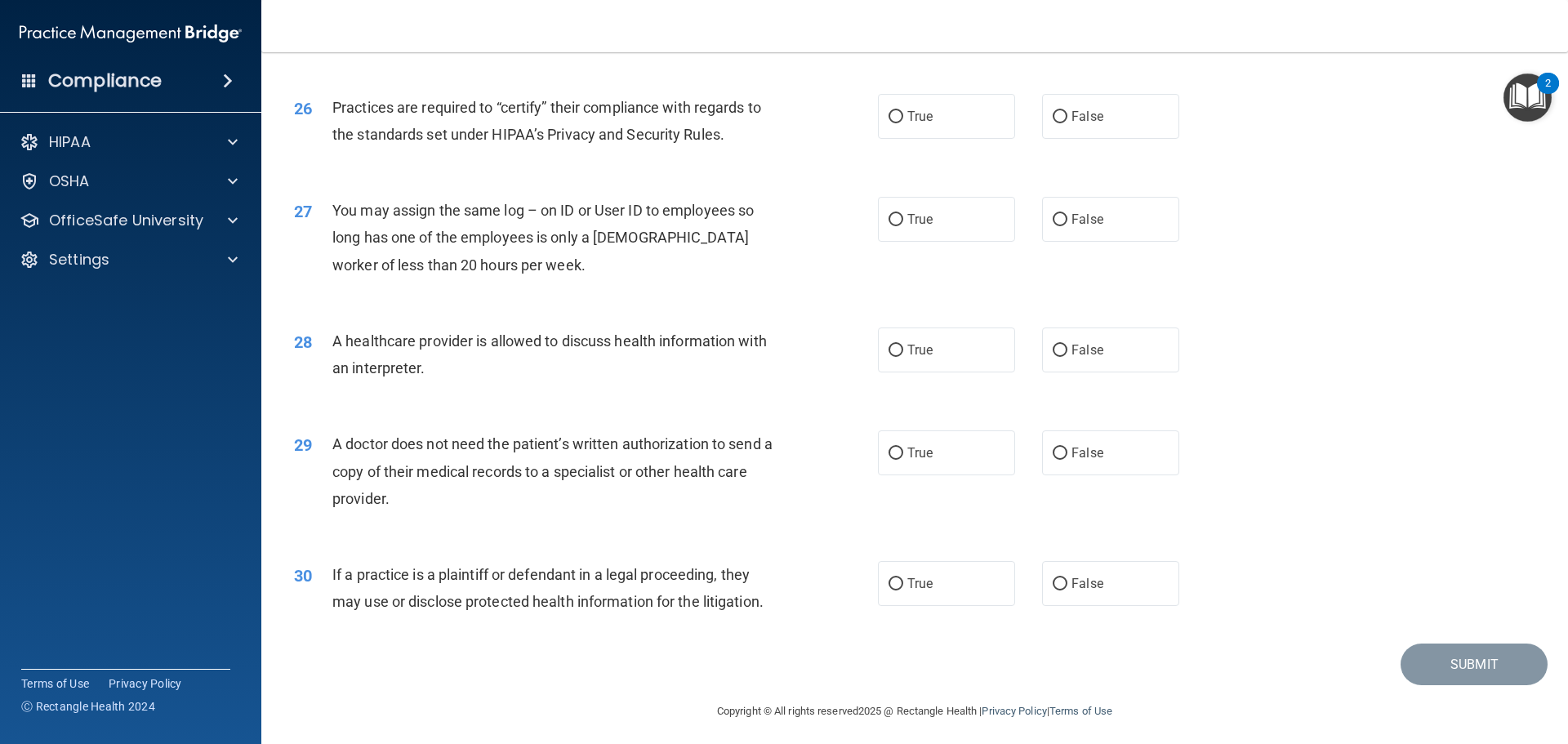
scroll to position [3059, 0]
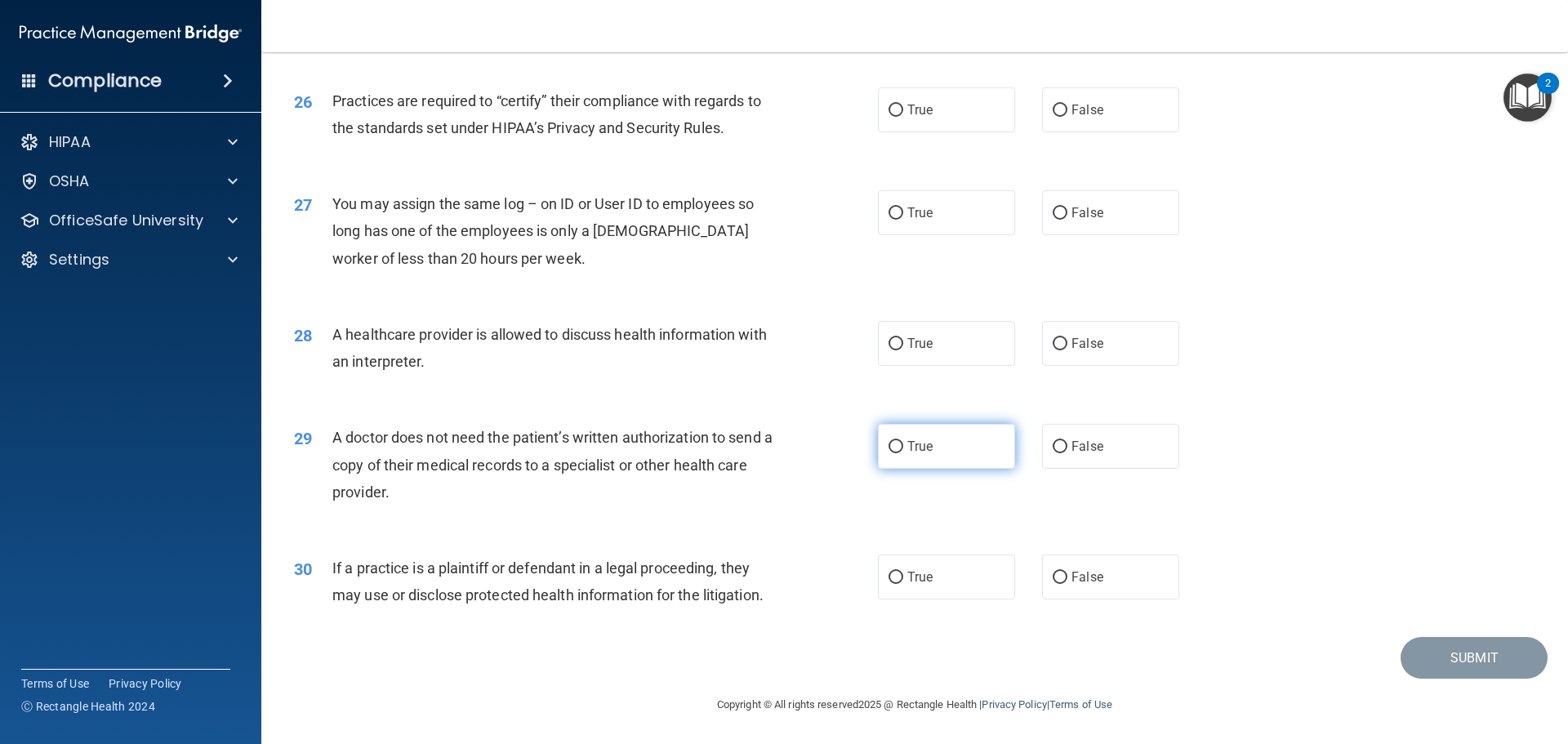
click at [944, 455] on label "True" at bounding box center [946, 446] width 137 height 45
click at [903, 454] on input "True" at bounding box center [896, 447] width 15 height 12
radio input "true"
click at [1082, 220] on span "False" at bounding box center [1087, 212] width 32 height 16
click at [1068, 220] on input "False" at bounding box center [1060, 213] width 15 height 12
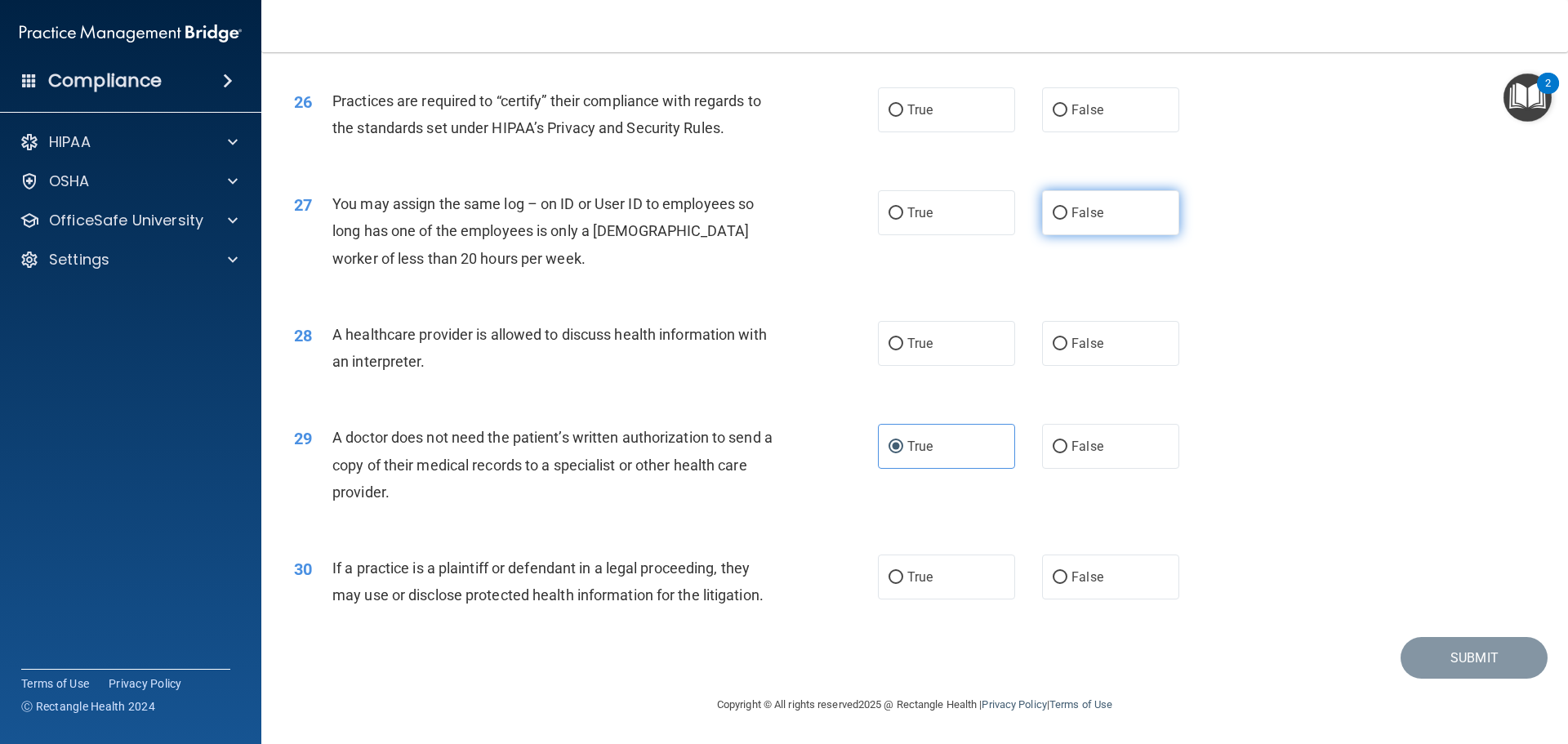
radio input "true"
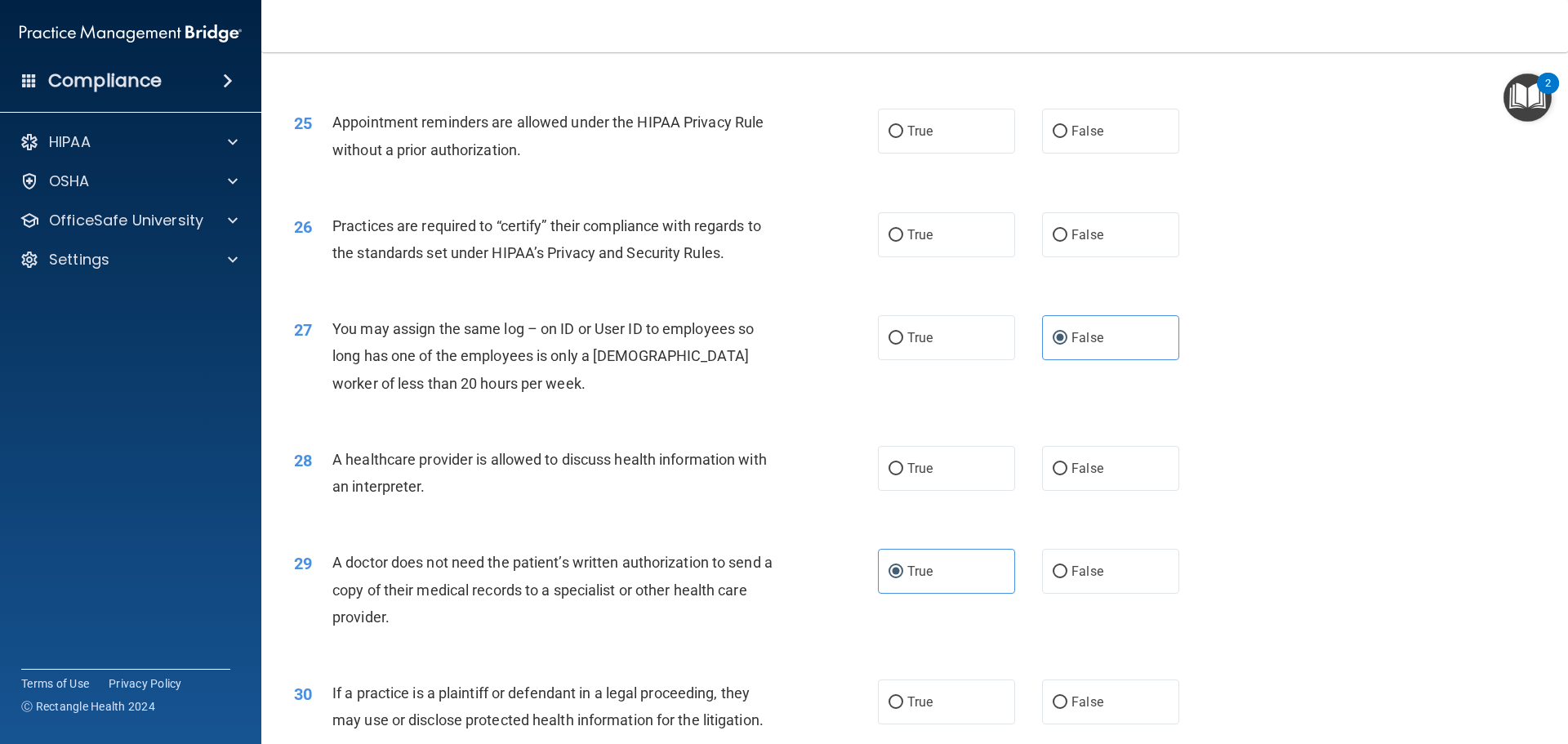
scroll to position [2924, 0]
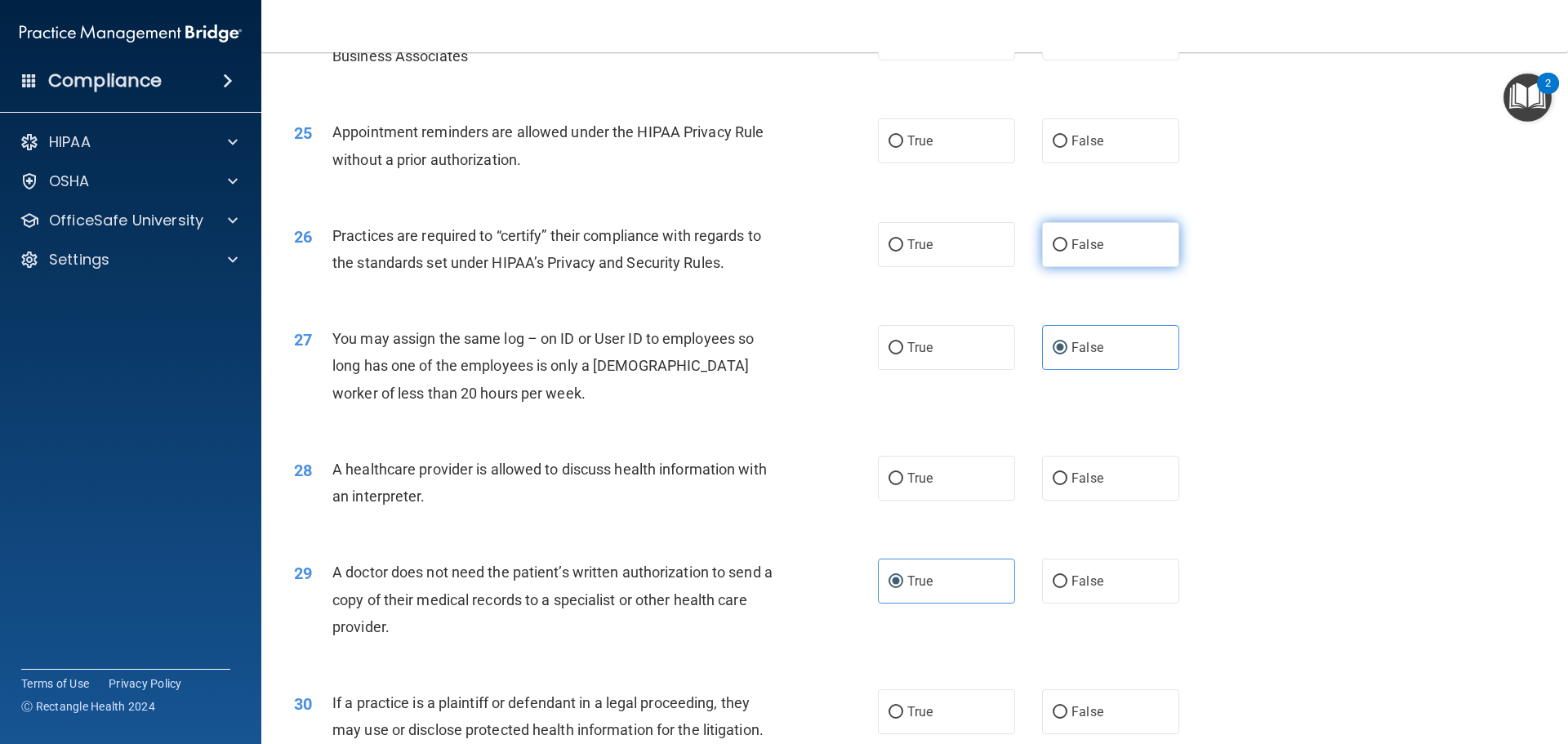
click at [1053, 249] on input "False" at bounding box center [1060, 245] width 15 height 12
radio input "true"
click at [918, 152] on label "True" at bounding box center [946, 141] width 137 height 45
click at [903, 147] on input "True" at bounding box center [896, 141] width 15 height 12
radio input "true"
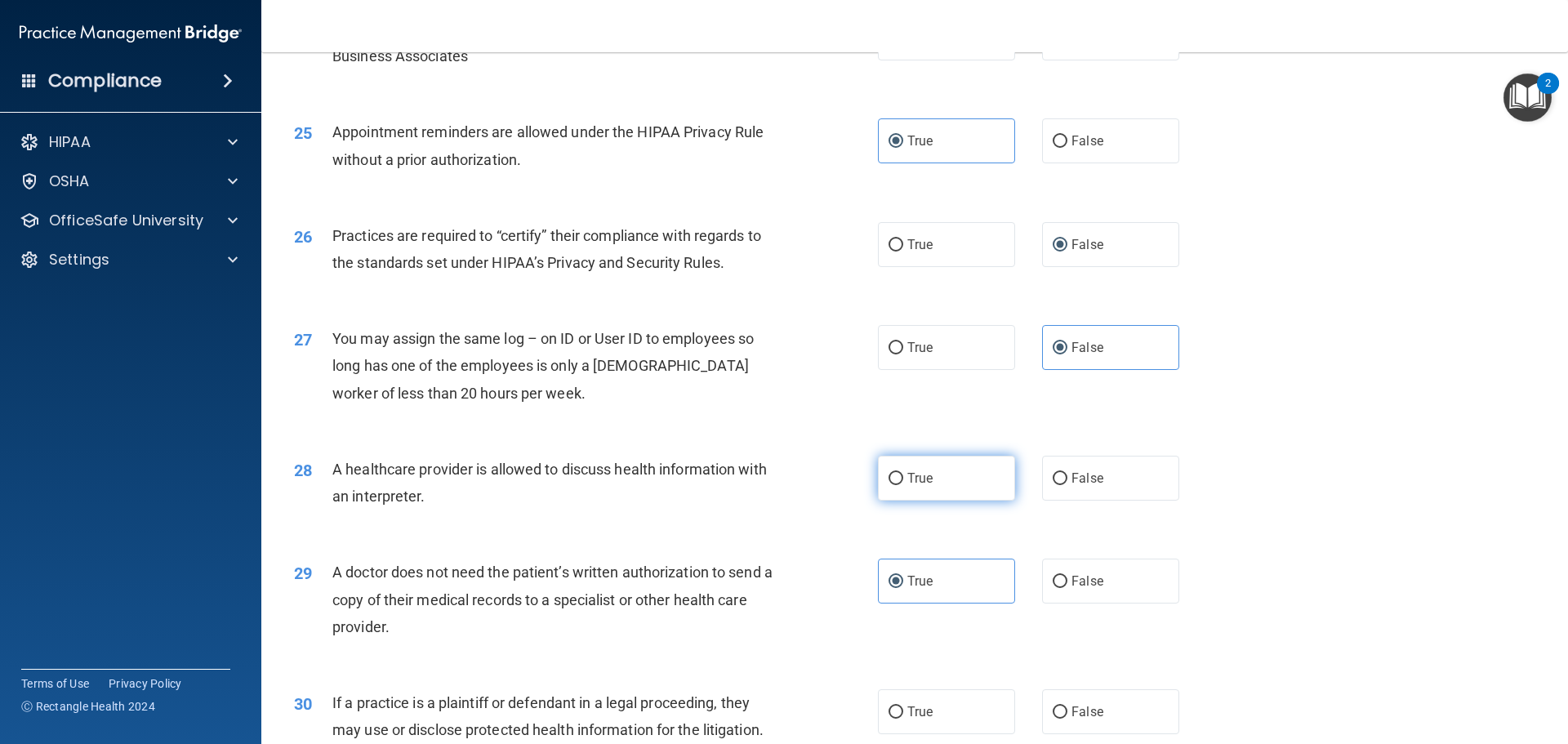
click at [947, 492] on label "True" at bounding box center [946, 478] width 137 height 45
click at [903, 486] on input "True" at bounding box center [896, 479] width 15 height 12
radio input "true"
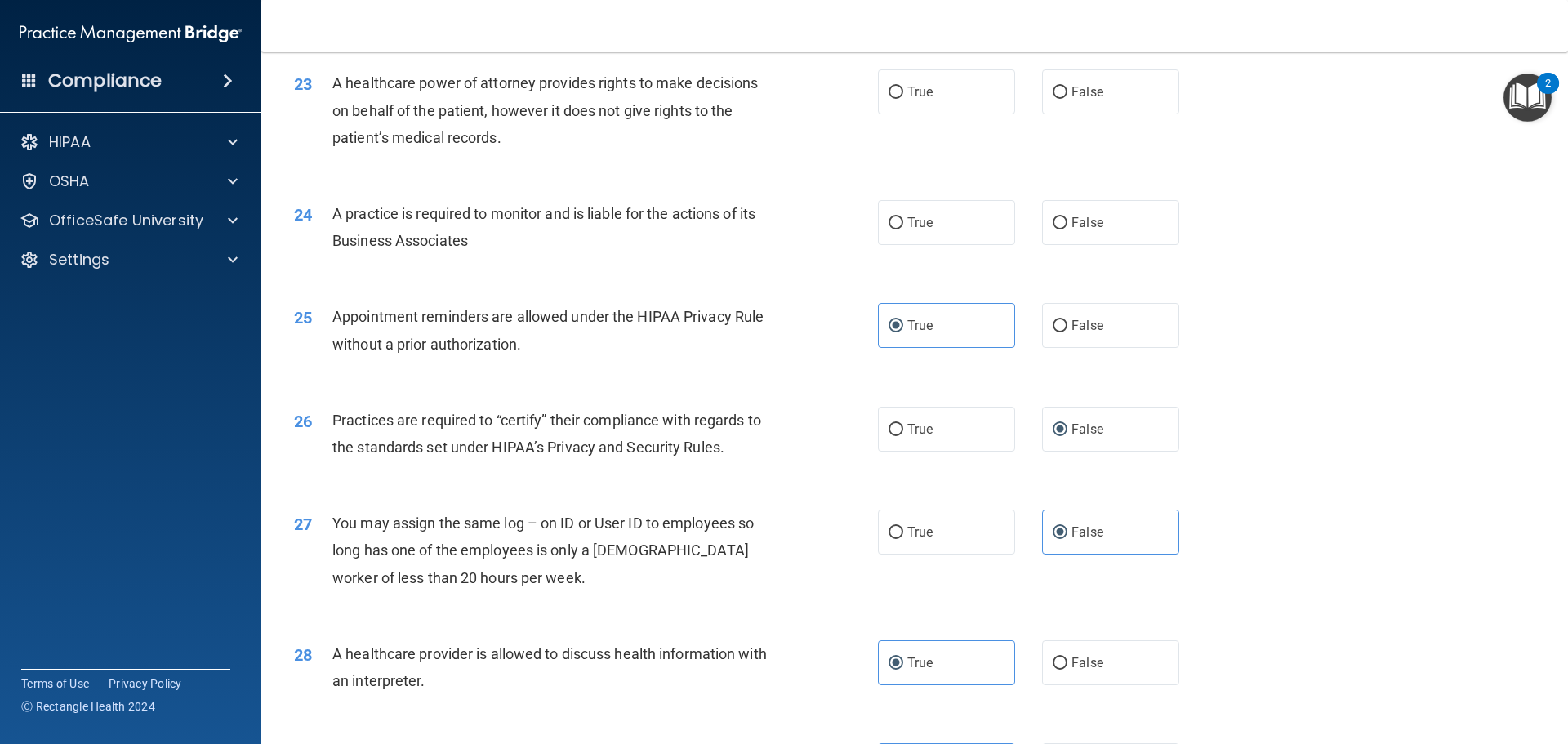
scroll to position [2728, 0]
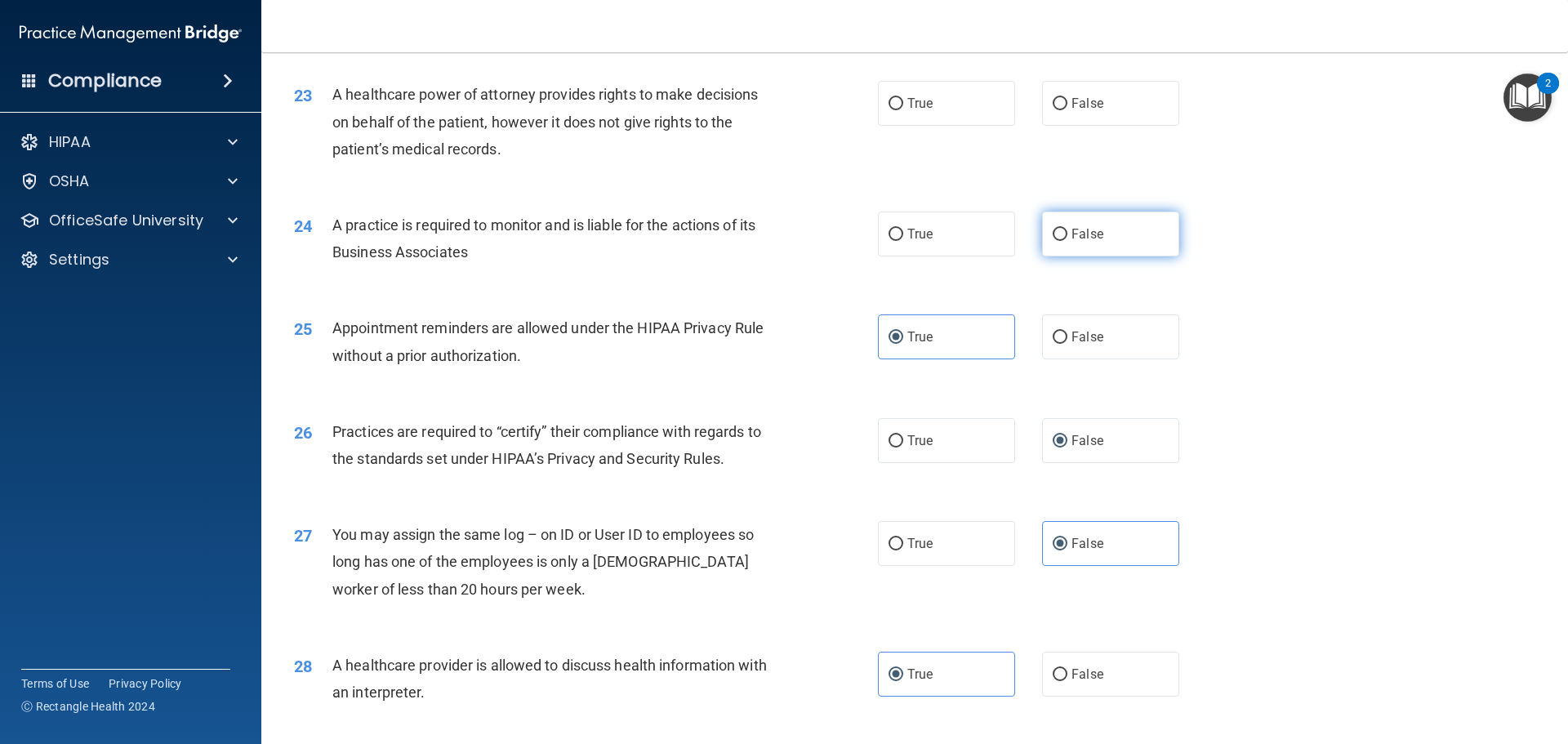
click at [1080, 237] on span "False" at bounding box center [1087, 234] width 32 height 16
click at [1068, 237] on input "False" at bounding box center [1060, 235] width 15 height 12
radio input "true"
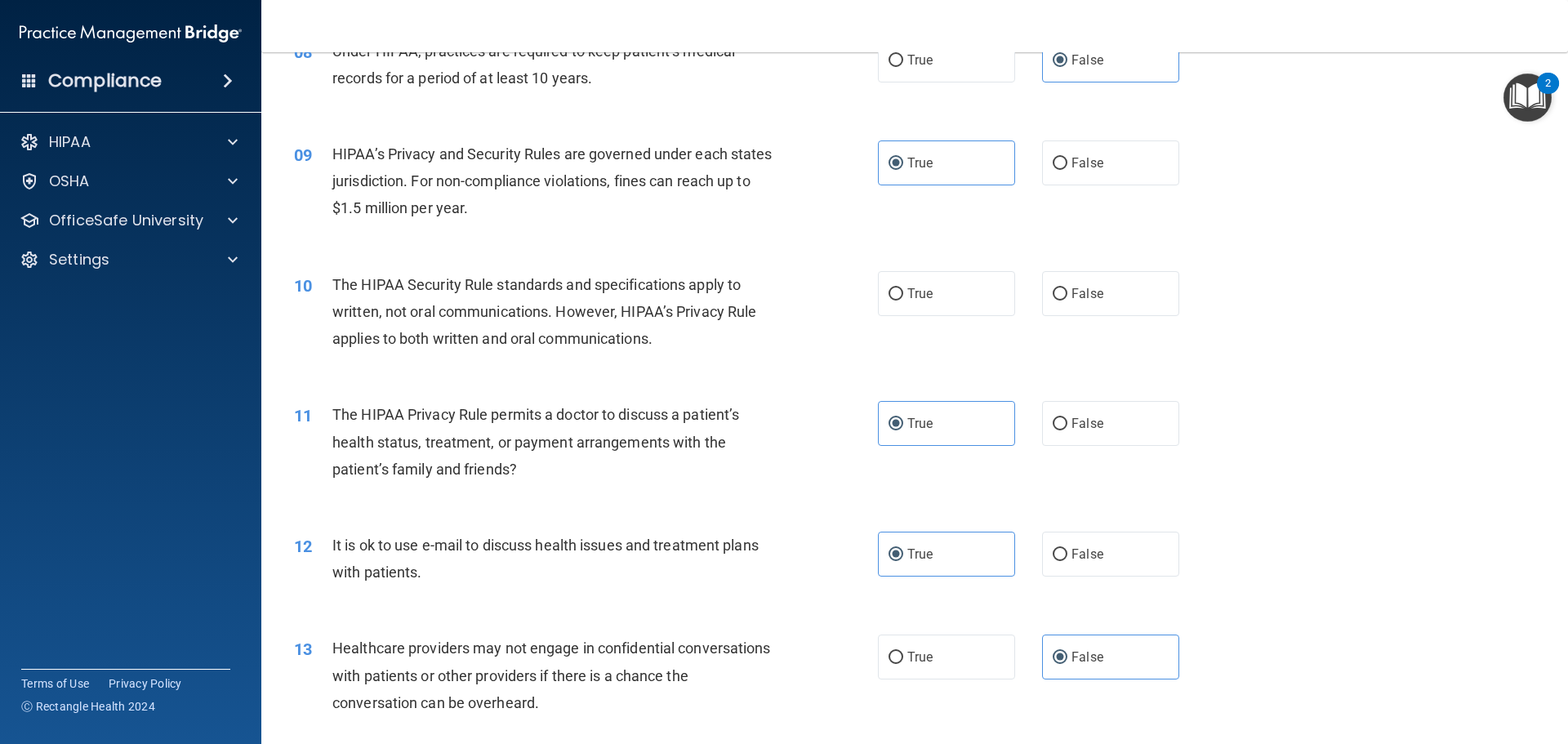
scroll to position [905, 0]
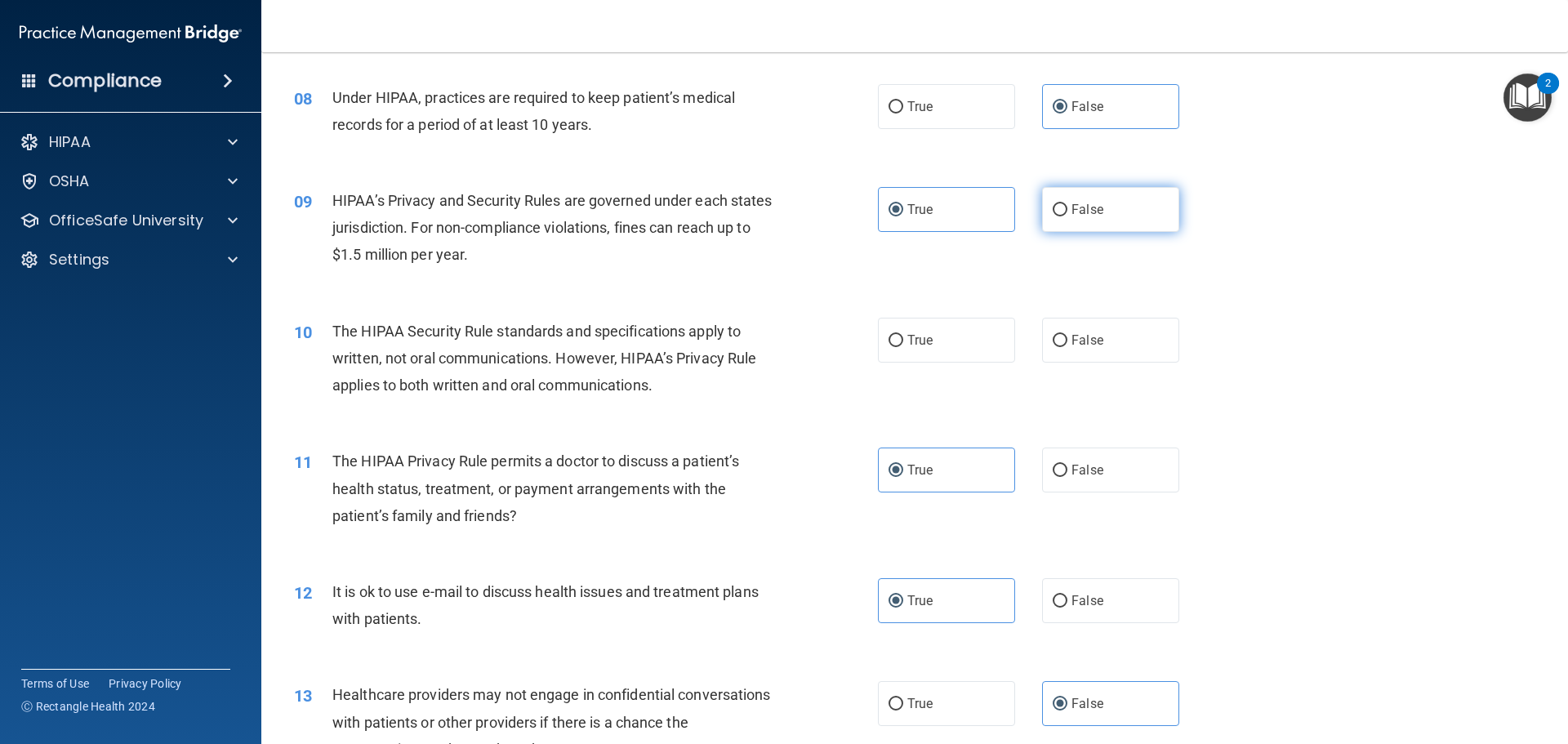
click at [1061, 214] on label "False" at bounding box center [1111, 209] width 137 height 45
click at [1061, 214] on input "False" at bounding box center [1060, 209] width 15 height 12
radio input "true"
radio input "false"
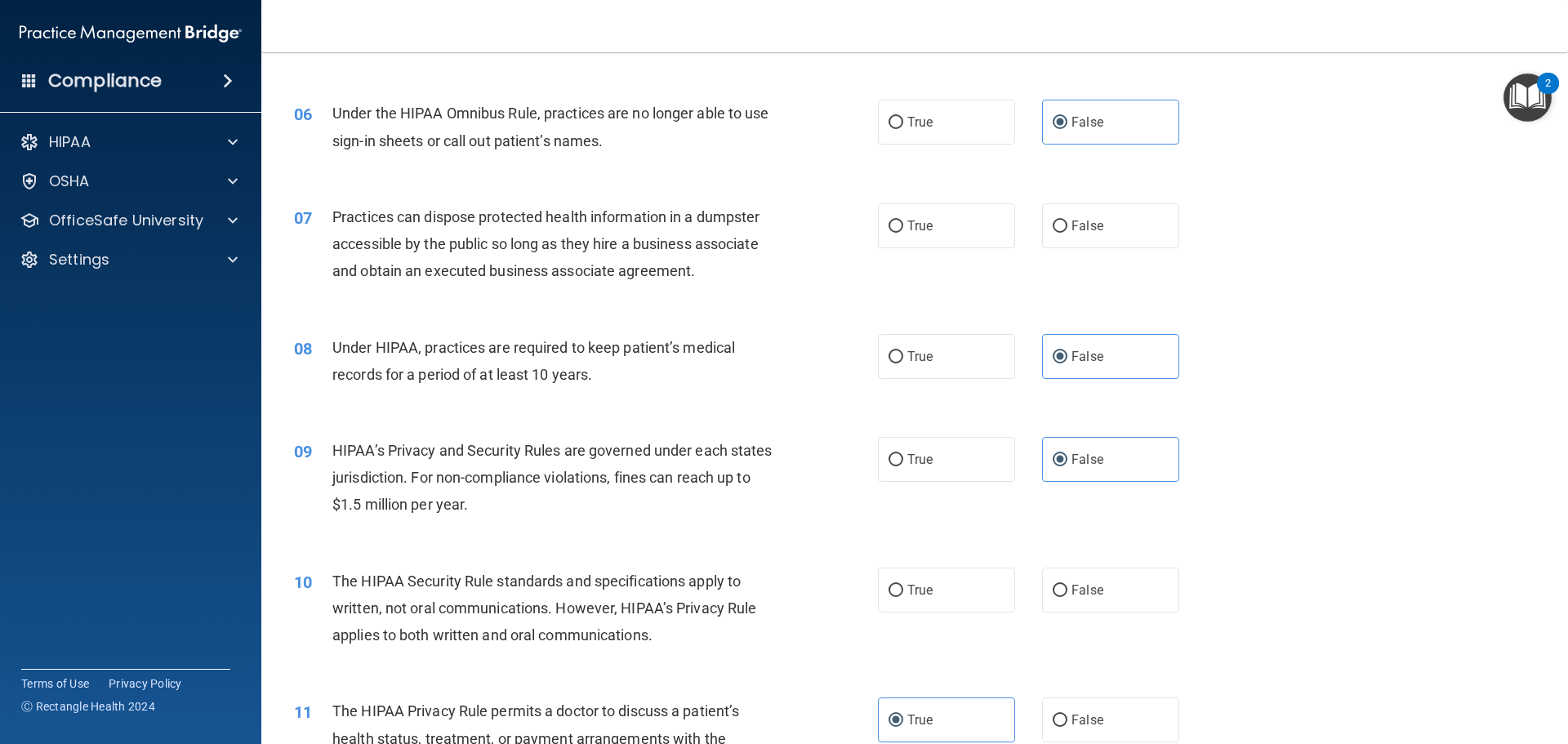
scroll to position [645, 0]
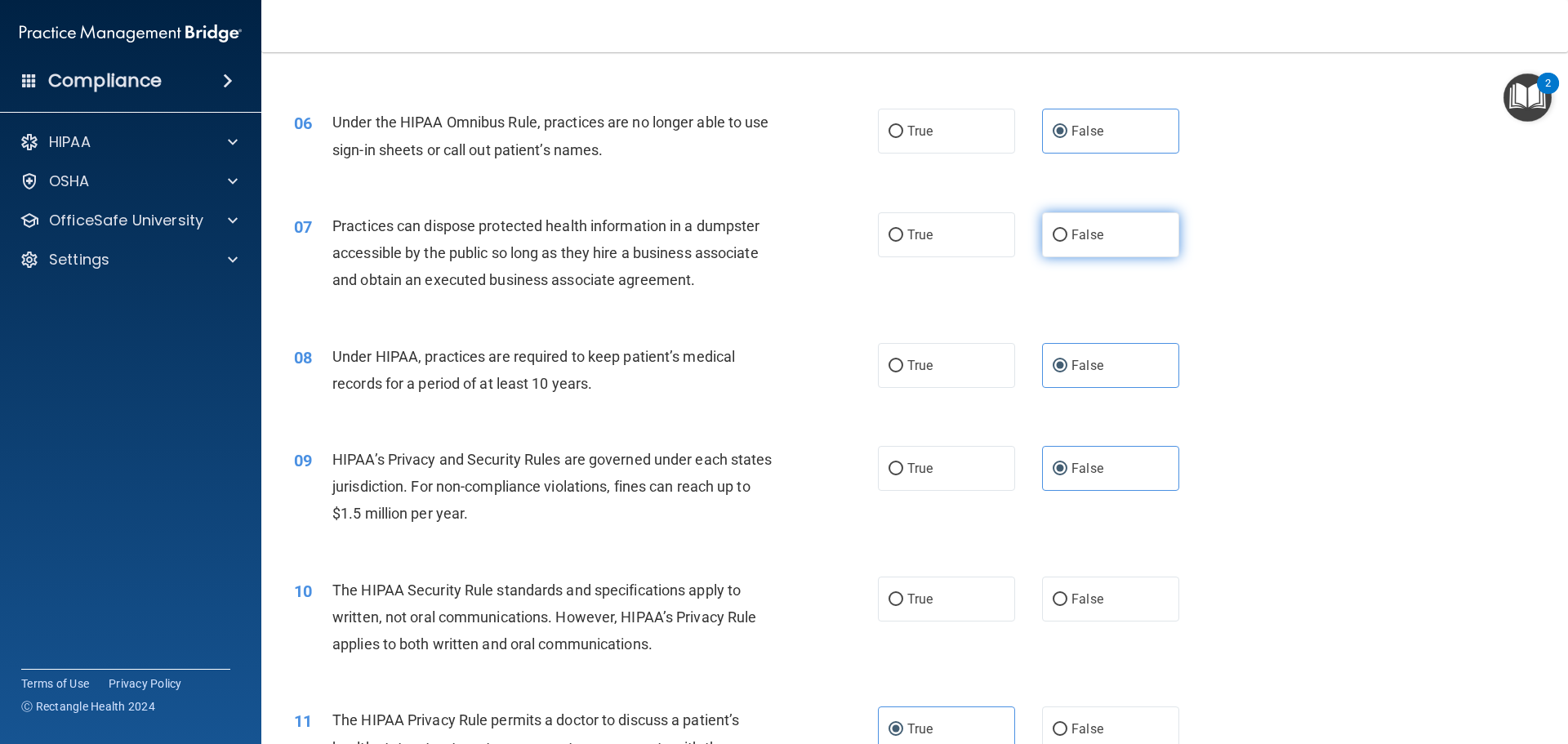
click at [1053, 239] on input "False" at bounding box center [1060, 235] width 15 height 12
radio input "true"
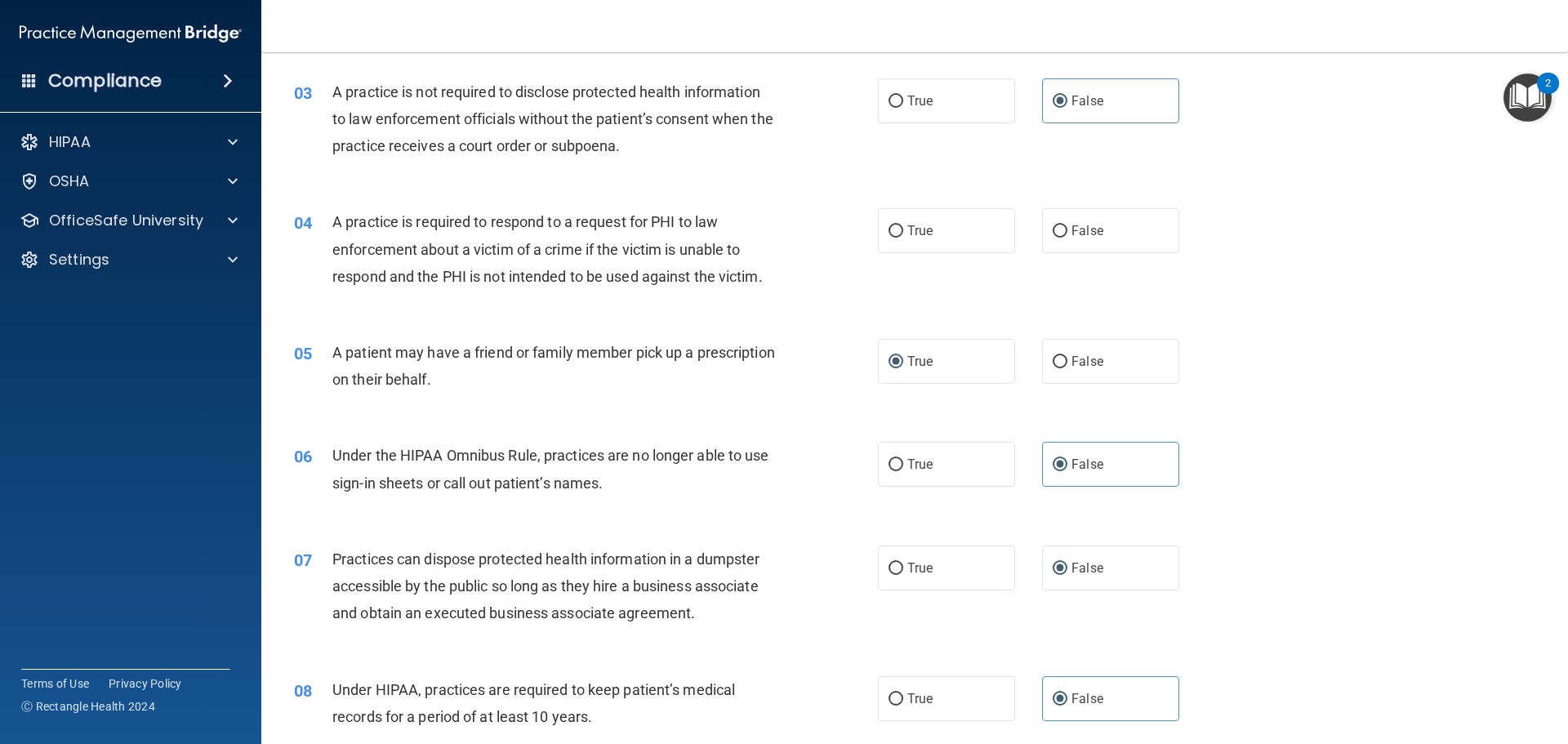
scroll to position [307, 0]
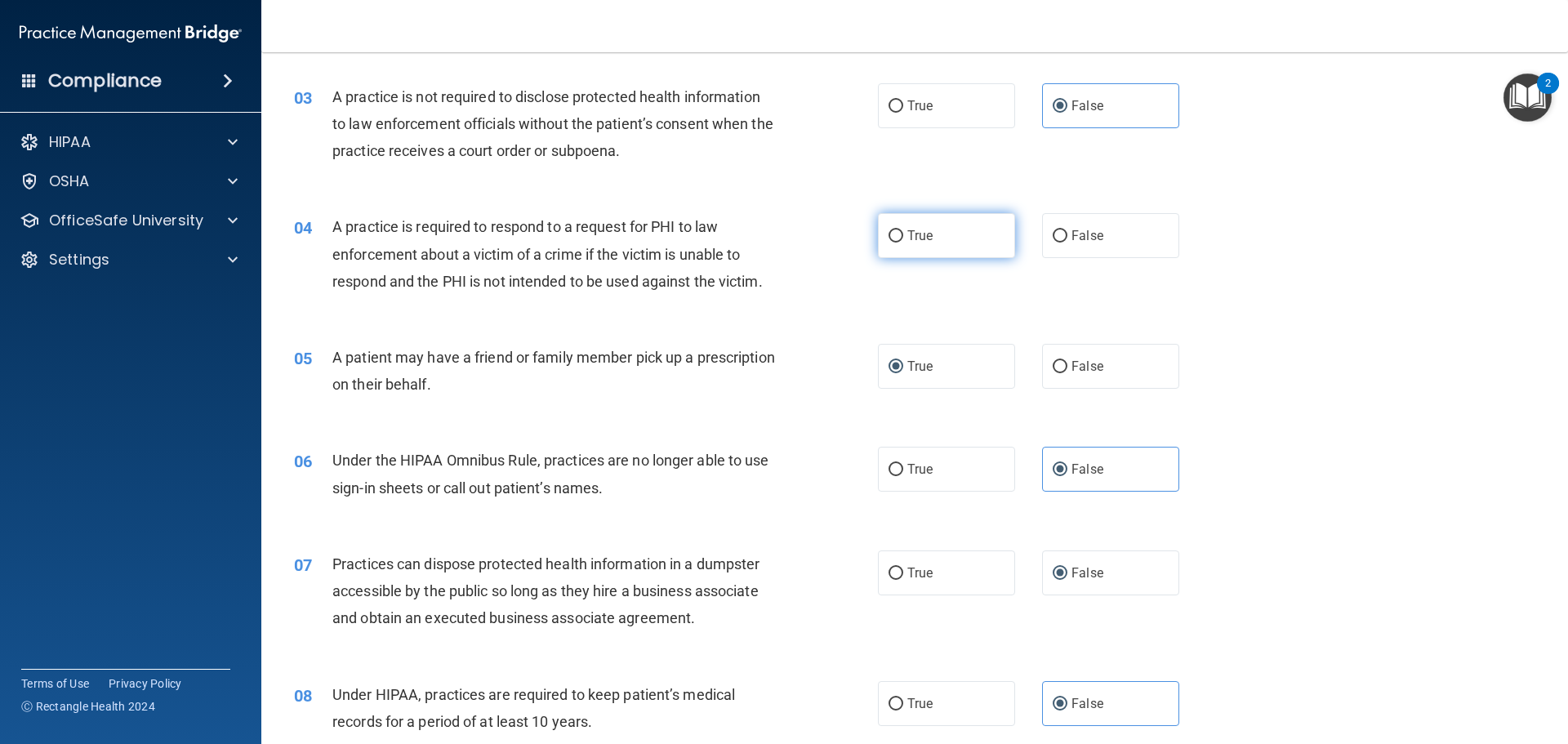
click at [901, 248] on label "True" at bounding box center [946, 236] width 137 height 45
click at [901, 242] on input "True" at bounding box center [896, 236] width 15 height 12
radio input "true"
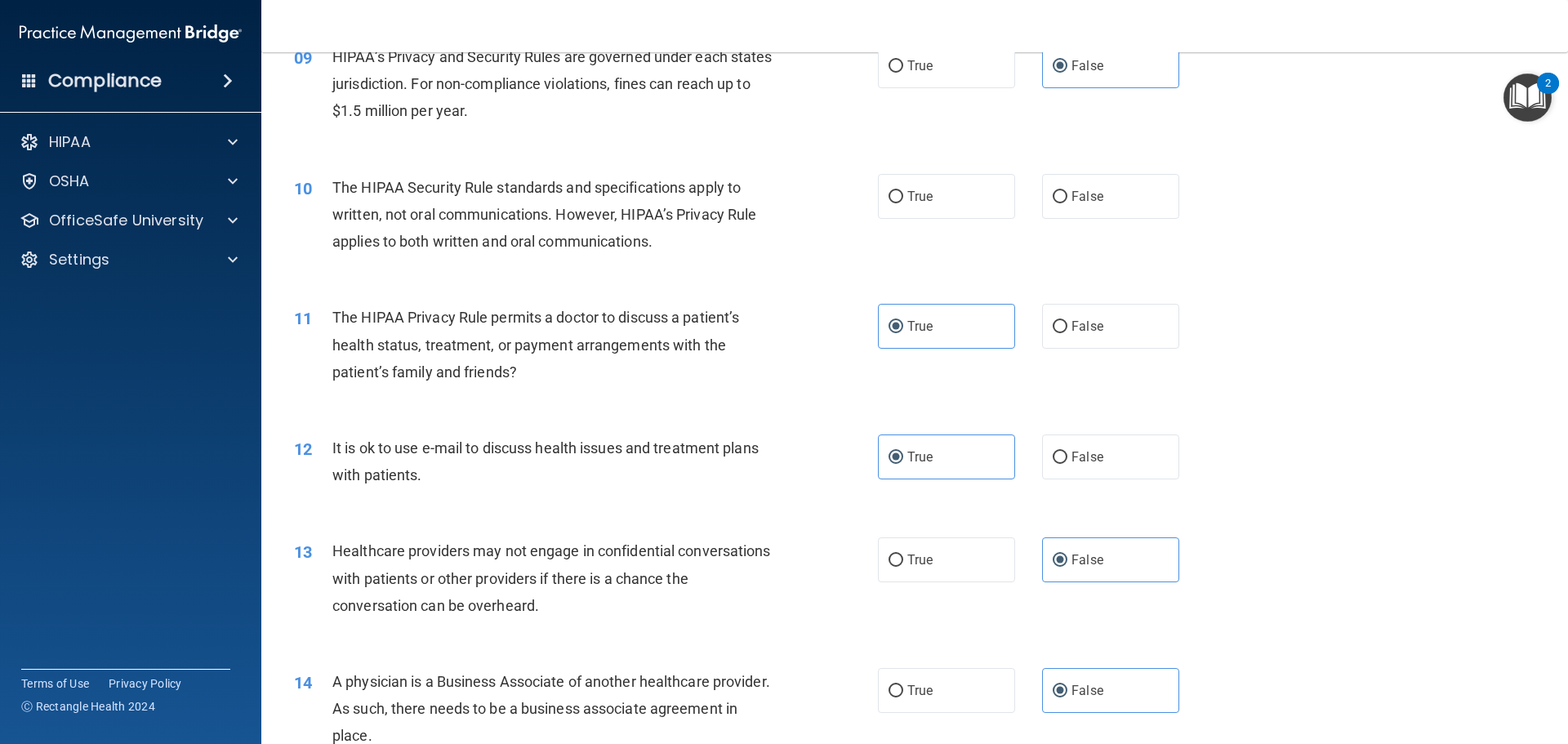
scroll to position [1076, 0]
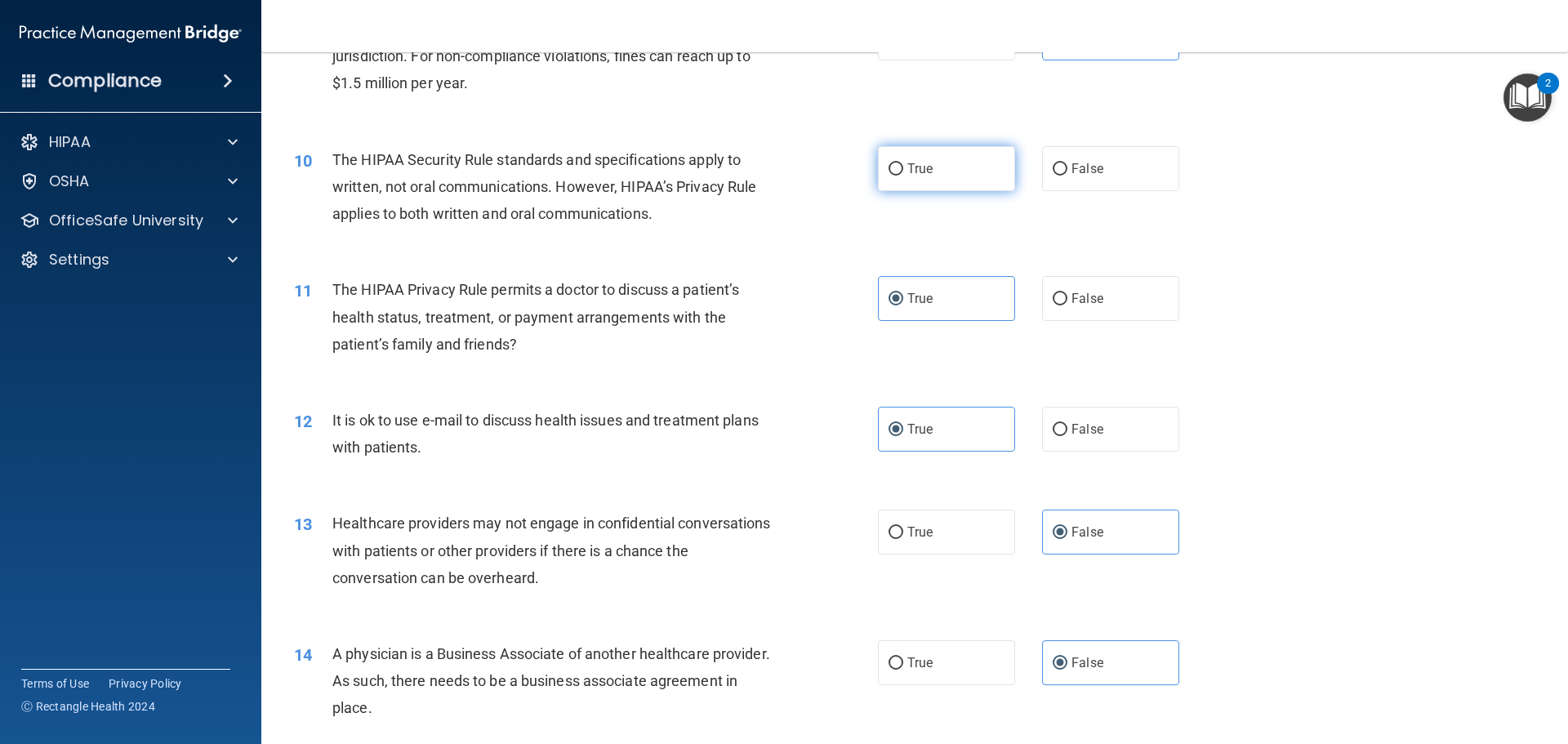
click at [931, 161] on label "True" at bounding box center [946, 169] width 137 height 45
click at [903, 163] on input "True" at bounding box center [896, 169] width 15 height 12
radio input "true"
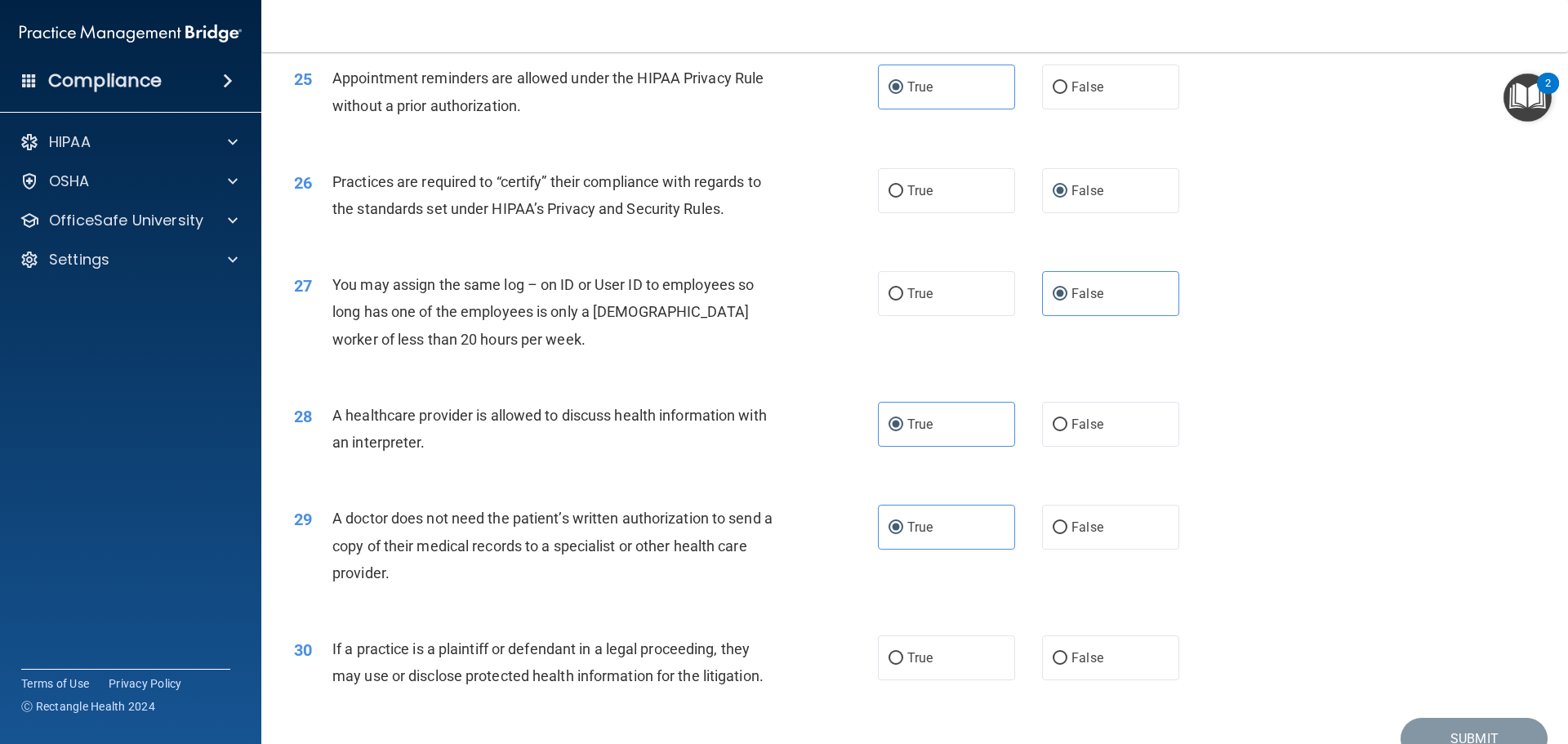
scroll to position [3059, 0]
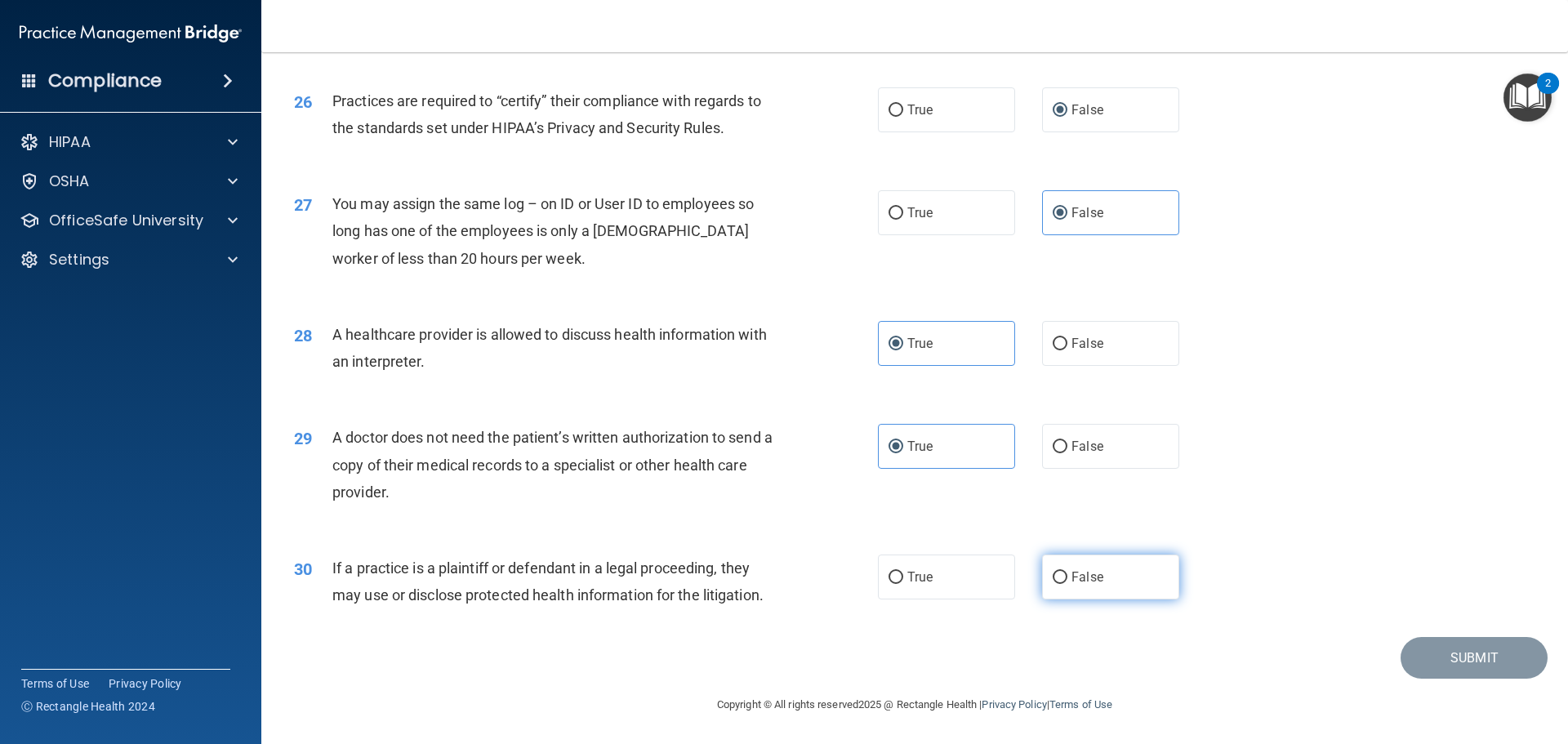
click at [1056, 581] on input "False" at bounding box center [1060, 578] width 15 height 12
radio input "true"
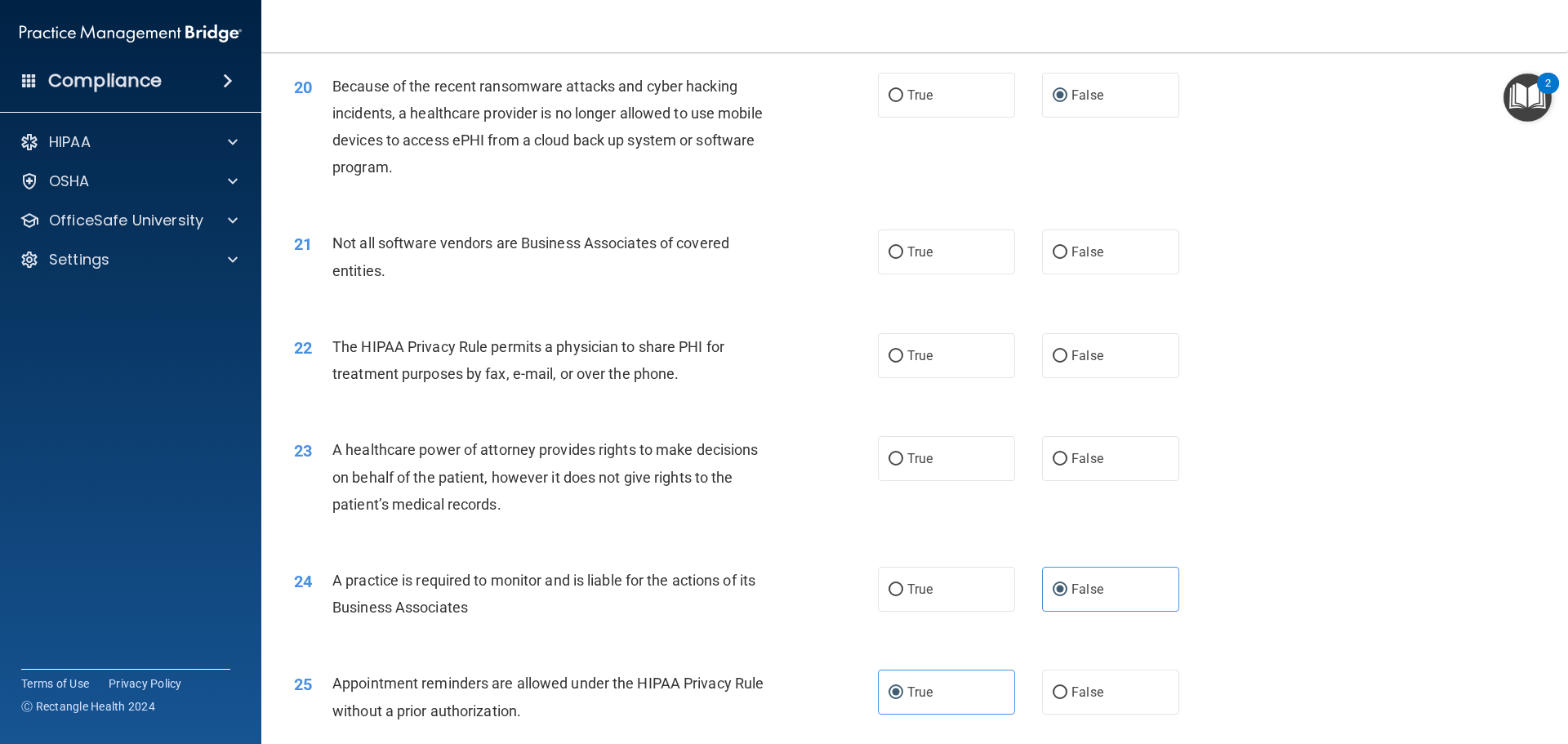
scroll to position [2274, 0]
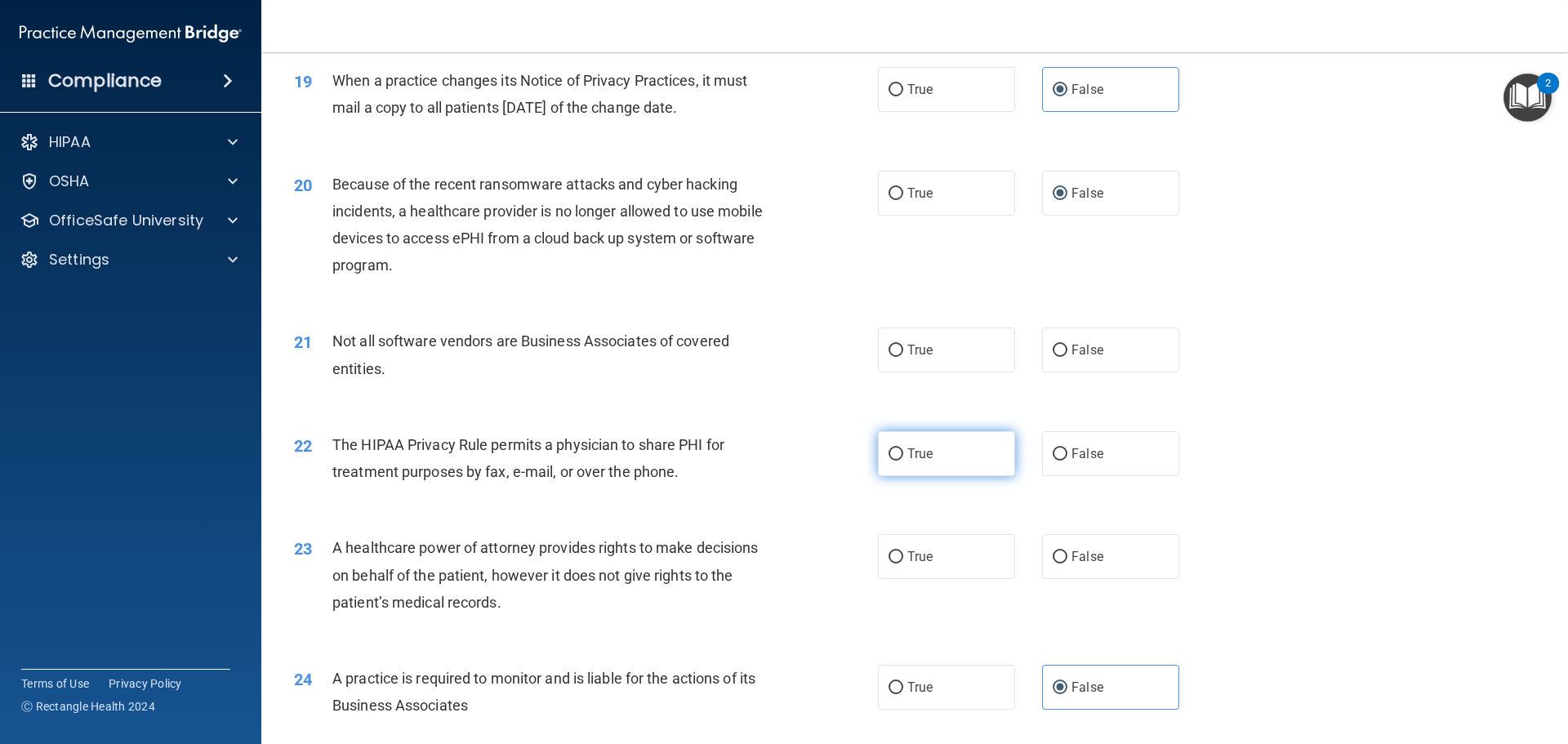
click at [889, 459] on input "True" at bounding box center [896, 454] width 15 height 12
radio input "true"
click at [936, 356] on label "True" at bounding box center [946, 350] width 137 height 45
click at [903, 356] on input "True" at bounding box center [896, 350] width 15 height 12
radio input "true"
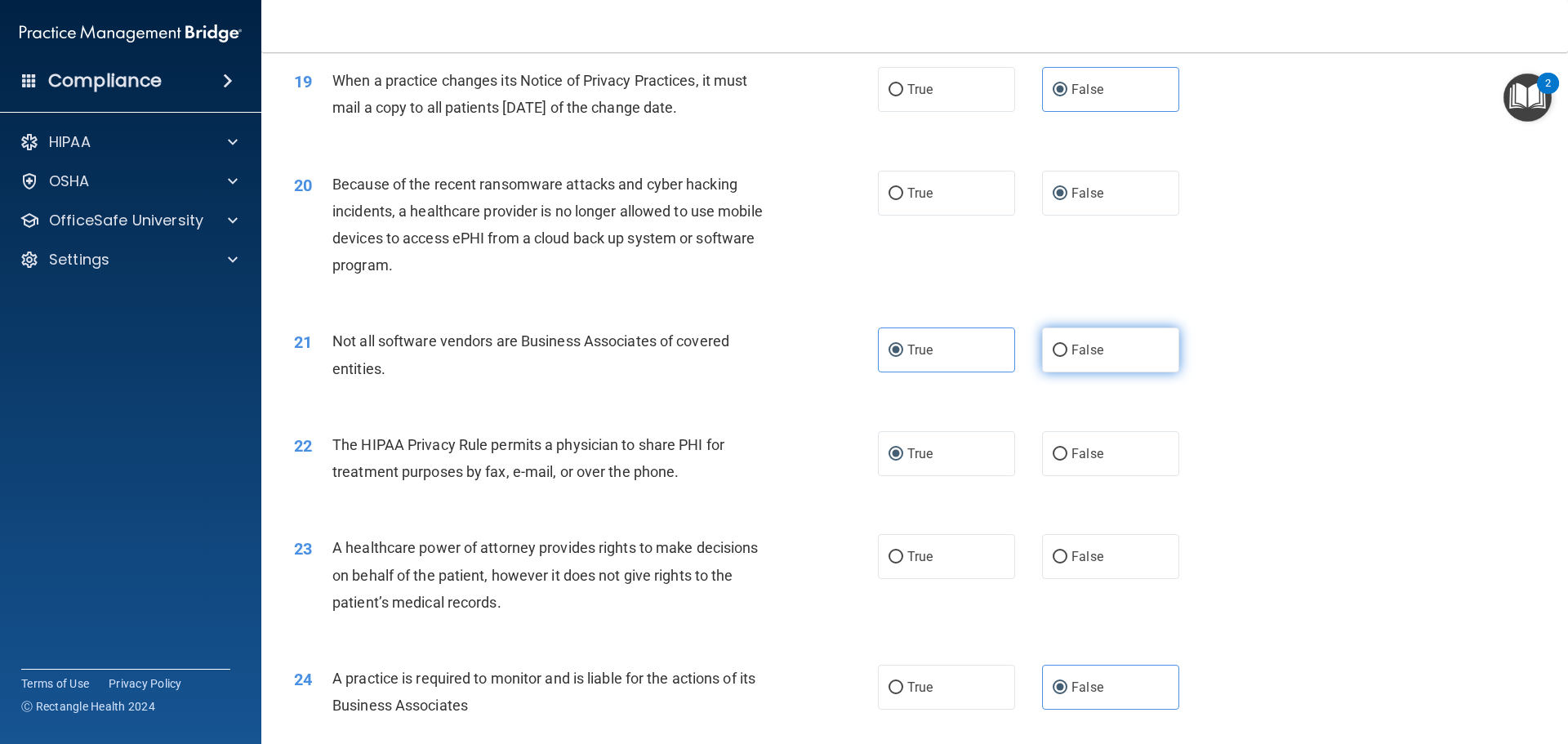
click at [1063, 349] on label "False" at bounding box center [1111, 350] width 137 height 45
click at [1063, 349] on input "False" at bounding box center [1060, 350] width 15 height 12
radio input "true"
radio input "false"
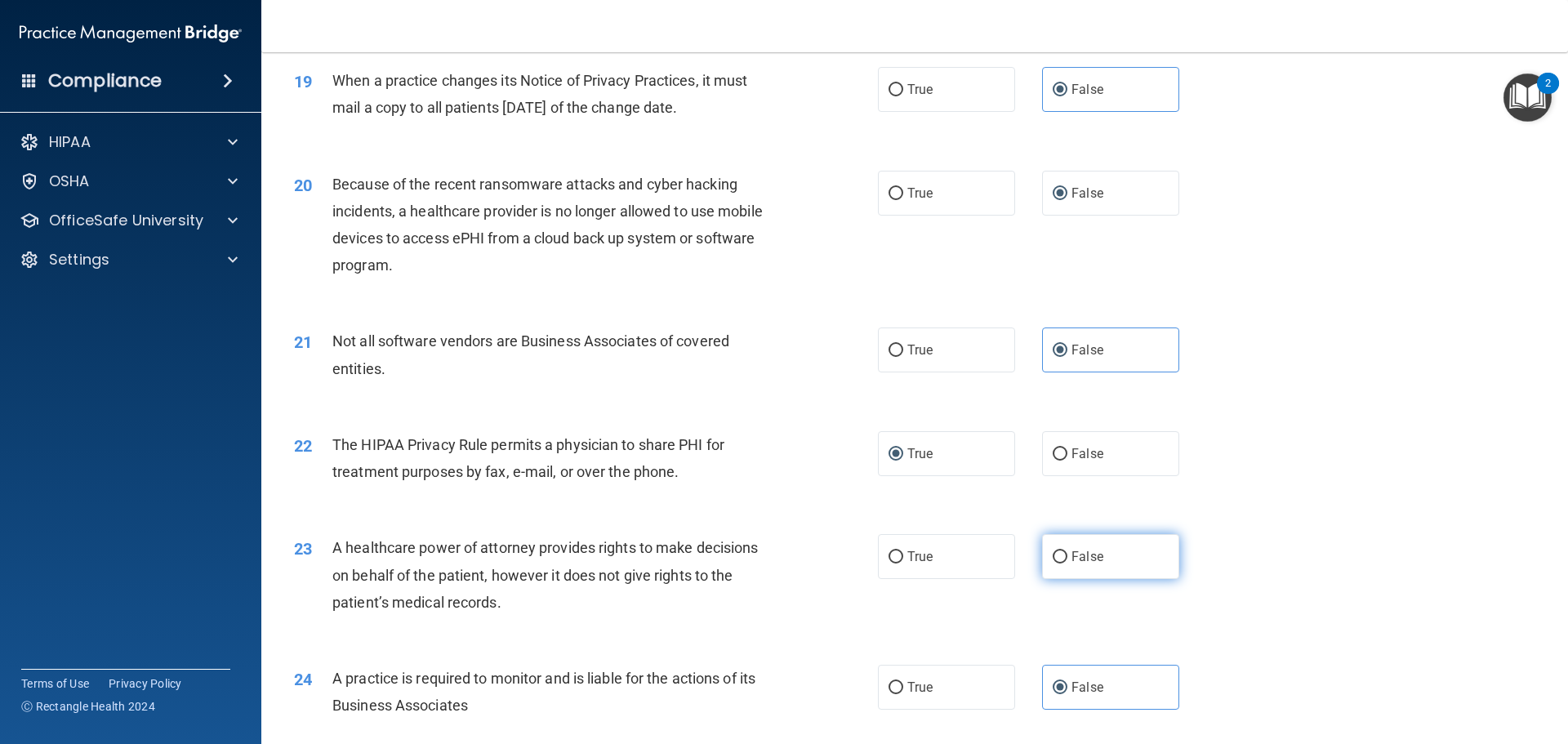
click at [1071, 571] on label "False" at bounding box center [1111, 557] width 137 height 45
click at [1068, 564] on input "False" at bounding box center [1060, 557] width 15 height 12
radio input "true"
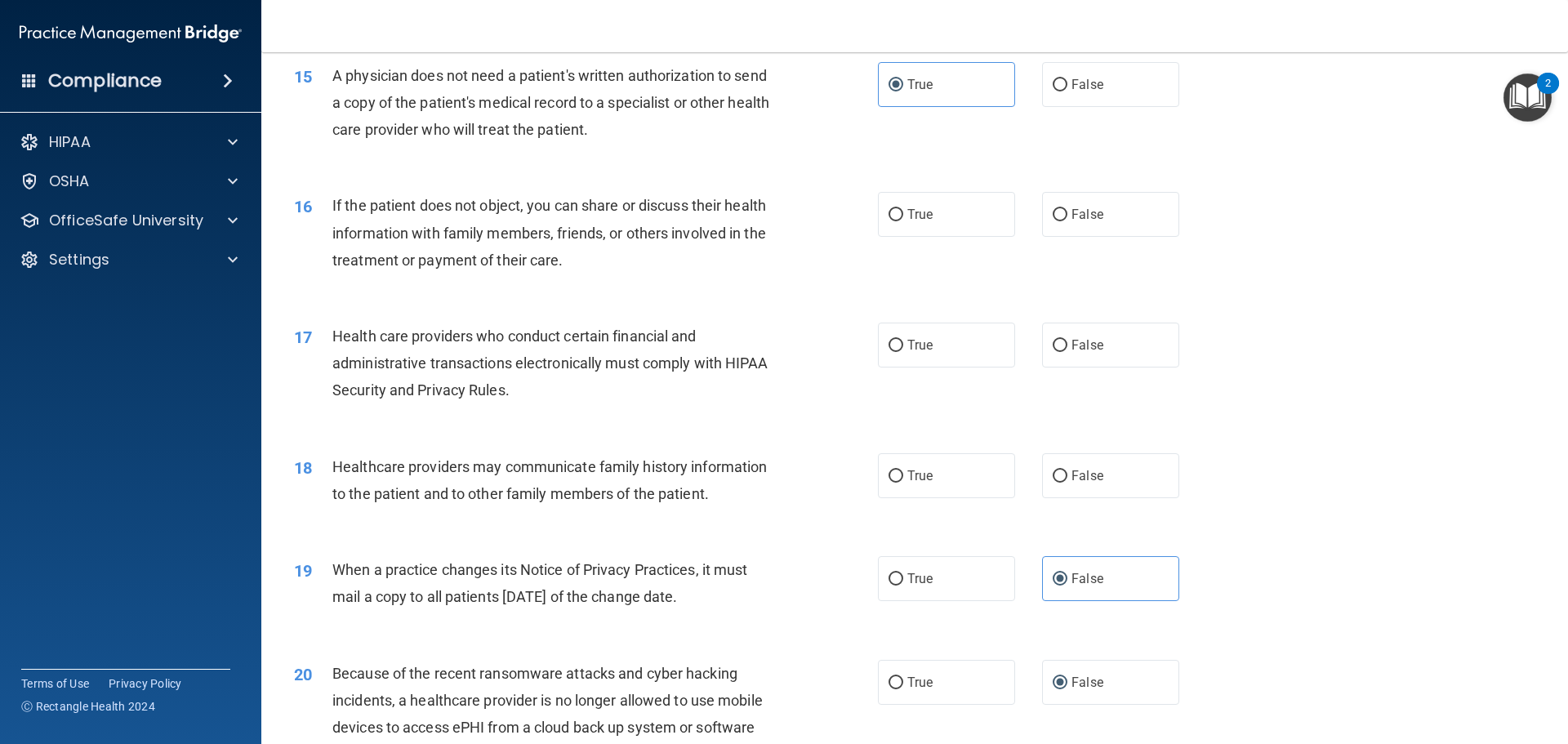
scroll to position [1818, 0]
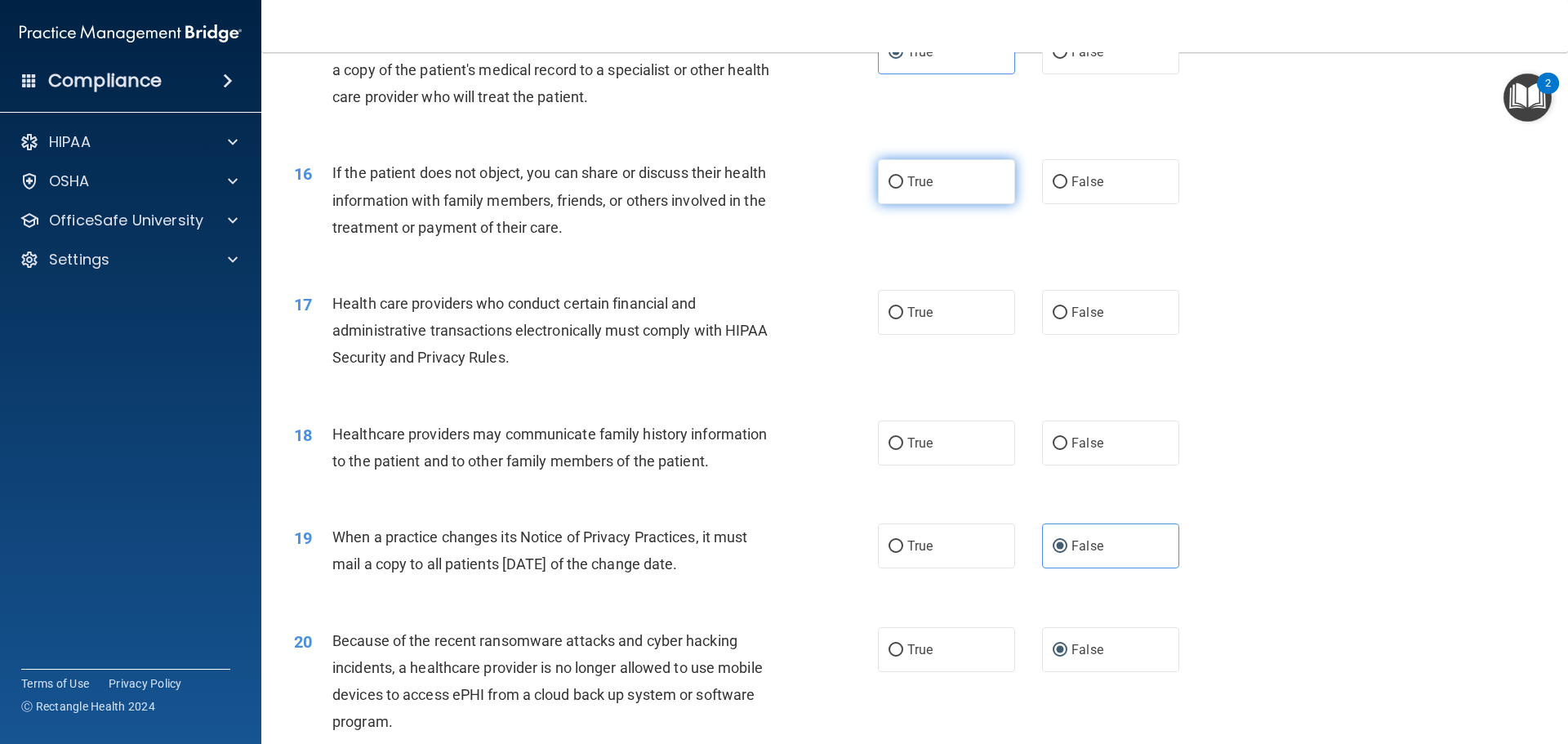
click at [893, 193] on label "True" at bounding box center [946, 182] width 137 height 45
click at [893, 189] on input "True" at bounding box center [896, 182] width 15 height 12
radio input "true"
click at [900, 307] on label "True" at bounding box center [946, 313] width 137 height 45
click at [900, 307] on input "True" at bounding box center [896, 313] width 15 height 12
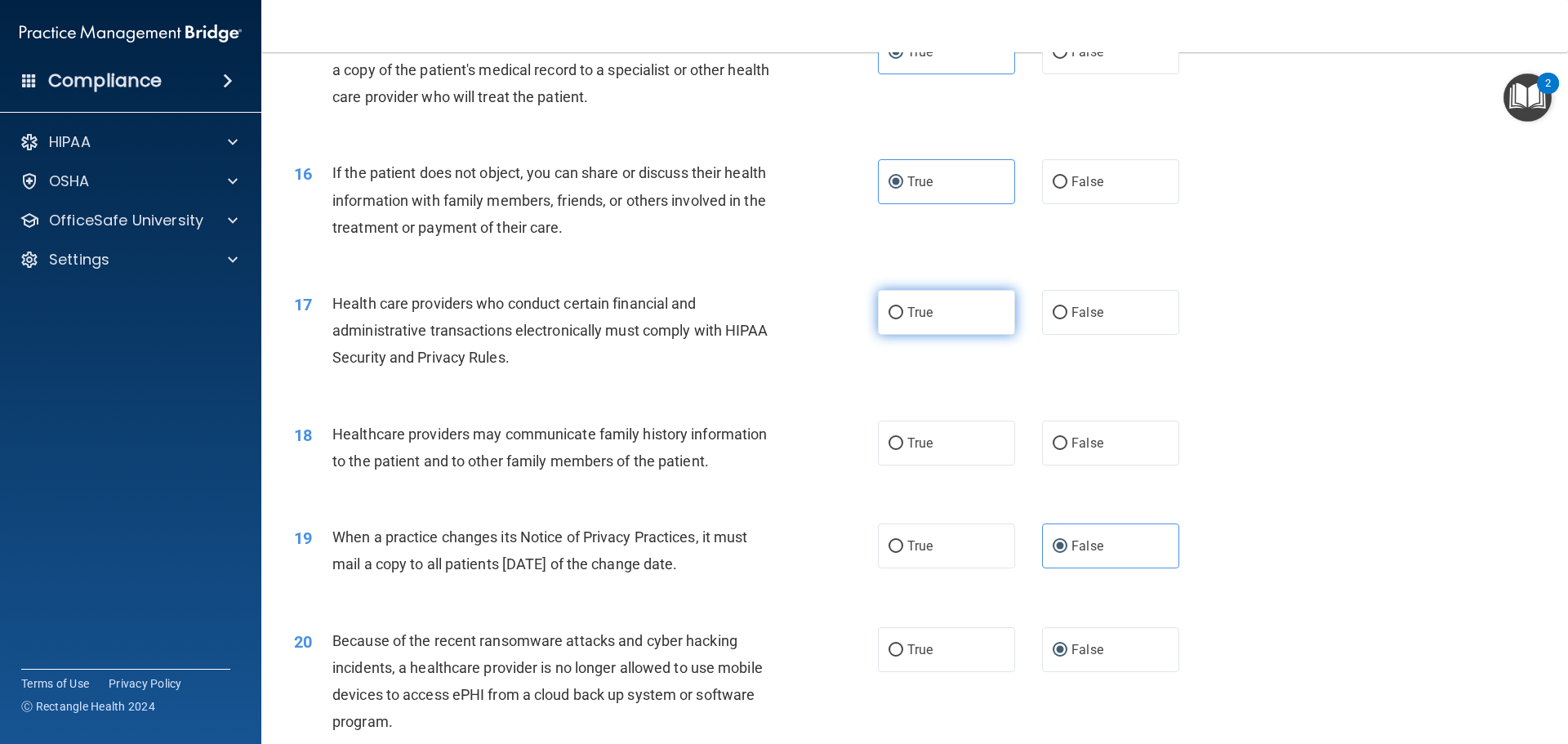
radio input "true"
click at [1056, 440] on input "False" at bounding box center [1060, 443] width 15 height 12
radio input "true"
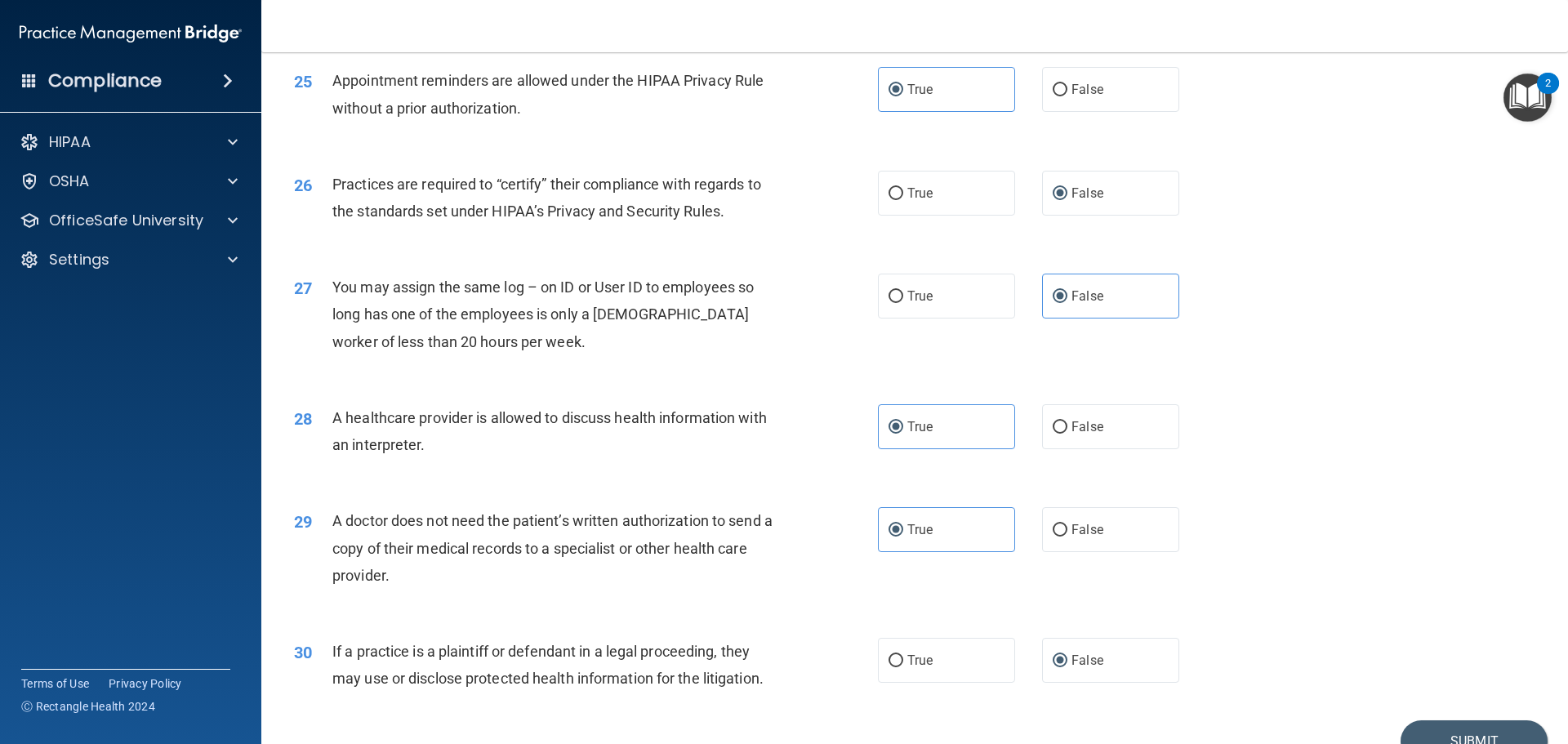
scroll to position [2999, 0]
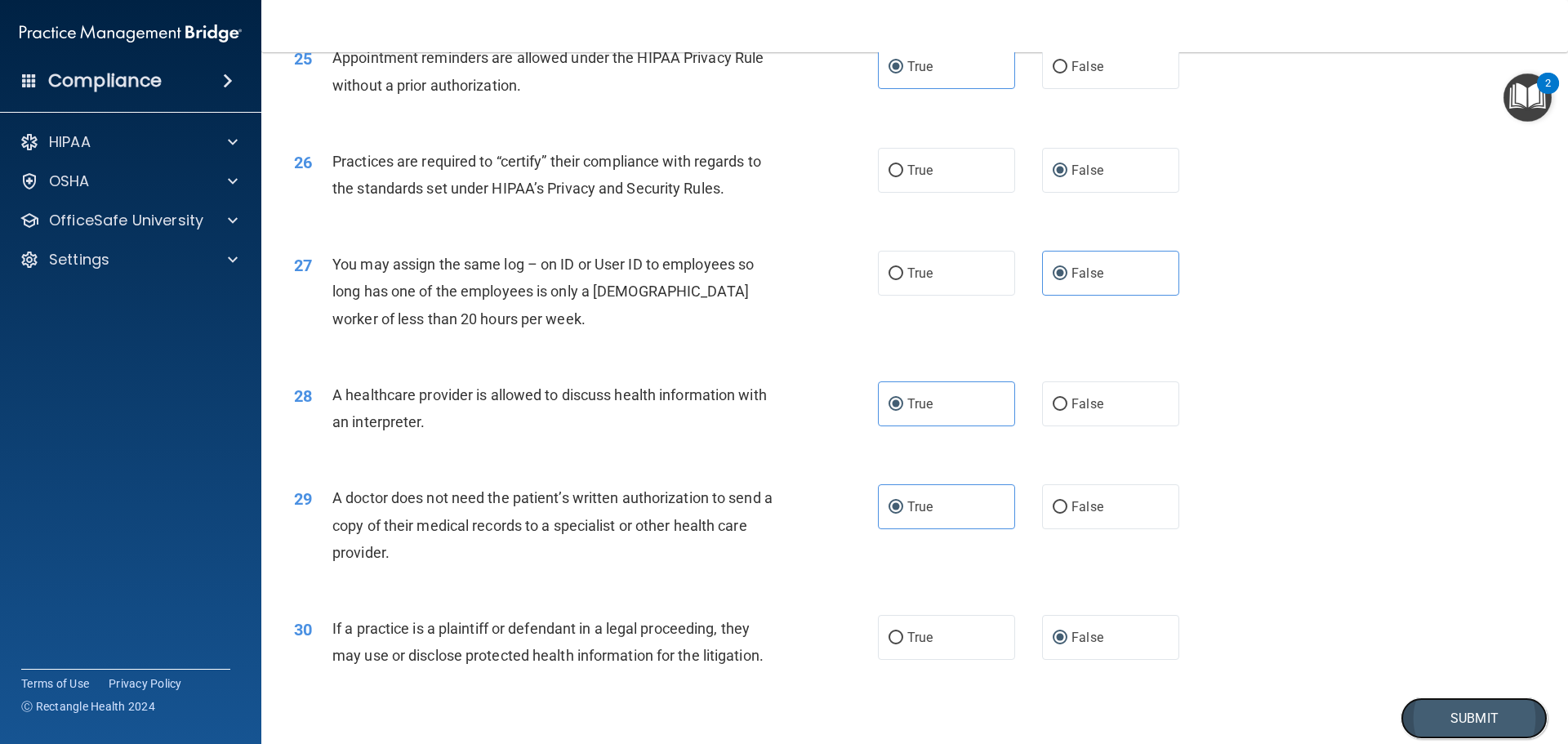
click at [1485, 714] on button "Submit" at bounding box center [1474, 719] width 147 height 41
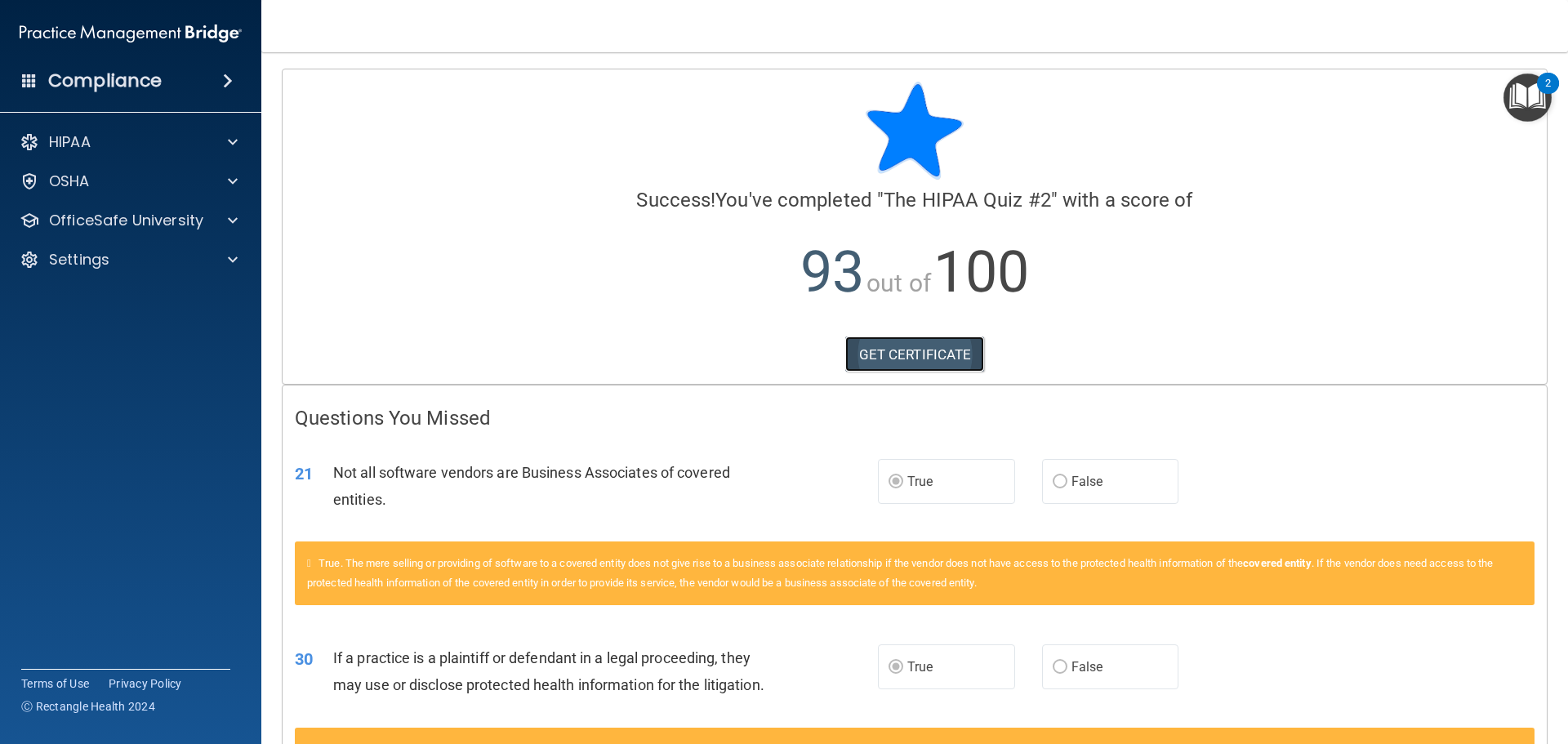
click at [957, 354] on link "GET CERTIFICATE" at bounding box center [915, 354] width 140 height 36
click at [204, 215] on div "OfficeSafe University" at bounding box center [109, 220] width 203 height 20
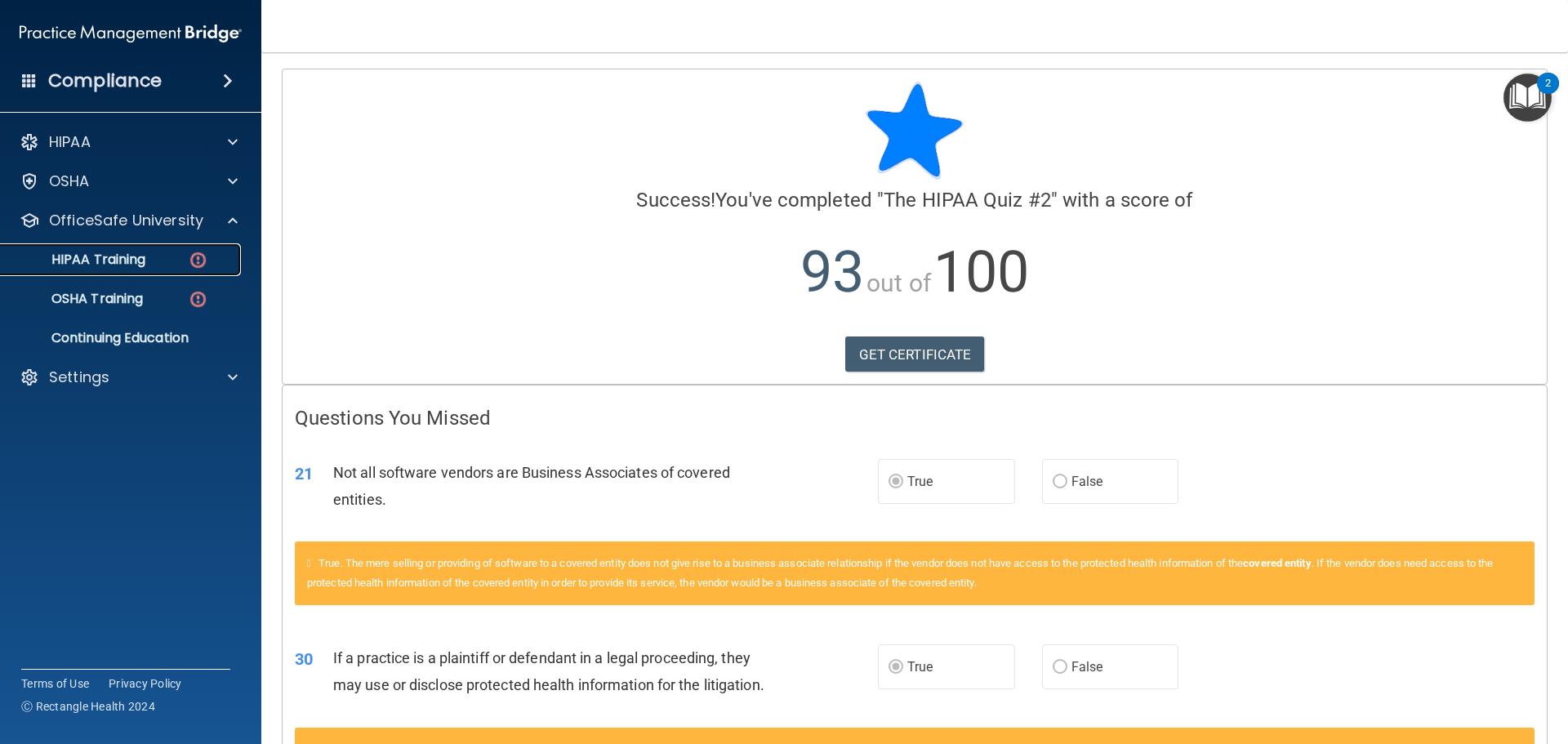
click at [94, 261] on p "HIPAA Training" at bounding box center [78, 259] width 135 height 16
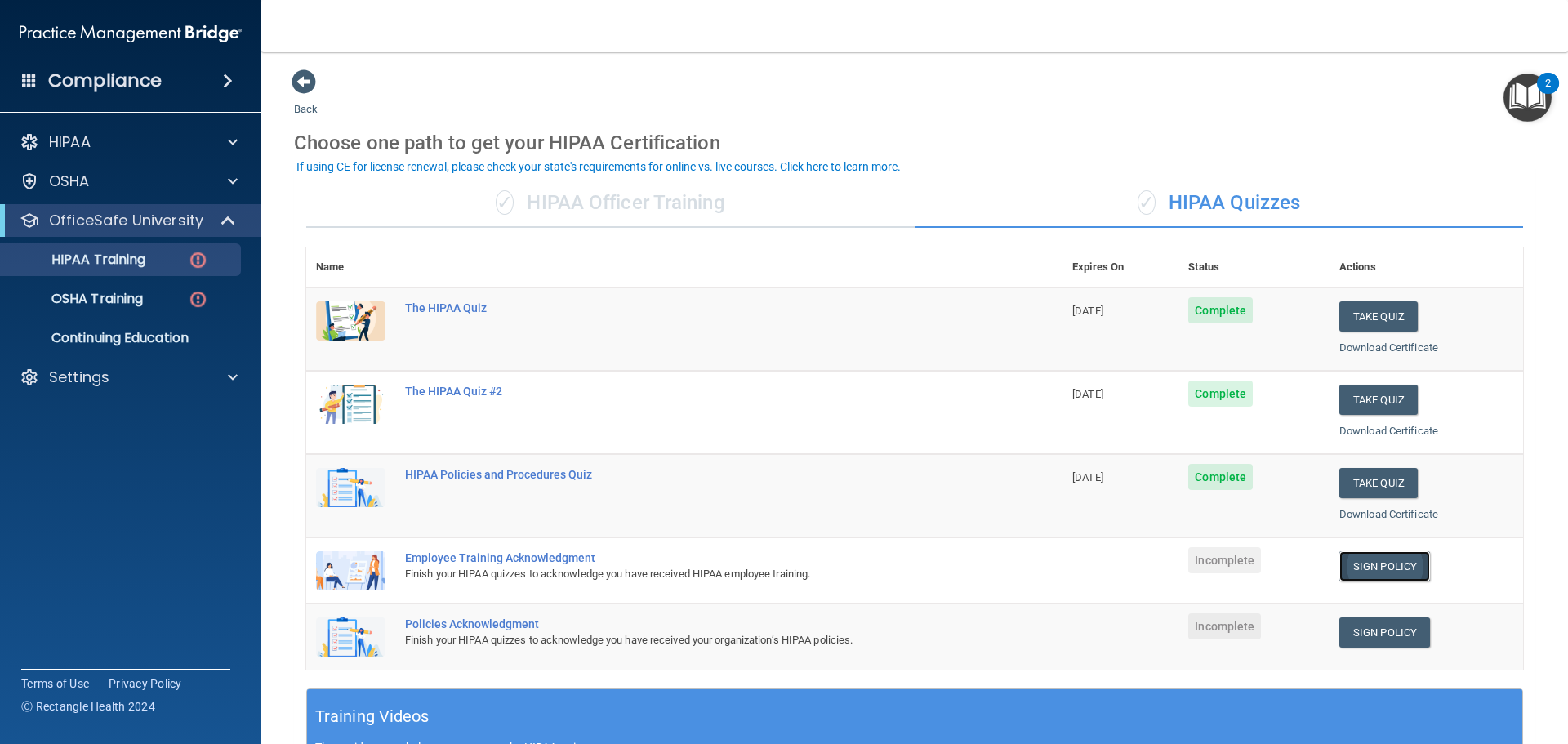
click at [1393, 566] on link "Sign Policy" at bounding box center [1384, 566] width 91 height 30
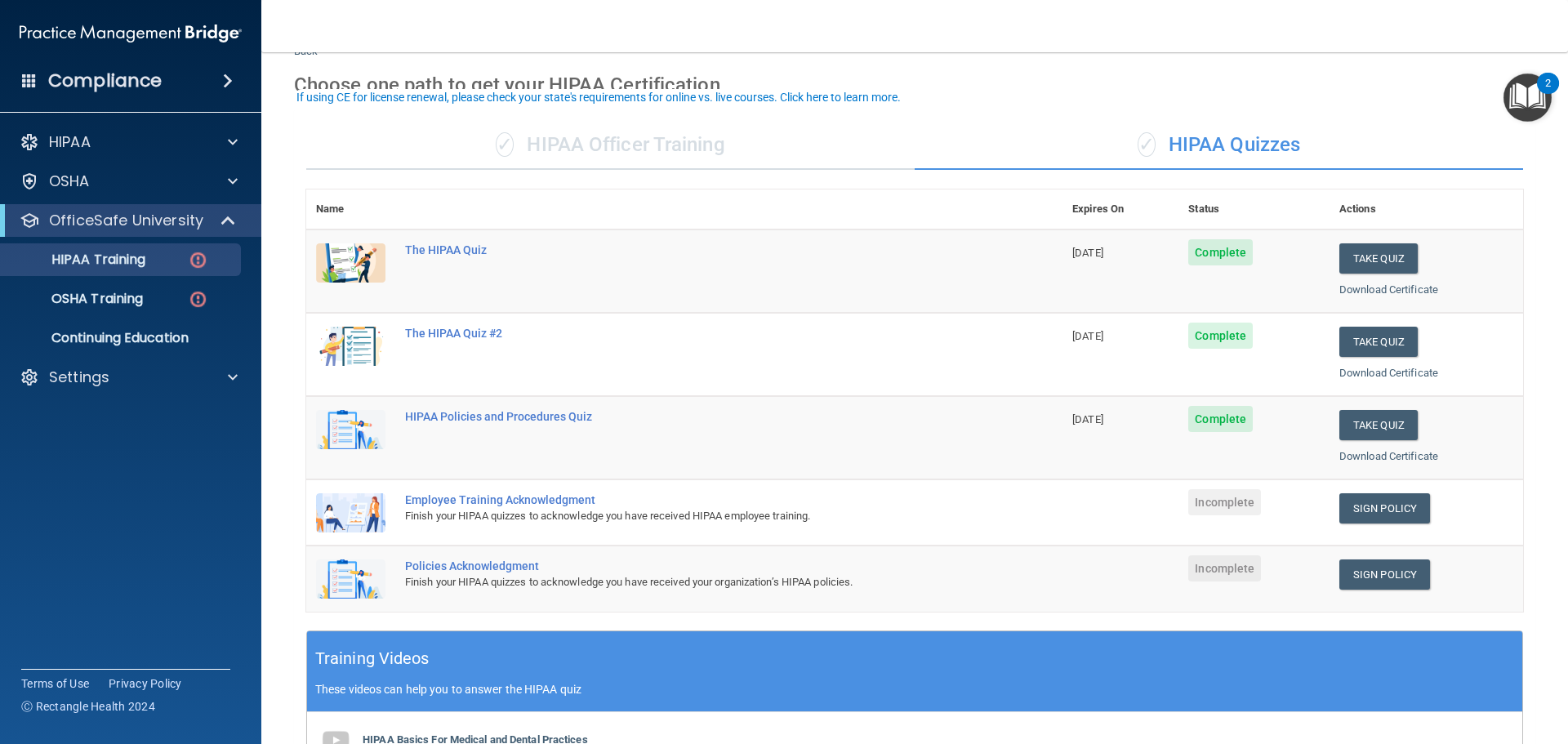
scroll to position [73, 0]
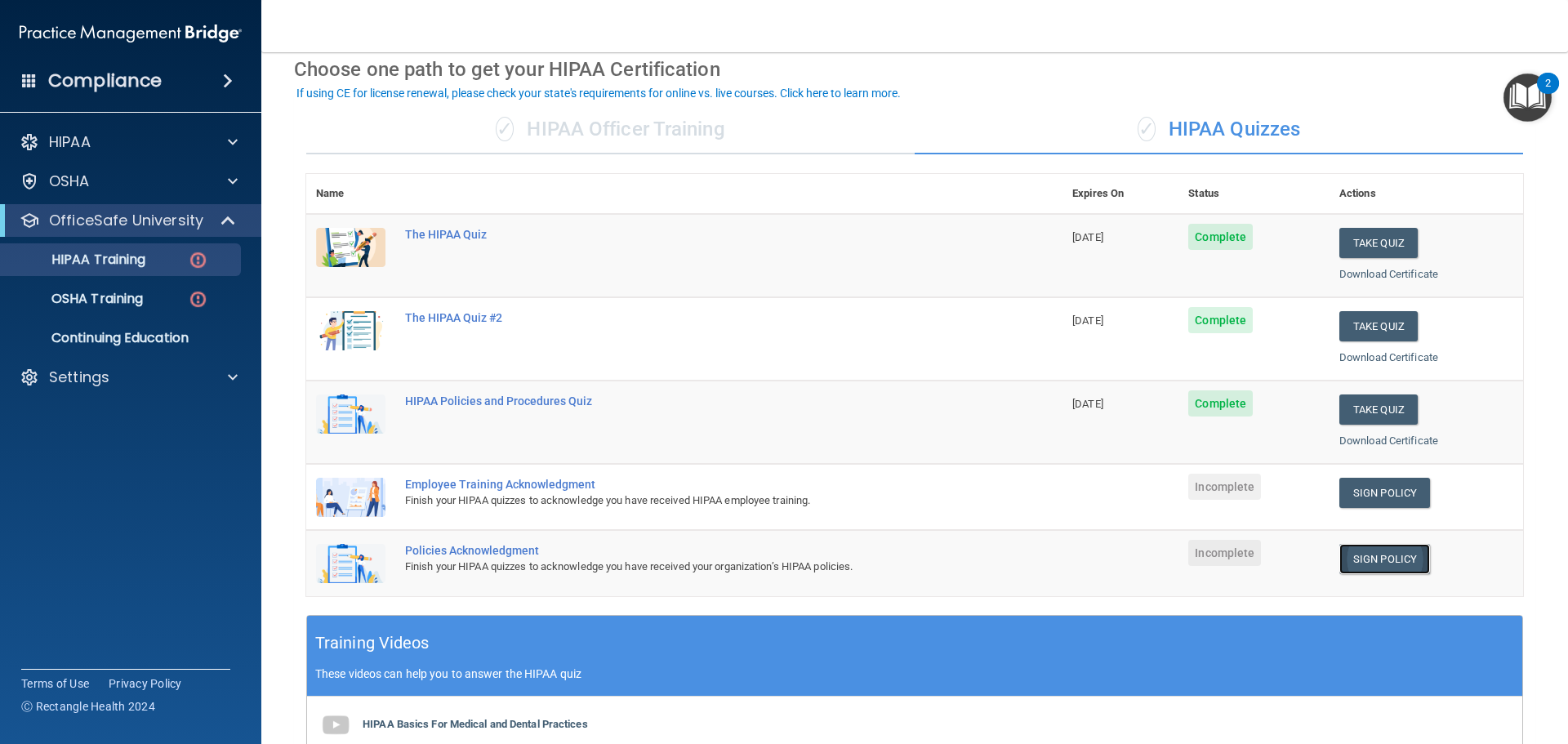
click at [1363, 556] on link "Sign Policy" at bounding box center [1384, 559] width 91 height 30
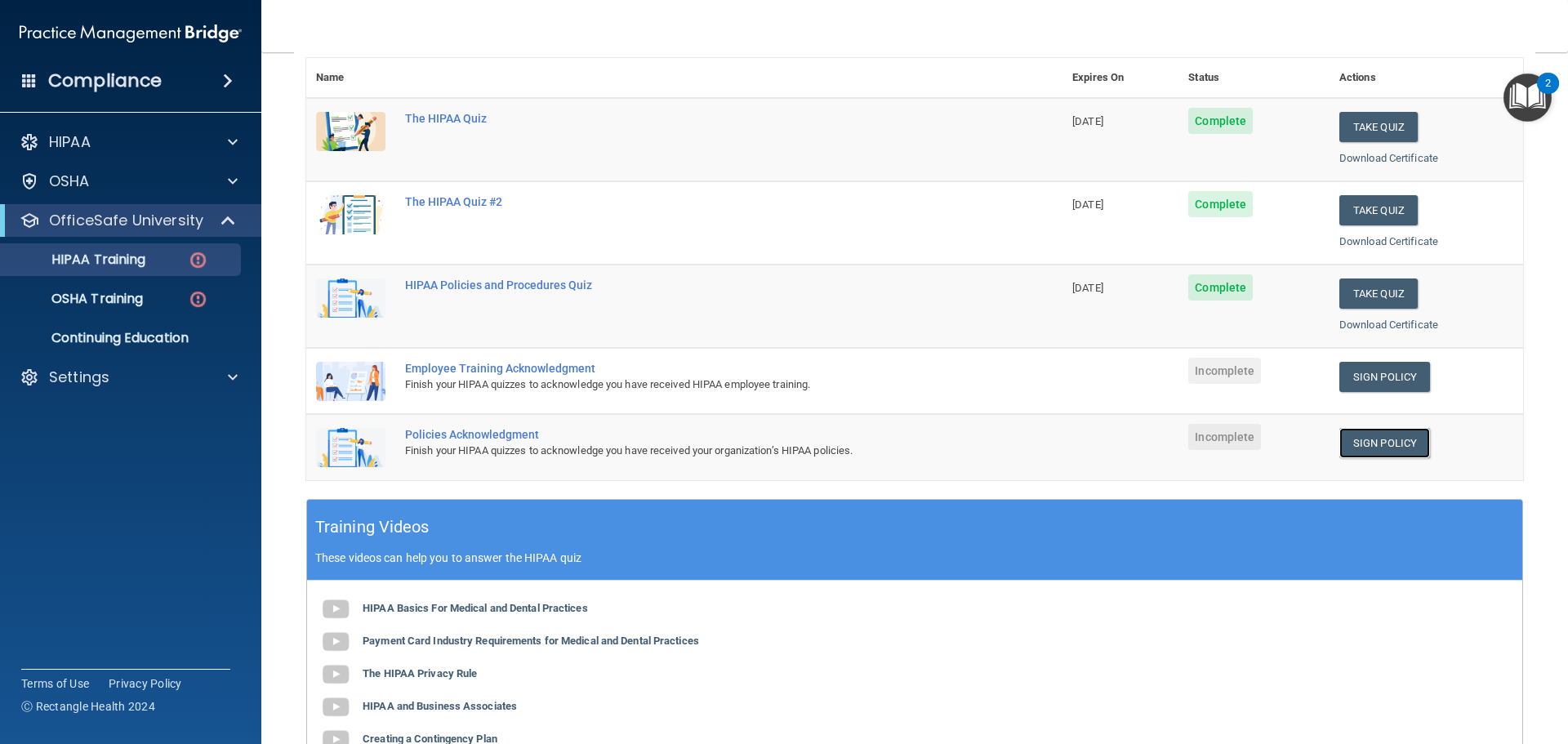
scroll to position [188, 0]
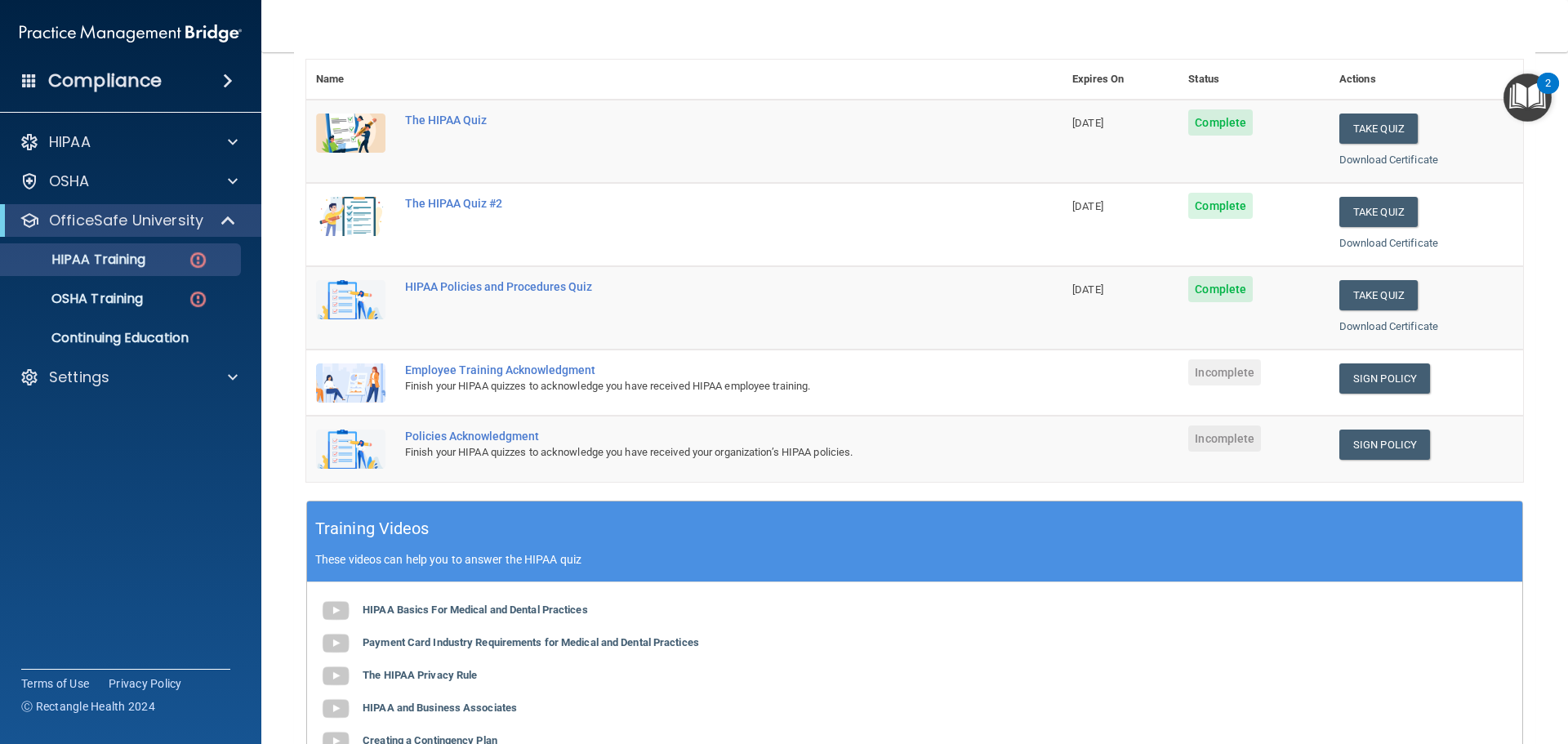
click at [483, 373] on div "Employee Training Acknowledgment" at bounding box center [692, 370] width 576 height 13
click at [474, 369] on div "Employee Training Acknowledgment" at bounding box center [692, 370] width 576 height 13
click at [358, 384] on img at bounding box center [351, 383] width 69 height 39
click at [371, 437] on img at bounding box center [351, 449] width 69 height 39
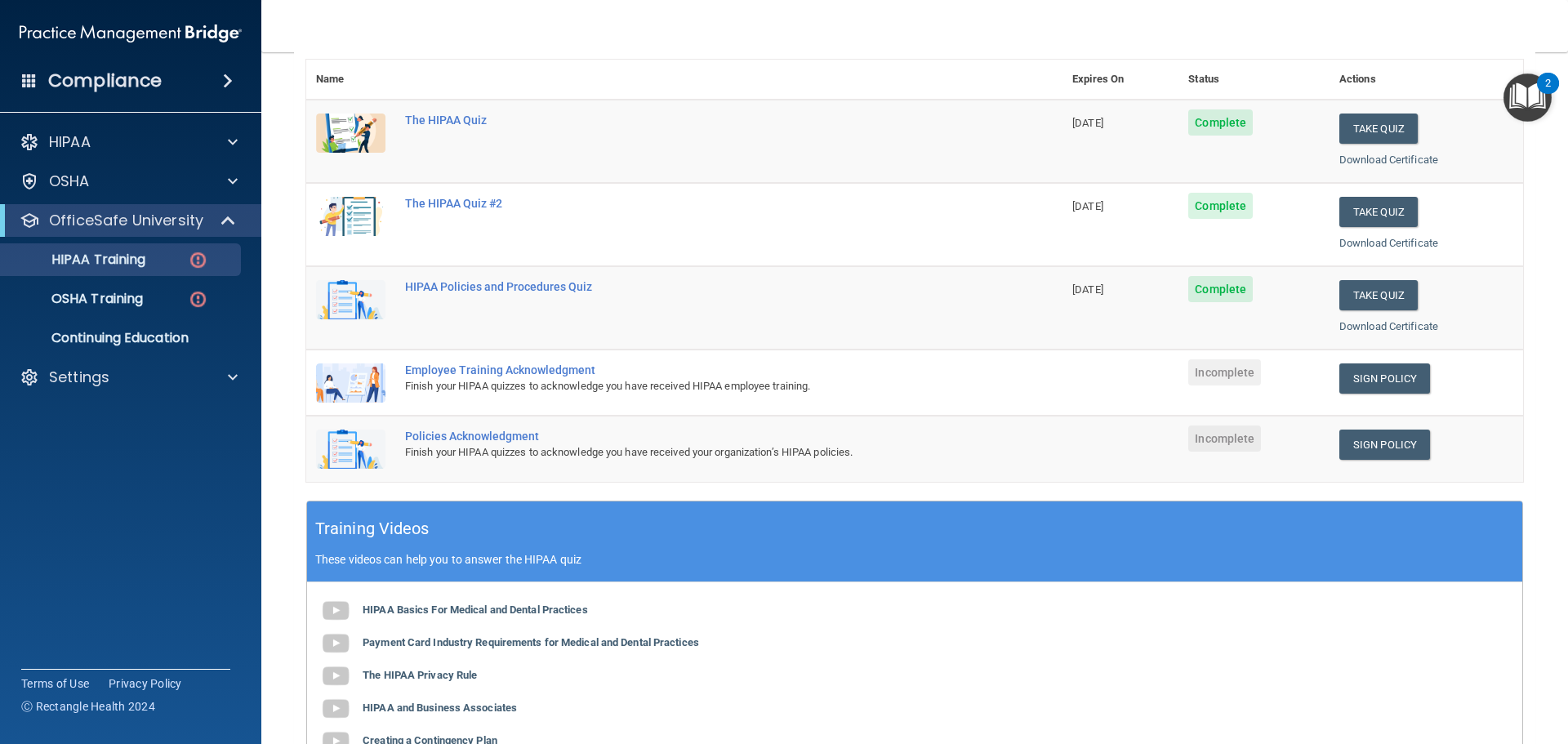
click at [470, 448] on div "Finish your HIPAA quizzes to acknowledge you have received your organization’s …" at bounding box center [692, 452] width 576 height 20
click at [511, 386] on div "Finish your HIPAA quizzes to acknowledge you have received HIPAA employee train…" at bounding box center [692, 386] width 576 height 20
click at [112, 287] on link "OSHA Training" at bounding box center [113, 299] width 257 height 33
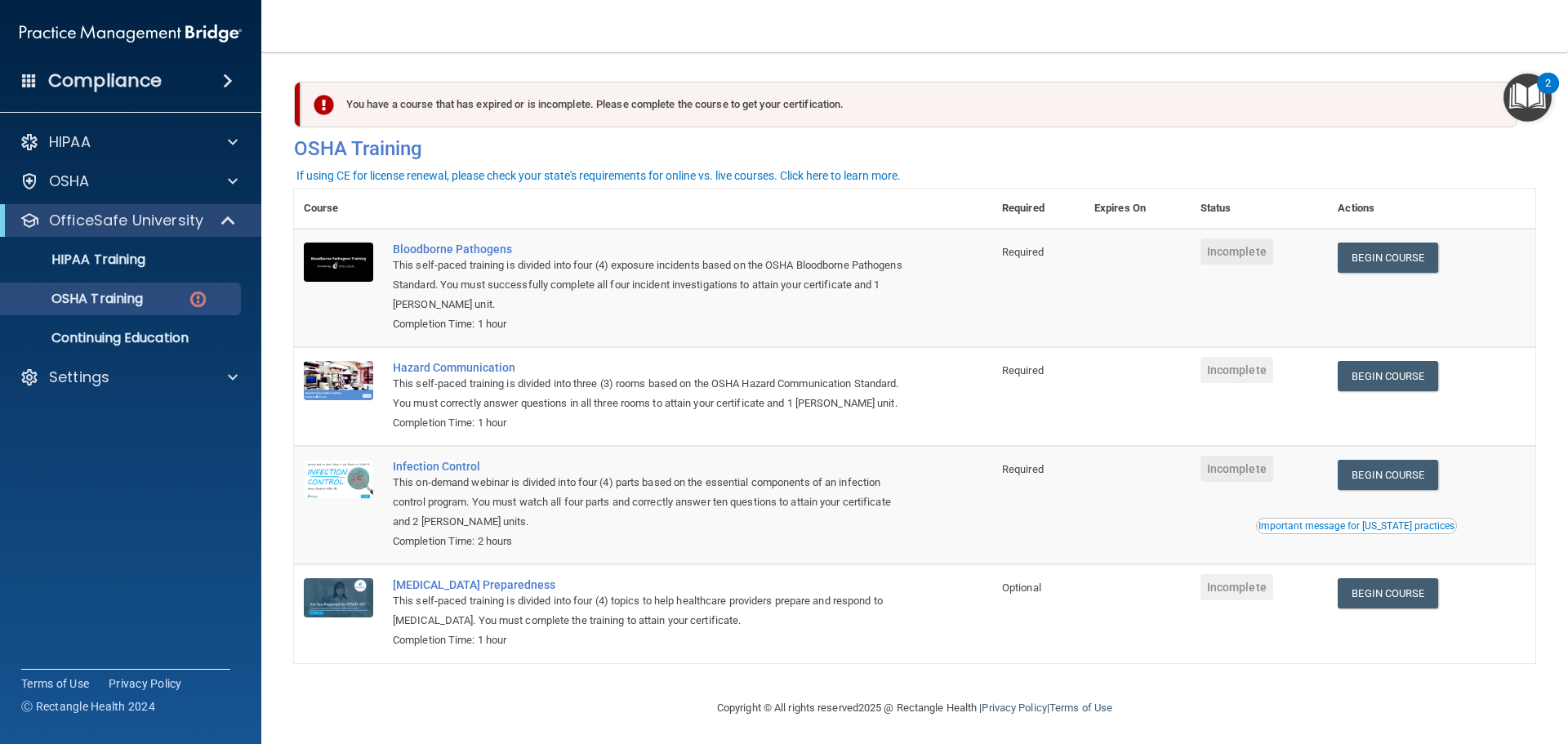
click at [583, 99] on div "You have a course that has expired or is incomplete. Please complete the course…" at bounding box center [909, 104] width 1217 height 46
click at [346, 113] on div "You have a course that has expired or is incomplete. Please complete the course…" at bounding box center [909, 104] width 1217 height 46
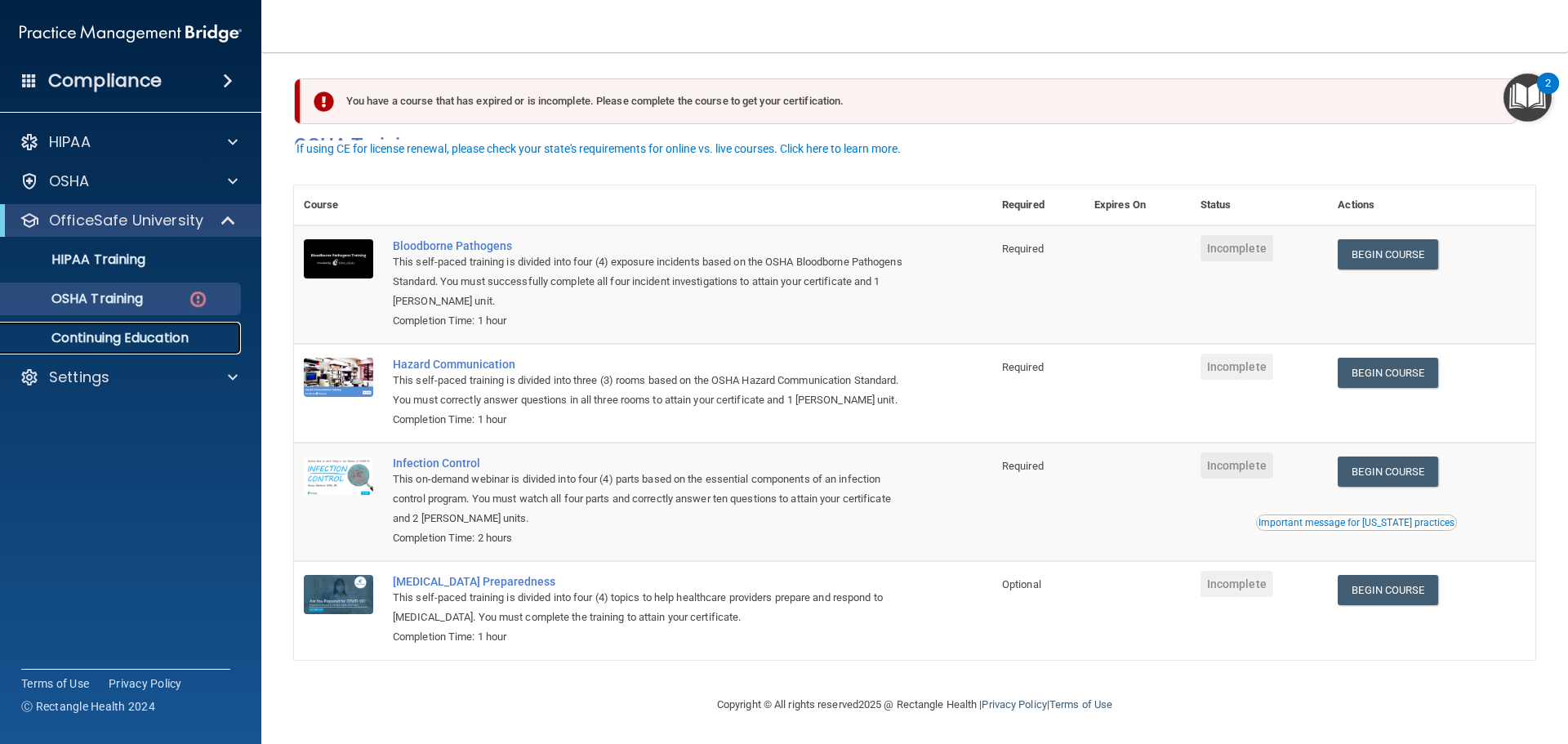
click at [144, 340] on p "Continuing Education" at bounding box center [121, 337] width 223 height 16
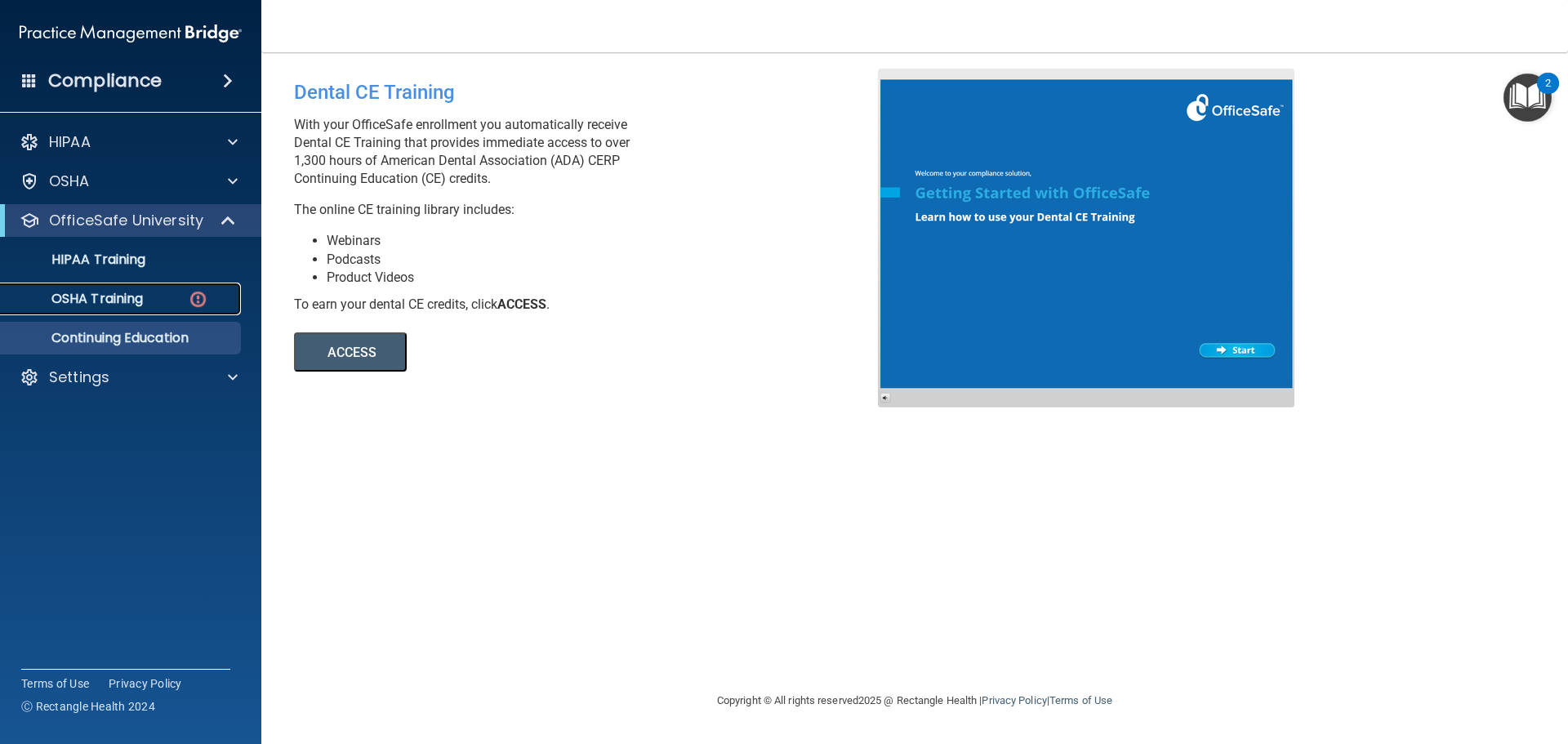
click at [141, 305] on p "OSHA Training" at bounding box center [76, 299] width 132 height 16
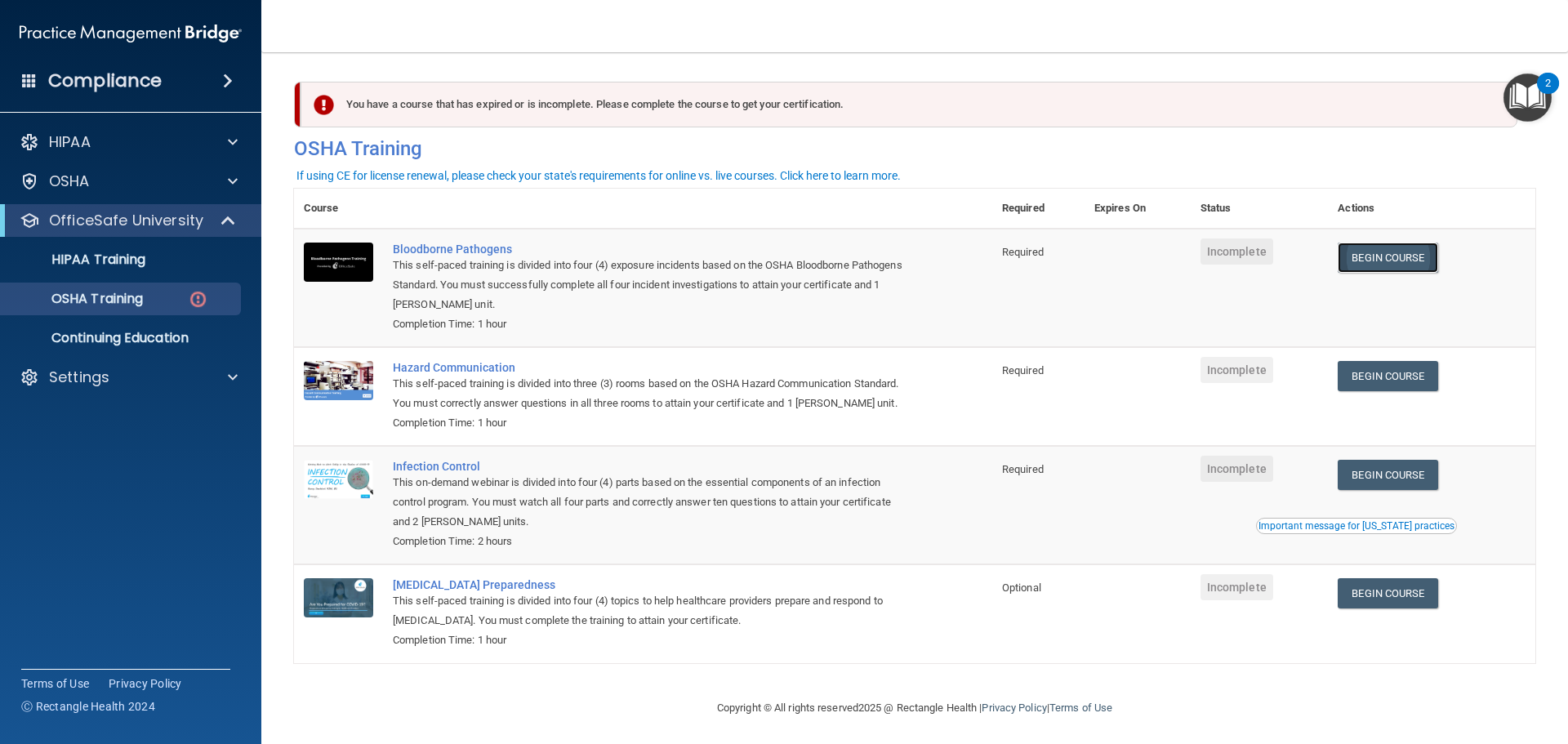
click at [1383, 262] on link "Begin Course" at bounding box center [1388, 257] width 100 height 30
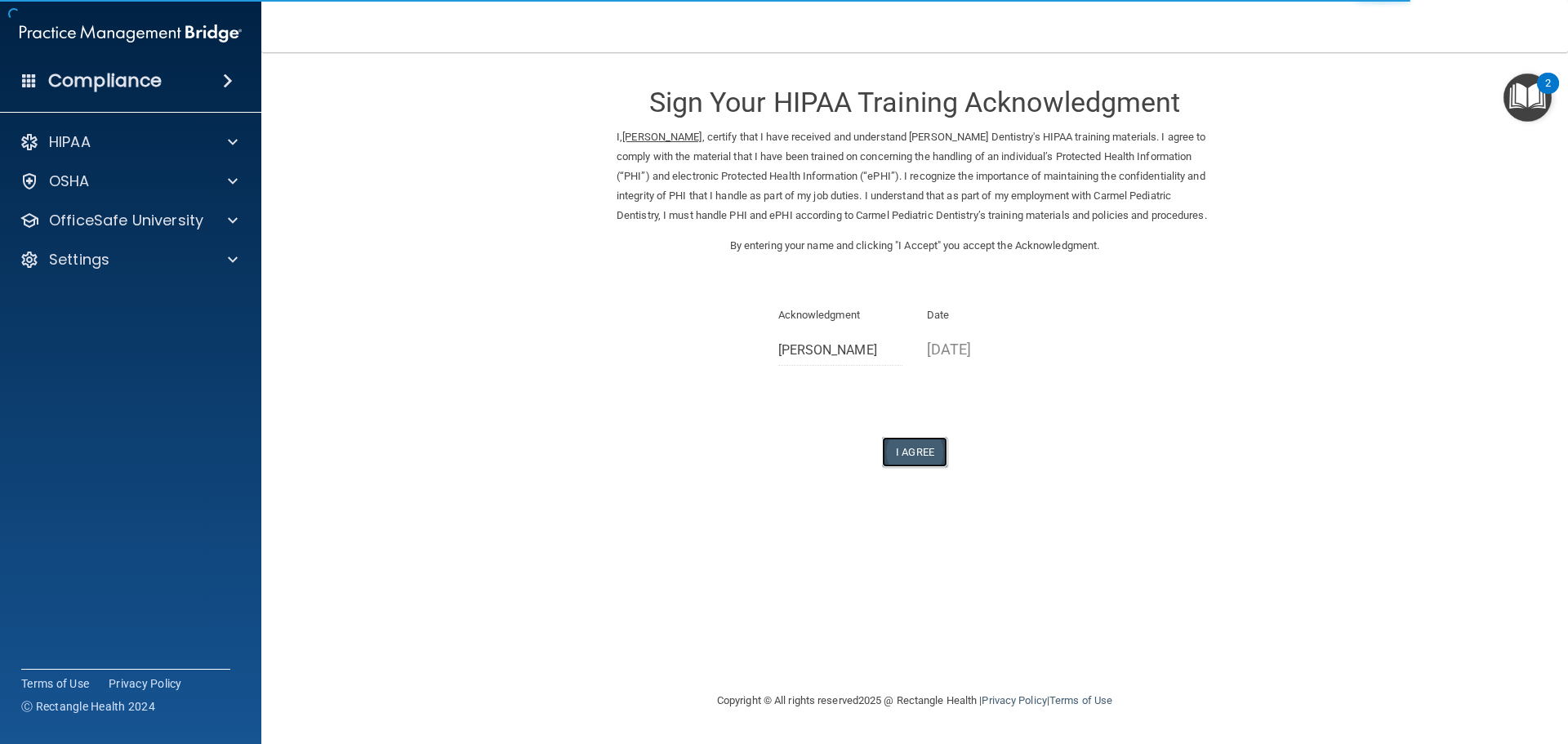
click at [930, 467] on button "I Agree" at bounding box center [915, 452] width 66 height 30
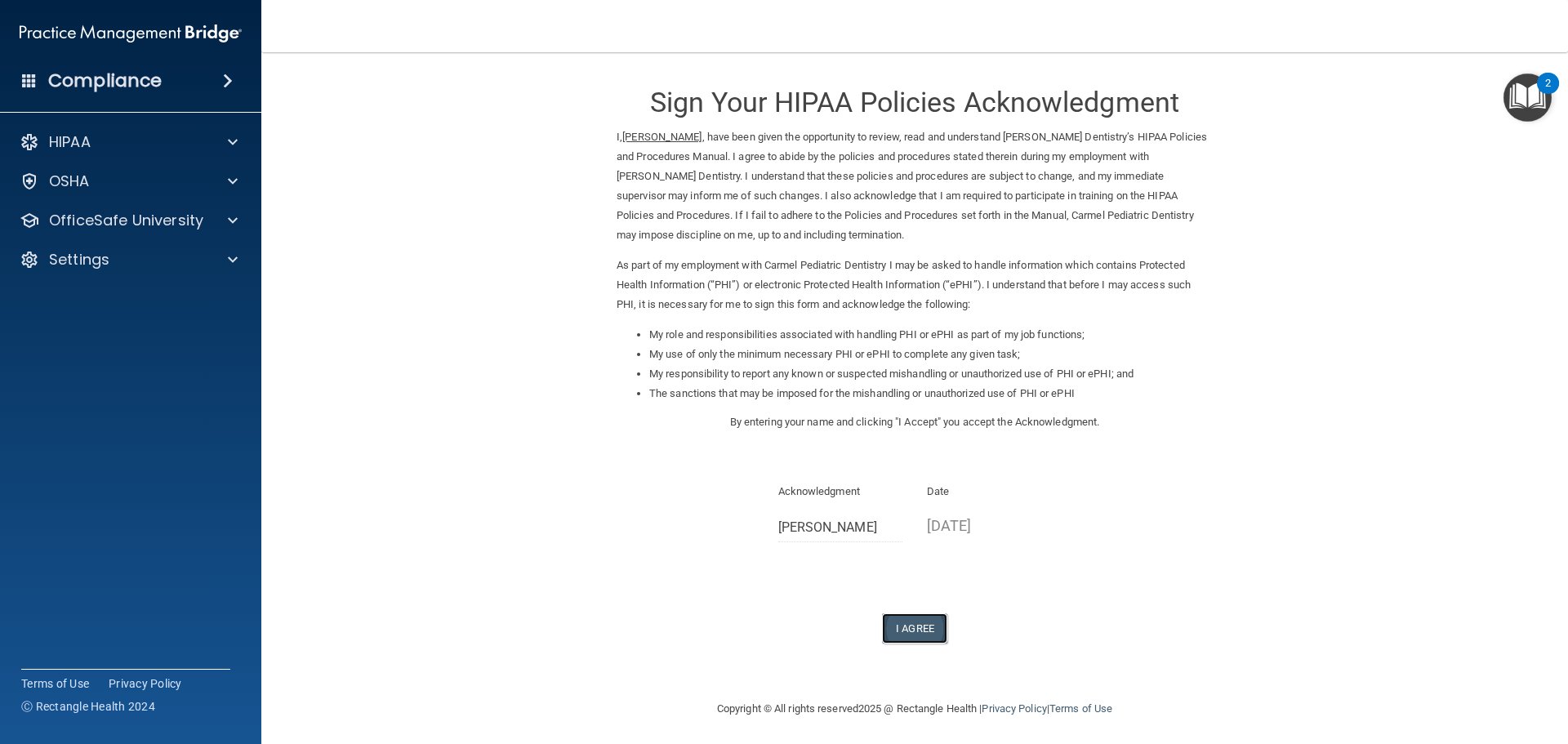
click at [918, 634] on button "I Agree" at bounding box center [915, 628] width 66 height 30
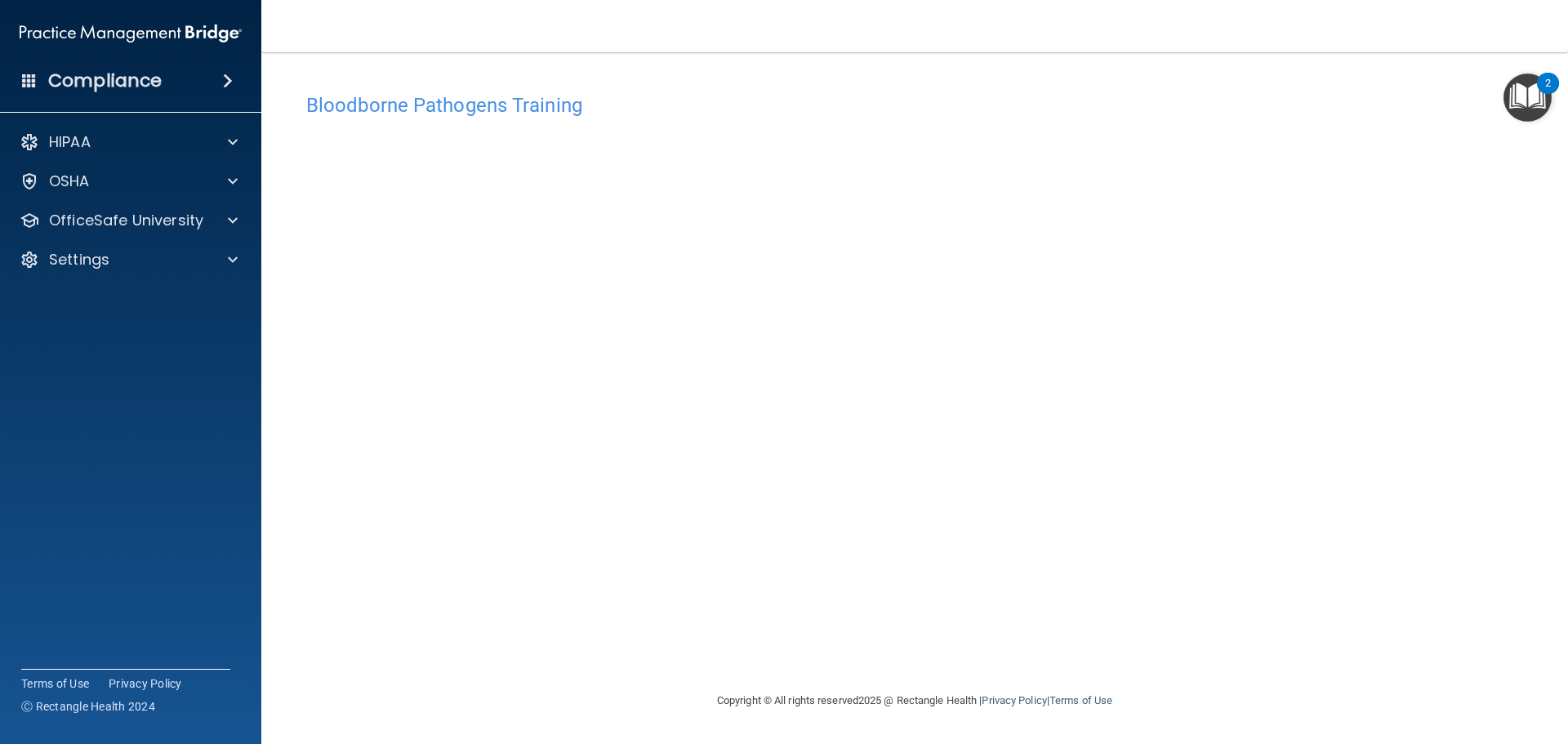
click at [1214, 631] on div "Bloodborne Pathogens Training This course doesn’t expire until . Are you sure y…" at bounding box center [915, 387] width 1241 height 606
click at [1248, 652] on div "Bloodborne Pathogens Training This course doesn’t expire until . Are you sure y…" at bounding box center [915, 387] width 1241 height 606
click at [1045, 657] on div "Bloodborne Pathogens Training This course doesn’t expire until . Are you sure y…" at bounding box center [915, 387] width 1241 height 606
click at [567, 101] on h4 "Bloodborne Pathogens Training" at bounding box center [915, 105] width 1217 height 22
click at [564, 104] on h4 "Bloodborne Pathogens Training" at bounding box center [915, 105] width 1217 height 22
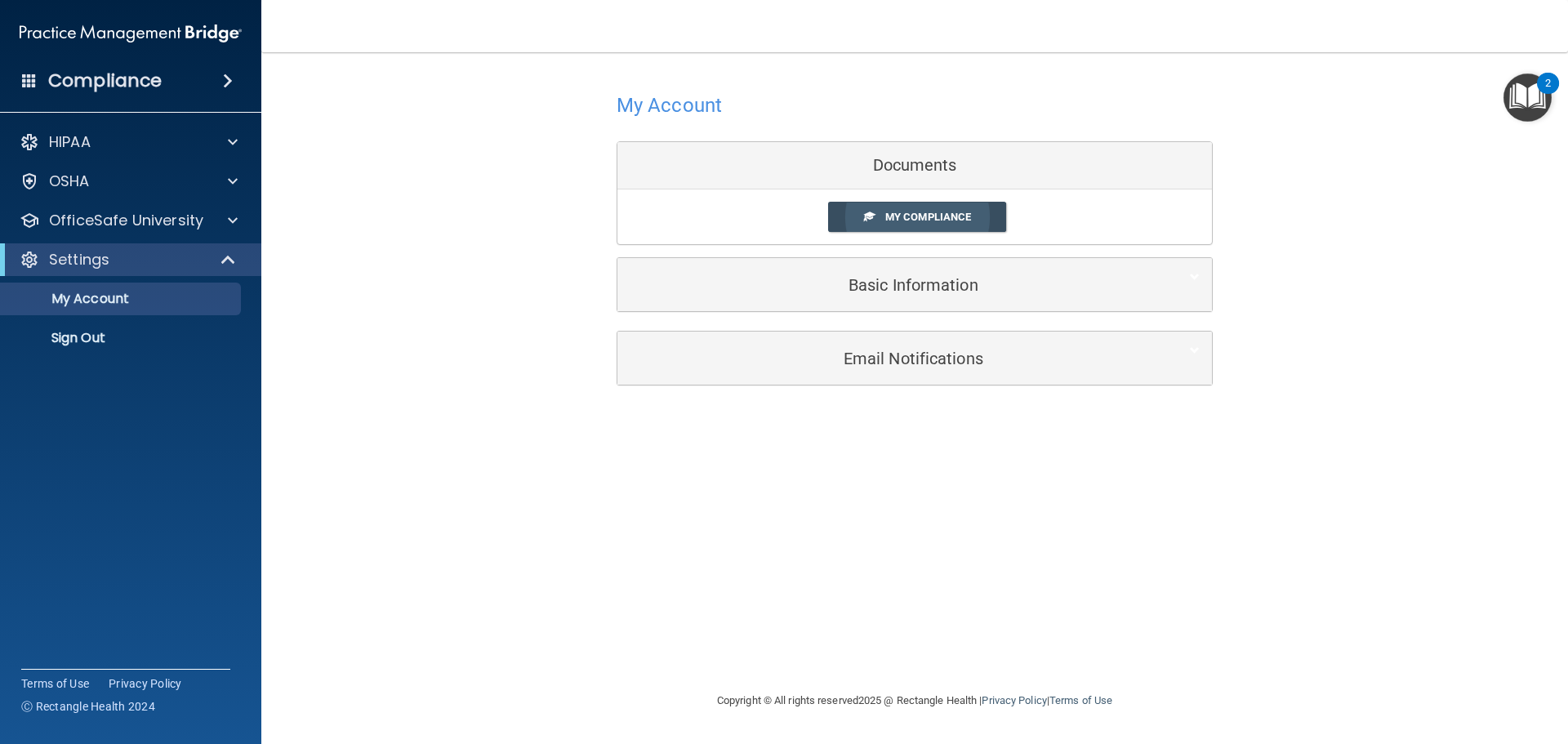
click at [912, 216] on span "My Compliance" at bounding box center [928, 216] width 85 height 12
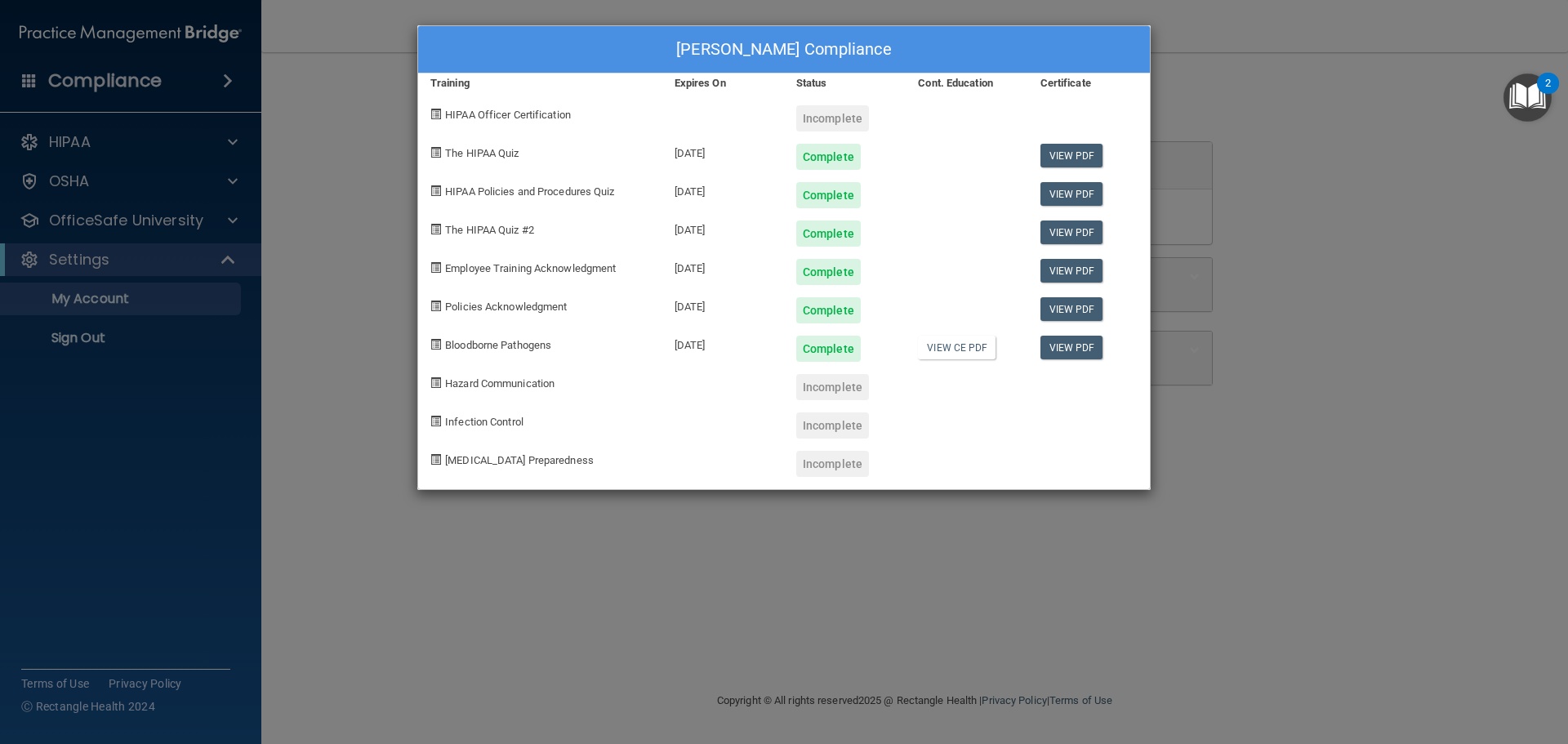
drag, startPoint x: 1267, startPoint y: 429, endPoint x: 1145, endPoint y: 411, distance: 123.3
click at [1267, 429] on div "Mari Dean's Compliance Training Expires On Status Cont. Education Certificate H…" at bounding box center [784, 372] width 1568 height 744
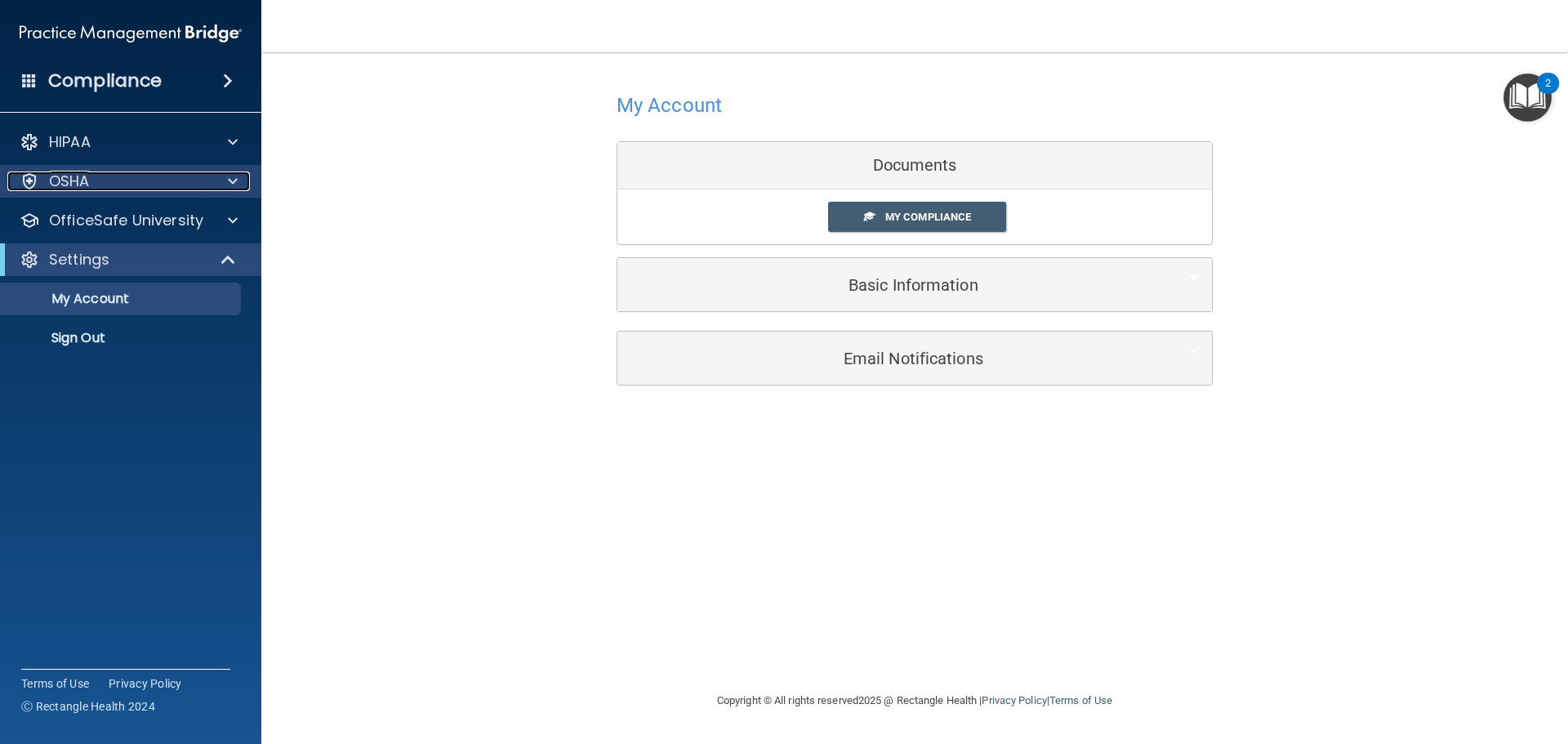
click at [93, 179] on div "OSHA" at bounding box center [109, 181] width 203 height 20
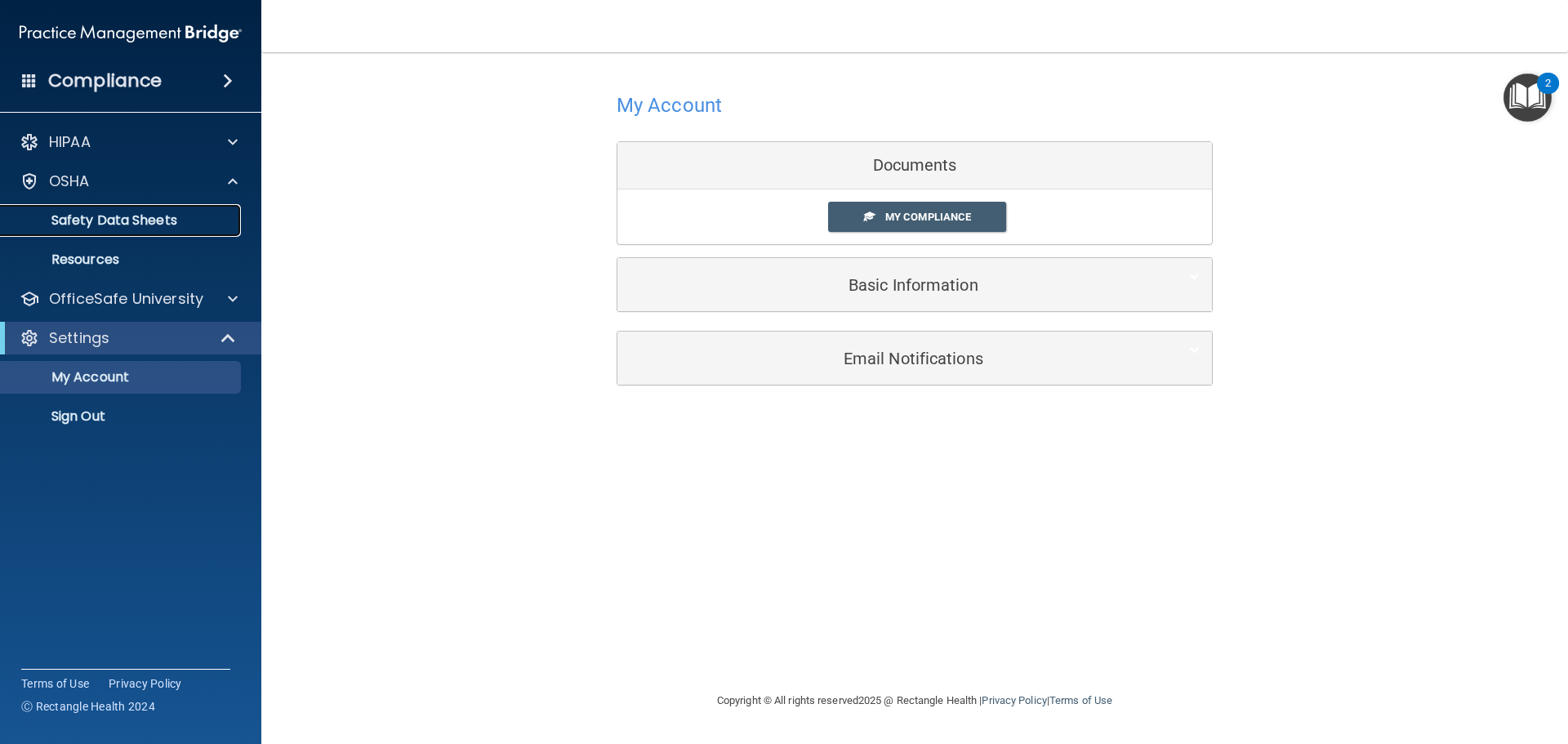
click at [146, 223] on p "Safety Data Sheets" at bounding box center [121, 220] width 223 height 16
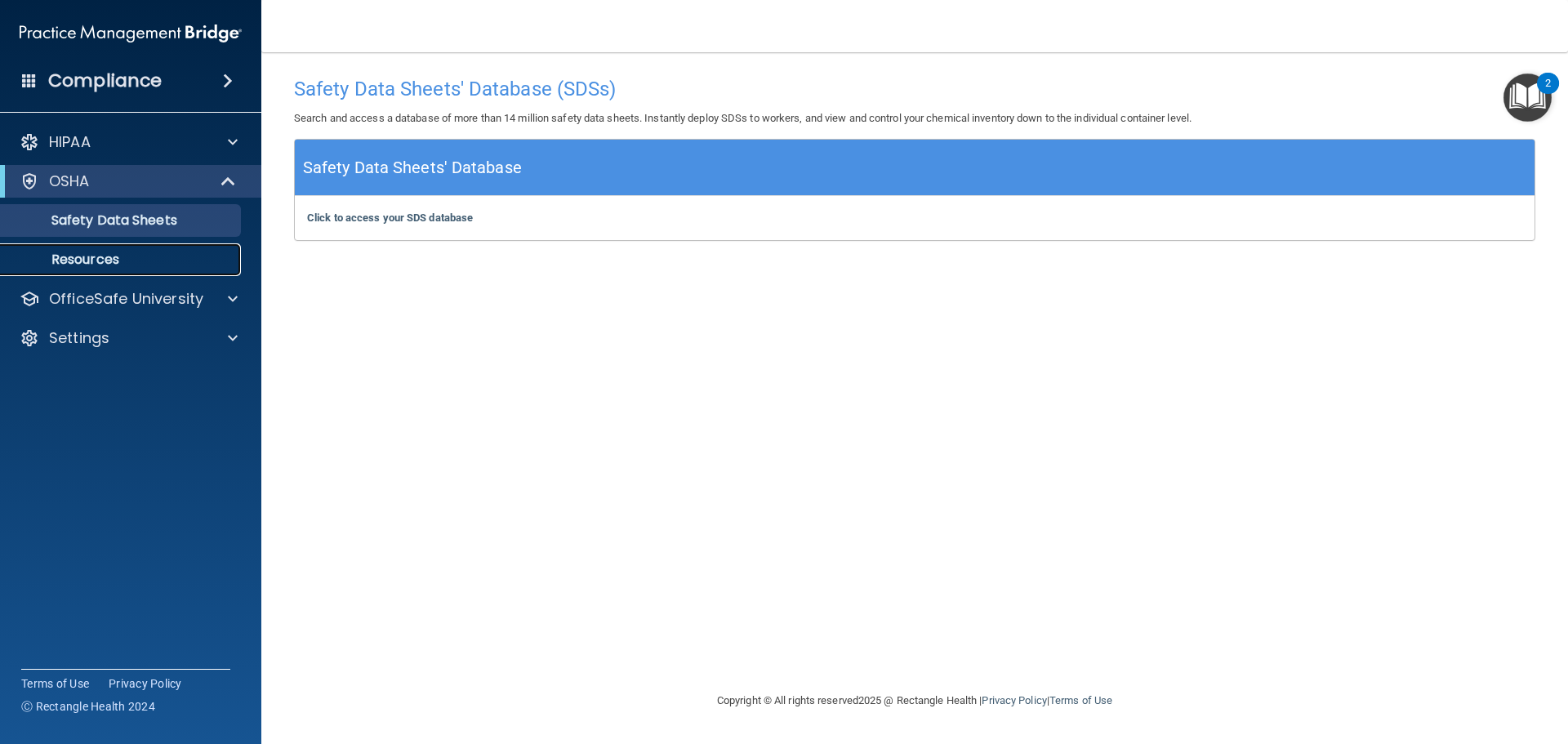
click at [110, 256] on p "Resources" at bounding box center [121, 259] width 223 height 16
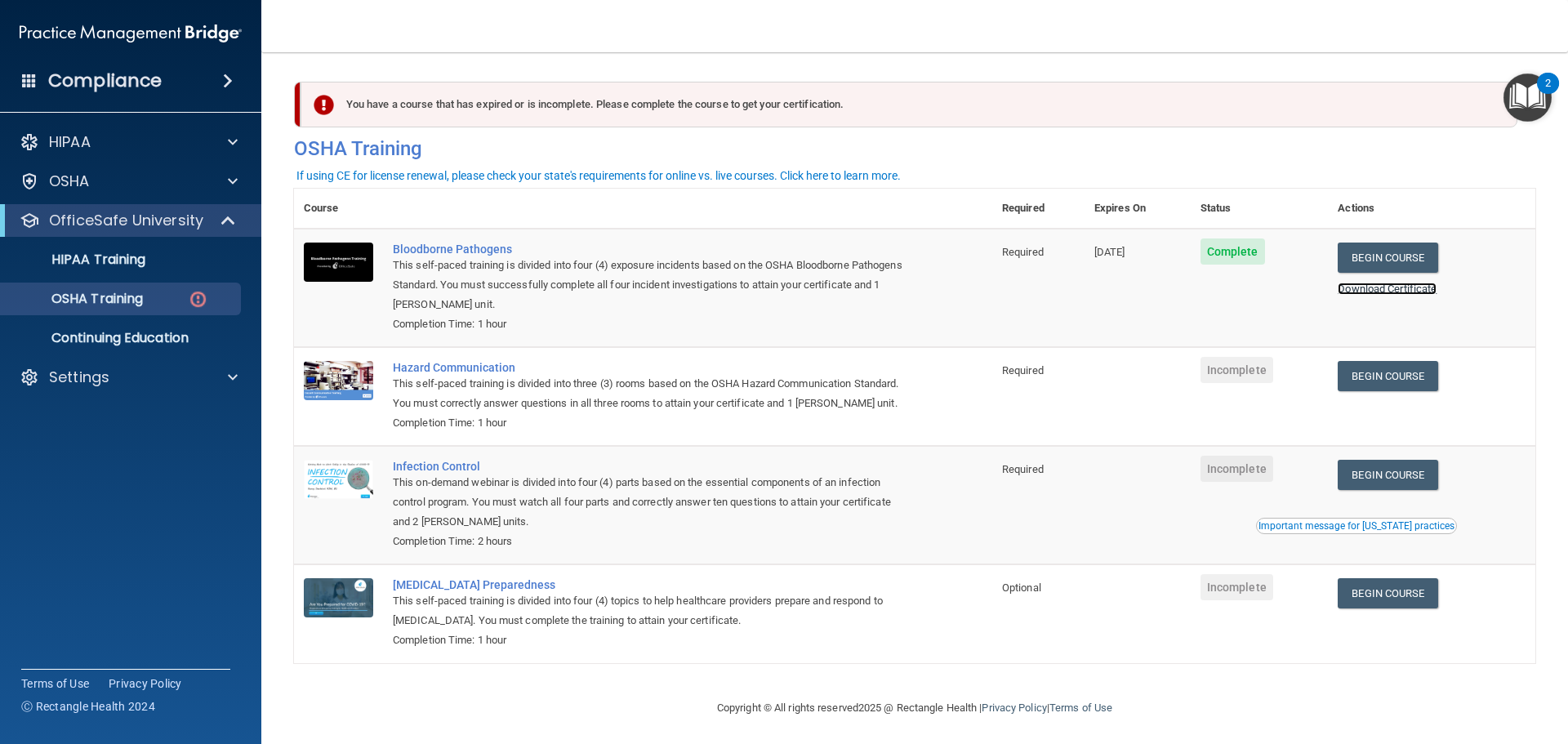
click at [1394, 283] on link "Download Certificate" at bounding box center [1387, 288] width 99 height 12
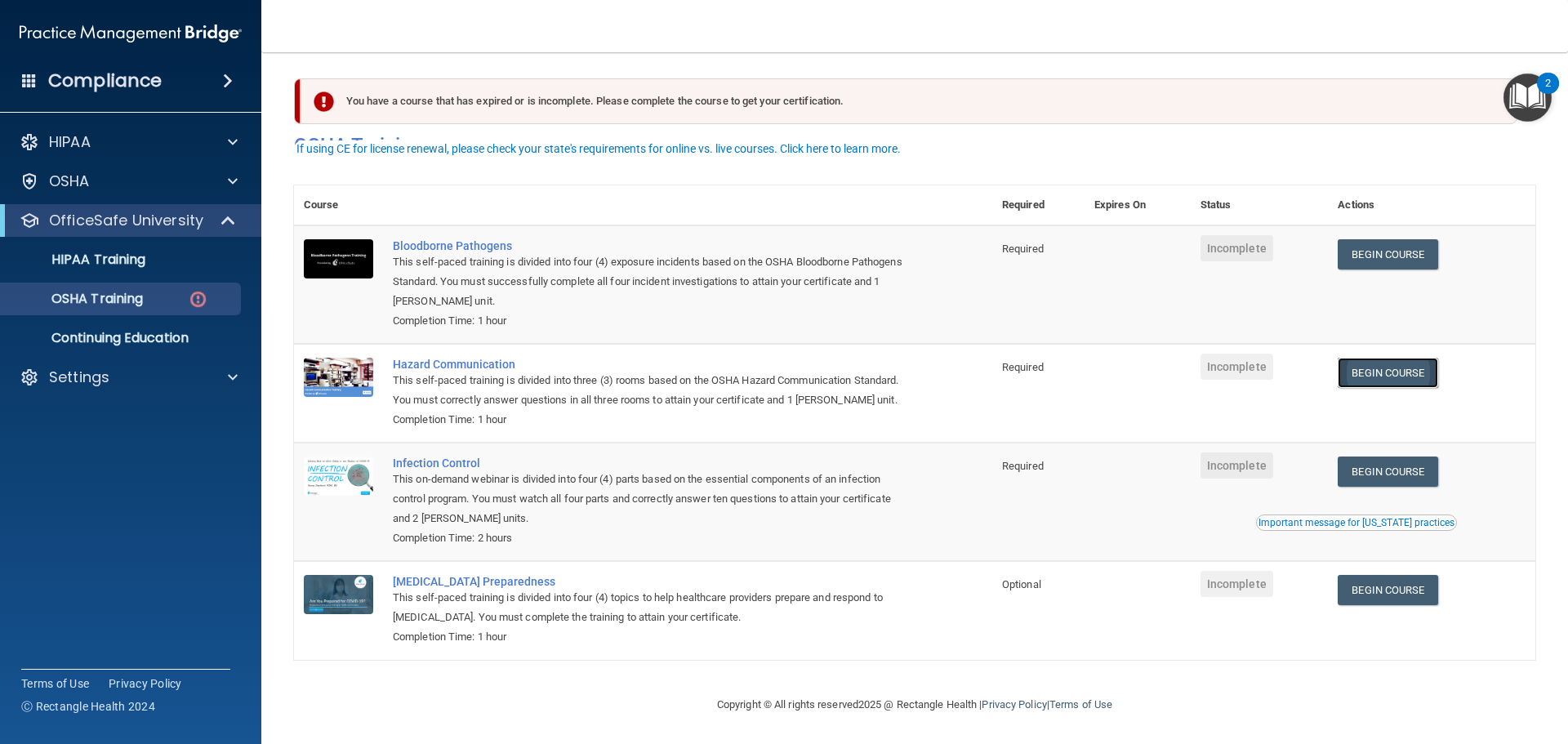
click at [1423, 358] on link "Begin Course" at bounding box center [1388, 373] width 100 height 30
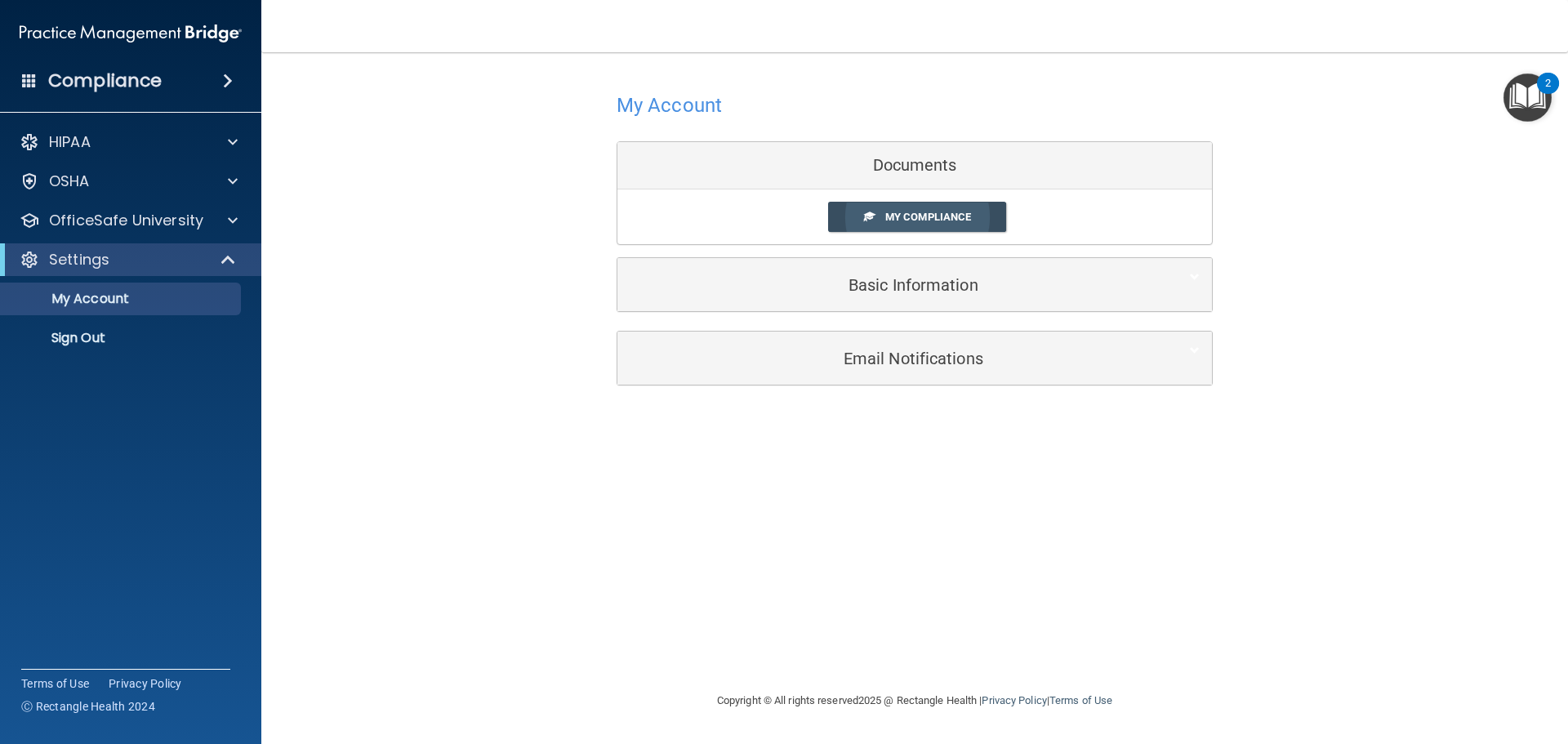
click at [927, 216] on span "My Compliance" at bounding box center [928, 216] width 85 height 12
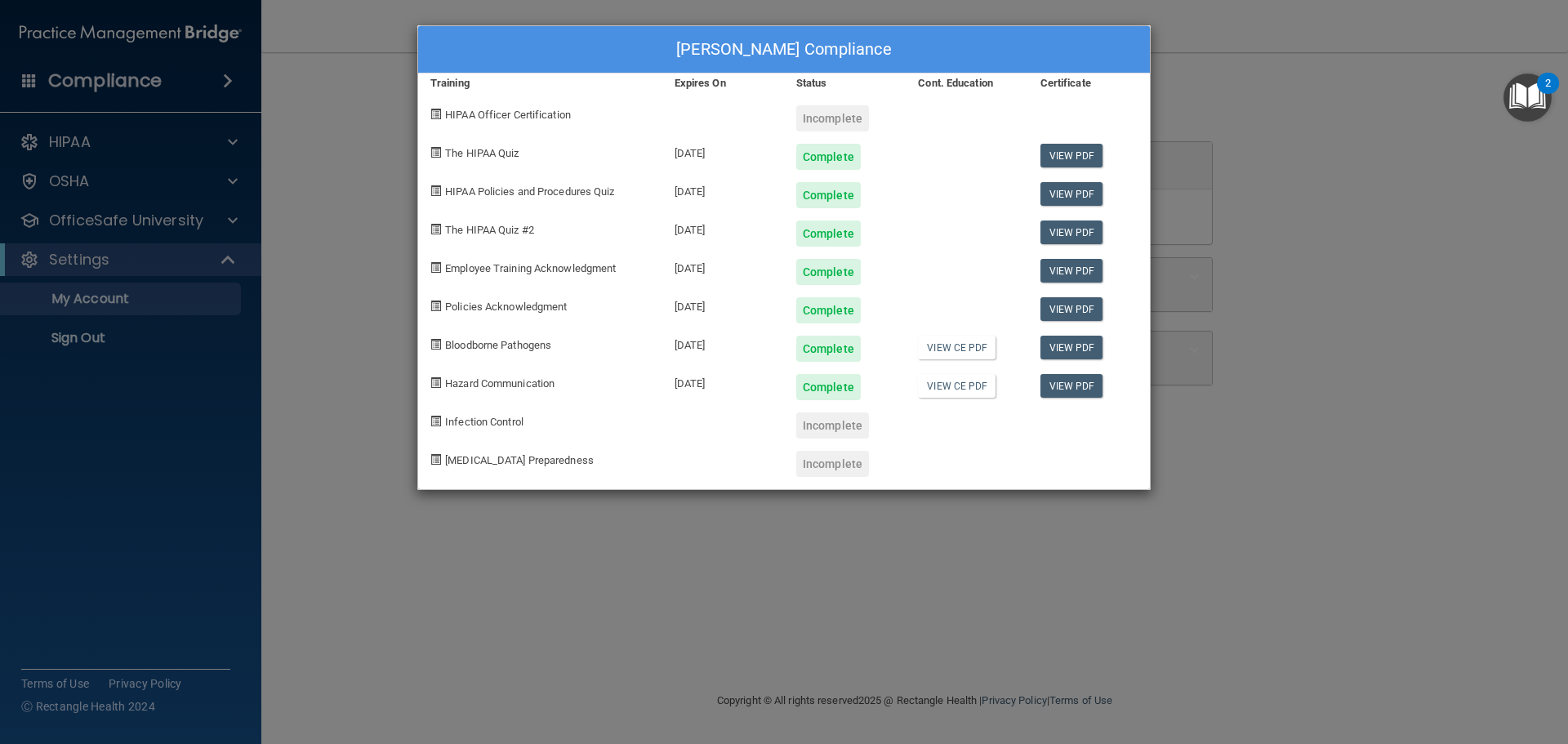
drag, startPoint x: 393, startPoint y: 674, endPoint x: 384, endPoint y: 675, distance: 9.1
click at [388, 676] on div "Mari Dean's Compliance Training Expires On Status Cont. Education Certificate H…" at bounding box center [784, 372] width 1568 height 744
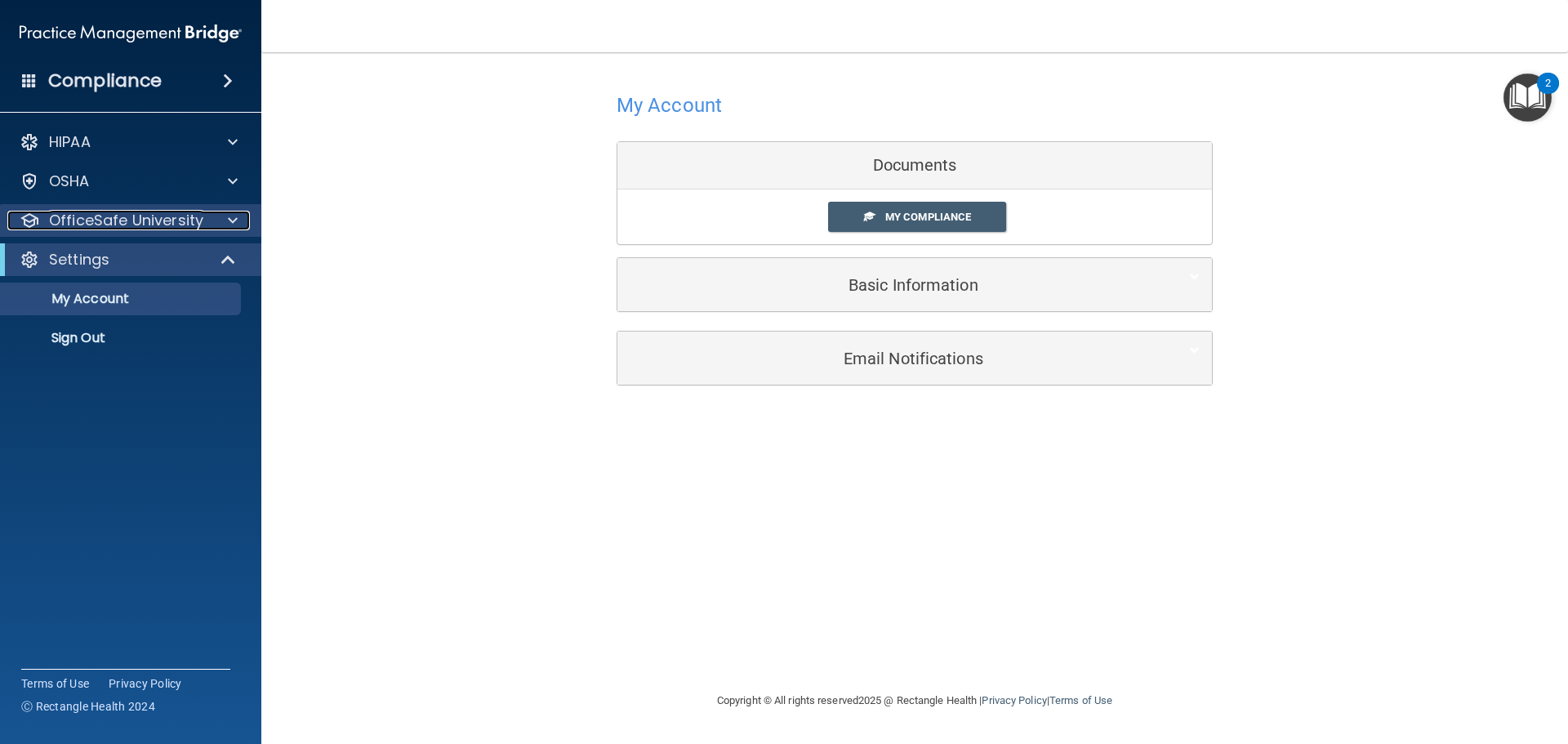
click at [119, 214] on p "OfficeSafe University" at bounding box center [126, 220] width 154 height 20
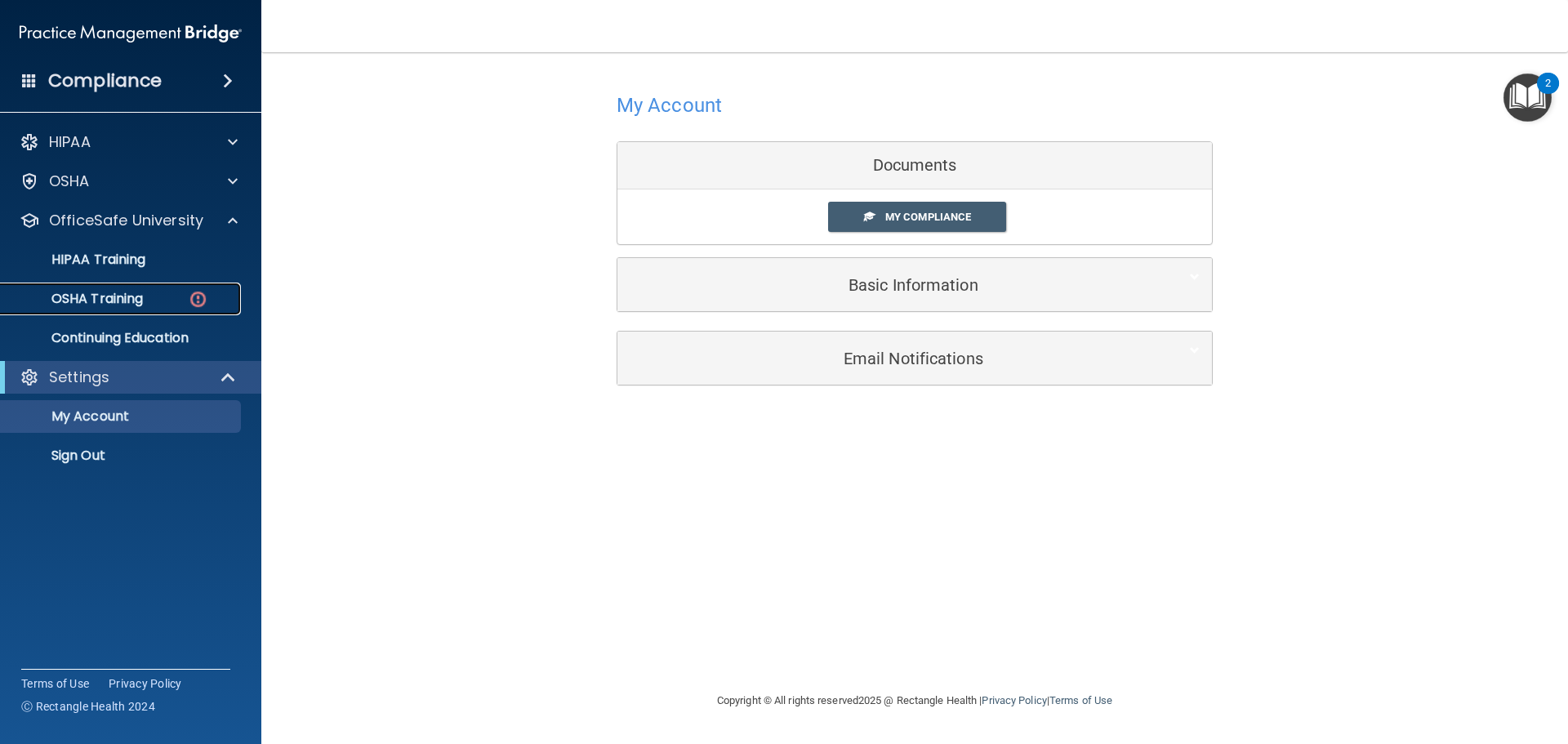
click at [133, 298] on p "OSHA Training" at bounding box center [76, 299] width 132 height 16
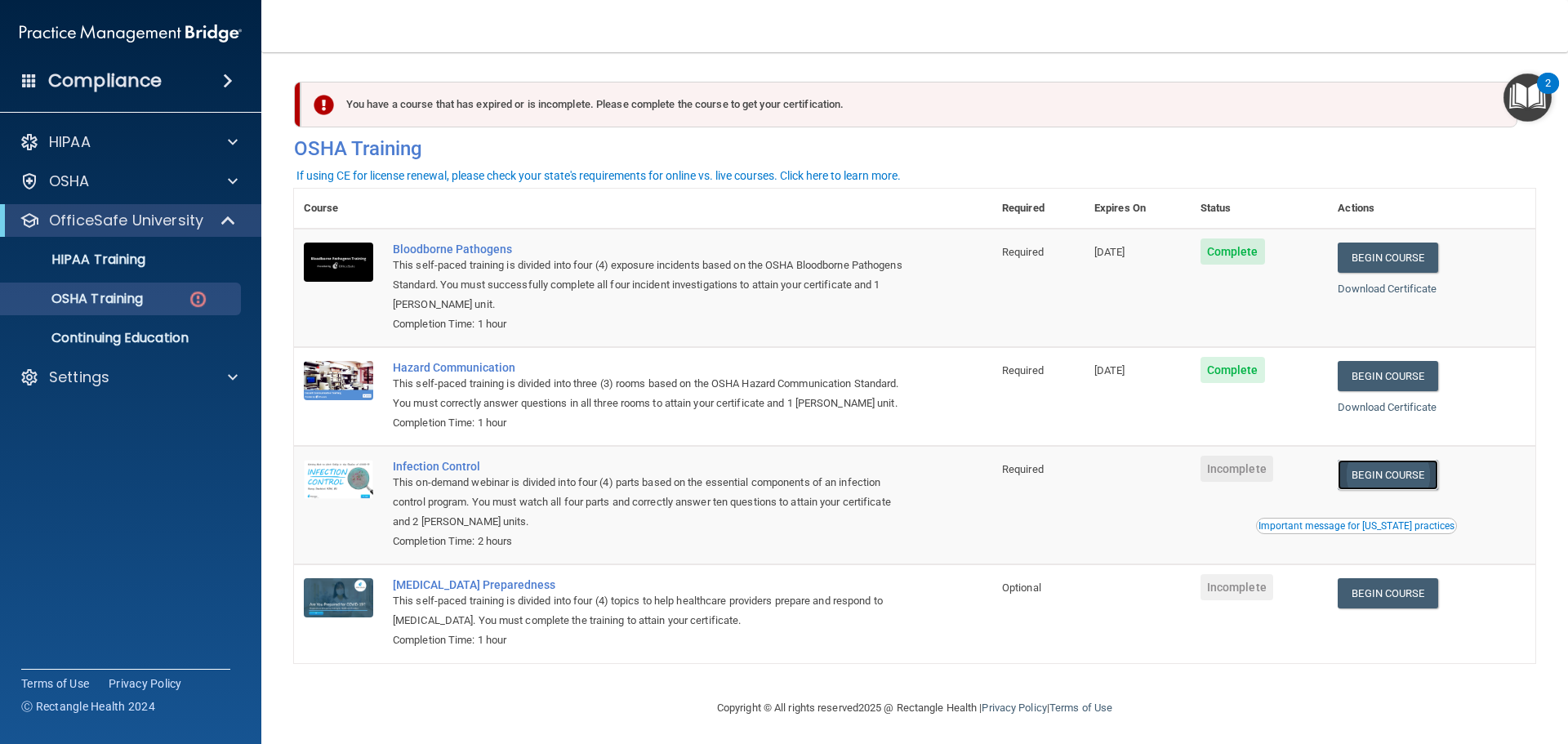
click at [1386, 490] on link "Begin Course" at bounding box center [1388, 475] width 100 height 30
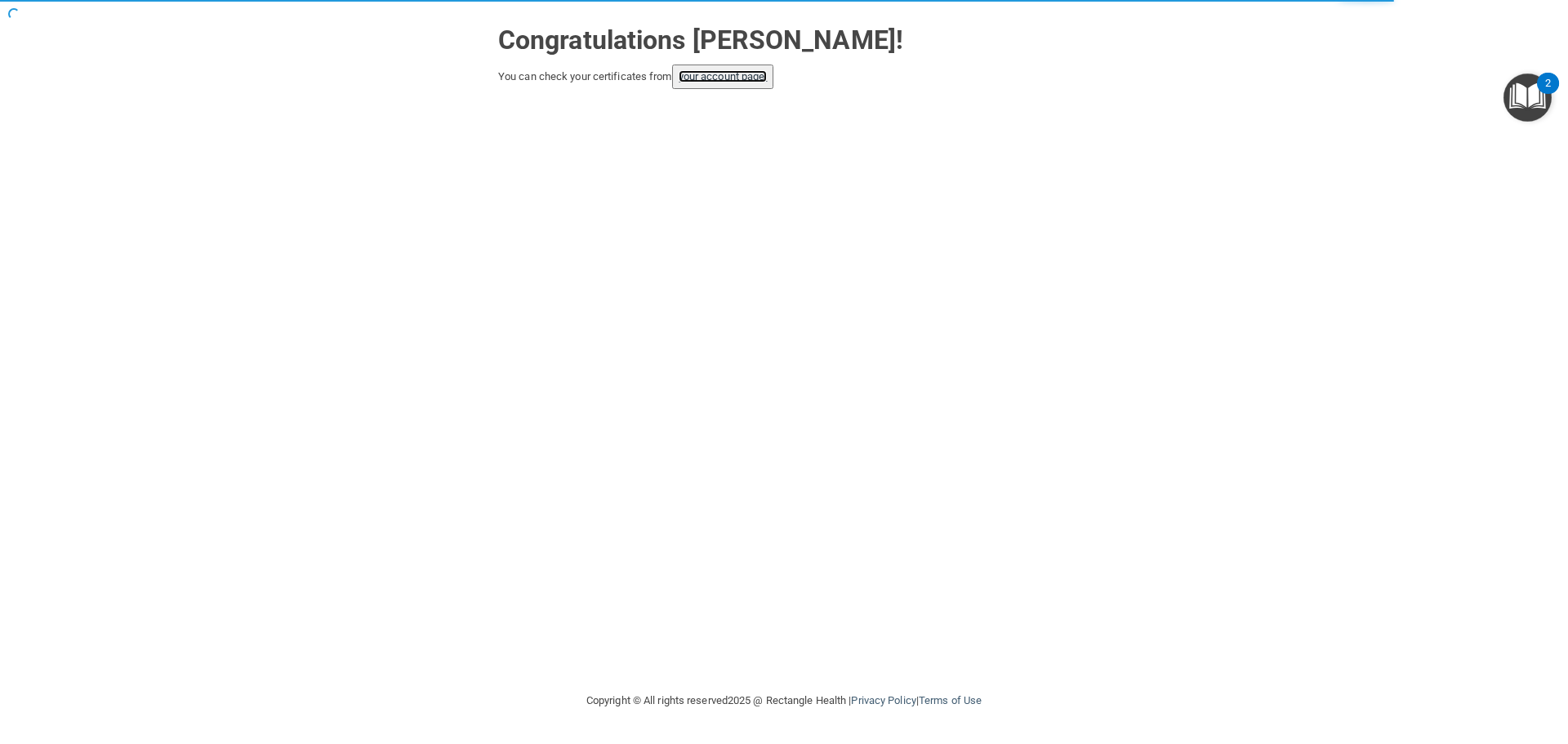
click at [745, 79] on link "your account page!" at bounding box center [723, 76] width 89 height 12
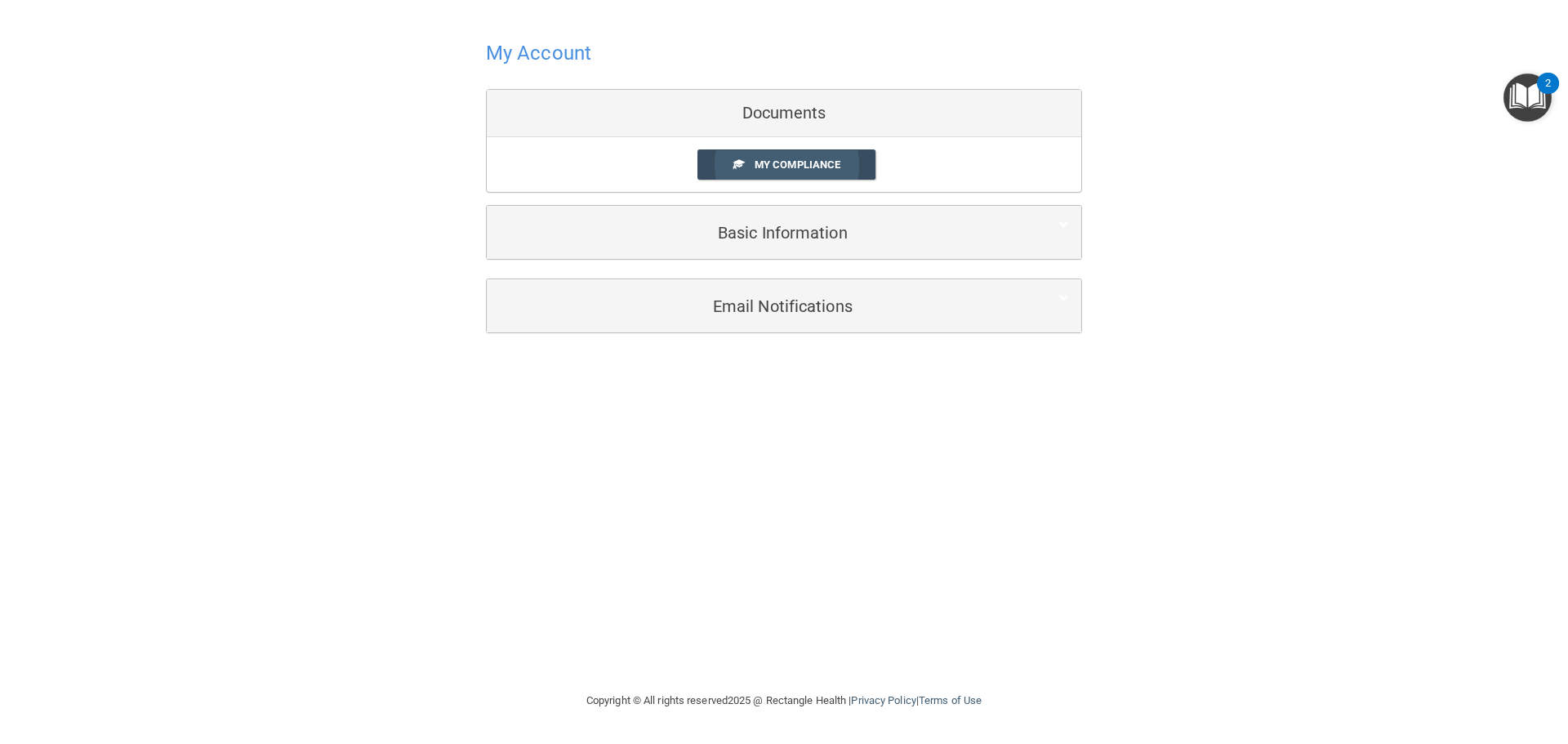
click at [777, 169] on span "My Compliance" at bounding box center [797, 164] width 85 height 12
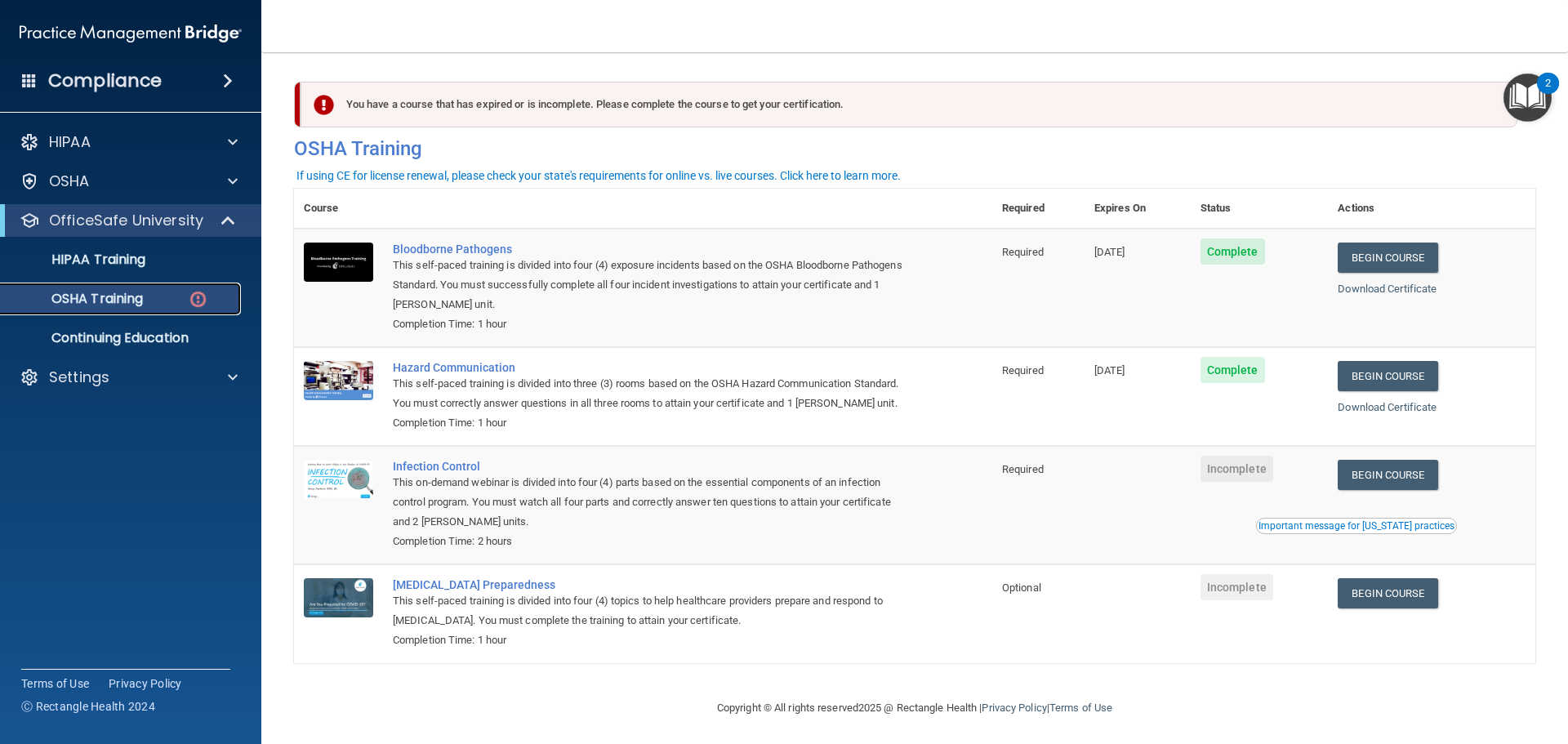
click at [129, 288] on link "OSHA Training" at bounding box center [113, 299] width 257 height 33
click at [1358, 411] on link "Download Certificate" at bounding box center [1387, 407] width 99 height 12
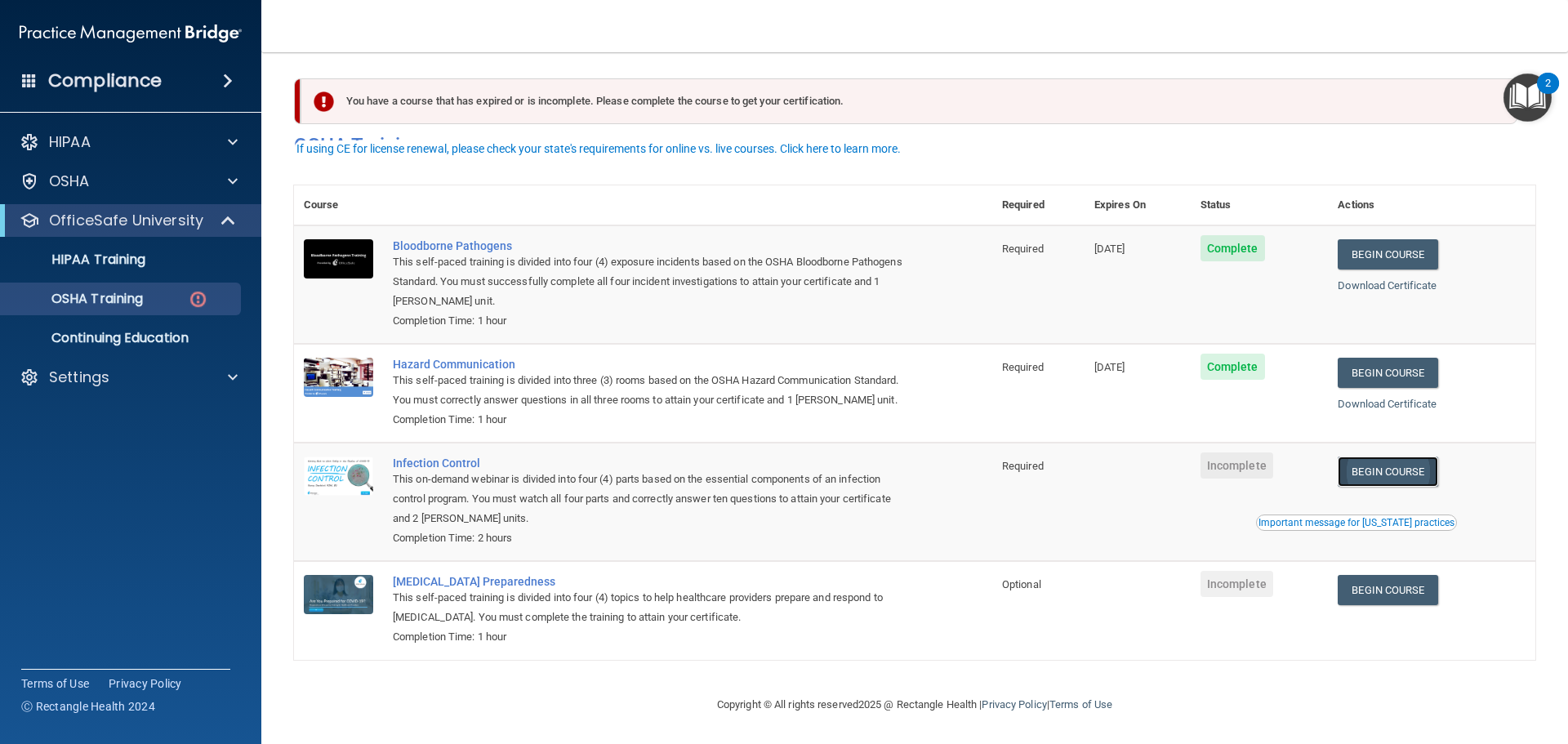
click at [1405, 469] on link "Begin Course" at bounding box center [1388, 472] width 100 height 30
click at [71, 256] on p "HIPAA Training" at bounding box center [78, 259] width 135 height 16
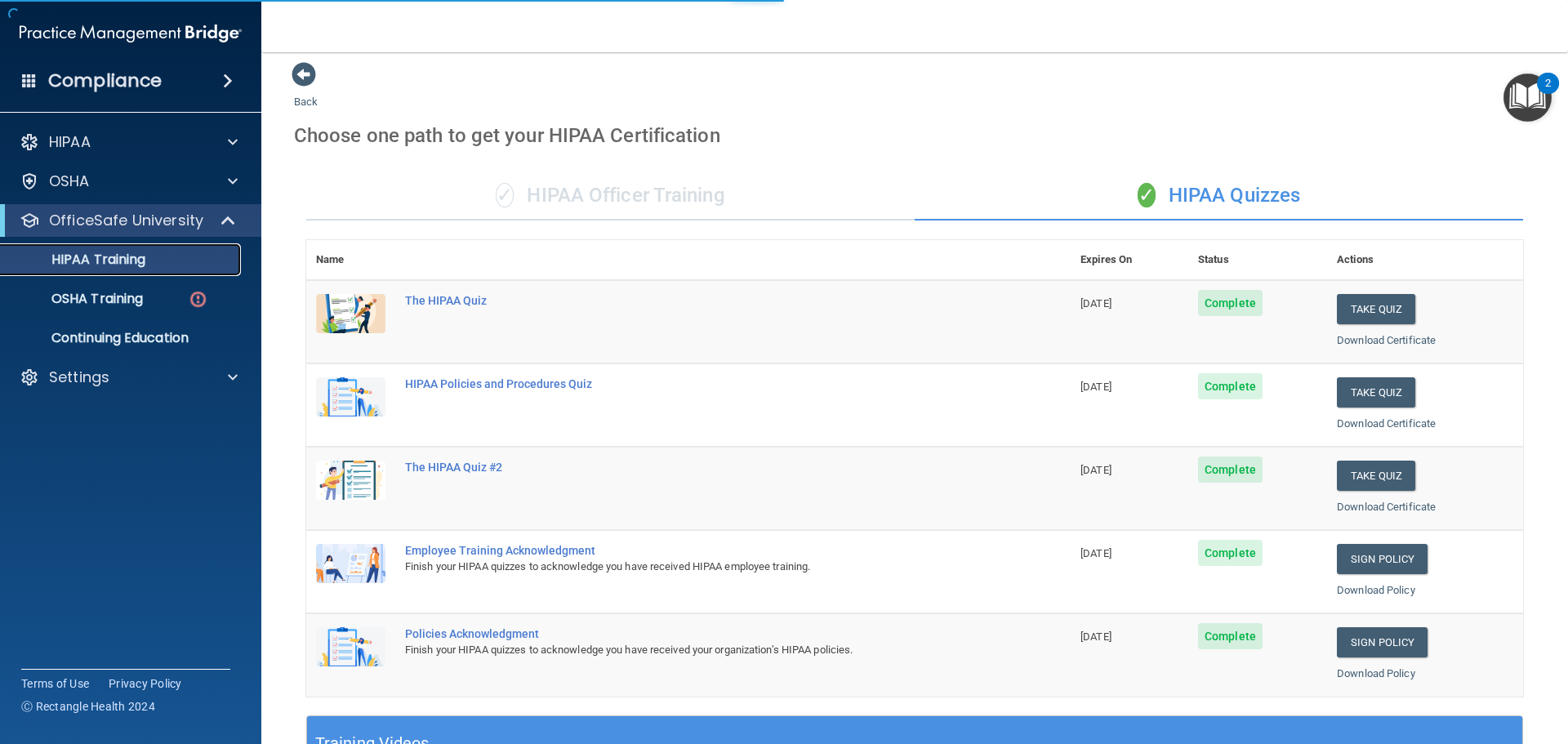
scroll to position [486, 0]
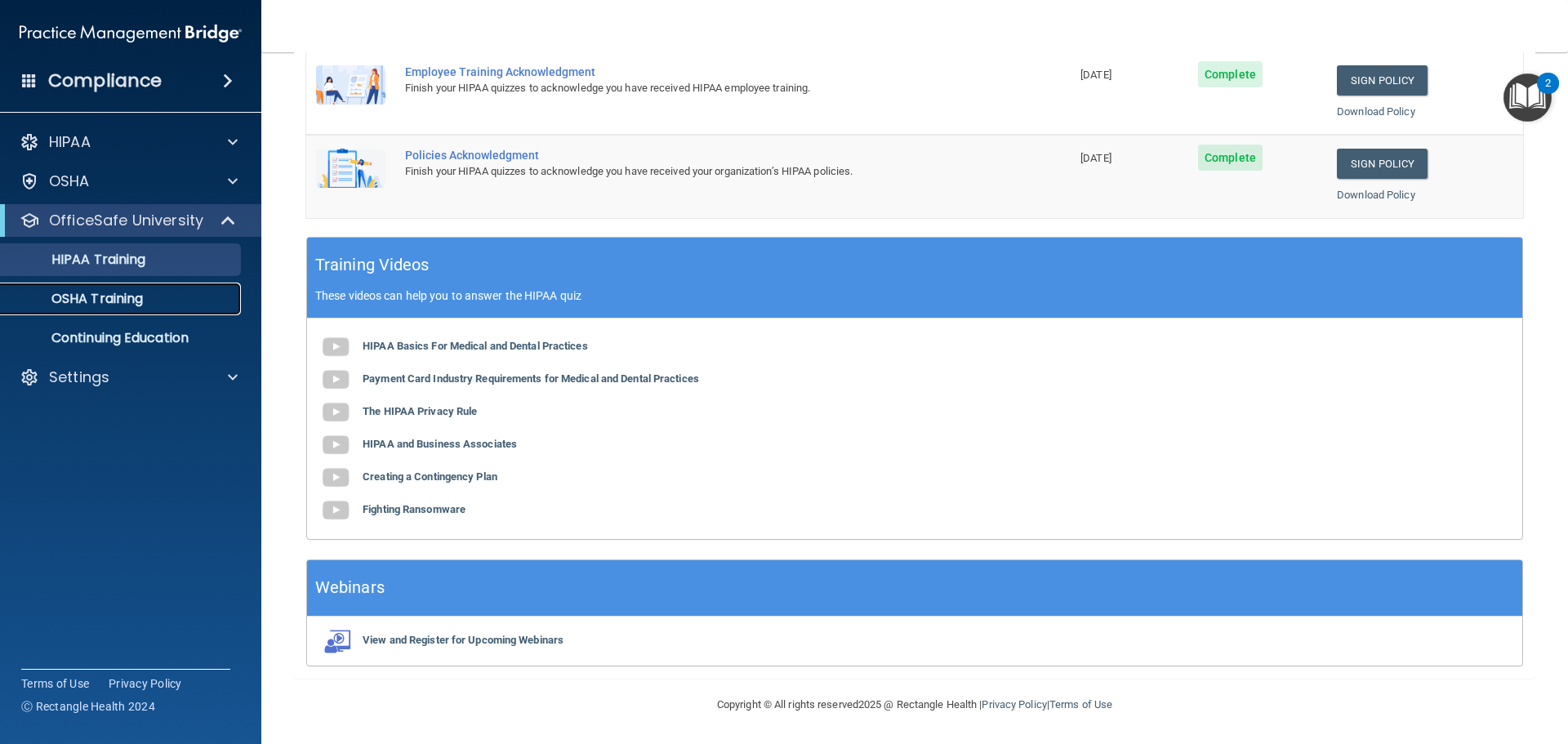
click at [97, 296] on p "OSHA Training" at bounding box center [76, 299] width 132 height 16
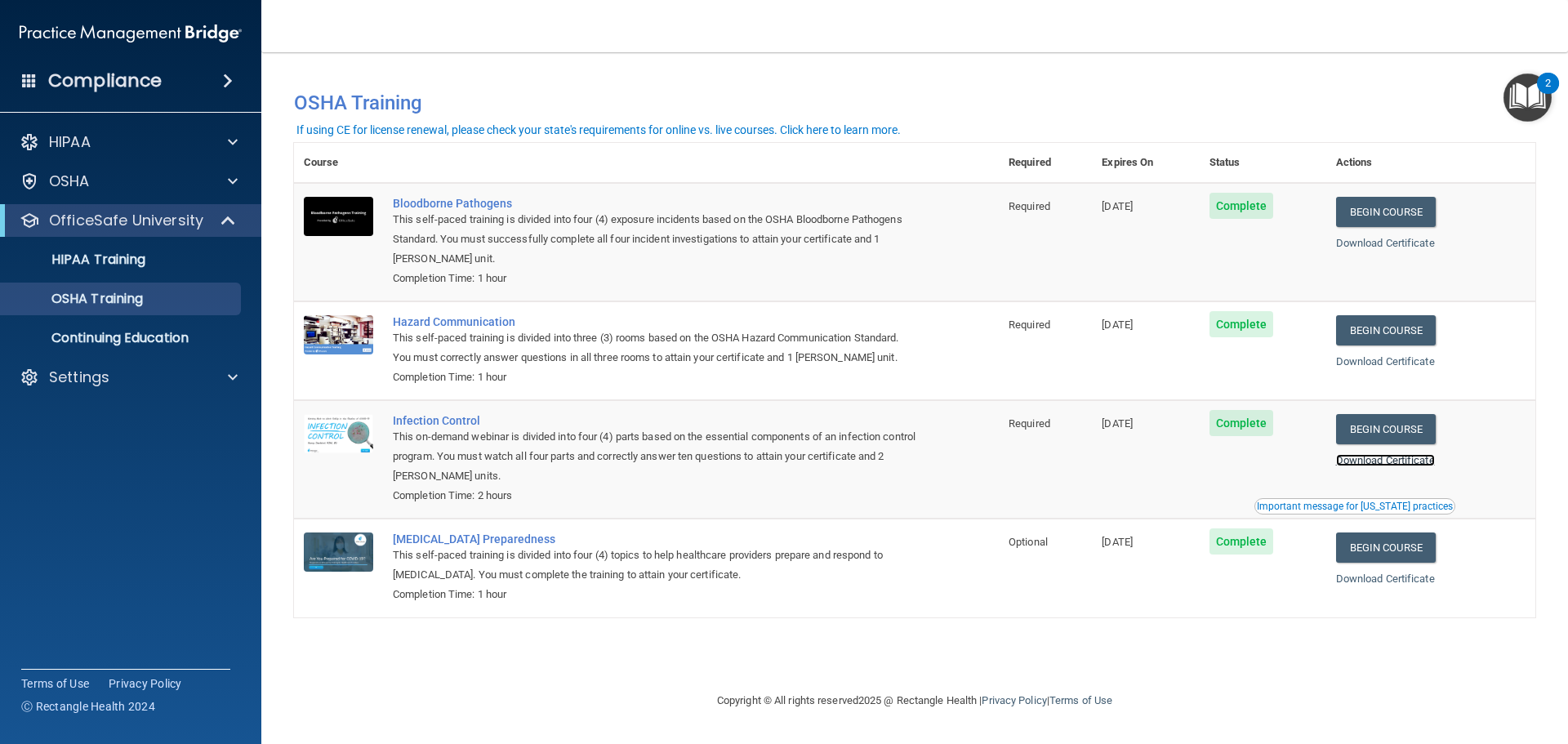
click at [1402, 461] on link "Download Certificate" at bounding box center [1385, 460] width 99 height 12
click at [134, 224] on p "OfficeSafe University" at bounding box center [126, 220] width 154 height 20
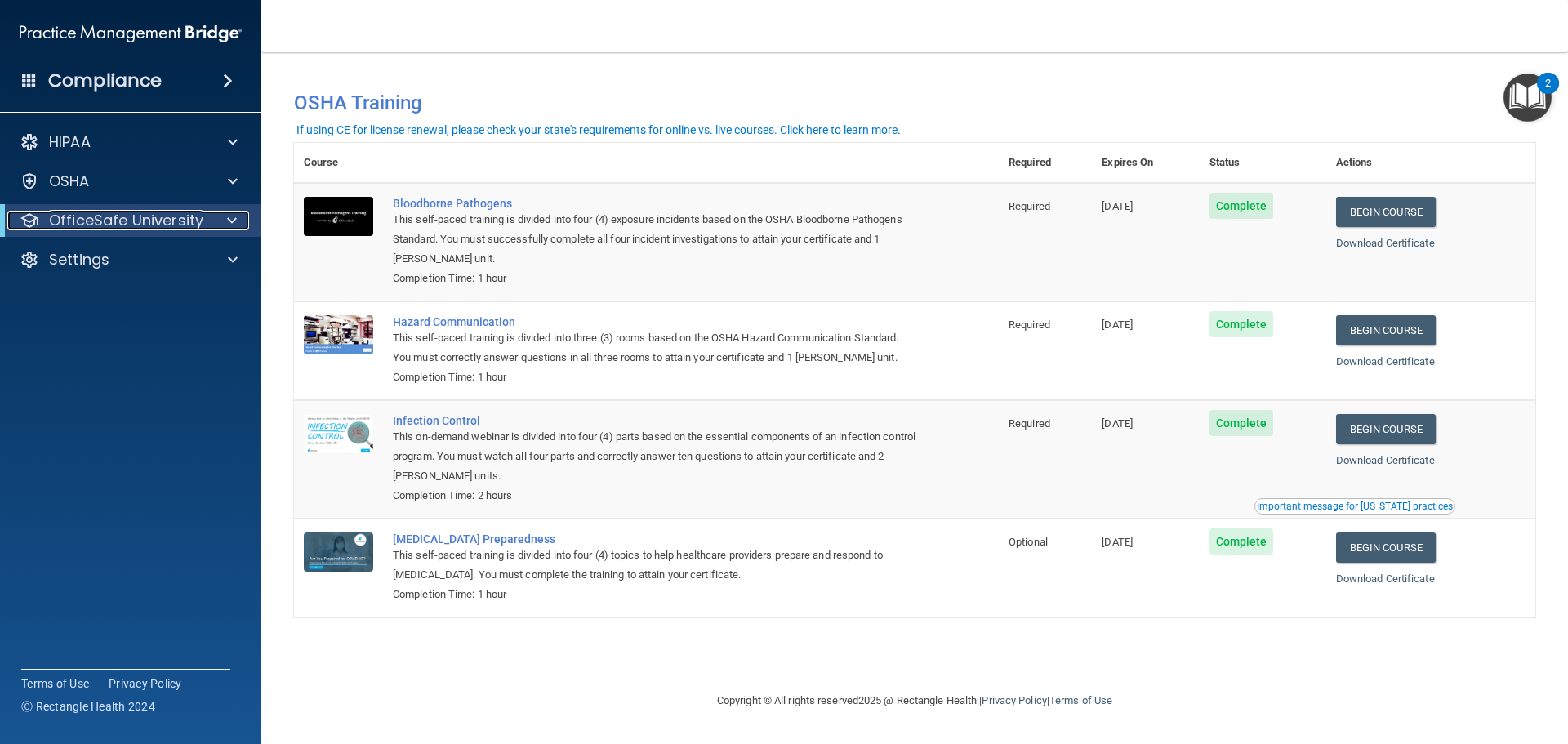
click at [192, 219] on p "OfficeSafe University" at bounding box center [126, 220] width 154 height 20
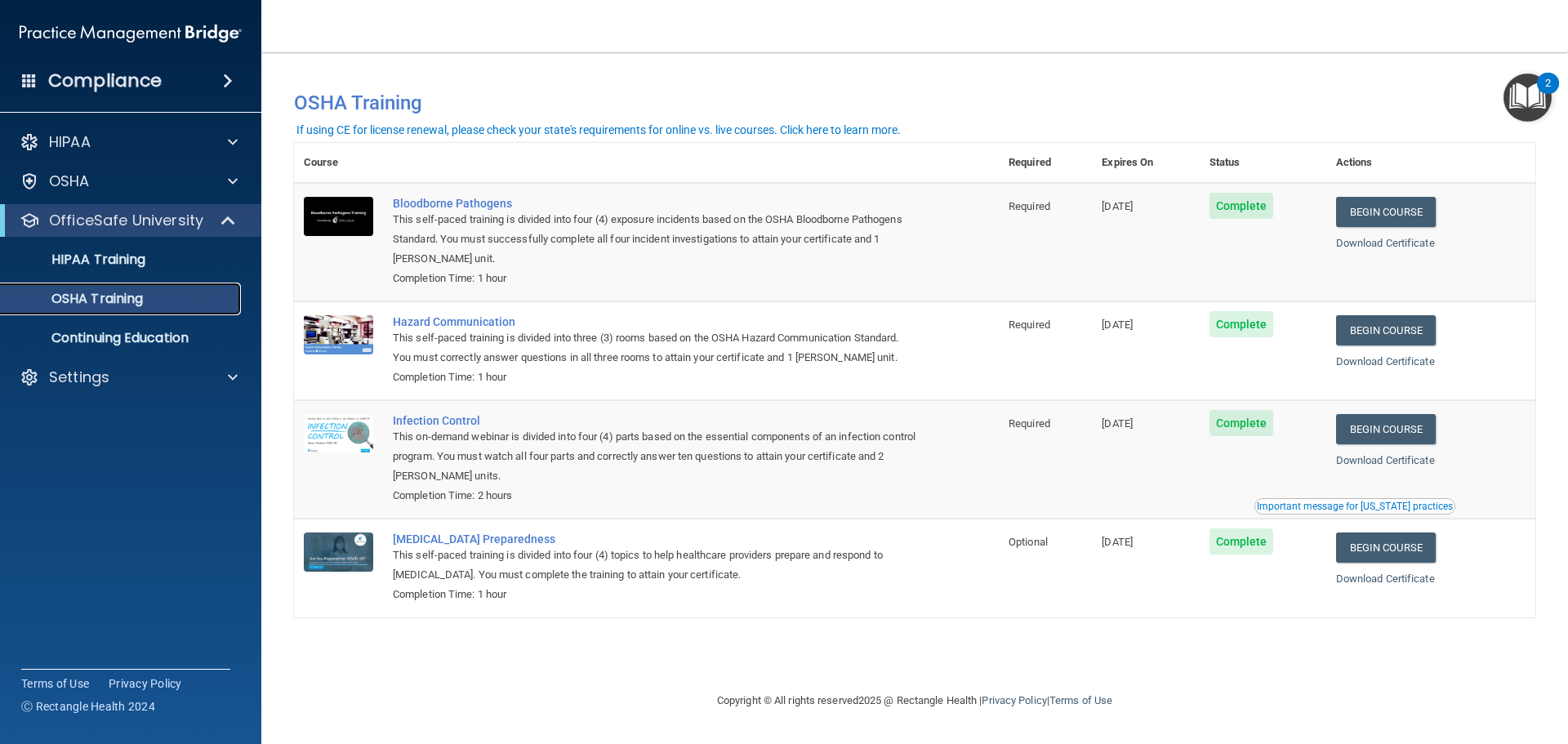
click at [83, 291] on p "OSHA Training" at bounding box center [76, 299] width 132 height 16
click at [90, 300] on p "OSHA Training" at bounding box center [76, 299] width 132 height 16
click at [71, 177] on p "OSHA" at bounding box center [69, 181] width 40 height 20
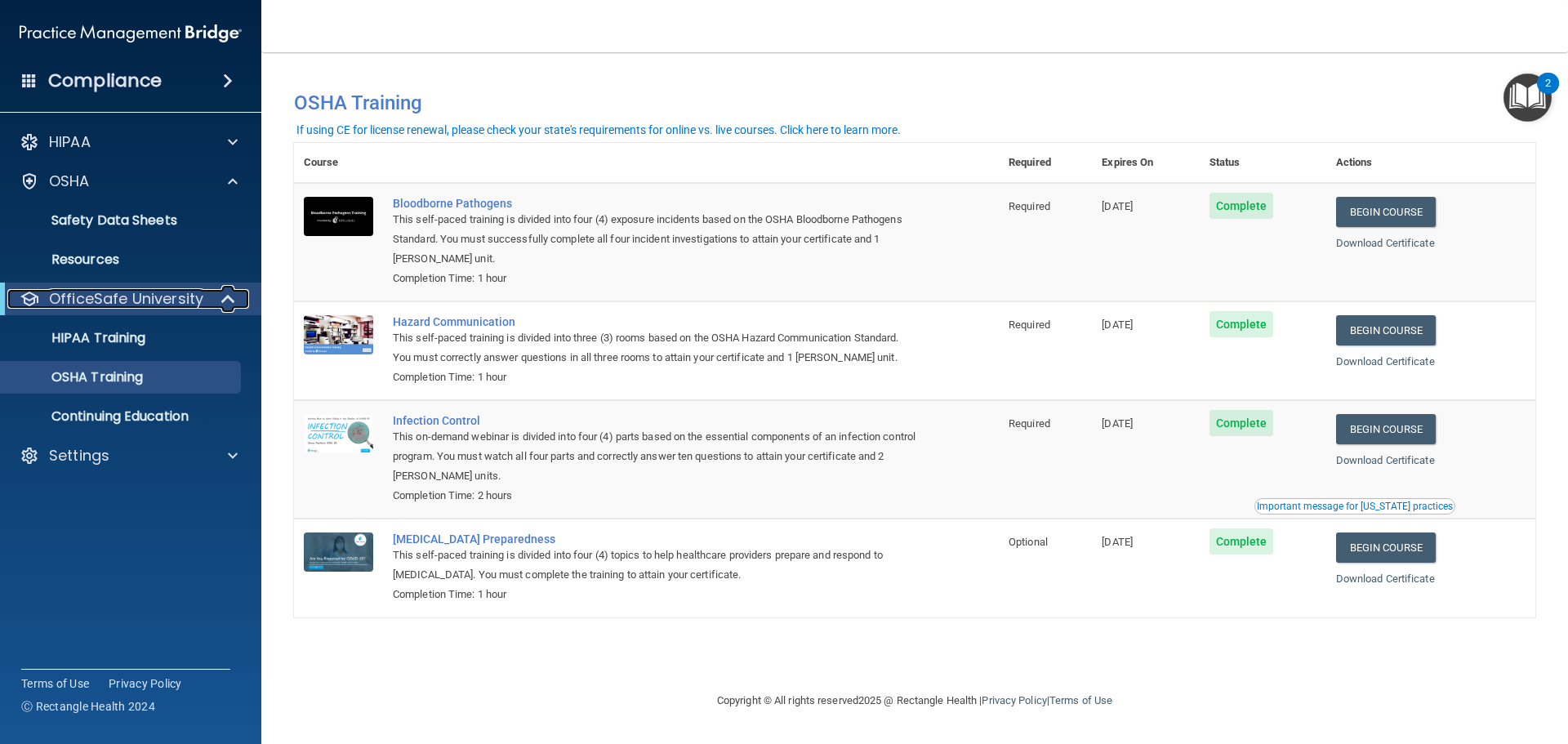
click at [121, 302] on p "OfficeSafe University" at bounding box center [126, 299] width 154 height 20
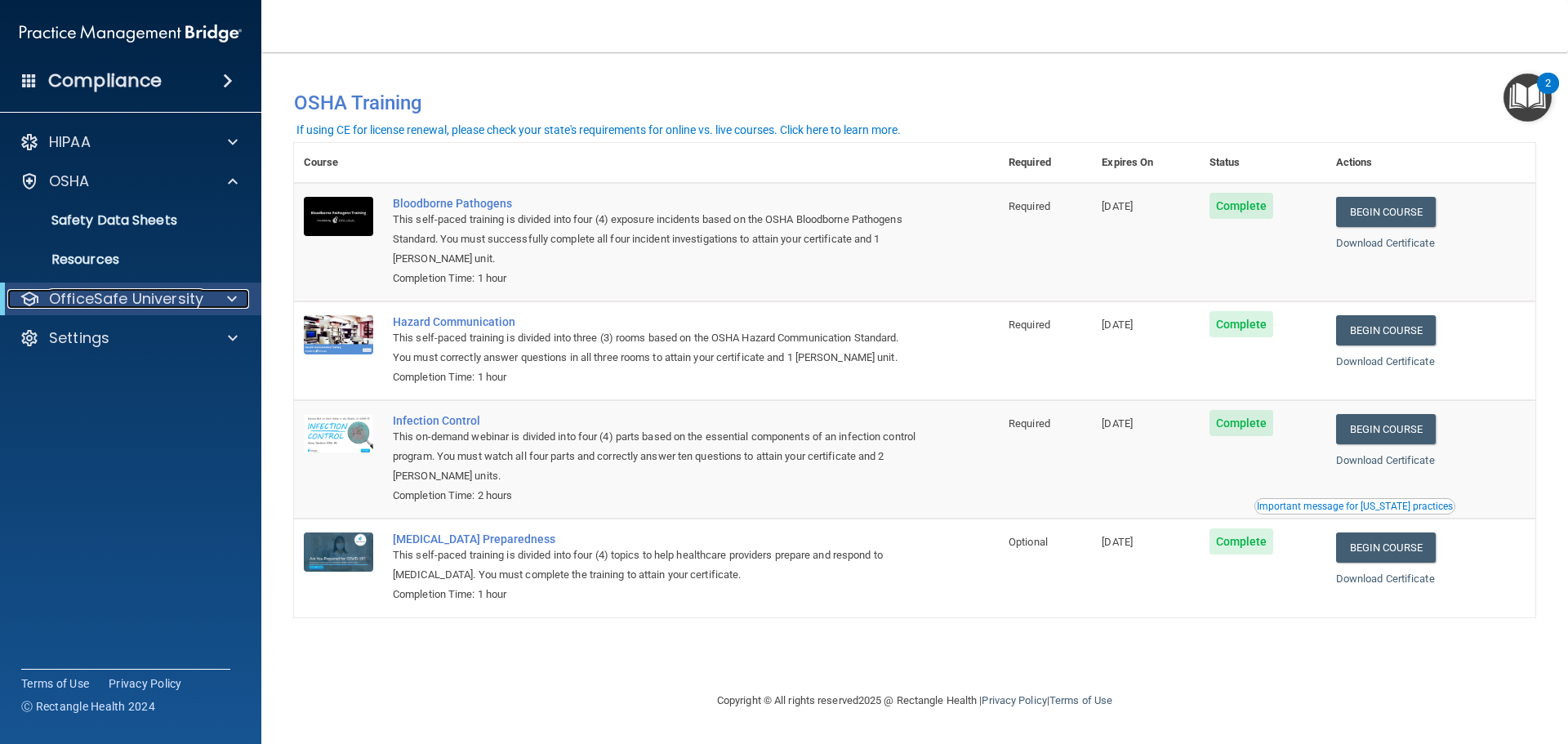
click at [119, 301] on p "OfficeSafe University" at bounding box center [126, 299] width 154 height 20
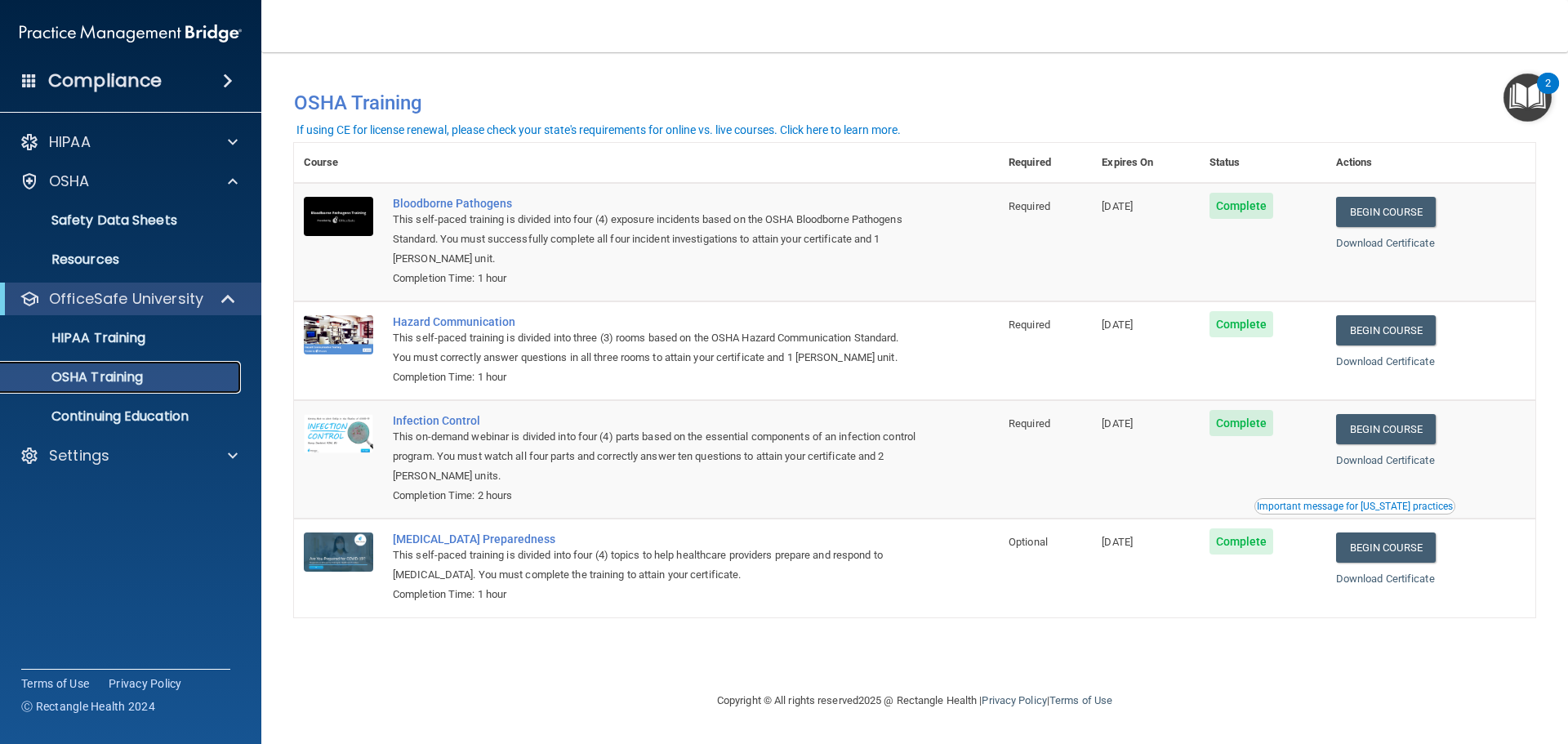
click at [94, 373] on p "OSHA Training" at bounding box center [76, 377] width 132 height 16
click at [69, 174] on p "OSHA" at bounding box center [69, 181] width 40 height 20
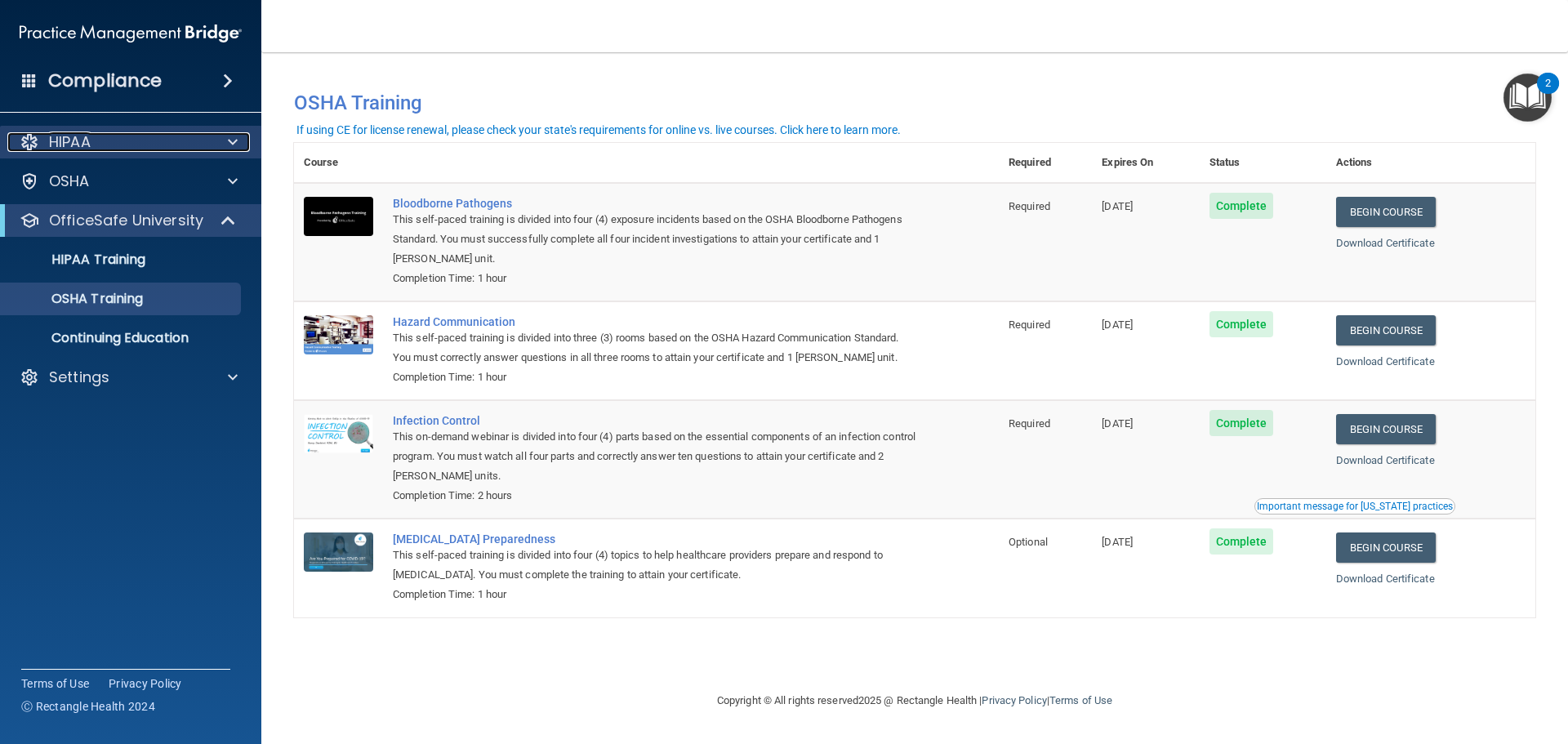
click at [66, 140] on p "HIPAA" at bounding box center [69, 142] width 41 height 20
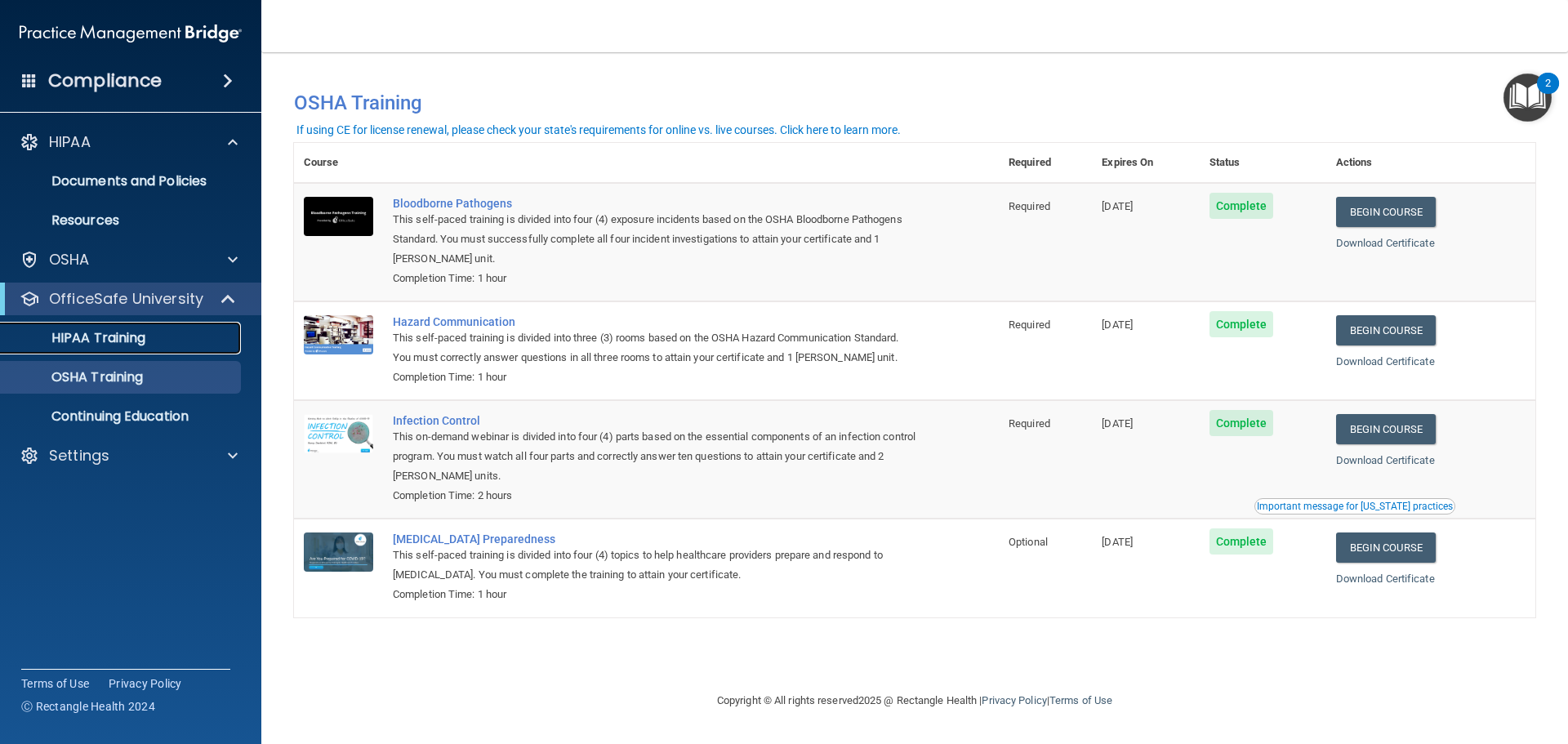
click at [91, 340] on p "HIPAA Training" at bounding box center [78, 337] width 135 height 16
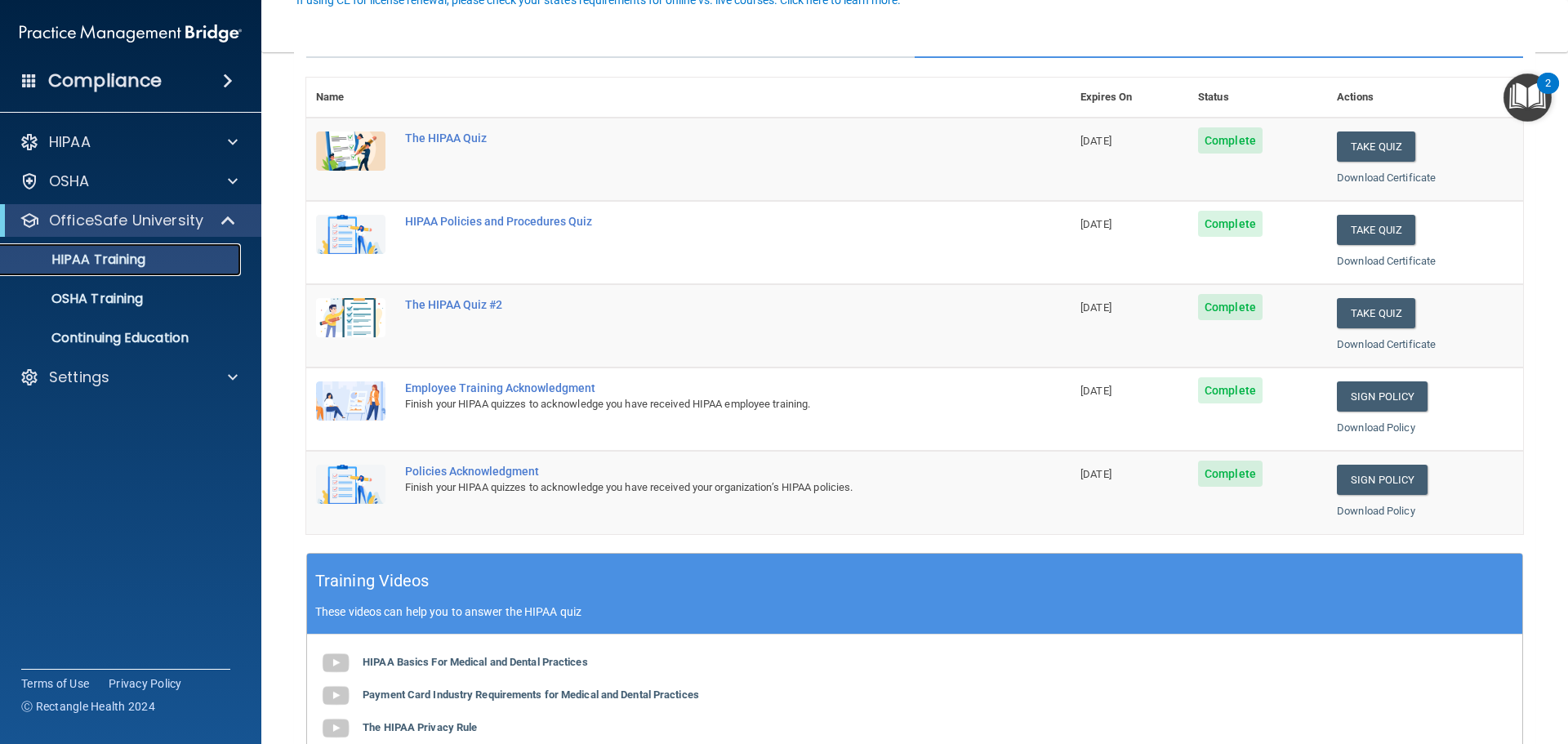
scroll to position [185, 0]
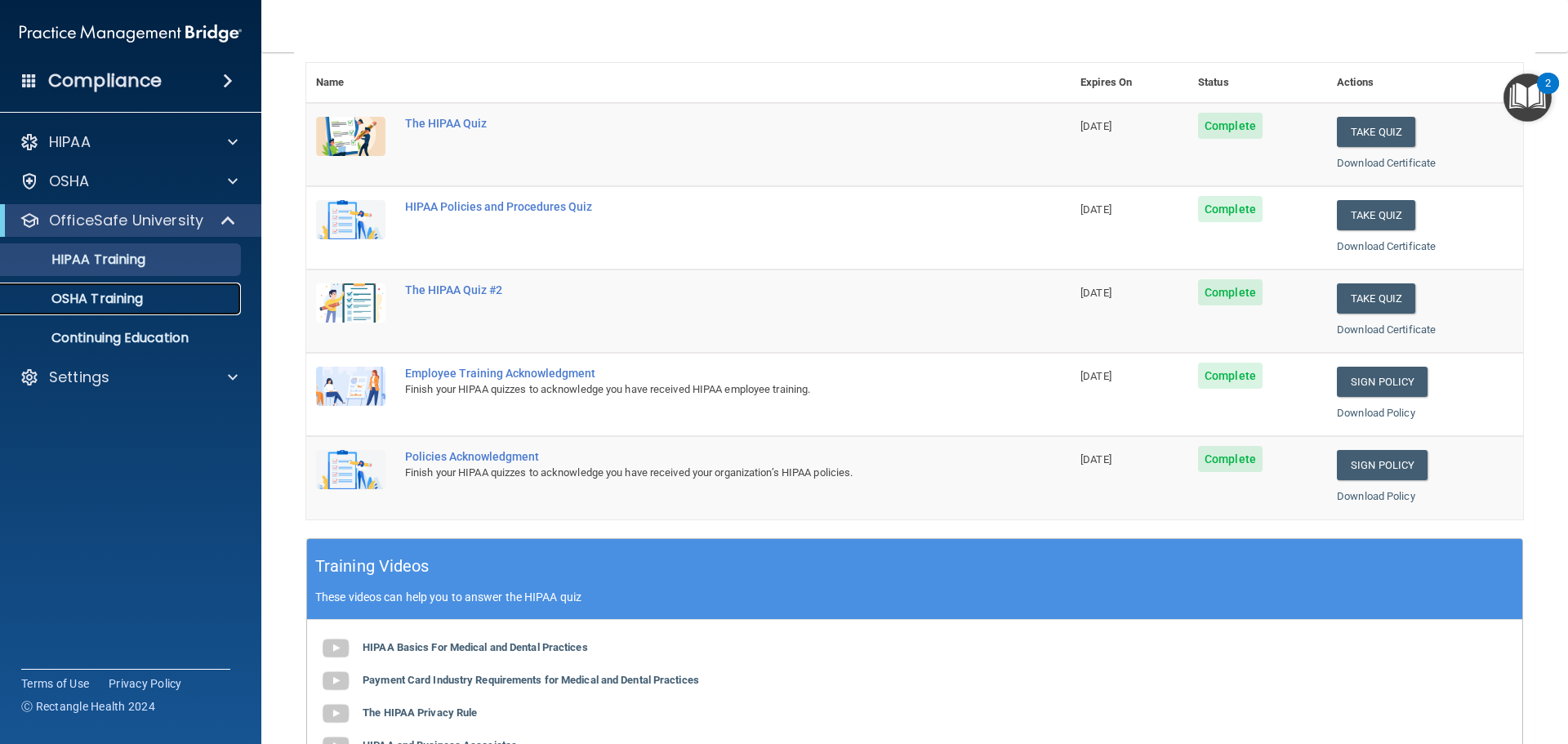
click at [102, 301] on p "OSHA Training" at bounding box center [76, 299] width 132 height 16
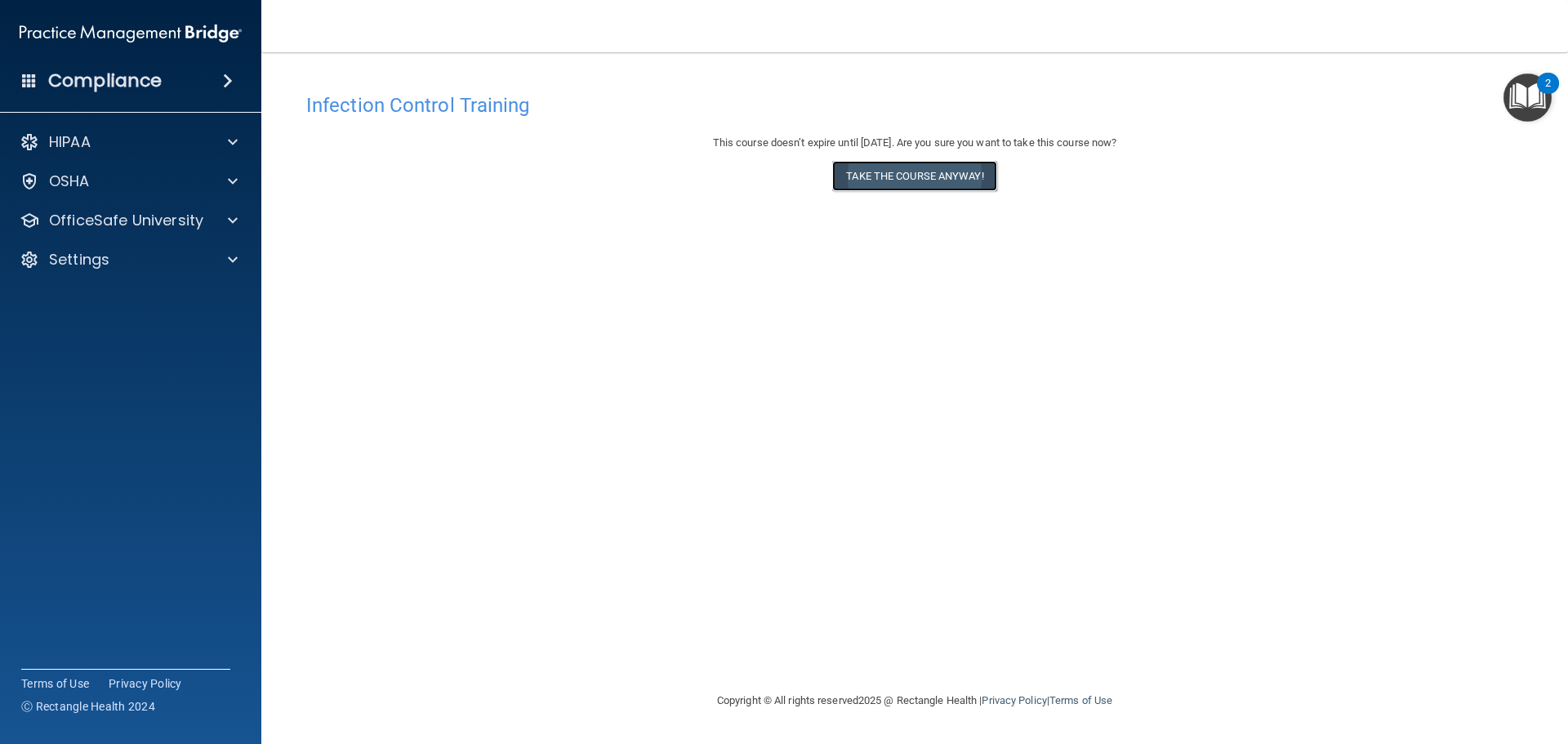
click at [996, 178] on button "Take the course anyway!" at bounding box center [914, 176] width 164 height 30
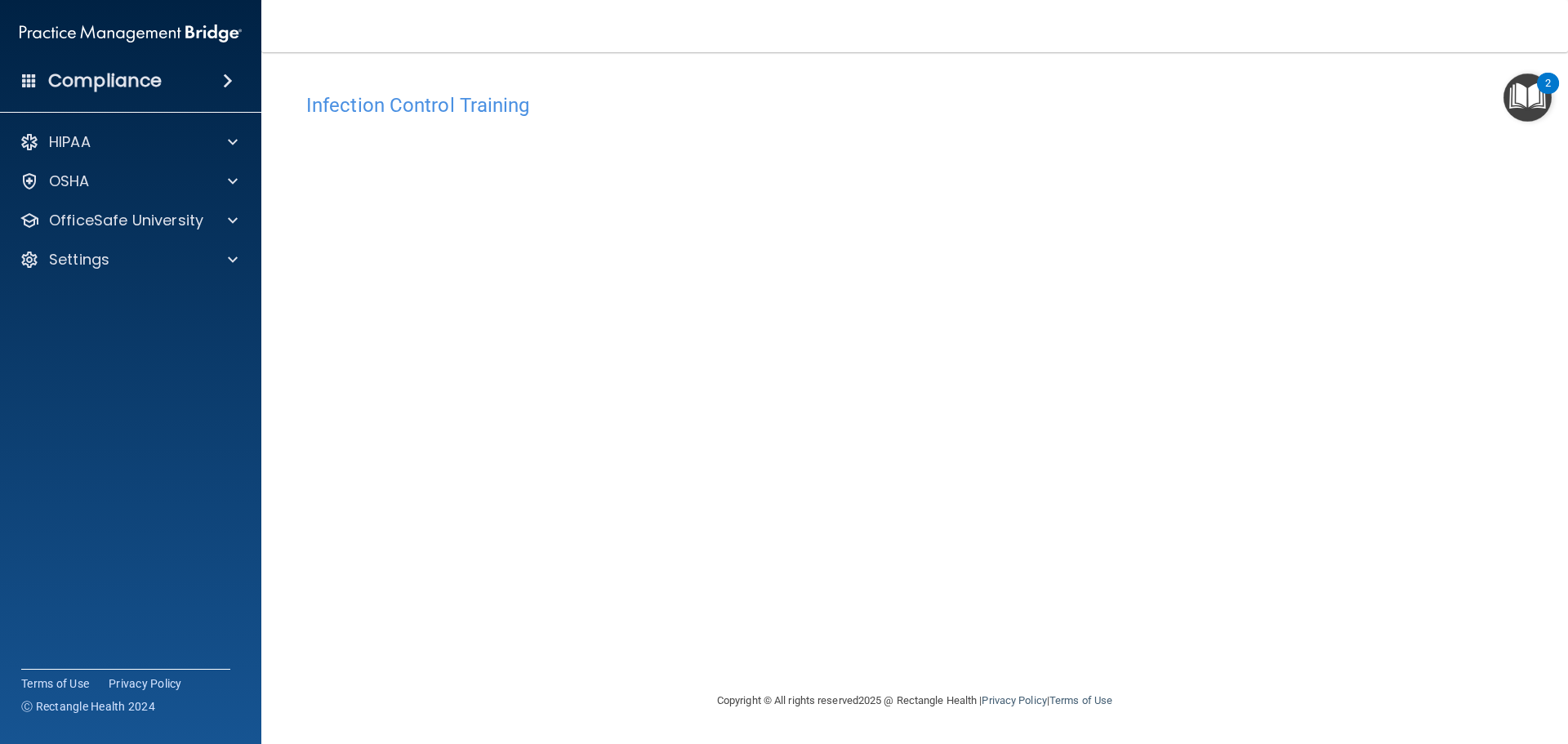
drag, startPoint x: 111, startPoint y: 209, endPoint x: 122, endPoint y: 198, distance: 15.6
click at [118, 201] on div "HIPAA Documents and Policies Report an Incident Business Associates Emergency P…" at bounding box center [131, 204] width 262 height 170
click at [141, 225] on p "OfficeSafe University" at bounding box center [126, 220] width 154 height 20
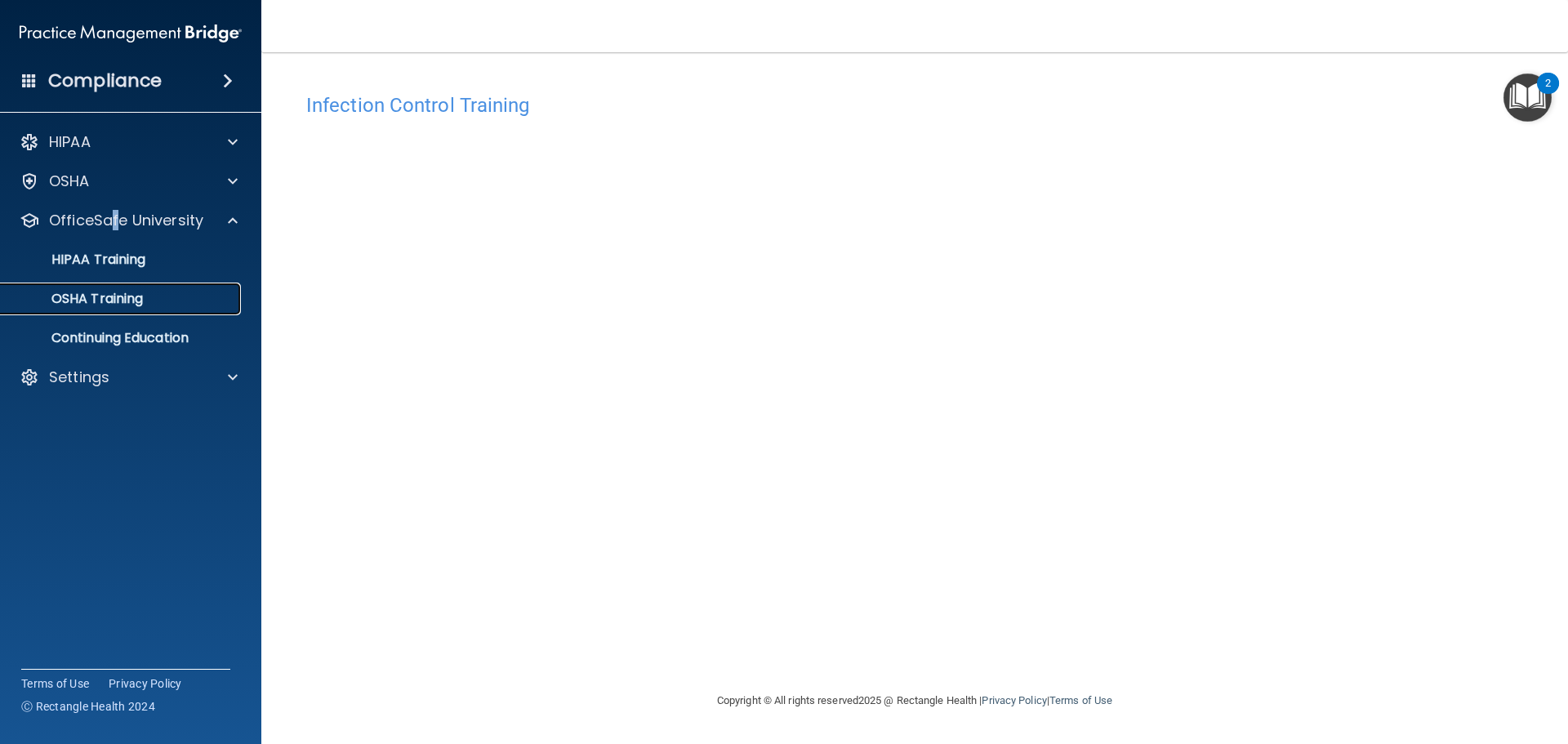
click at [122, 299] on p "OSHA Training" at bounding box center [76, 299] width 132 height 16
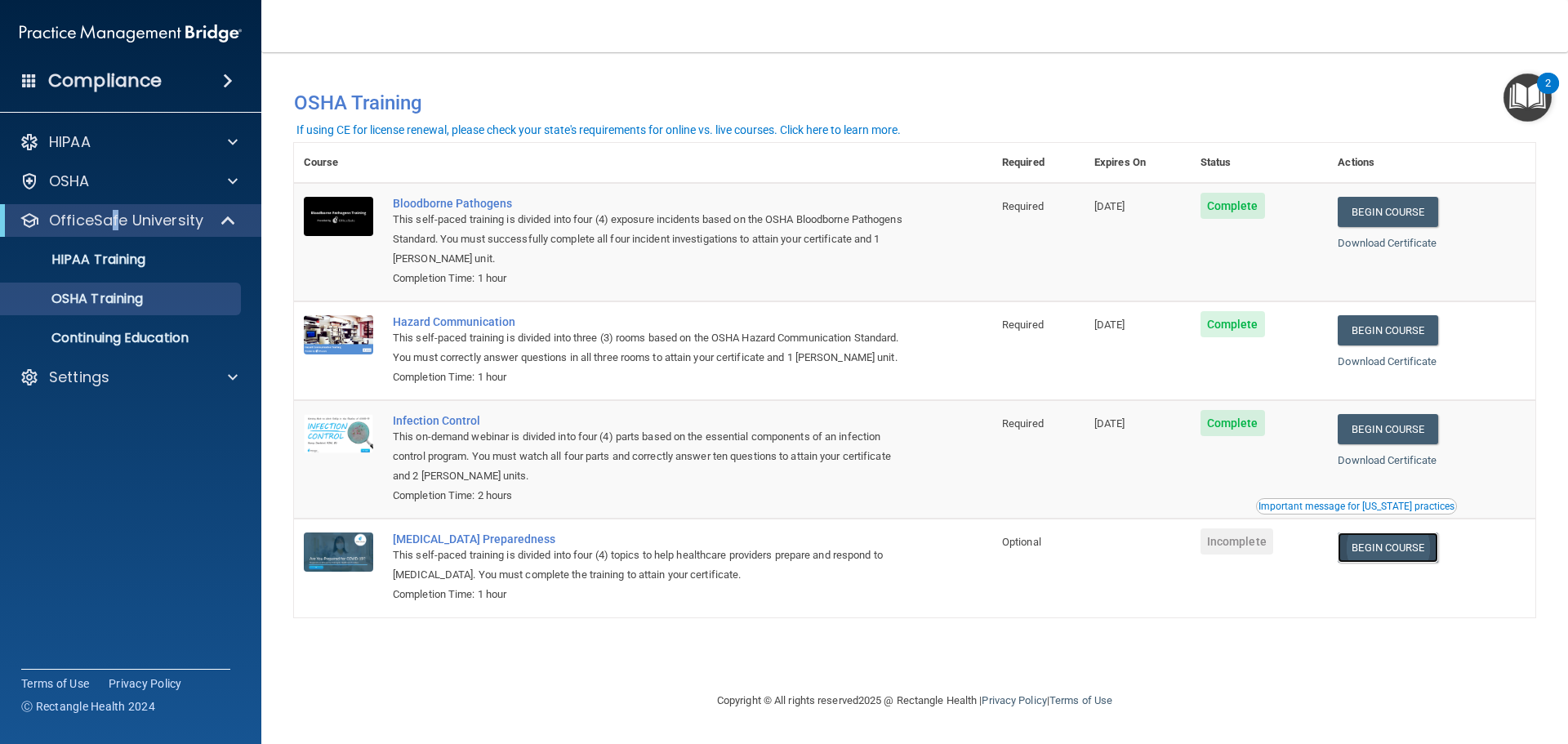
click at [1417, 549] on link "Begin Course" at bounding box center [1388, 548] width 100 height 30
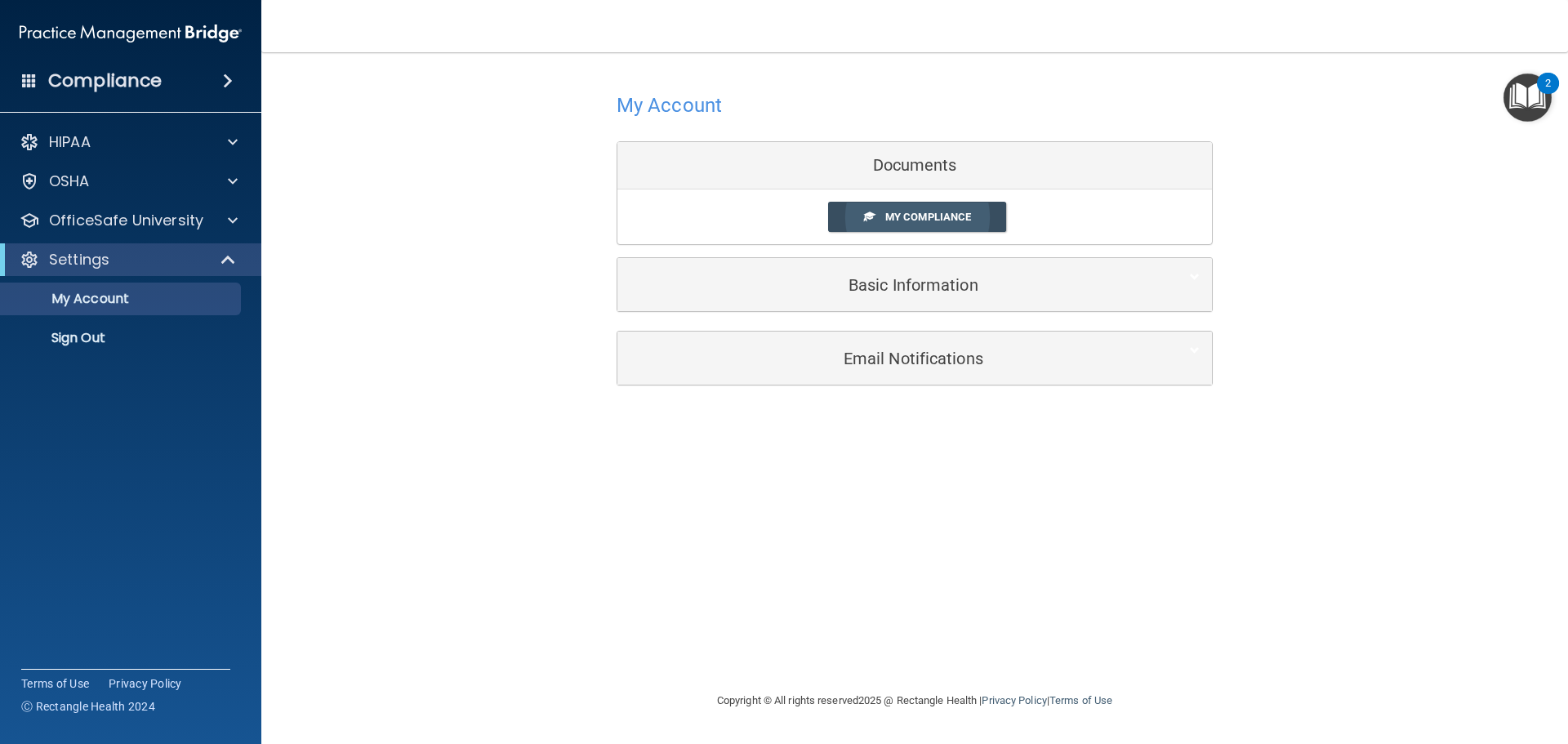
click at [969, 206] on link "My Compliance" at bounding box center [917, 217] width 178 height 30
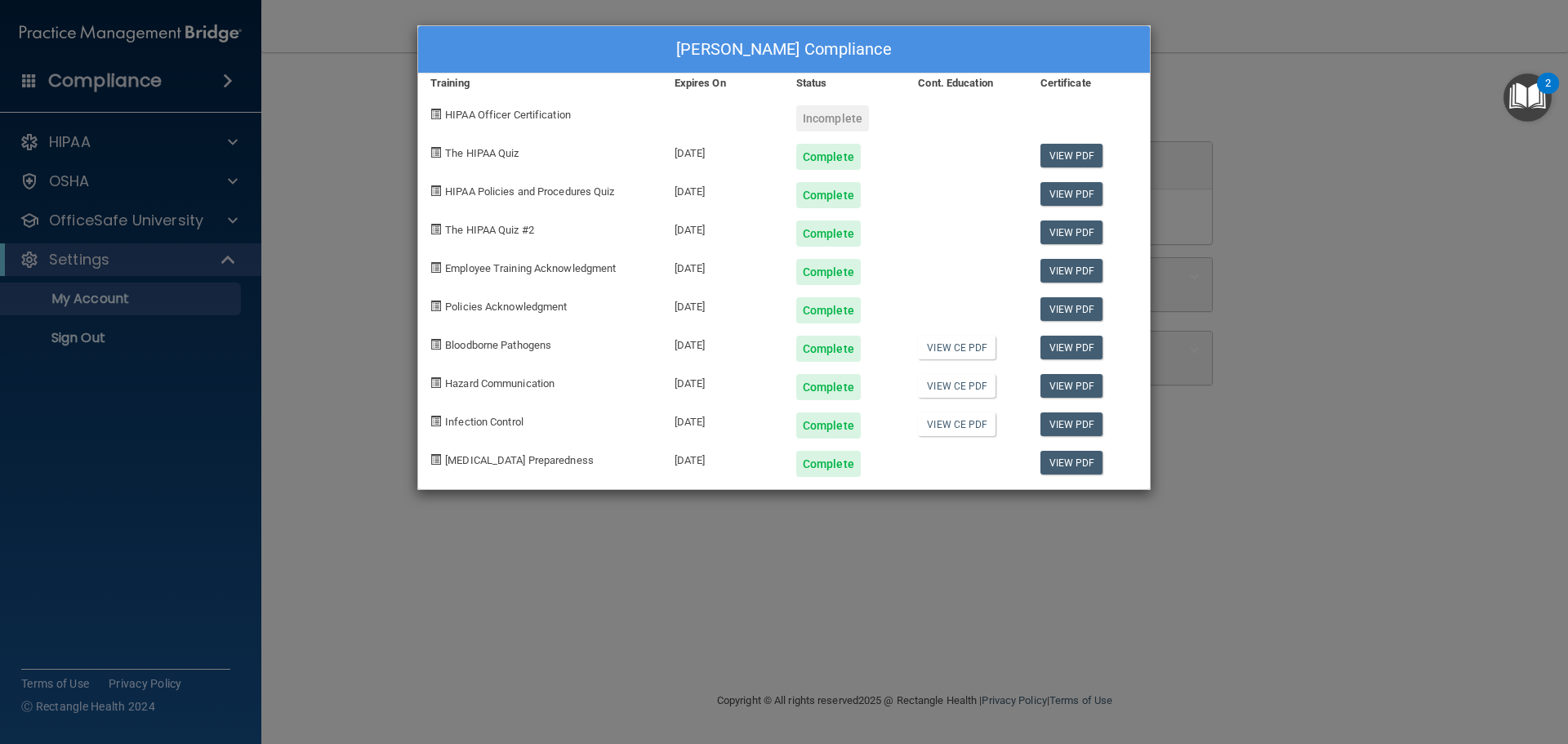
click at [385, 546] on div "[PERSON_NAME] Compliance Training Expires On Status Cont. Education Certificate…" at bounding box center [784, 372] width 1568 height 744
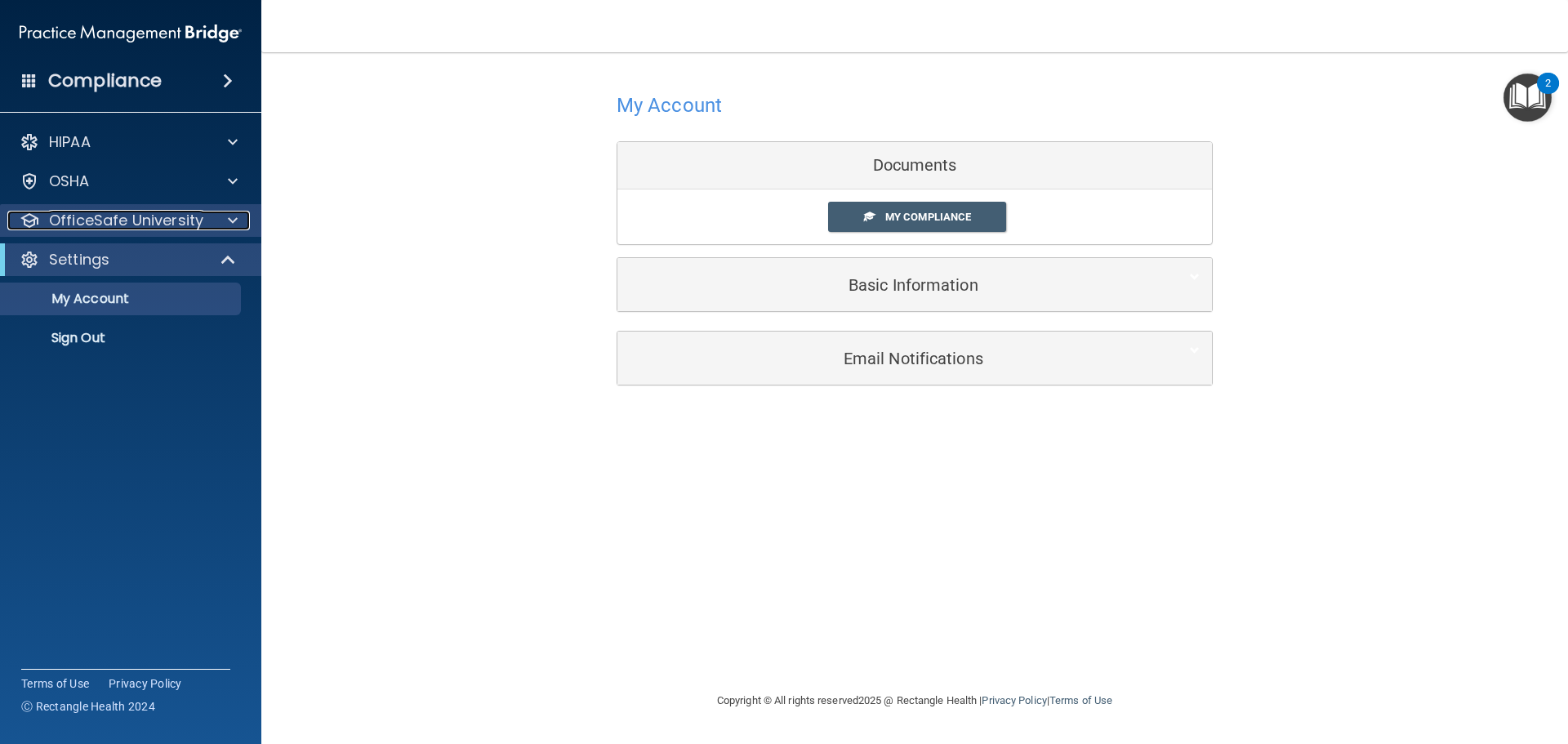
click at [85, 221] on p "OfficeSafe University" at bounding box center [126, 220] width 154 height 20
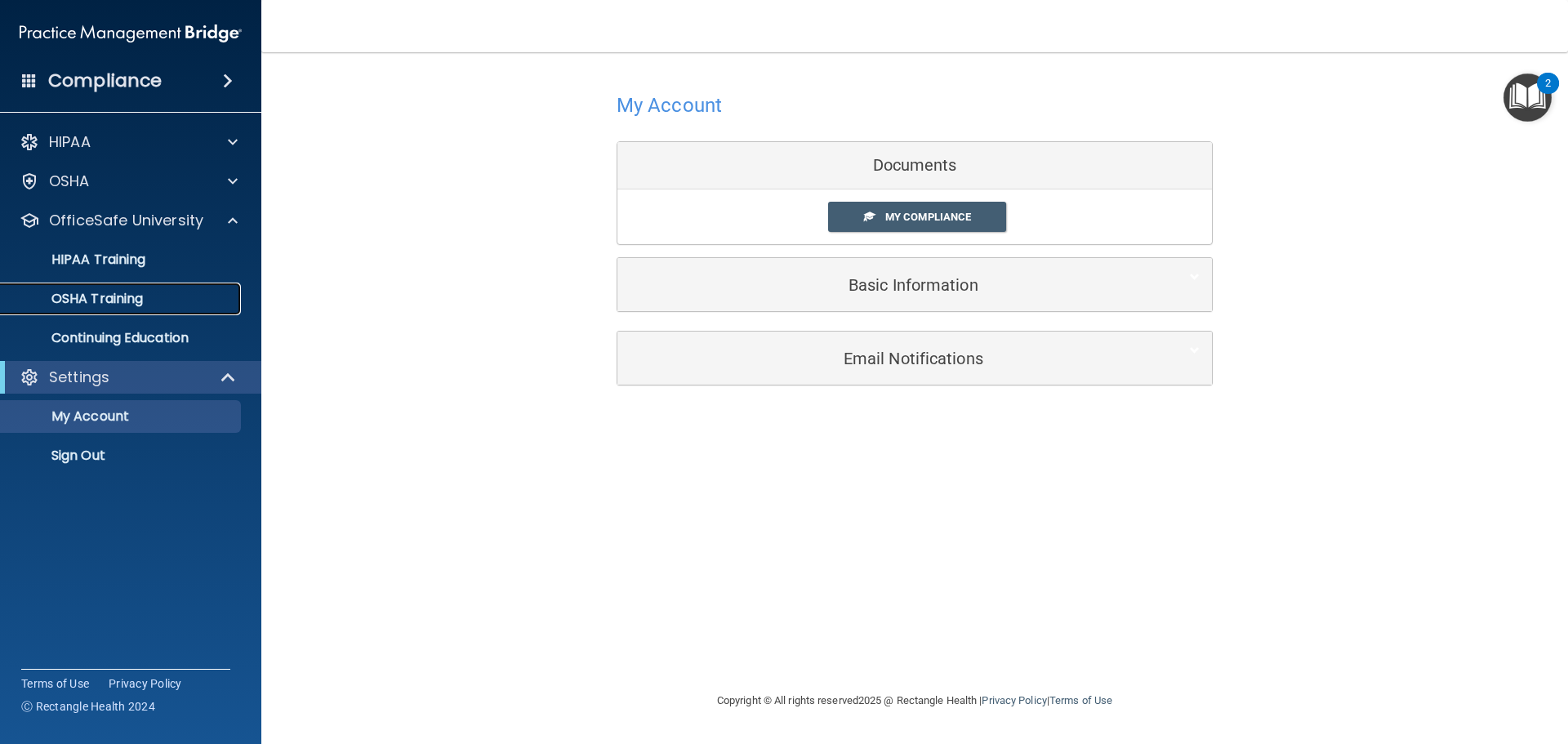
click at [138, 304] on p "OSHA Training" at bounding box center [76, 299] width 132 height 16
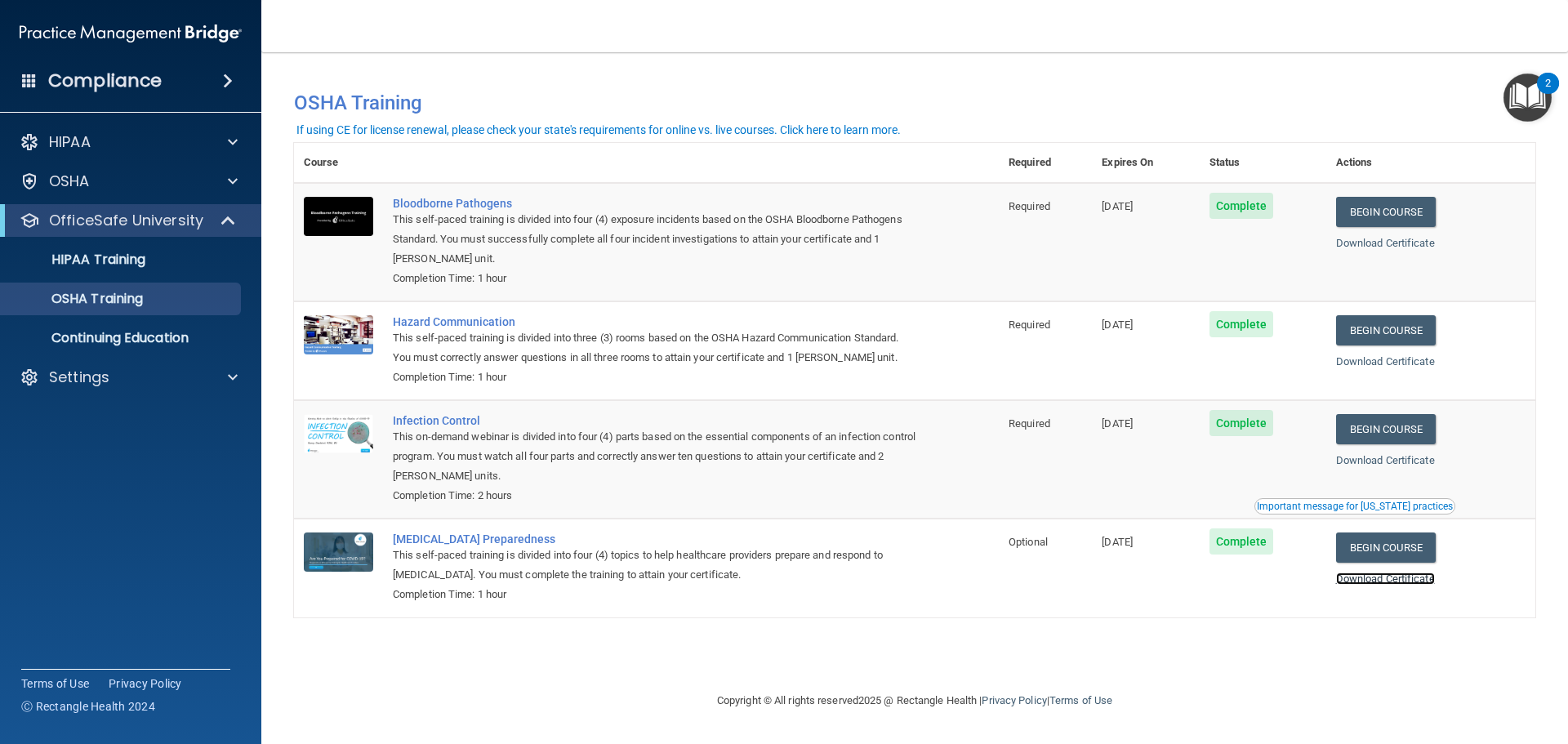
click at [1432, 585] on link "Download Certificate" at bounding box center [1385, 579] width 99 height 12
